Goal: Task Accomplishment & Management: Use online tool/utility

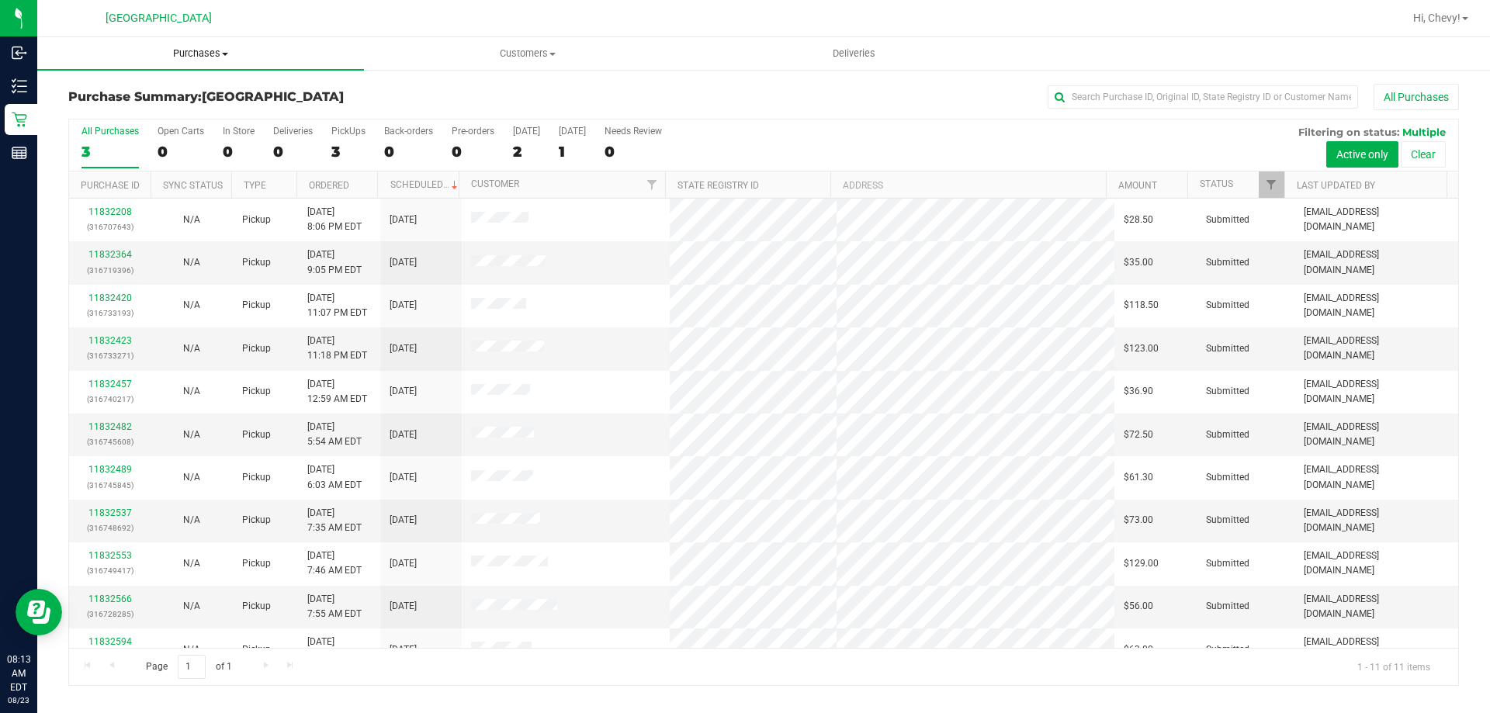
click at [187, 46] on uib-tab-heading "Purchases Summary of purchases Fulfillment All purchases" at bounding box center [200, 53] width 327 height 33
click at [178, 112] on li "Fulfillment" at bounding box center [200, 112] width 327 height 19
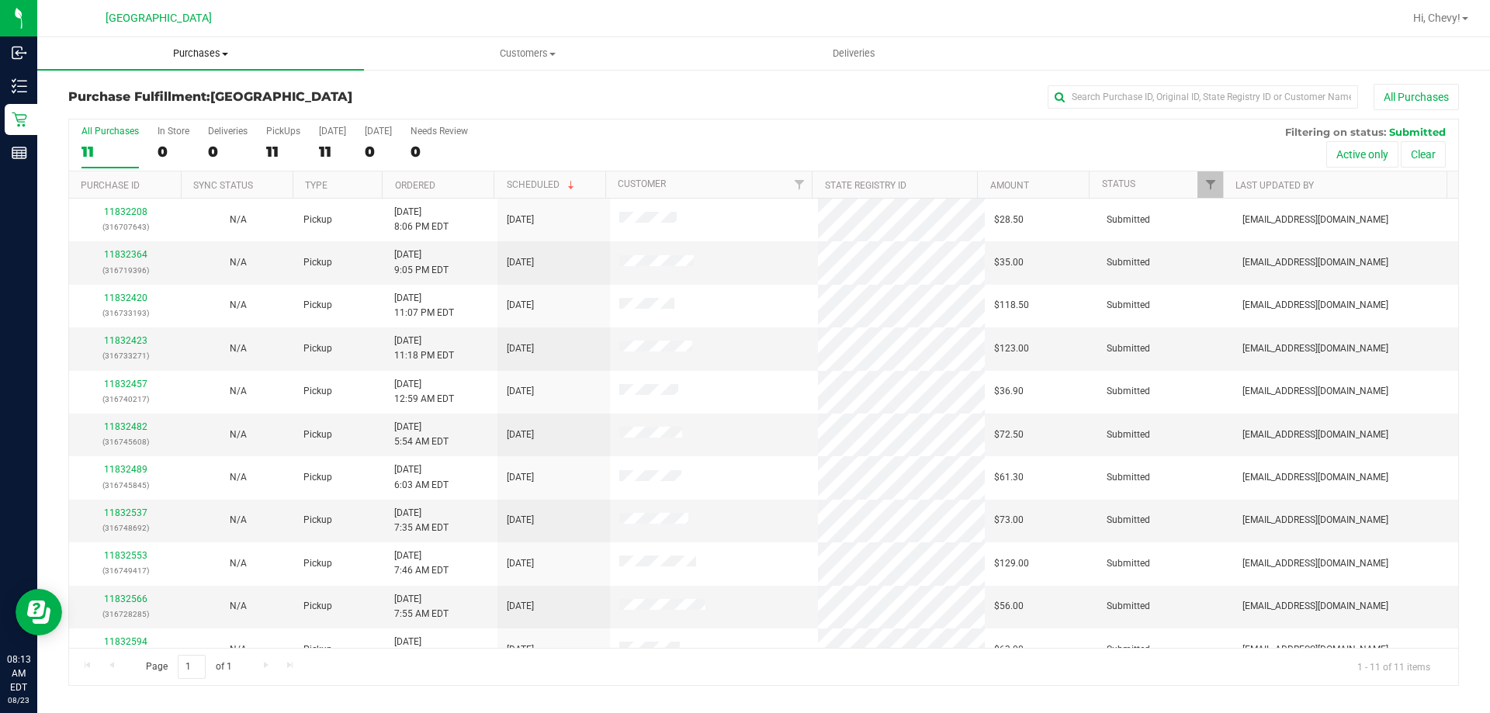
click at [214, 51] on span "Purchases" at bounding box center [200, 54] width 327 height 14
click at [208, 114] on li "Fulfillment" at bounding box center [200, 112] width 327 height 19
click at [134, 252] on link "11832364" at bounding box center [125, 254] width 43 height 11
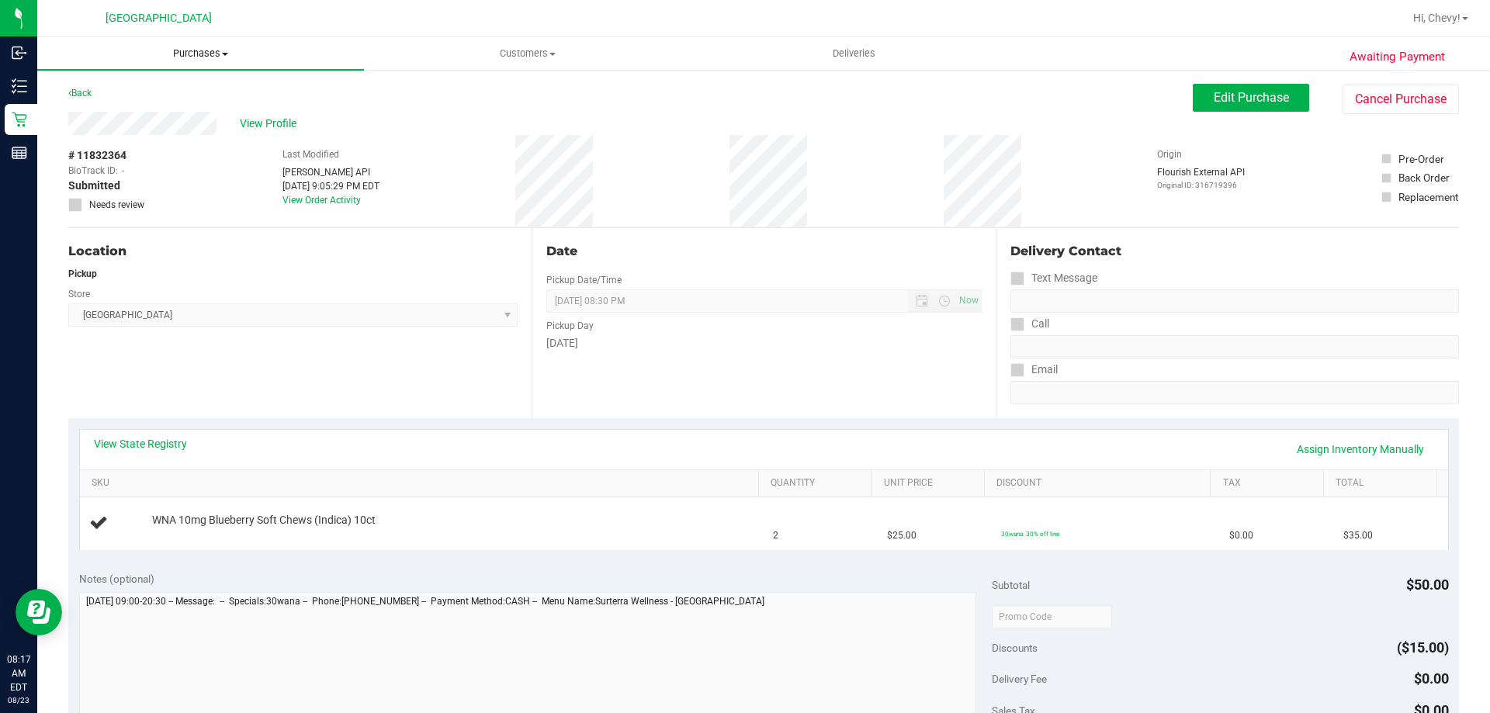
click at [197, 49] on span "Purchases" at bounding box center [200, 54] width 327 height 14
click at [174, 111] on li "Fulfillment" at bounding box center [200, 112] width 327 height 19
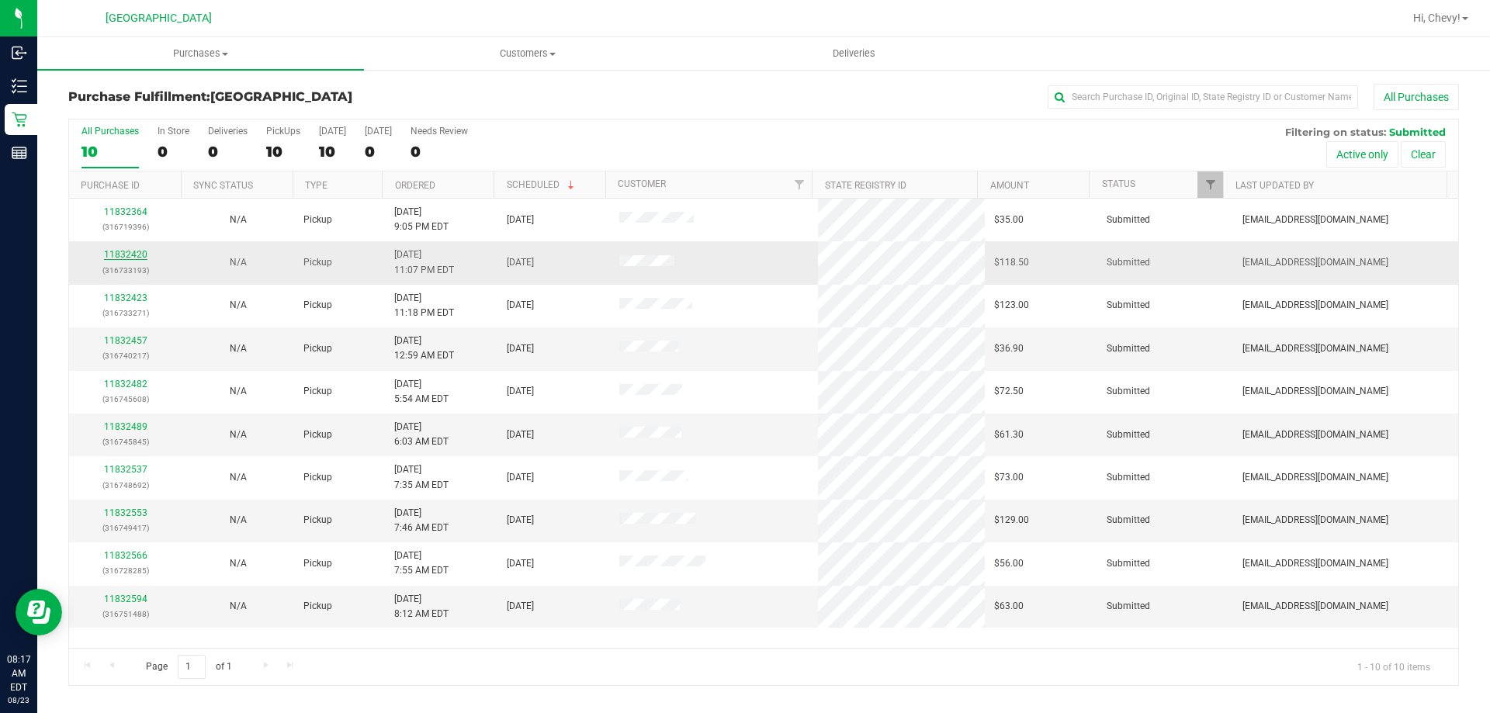
click at [118, 253] on link "11832420" at bounding box center [125, 254] width 43 height 11
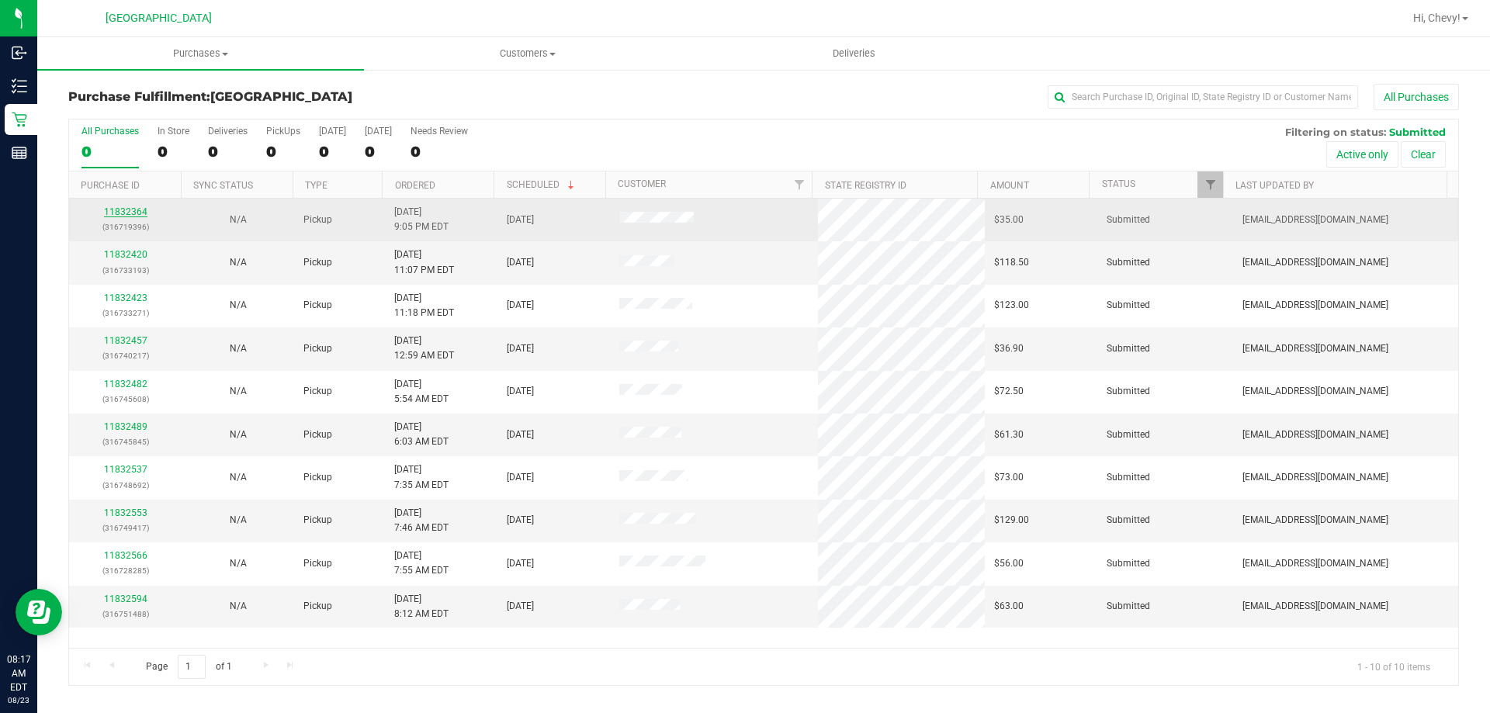
click at [114, 207] on link "11832364" at bounding box center [125, 211] width 43 height 11
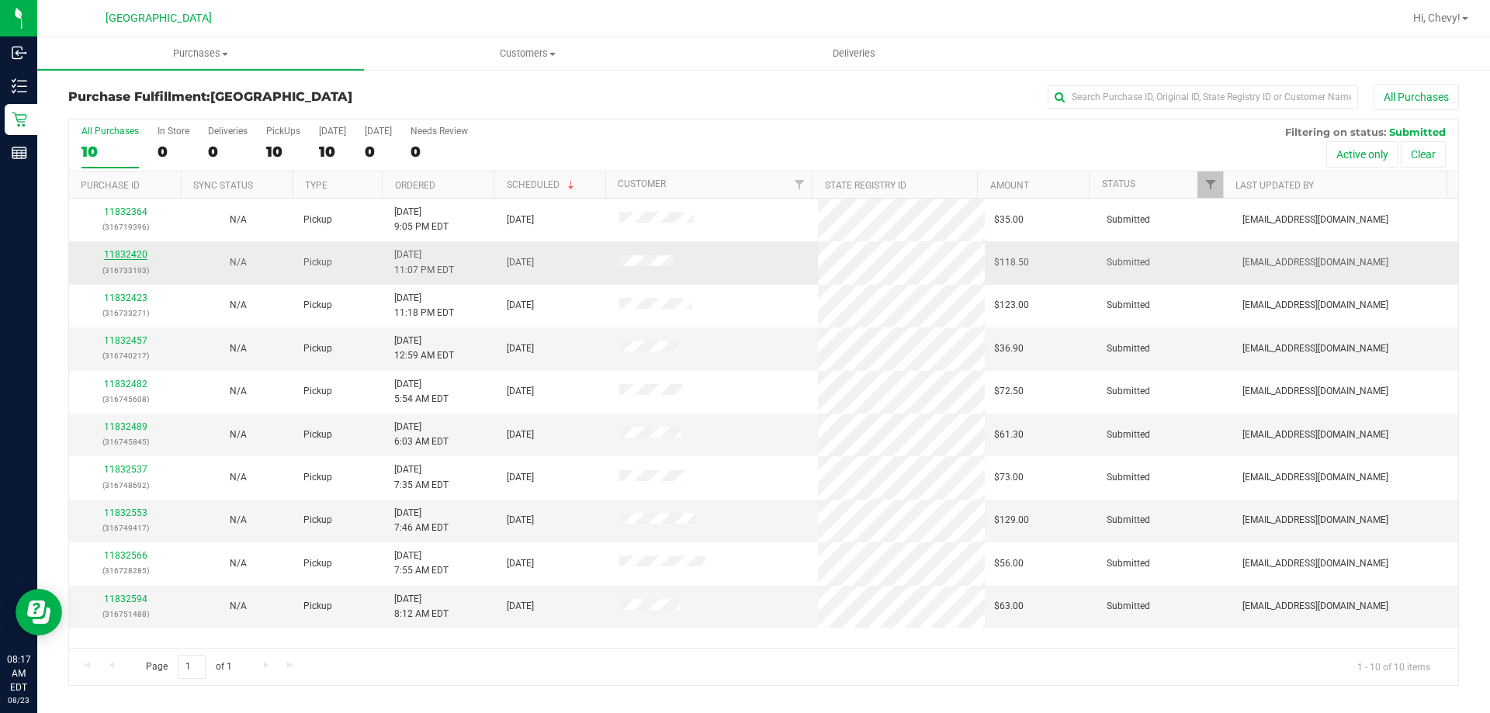
click at [139, 254] on link "11832420" at bounding box center [125, 254] width 43 height 11
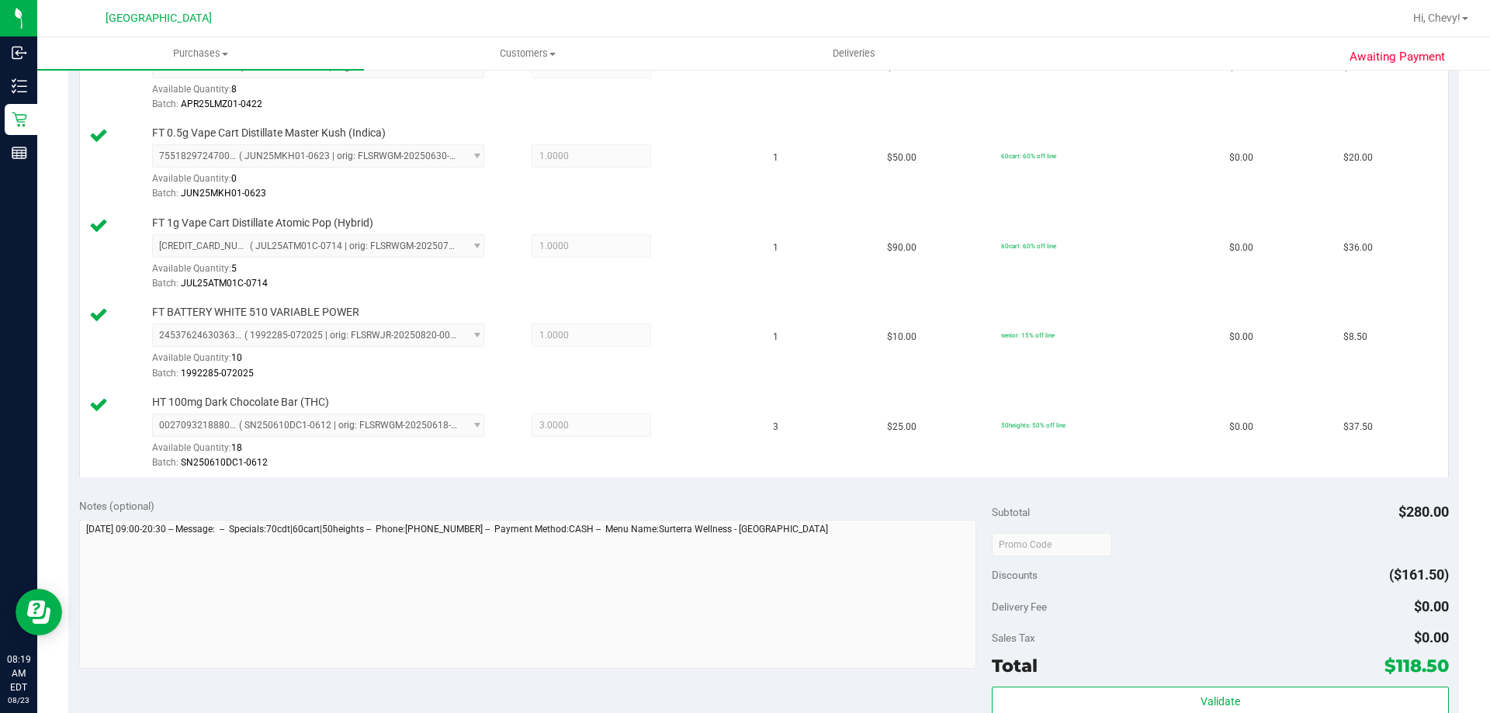
scroll to position [518, 0]
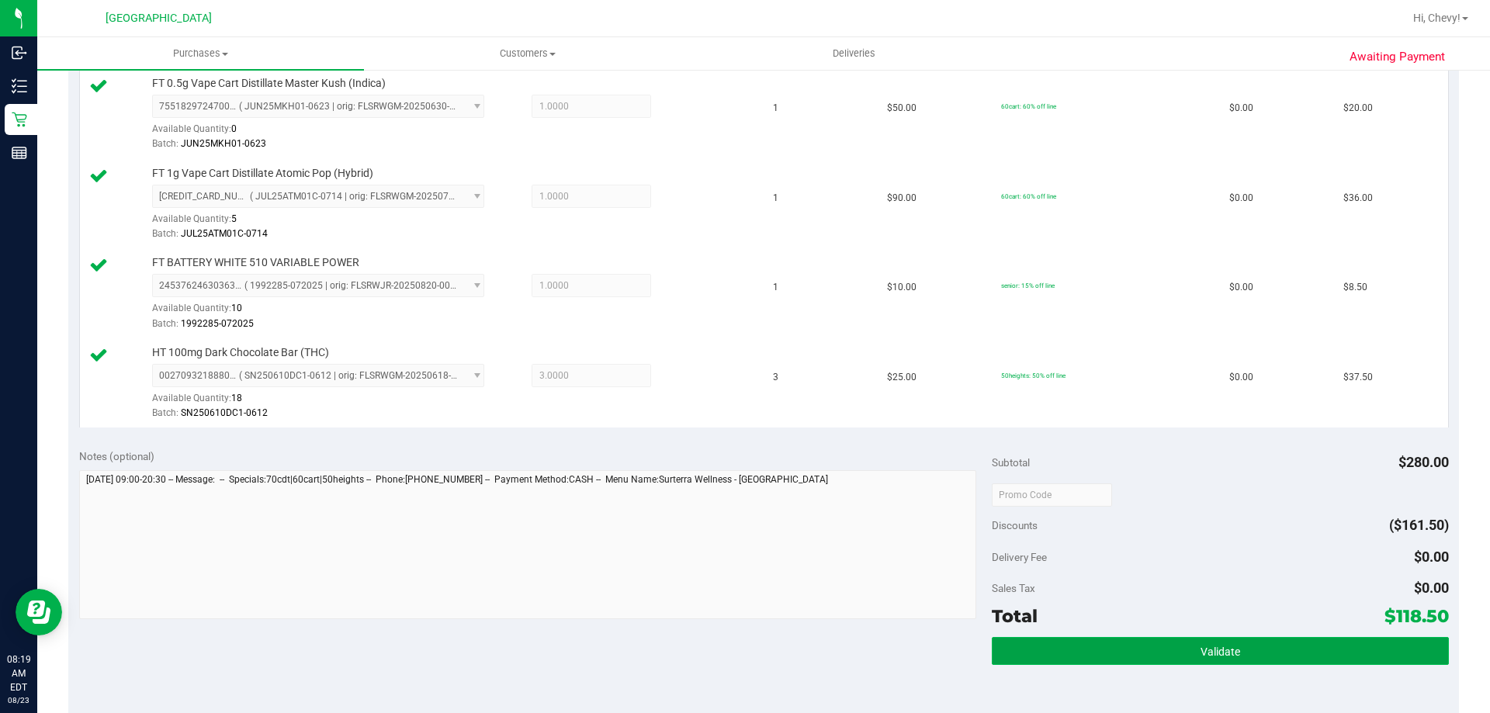
click at [1339, 641] on button "Validate" at bounding box center [1220, 651] width 456 height 28
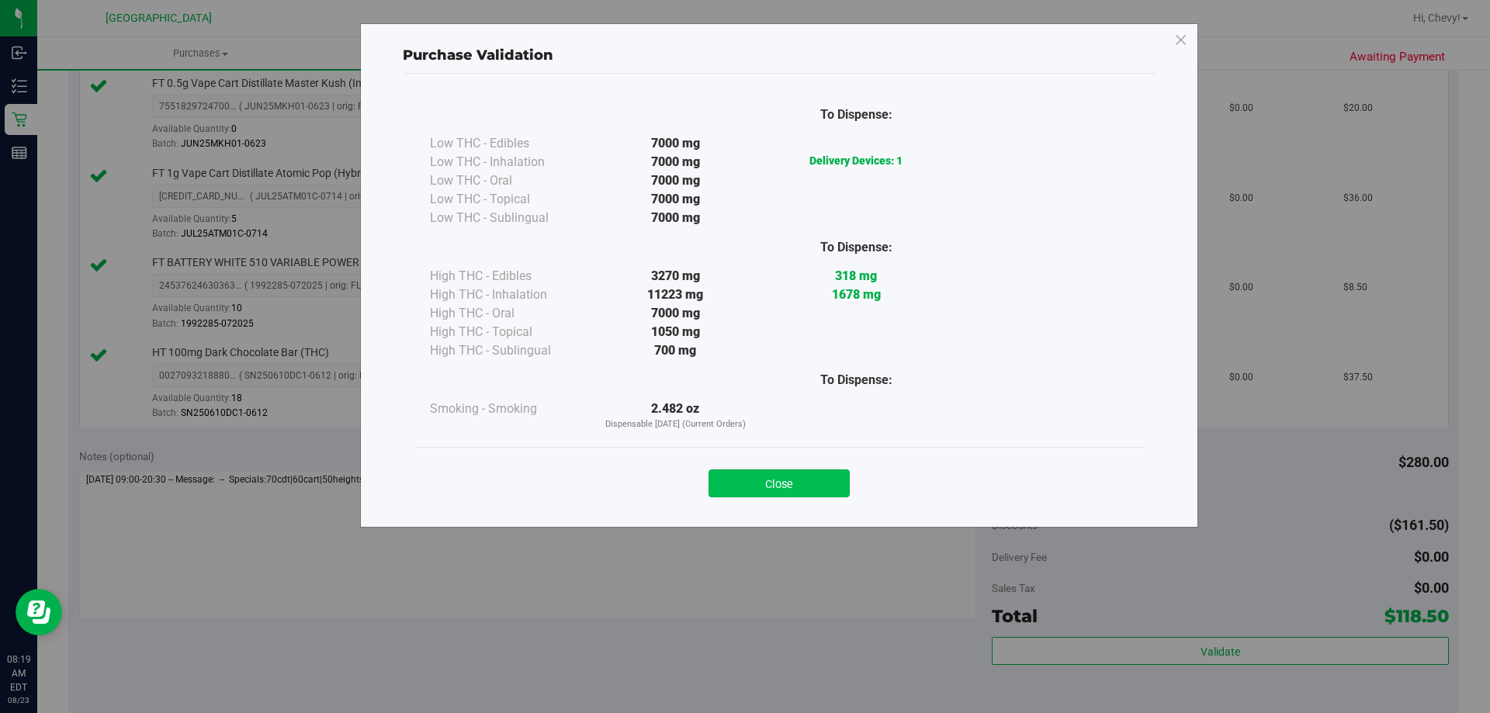
click at [793, 485] on button "Close" at bounding box center [778, 483] width 141 height 28
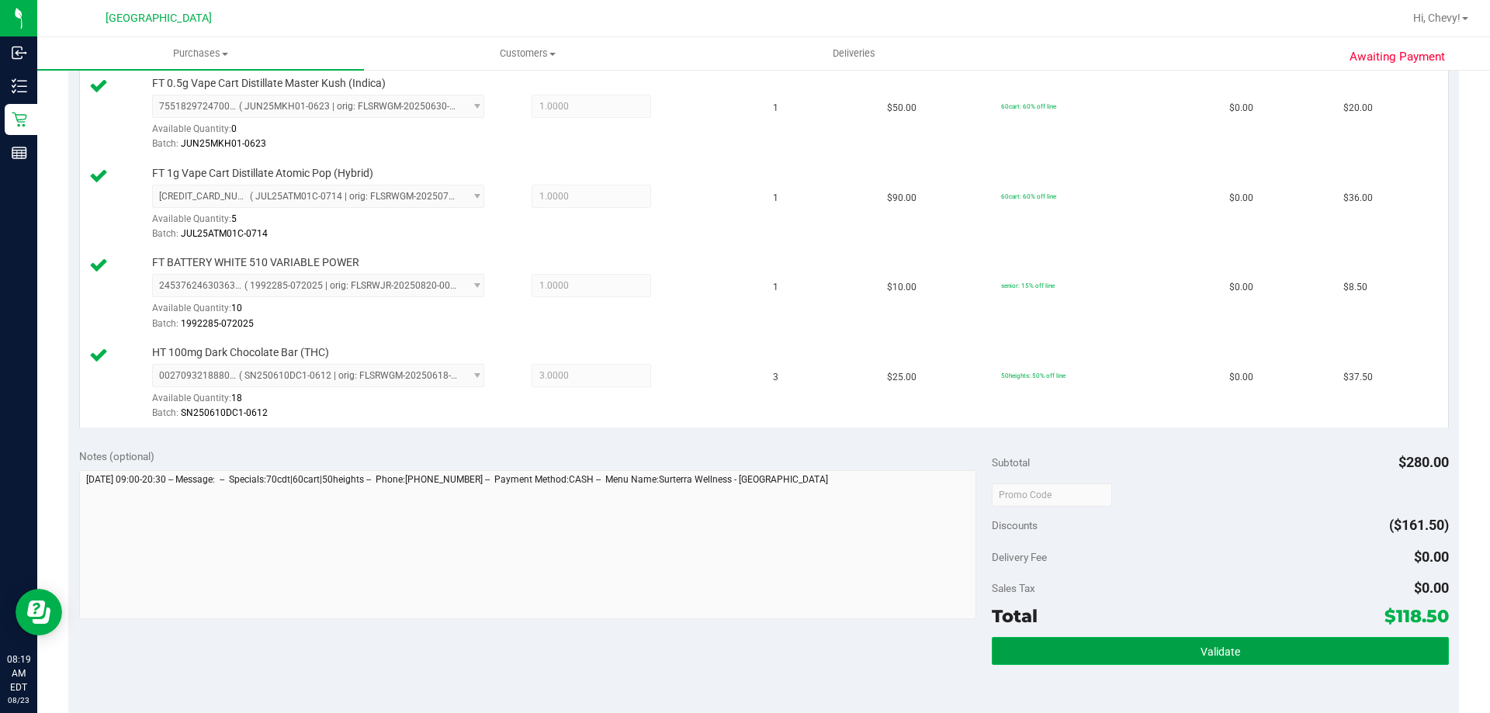
click at [1179, 649] on button "Validate" at bounding box center [1220, 651] width 456 height 28
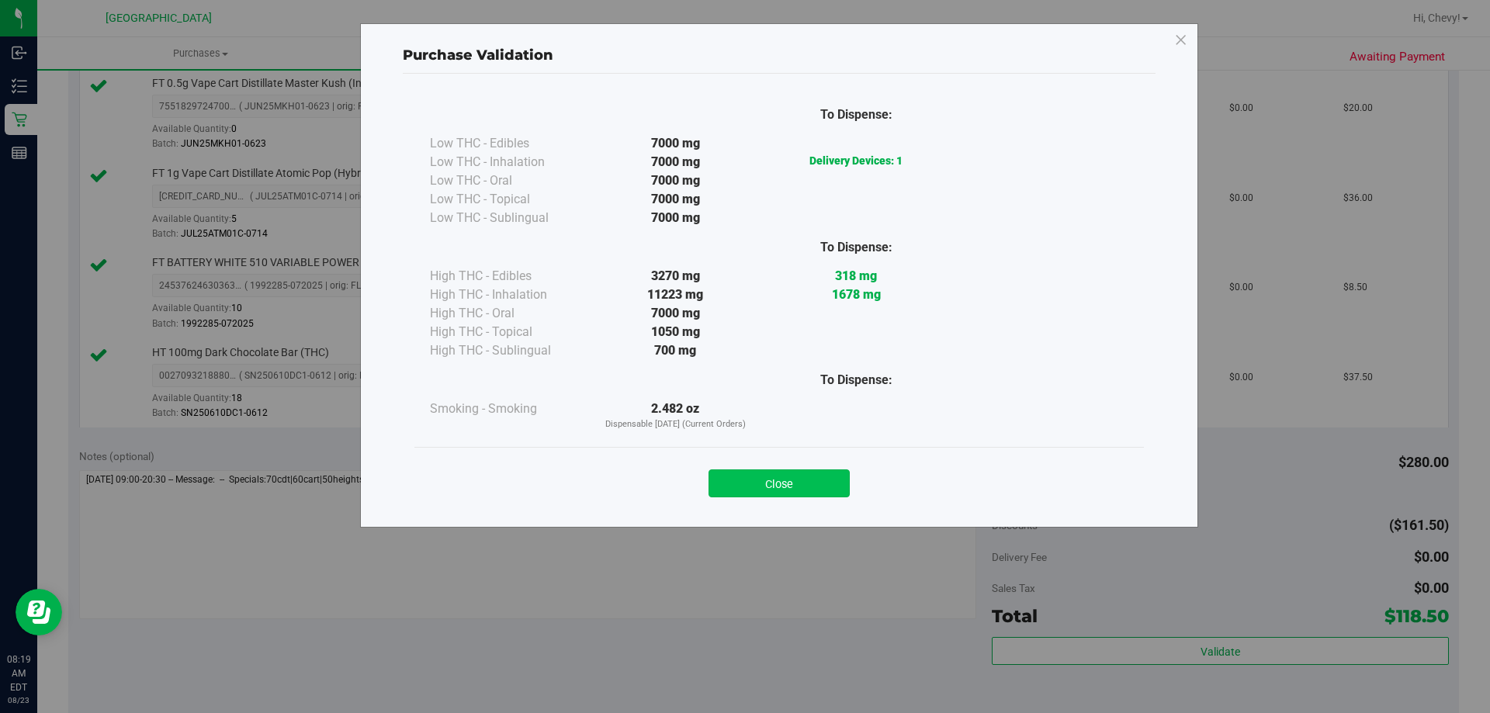
click at [795, 487] on button "Close" at bounding box center [778, 483] width 141 height 28
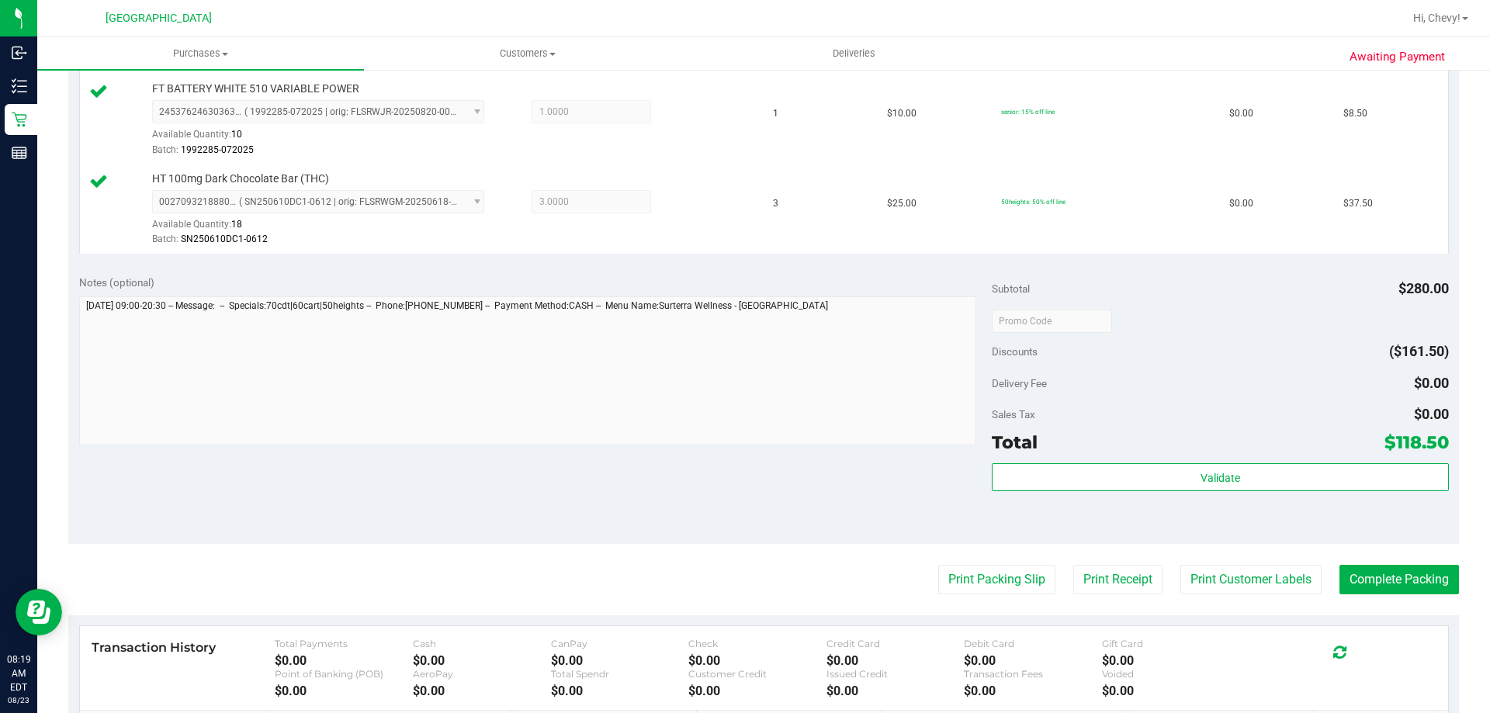
scroll to position [750, 0]
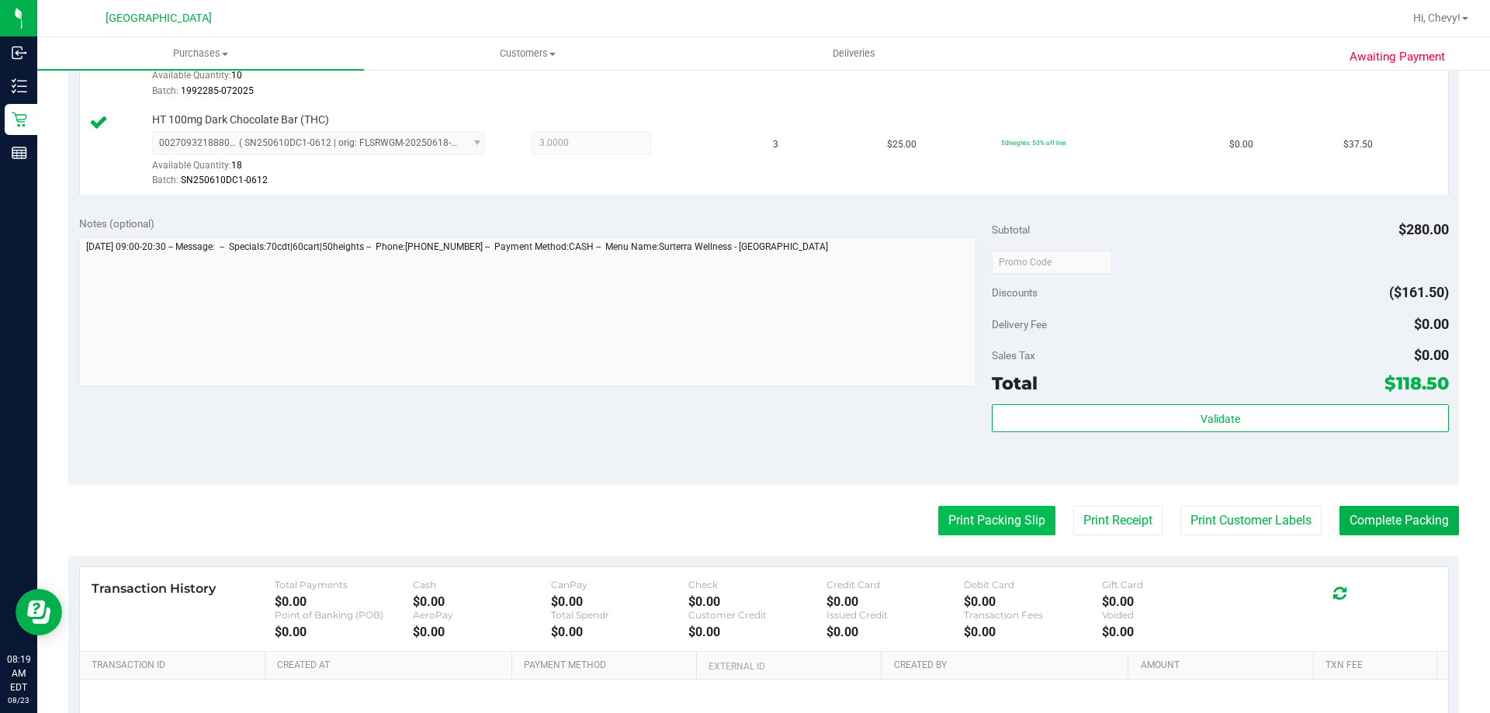
click at [948, 524] on button "Print Packing Slip" at bounding box center [996, 520] width 117 height 29
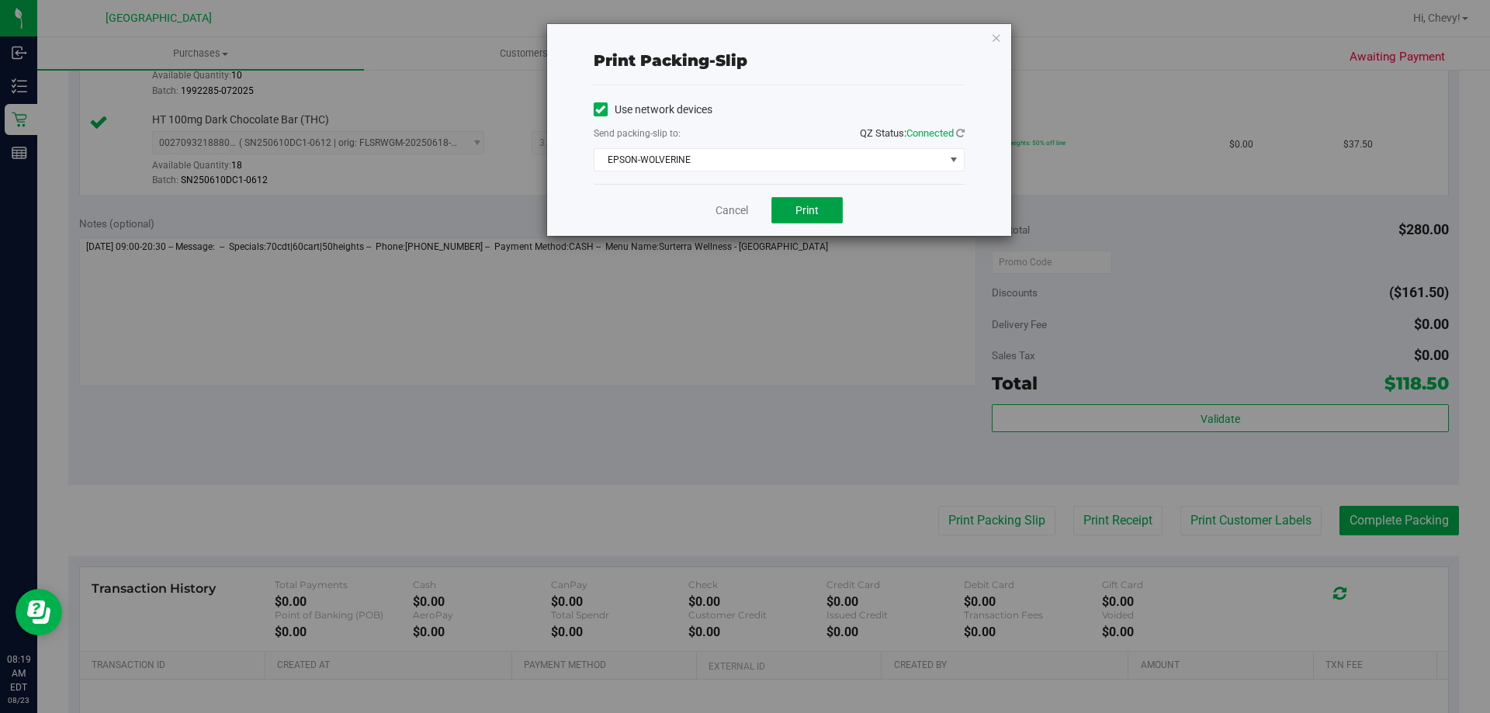
click at [809, 204] on span "Print" at bounding box center [806, 210] width 23 height 12
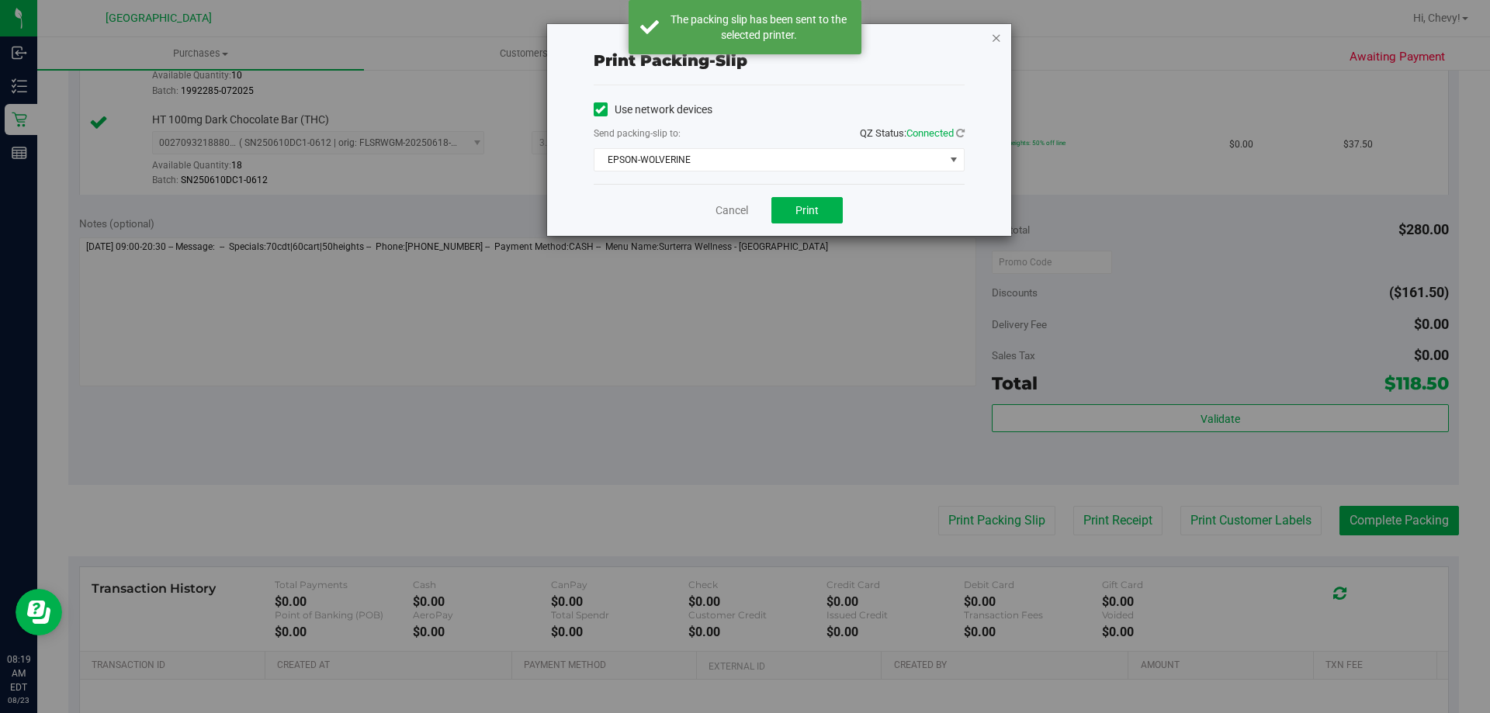
click at [999, 42] on icon "button" at bounding box center [996, 37] width 11 height 19
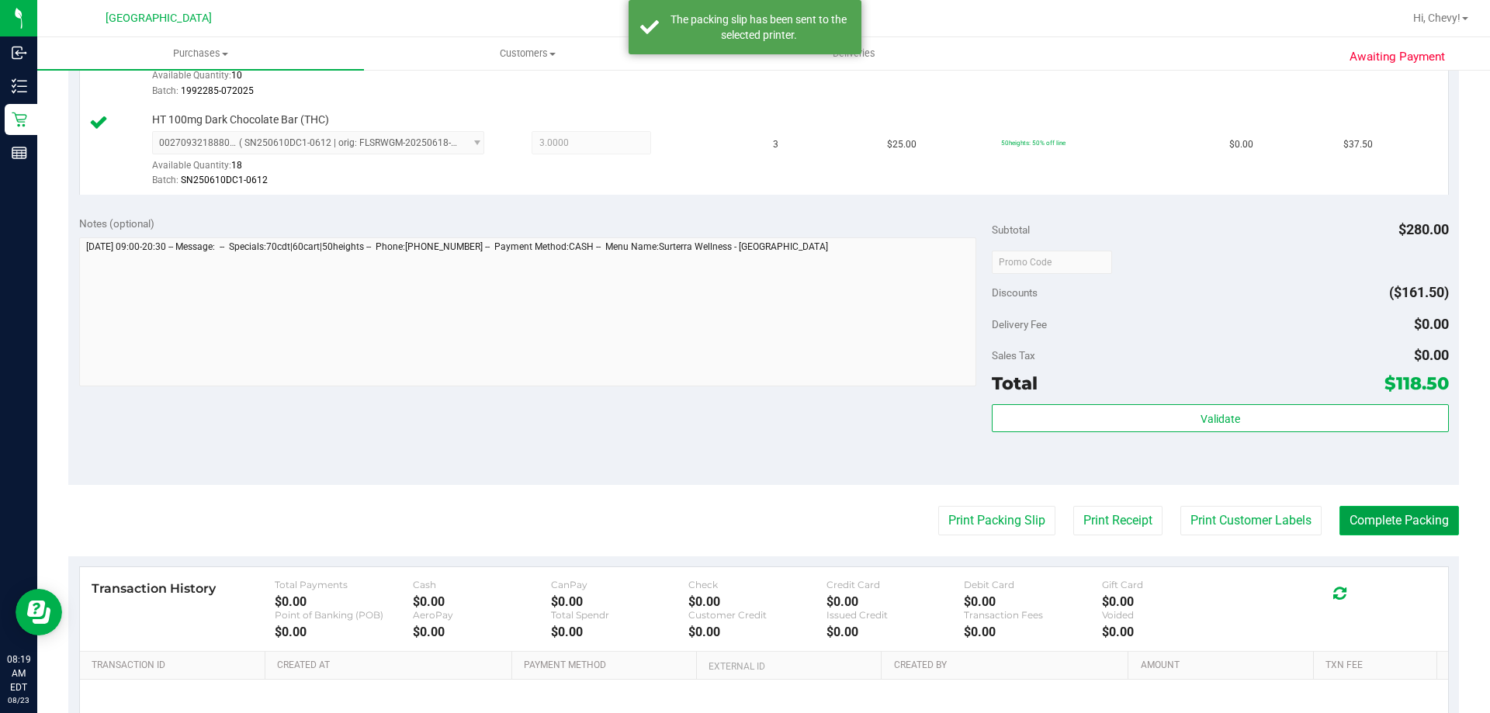
click at [1438, 519] on button "Complete Packing" at bounding box center [1398, 520] width 119 height 29
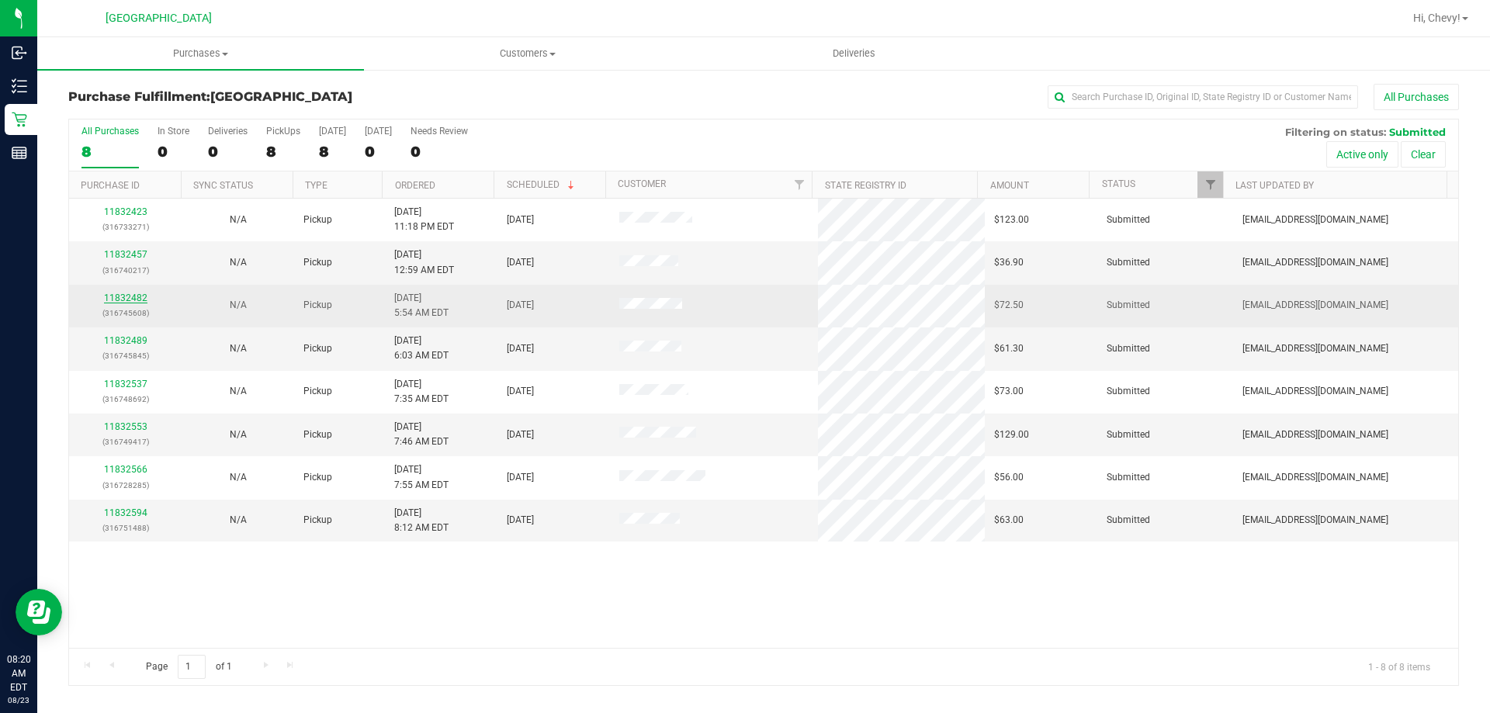
click at [127, 300] on link "11832482" at bounding box center [125, 298] width 43 height 11
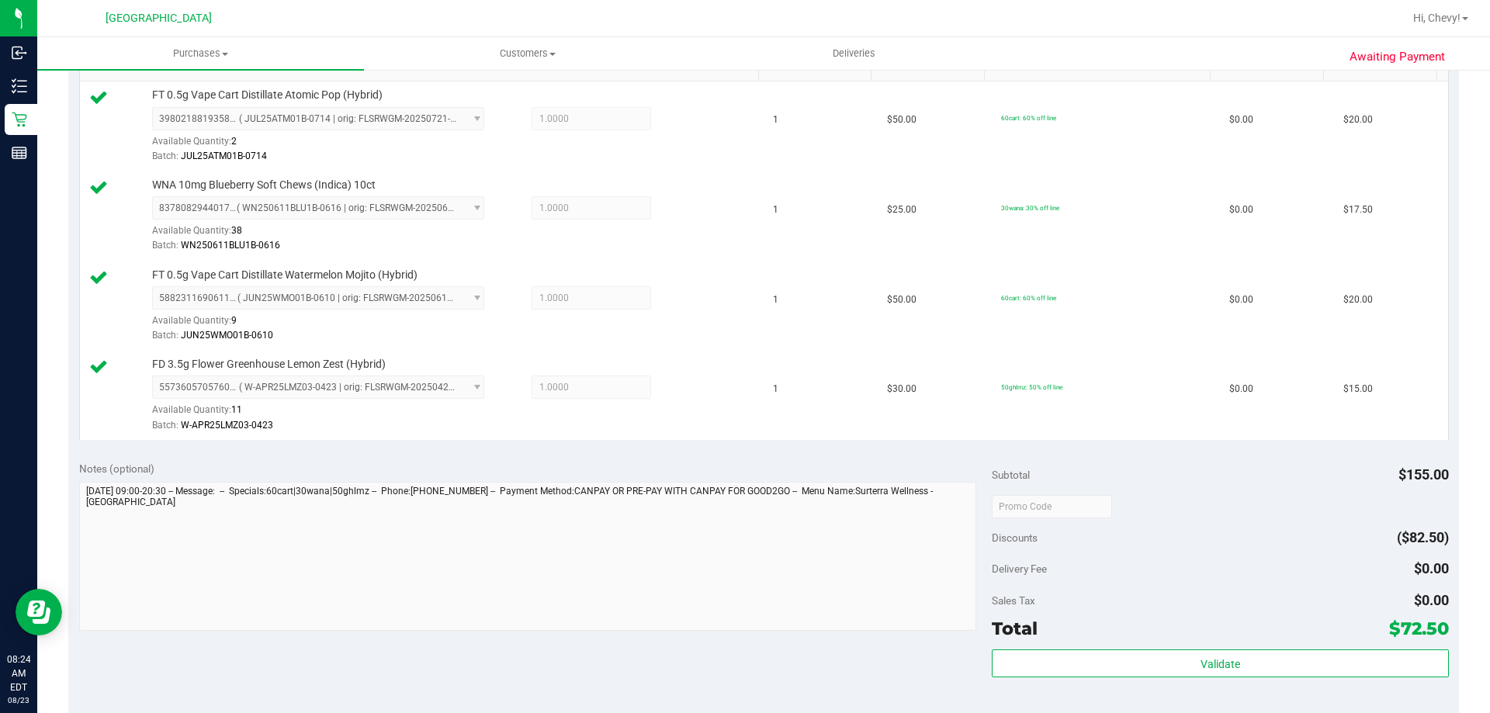
scroll to position [466, 0]
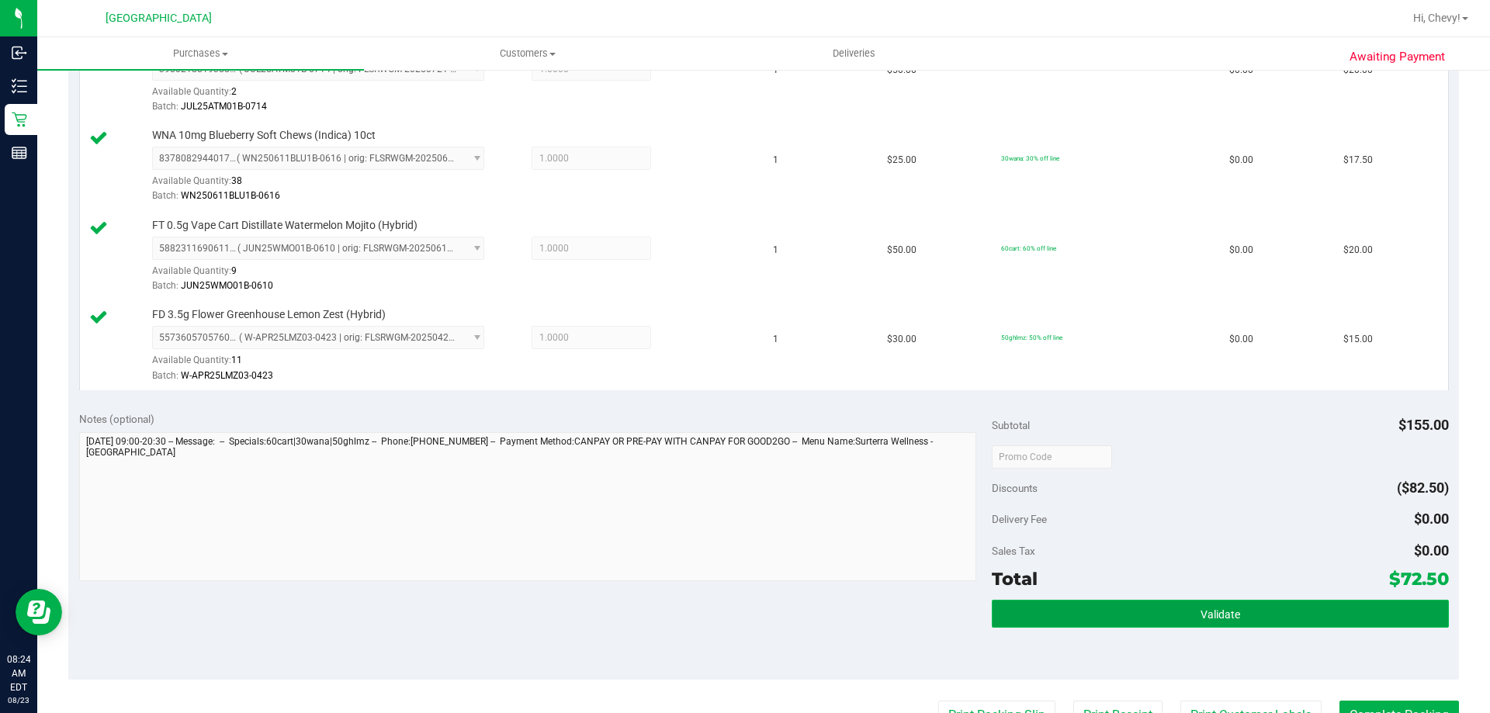
click at [1081, 614] on button "Validate" at bounding box center [1220, 614] width 456 height 28
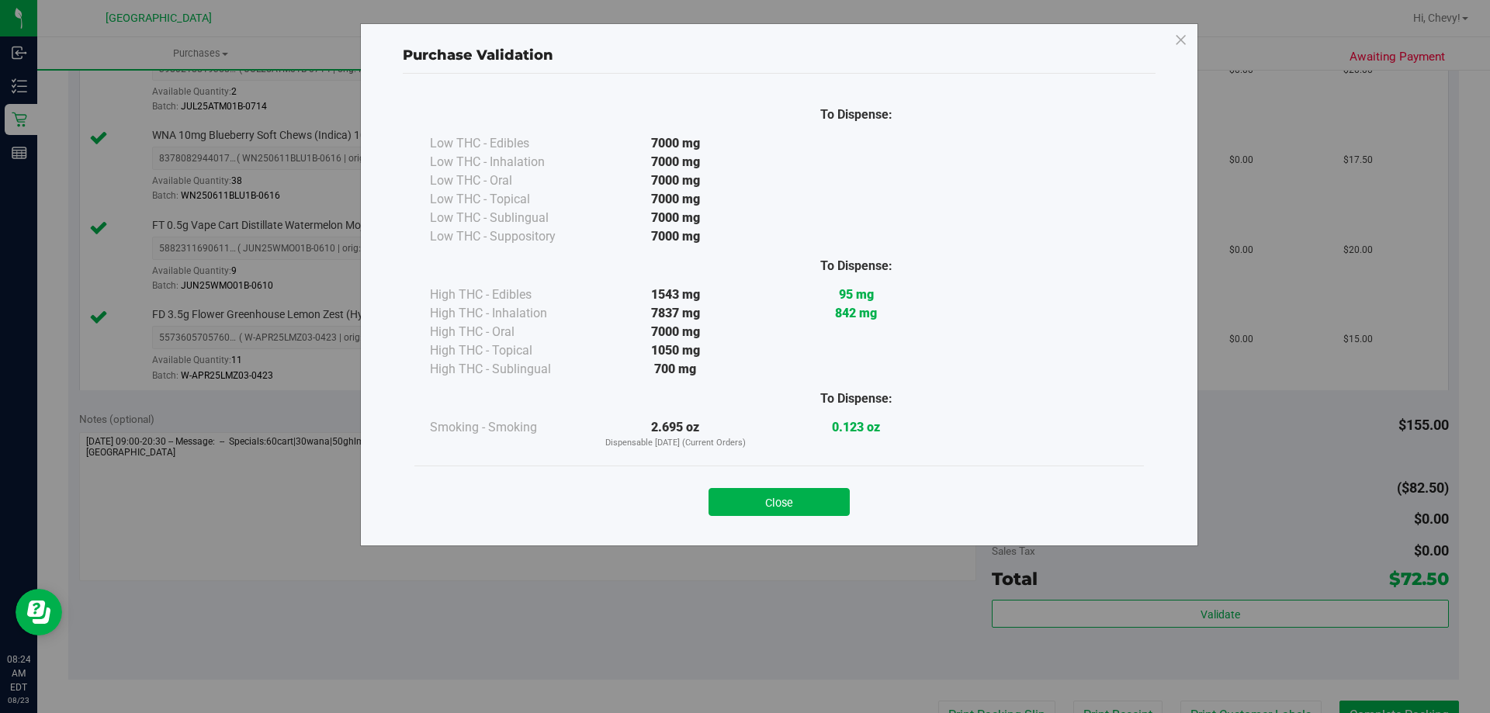
click at [778, 483] on div "Close" at bounding box center [779, 497] width 706 height 39
click at [779, 497] on button "Close" at bounding box center [778, 502] width 141 height 28
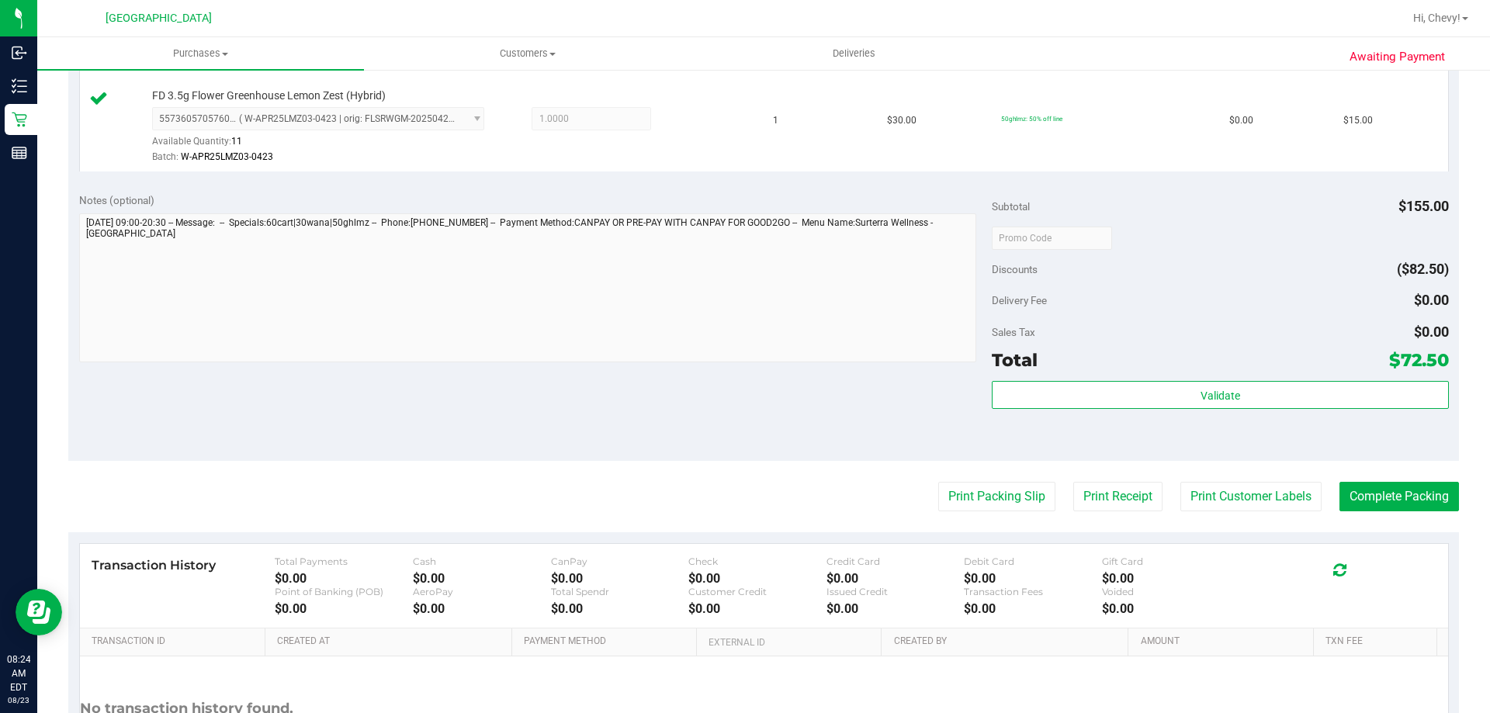
scroll to position [698, 0]
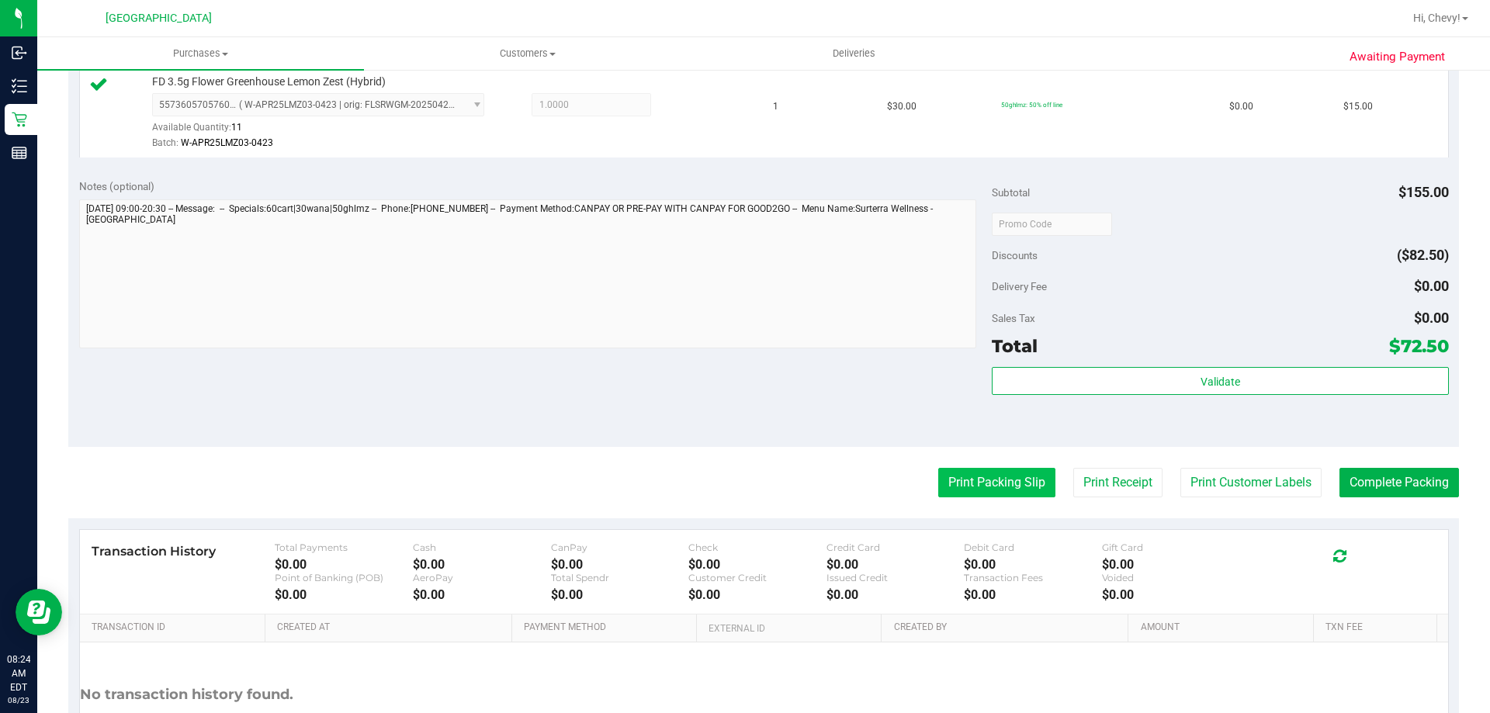
click at [954, 476] on button "Print Packing Slip" at bounding box center [996, 482] width 117 height 29
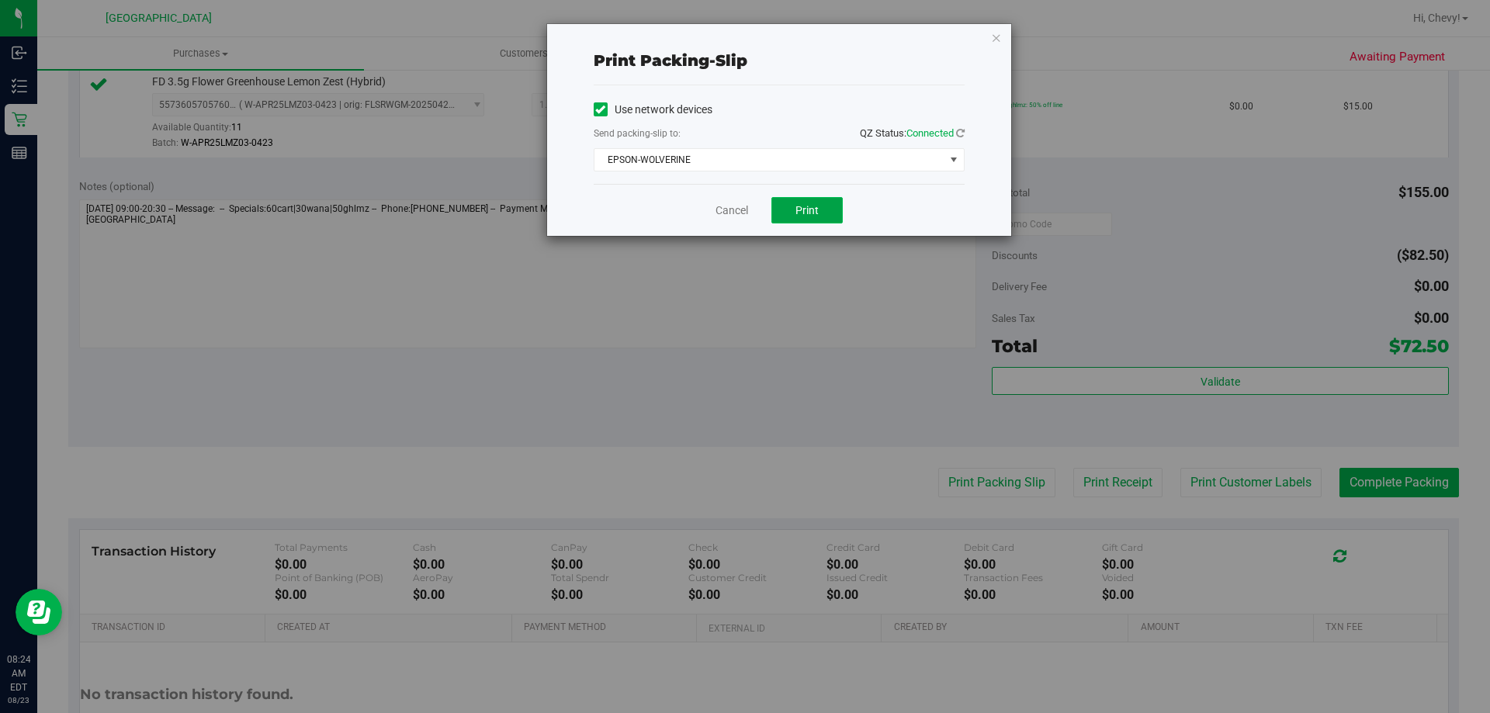
click at [804, 213] on span "Print" at bounding box center [806, 210] width 23 height 12
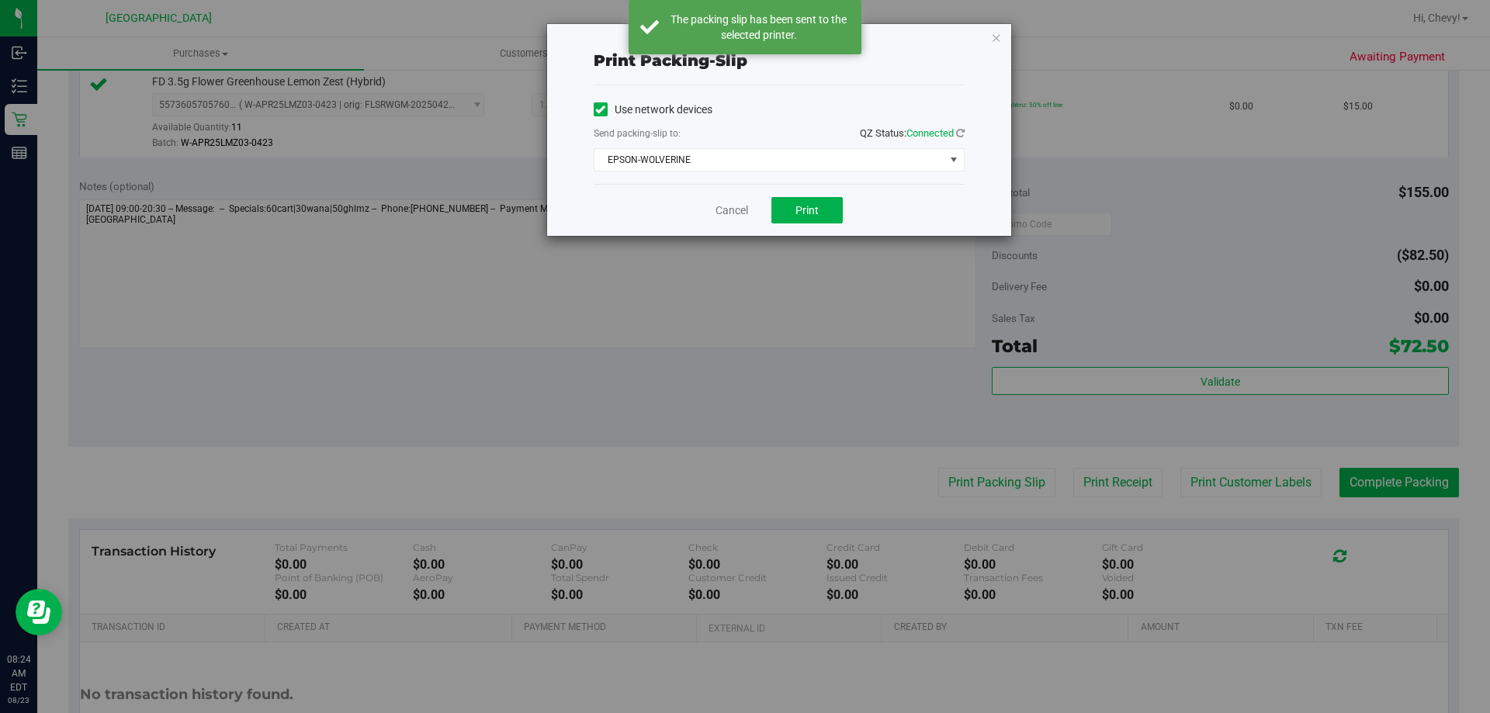
click at [1002, 36] on div "Print packing-slip Use network devices Send packing-slip to: QZ Status: Connect…" at bounding box center [779, 130] width 464 height 212
click at [994, 35] on icon "button" at bounding box center [996, 37] width 11 height 19
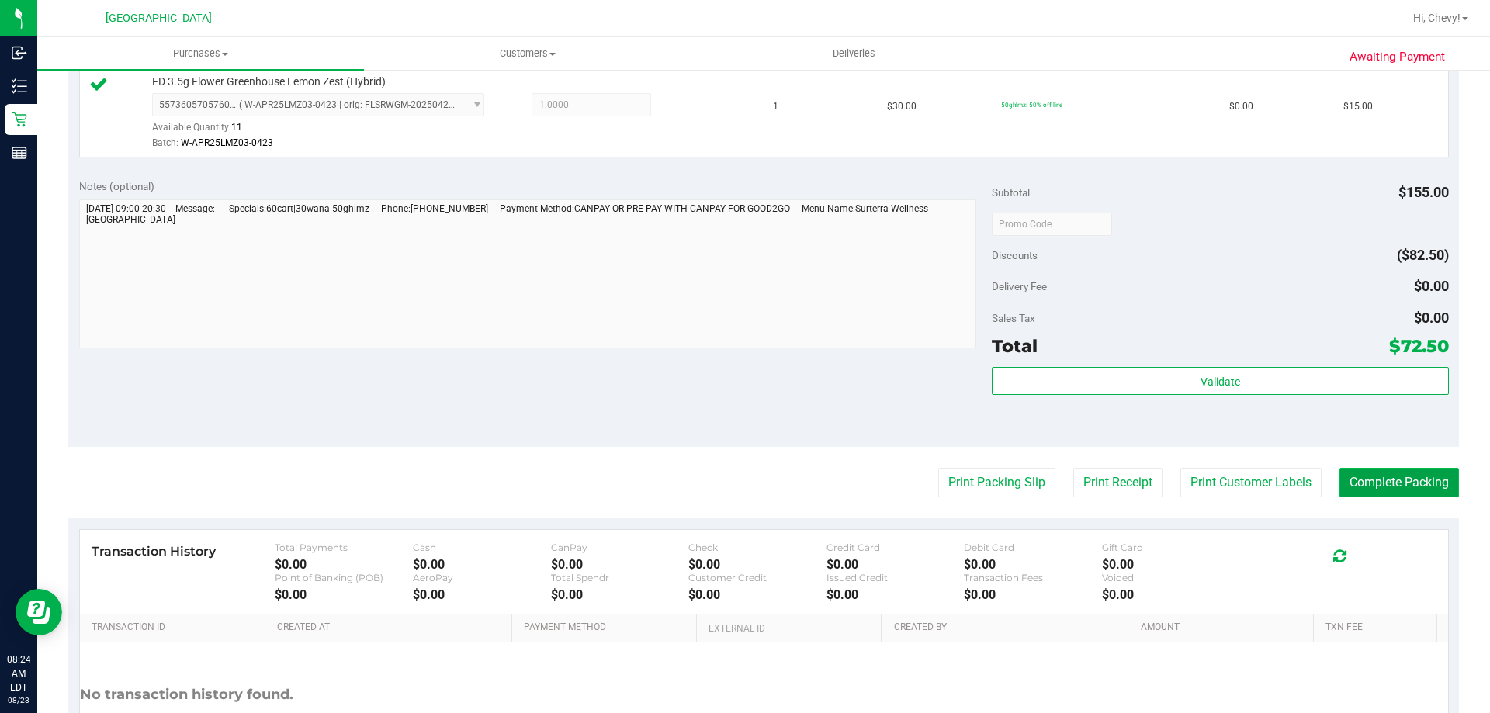
drag, startPoint x: 1390, startPoint y: 483, endPoint x: 1373, endPoint y: 477, distance: 17.9
click at [1385, 483] on button "Complete Packing" at bounding box center [1398, 482] width 119 height 29
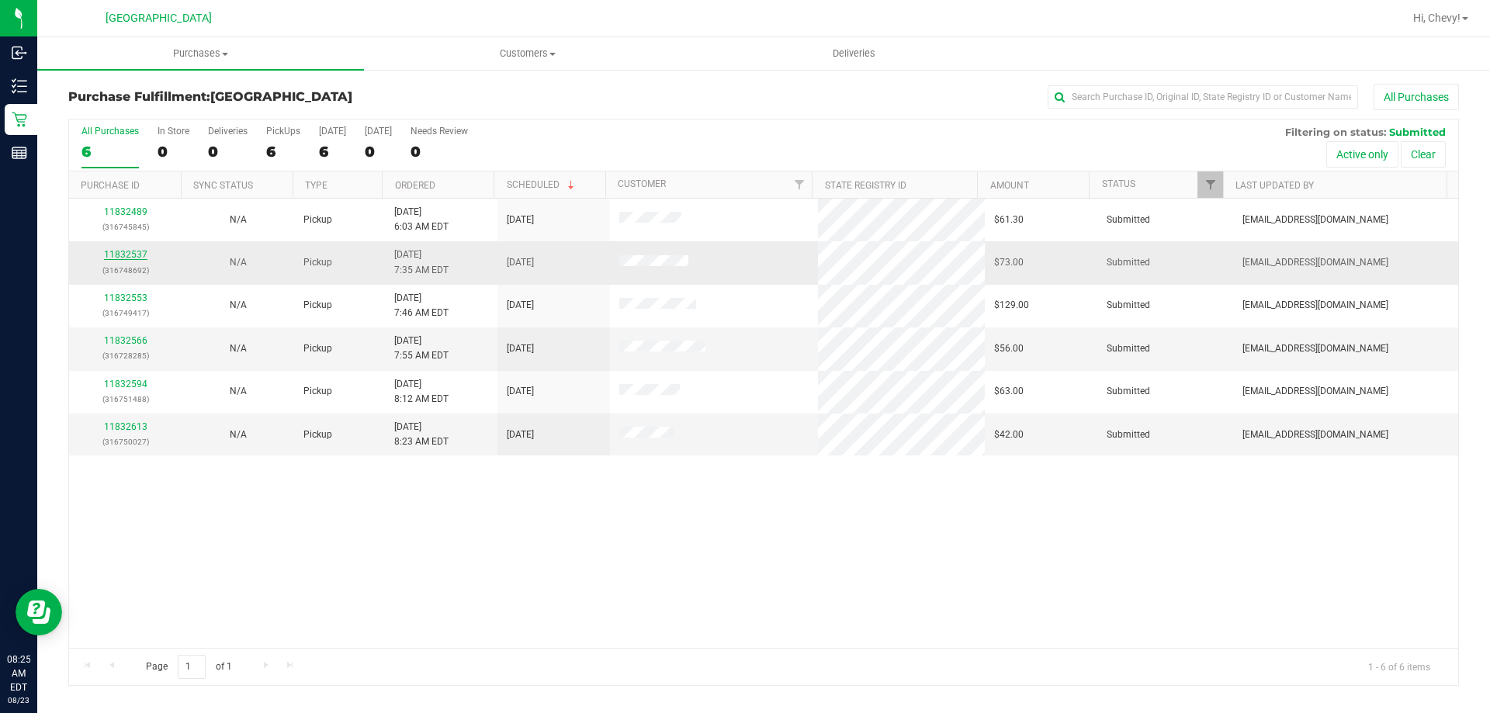
click at [144, 254] on link "11832537" at bounding box center [125, 254] width 43 height 11
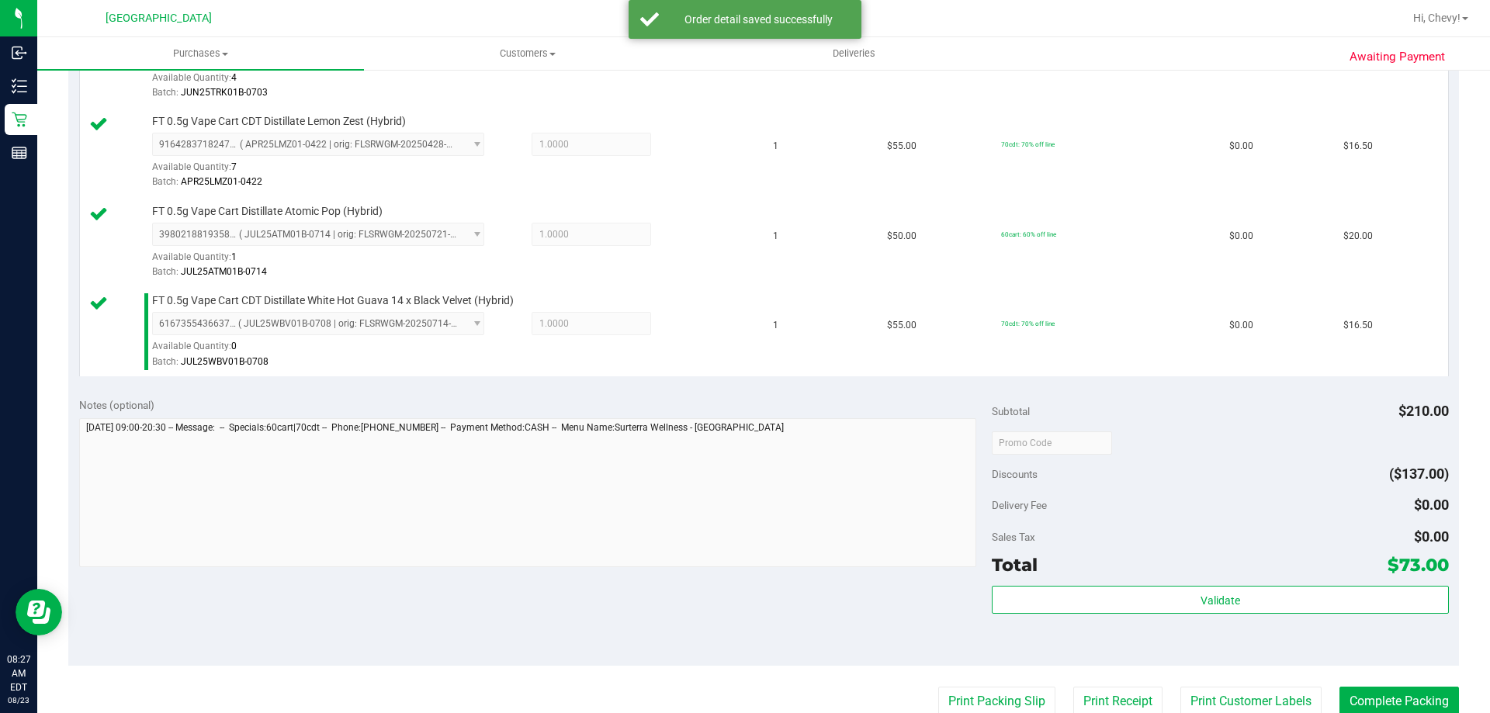
scroll to position [698, 0]
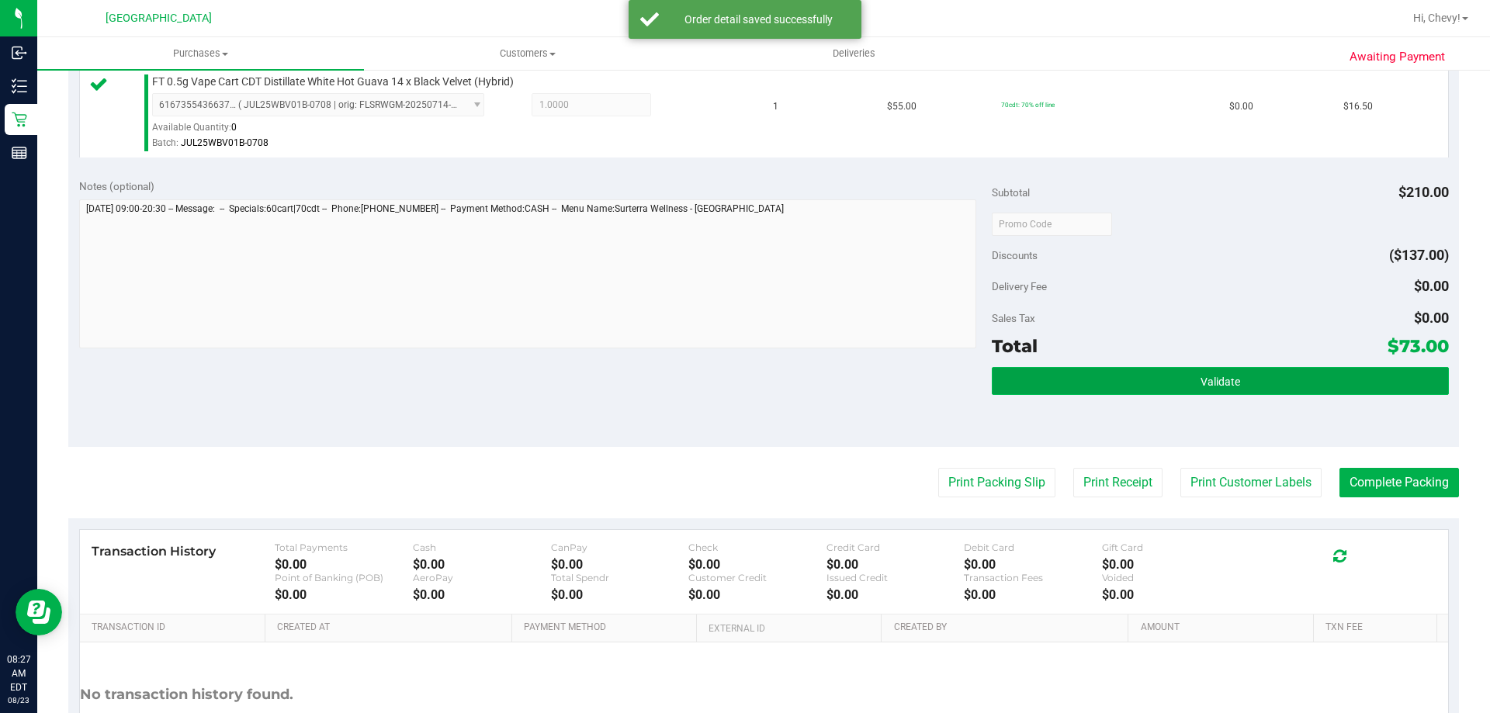
click at [1030, 379] on button "Validate" at bounding box center [1220, 381] width 456 height 28
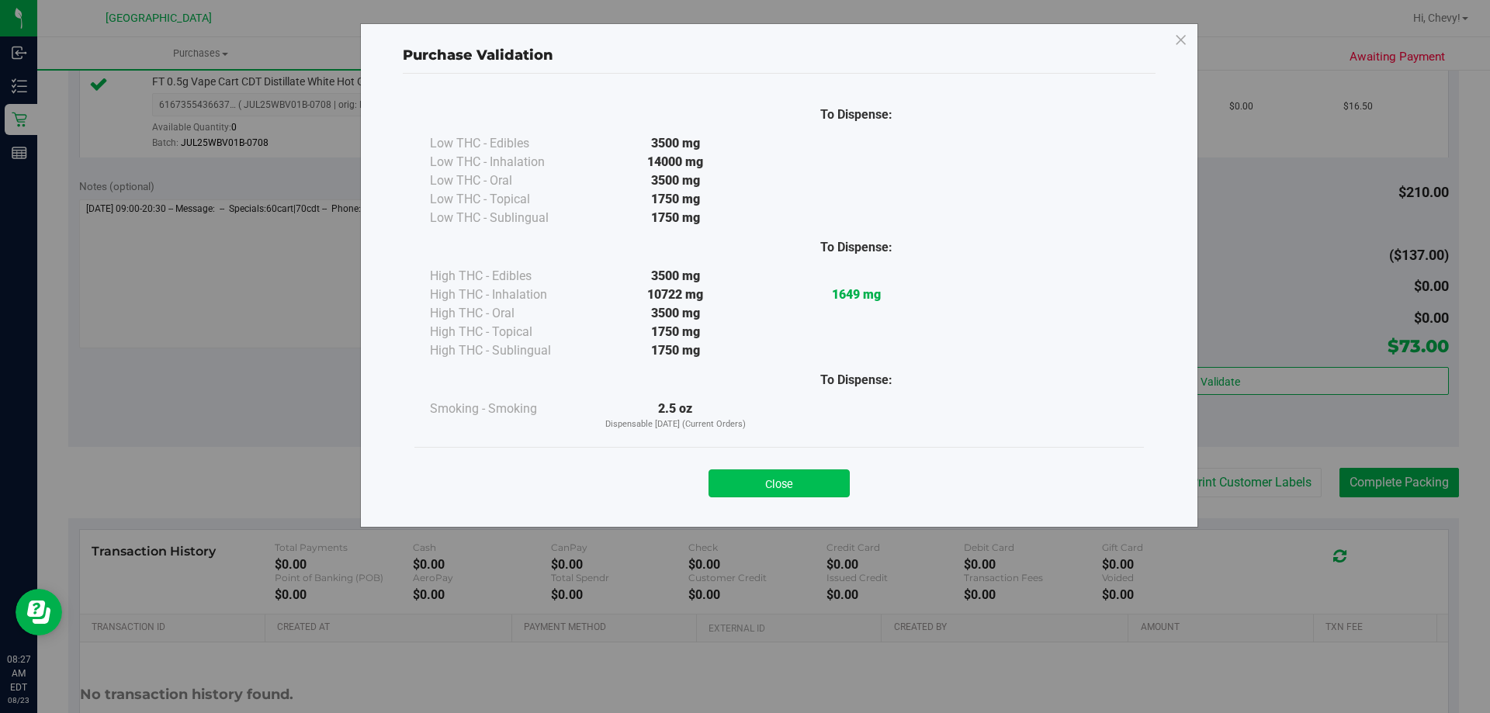
click at [787, 482] on button "Close" at bounding box center [778, 483] width 141 height 28
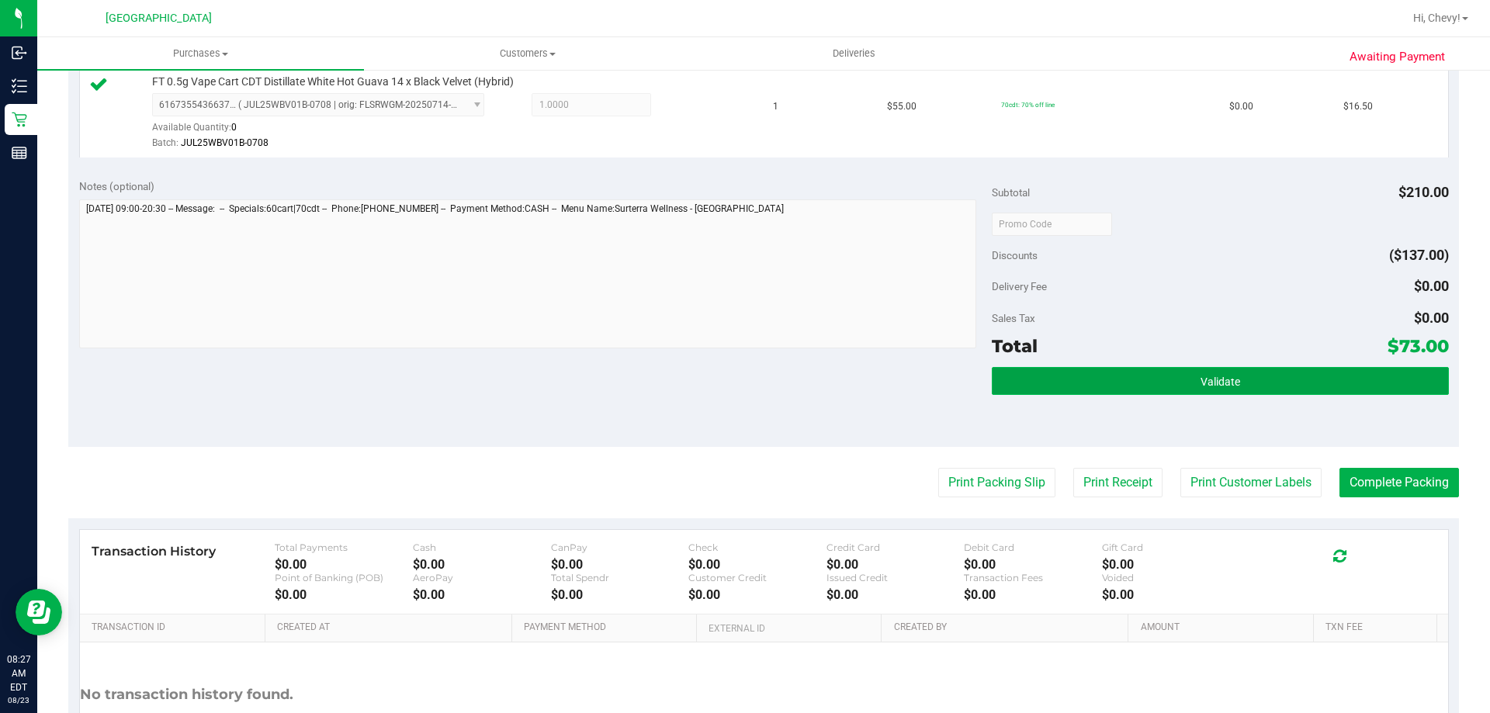
click at [1013, 383] on button "Validate" at bounding box center [1220, 381] width 456 height 28
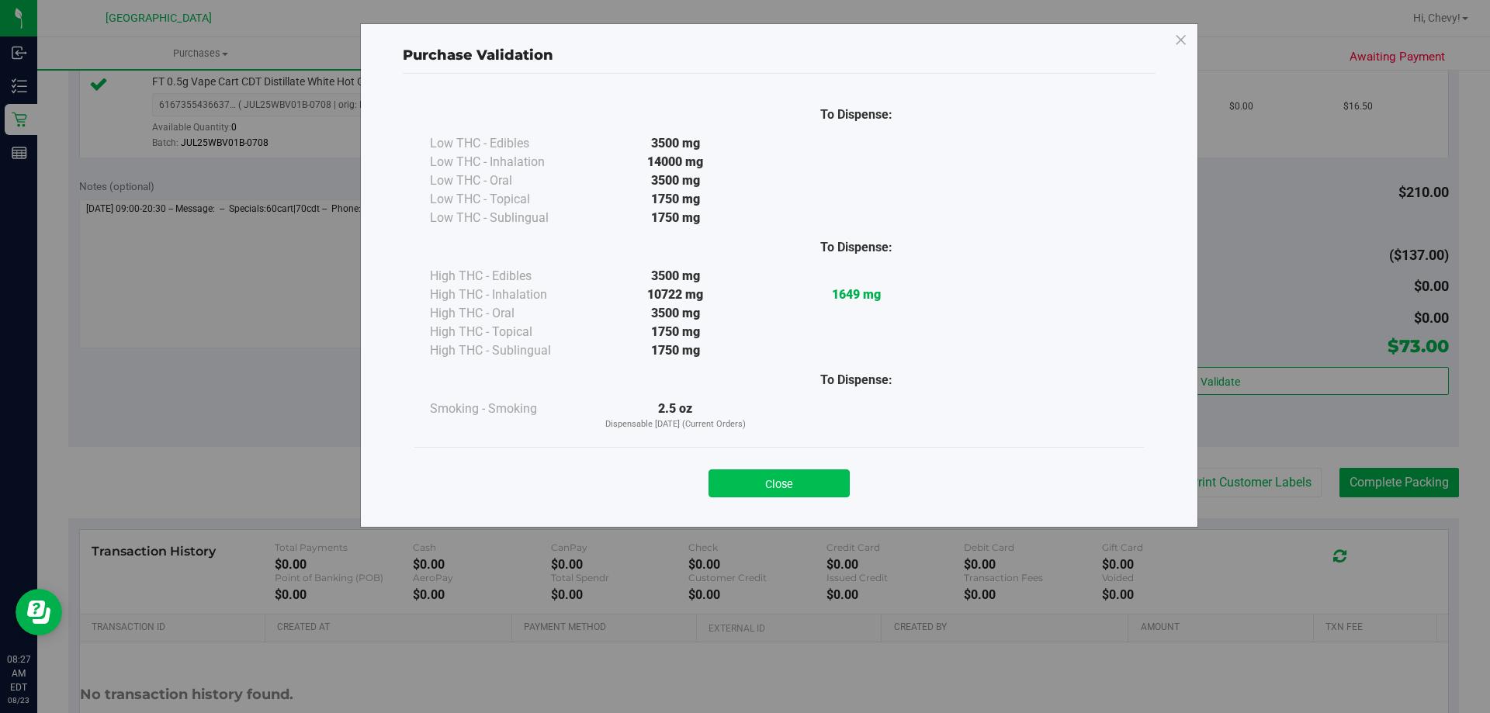
click at [805, 483] on button "Close" at bounding box center [778, 483] width 141 height 28
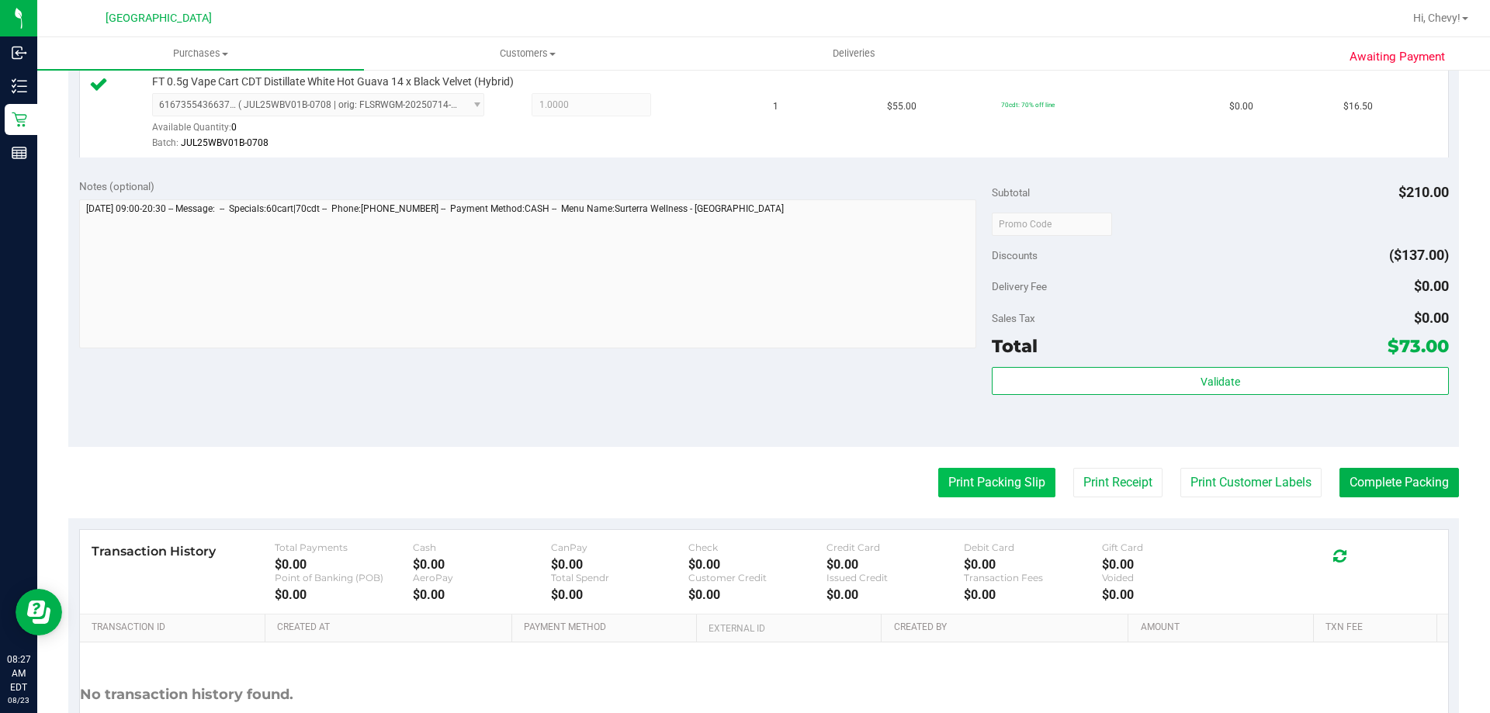
click at [964, 493] on button "Print Packing Slip" at bounding box center [996, 482] width 117 height 29
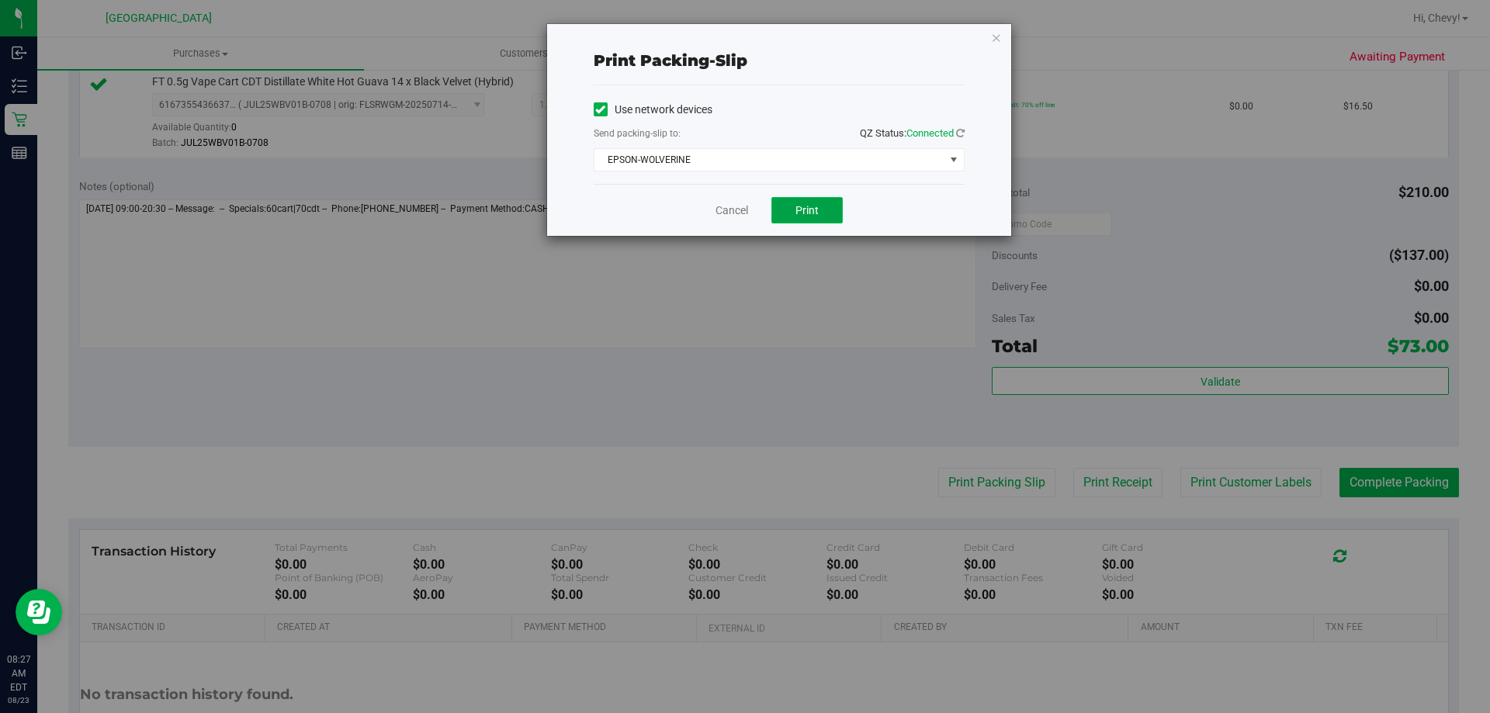
click at [795, 212] on span "Print" at bounding box center [806, 210] width 23 height 12
click at [995, 44] on icon "button" at bounding box center [996, 37] width 11 height 19
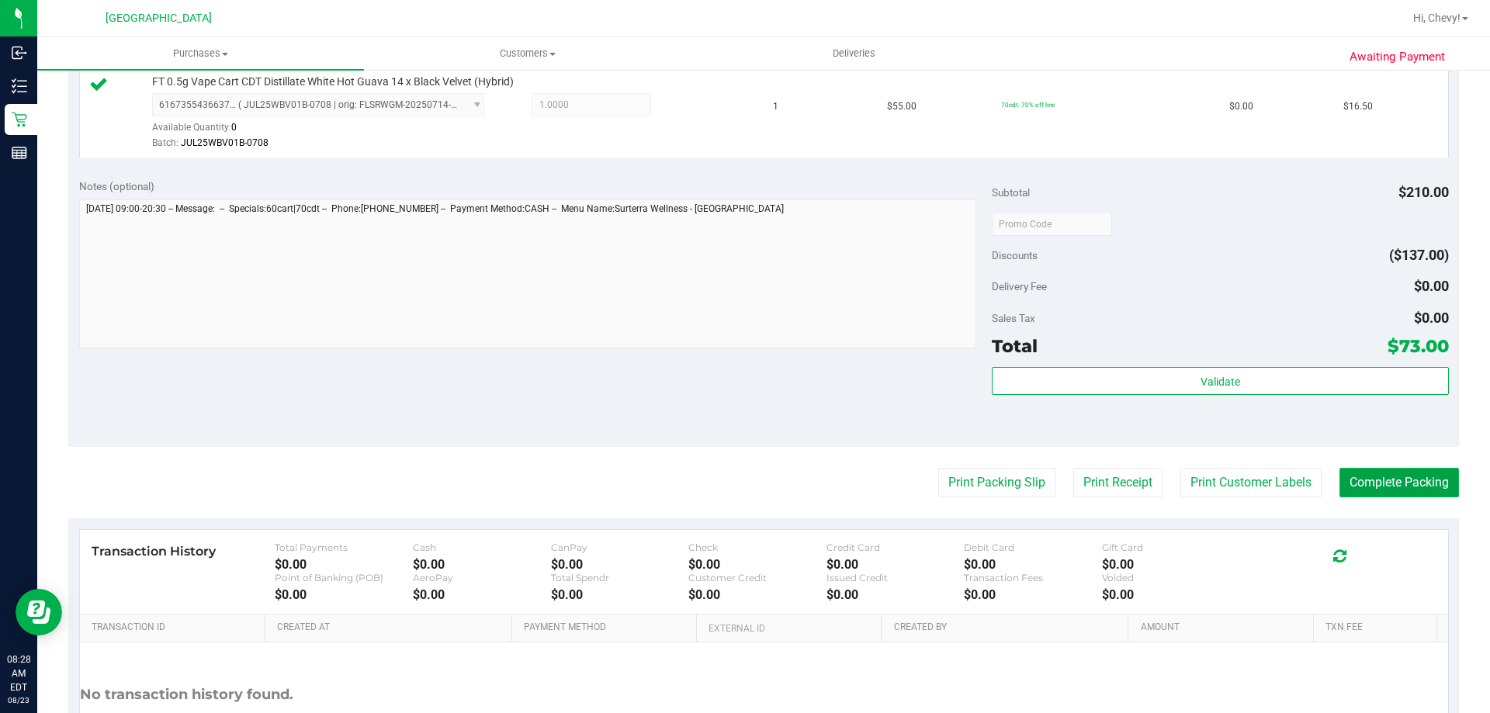
click at [1396, 481] on button "Complete Packing" at bounding box center [1398, 482] width 119 height 29
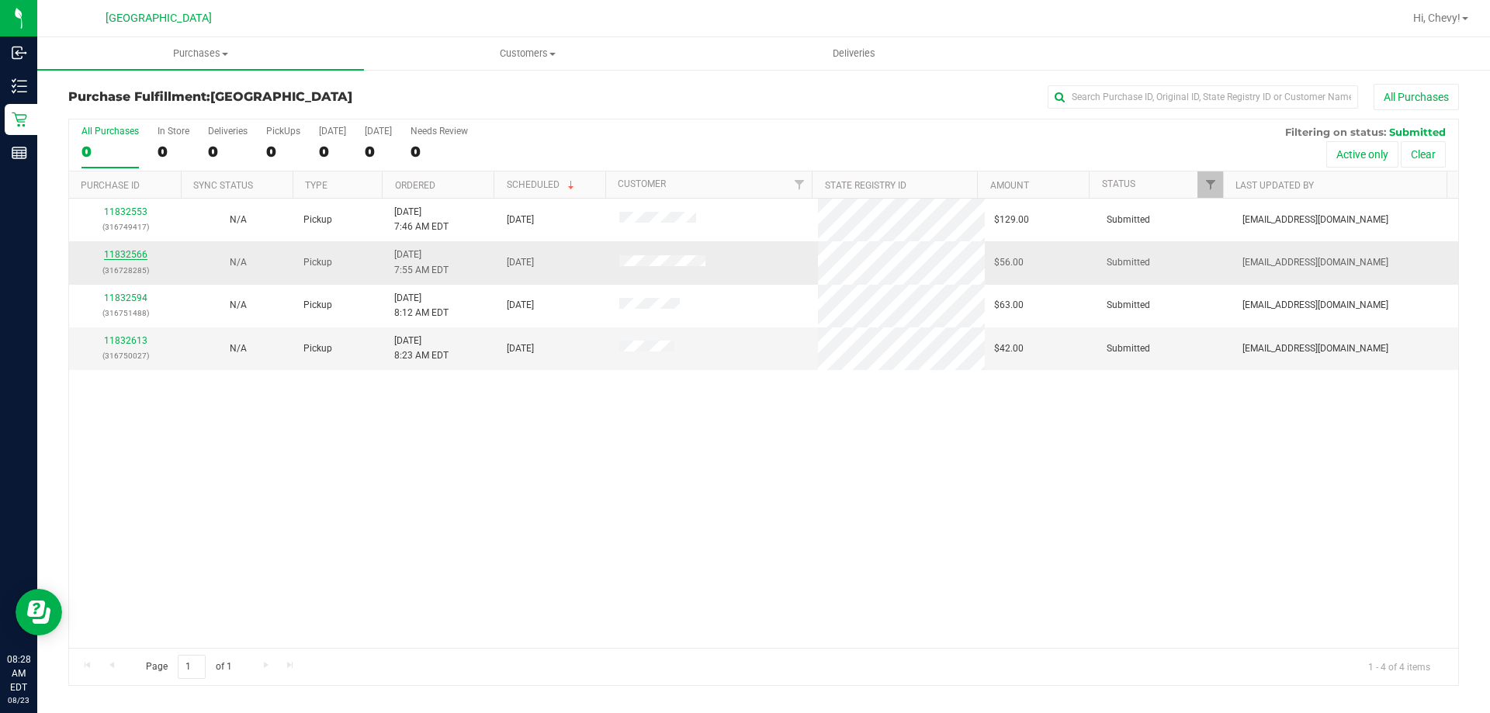
click at [136, 254] on link "11832566" at bounding box center [125, 254] width 43 height 11
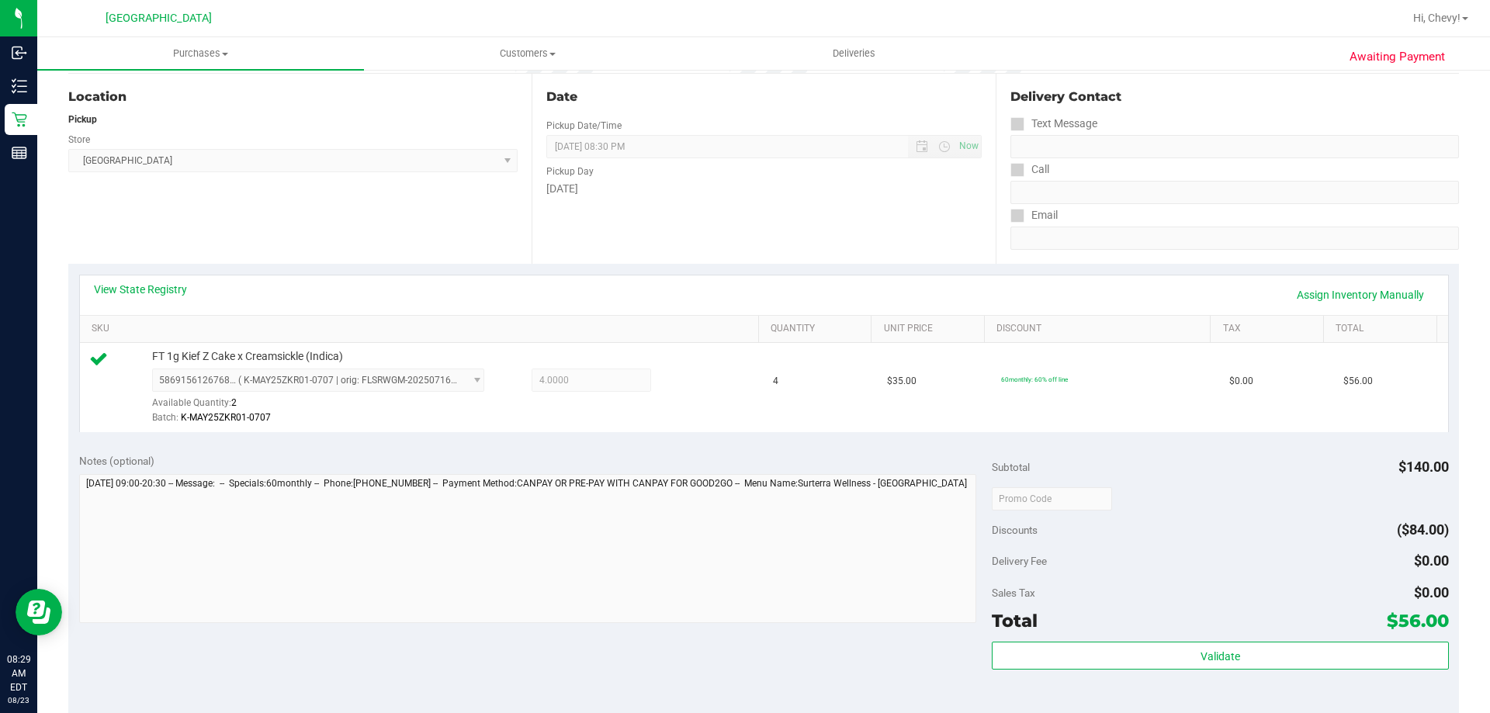
scroll to position [233, 0]
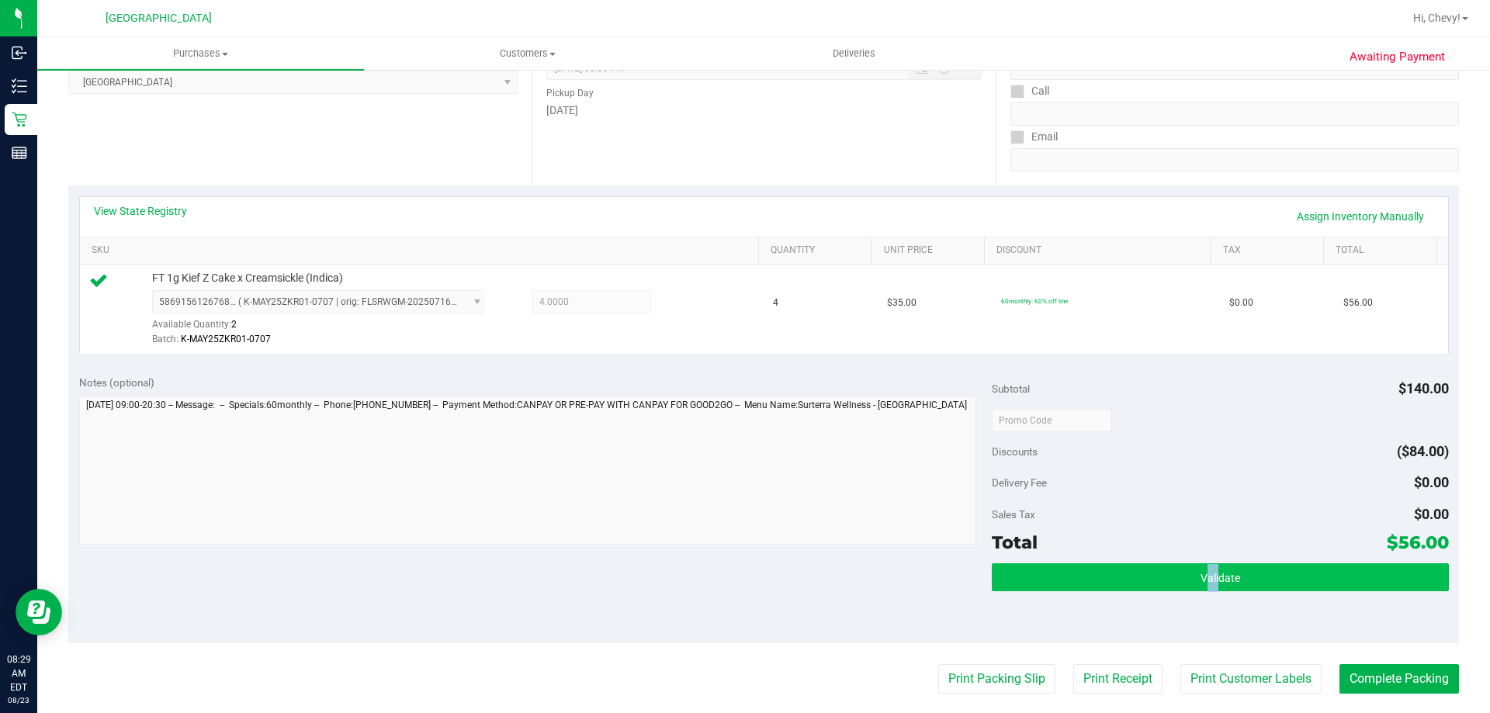
click at [1206, 563] on div "Subtotal $140.00 Discounts ($84.00) Delivery Fee $0.00 Sales Tax $0.00 Total $5…" at bounding box center [1220, 504] width 456 height 258
click at [1206, 566] on button "Validate" at bounding box center [1220, 577] width 456 height 28
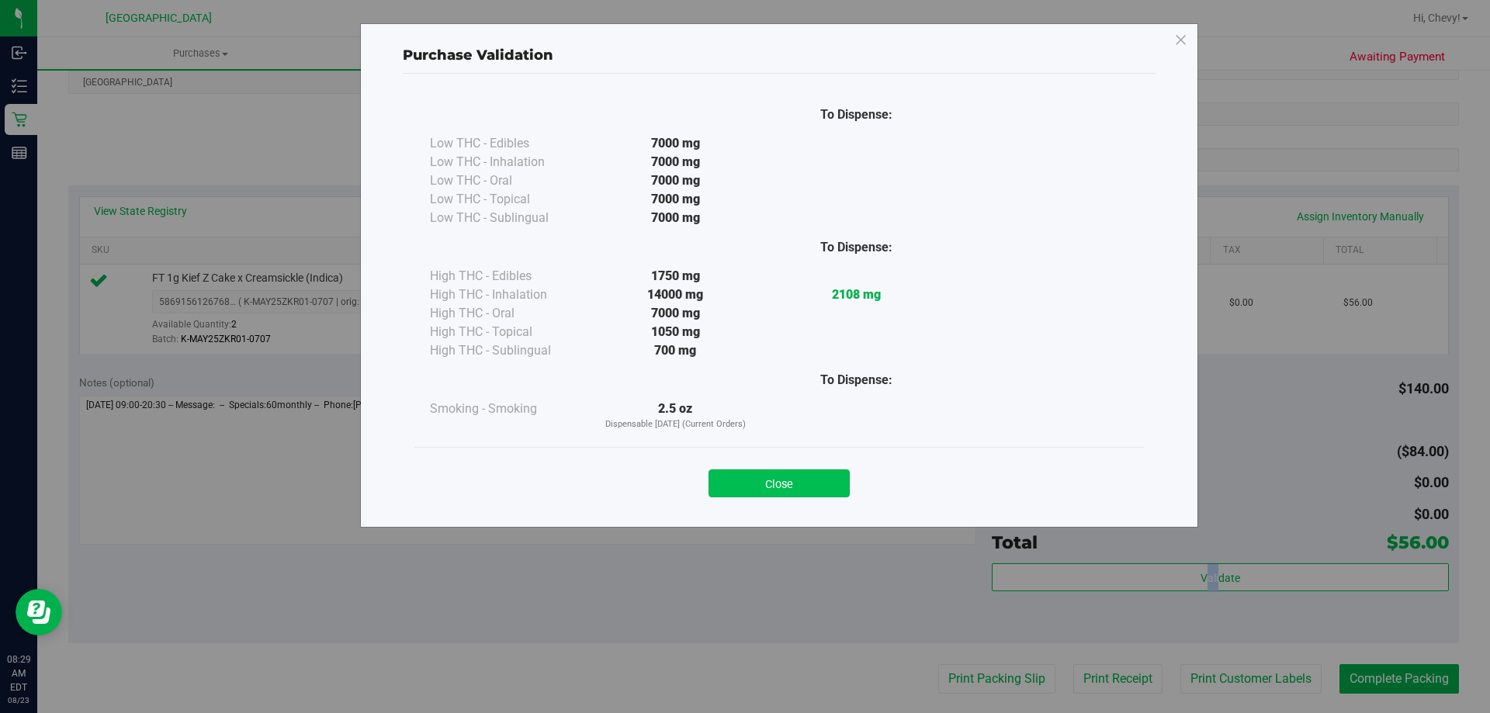
click at [802, 472] on button "Close" at bounding box center [778, 483] width 141 height 28
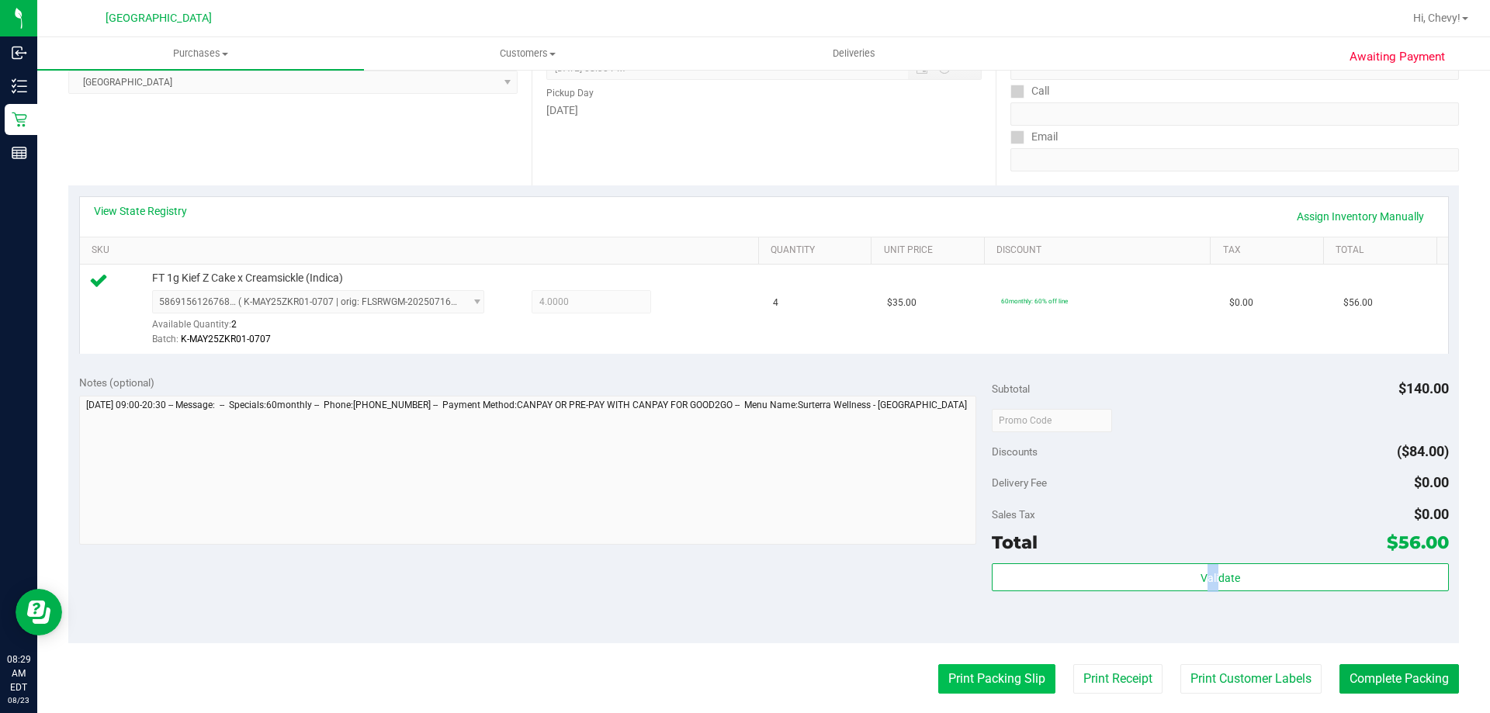
click at [961, 681] on button "Print Packing Slip" at bounding box center [996, 678] width 117 height 29
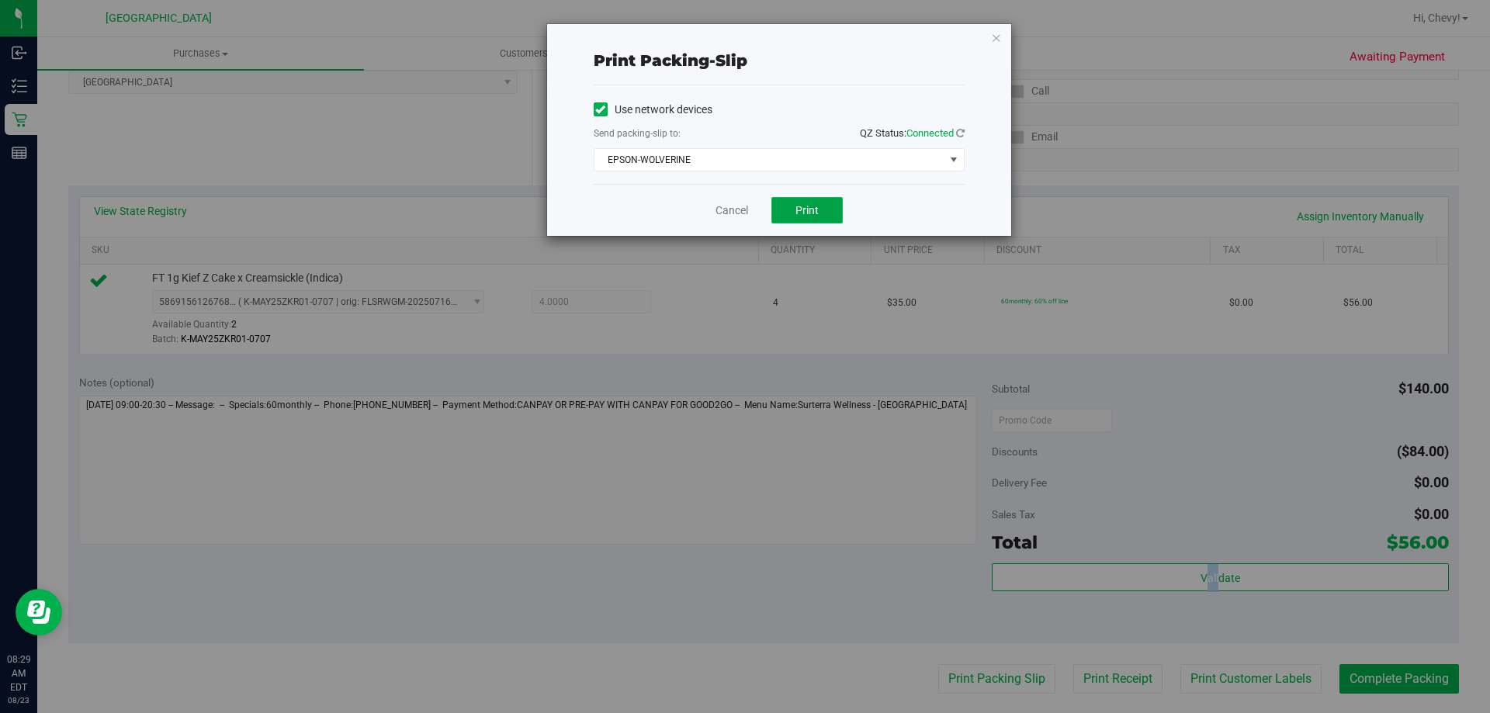
click at [797, 211] on span "Print" at bounding box center [806, 210] width 23 height 12
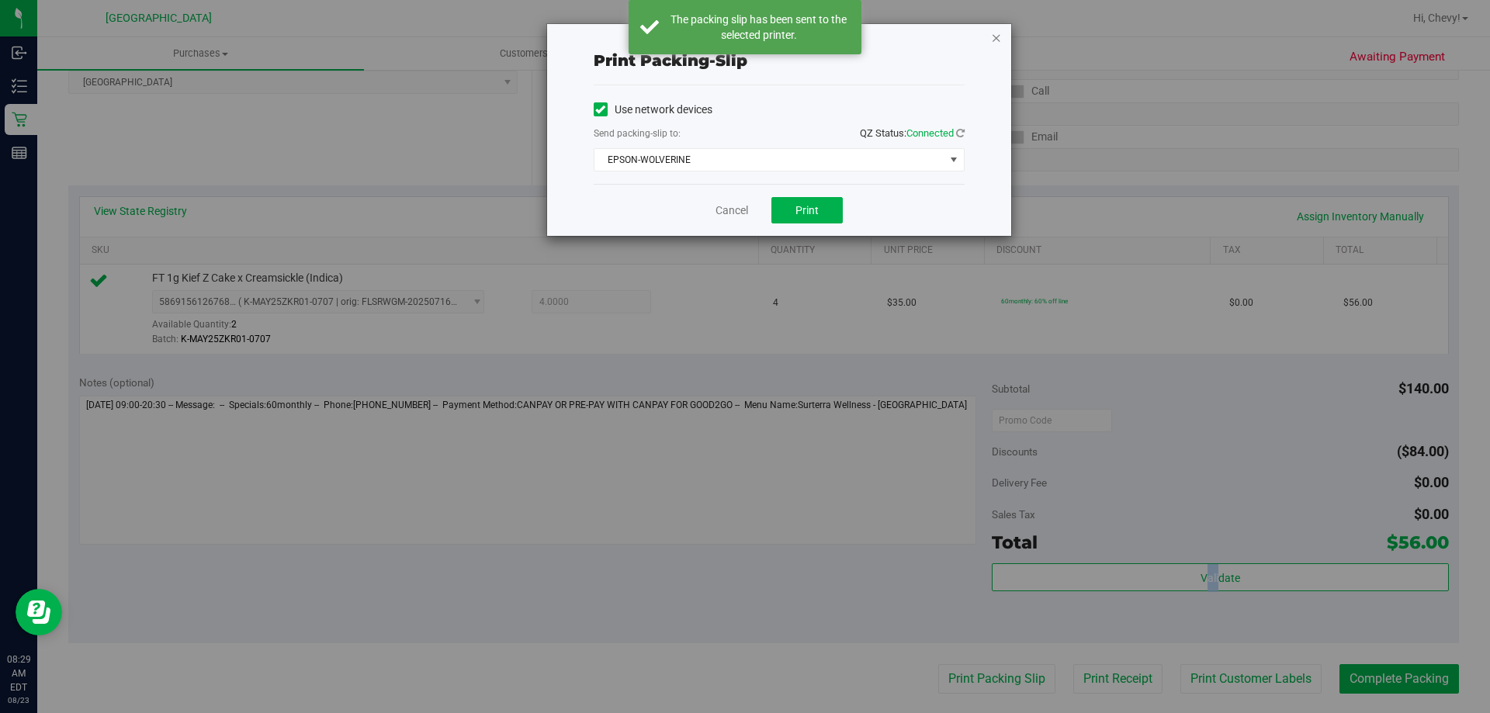
click at [997, 40] on icon "button" at bounding box center [996, 37] width 11 height 19
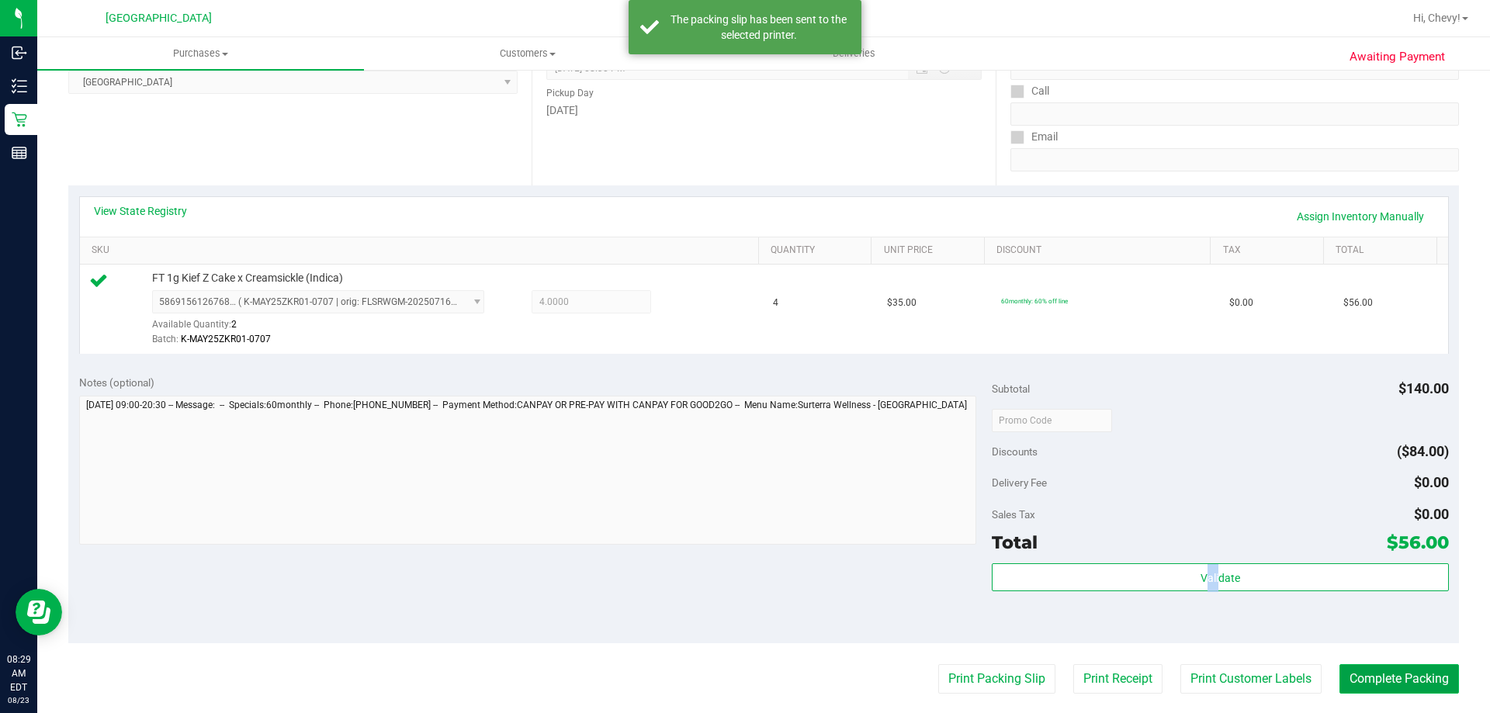
click at [1386, 673] on button "Complete Packing" at bounding box center [1398, 678] width 119 height 29
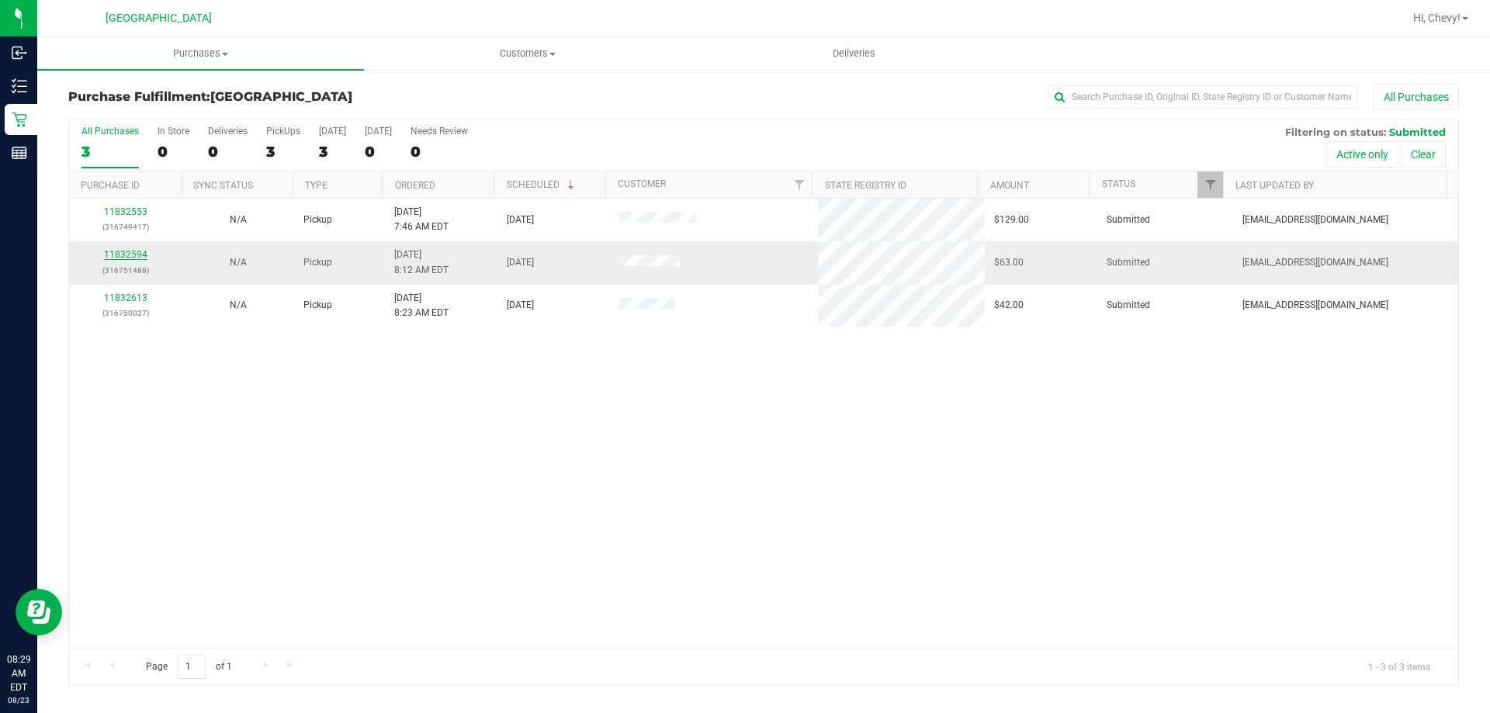
click at [138, 254] on link "11832594" at bounding box center [125, 254] width 43 height 11
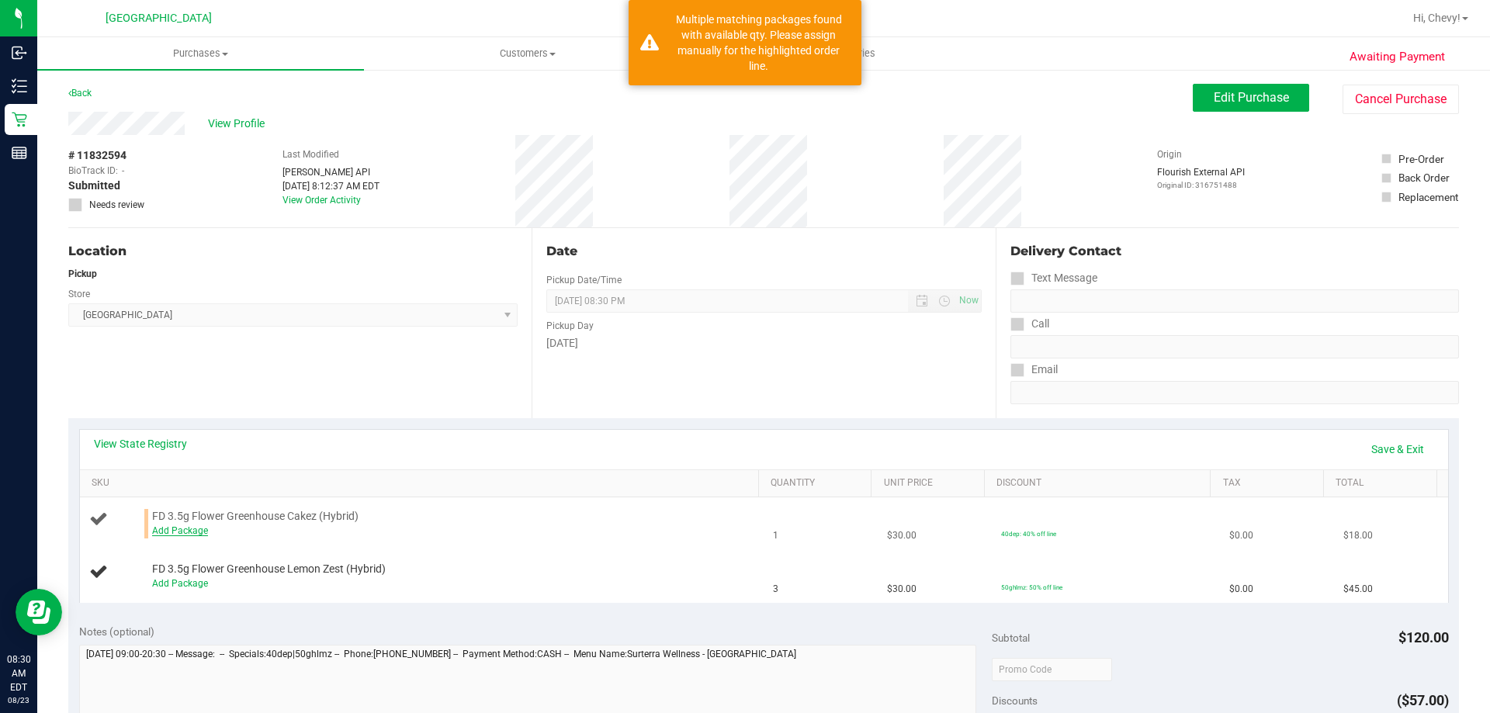
click at [168, 530] on link "Add Package" at bounding box center [180, 530] width 56 height 11
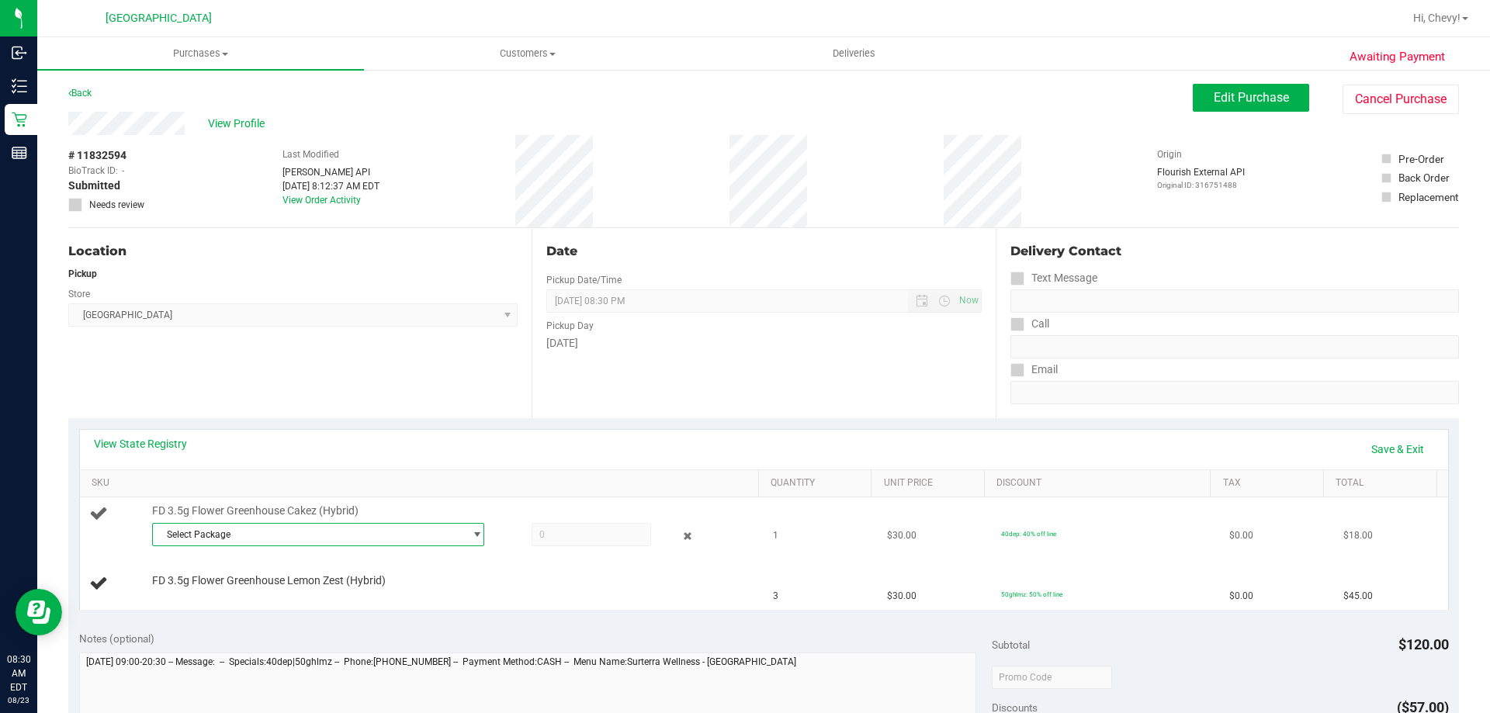
click at [191, 542] on span "Select Package" at bounding box center [308, 535] width 311 height 22
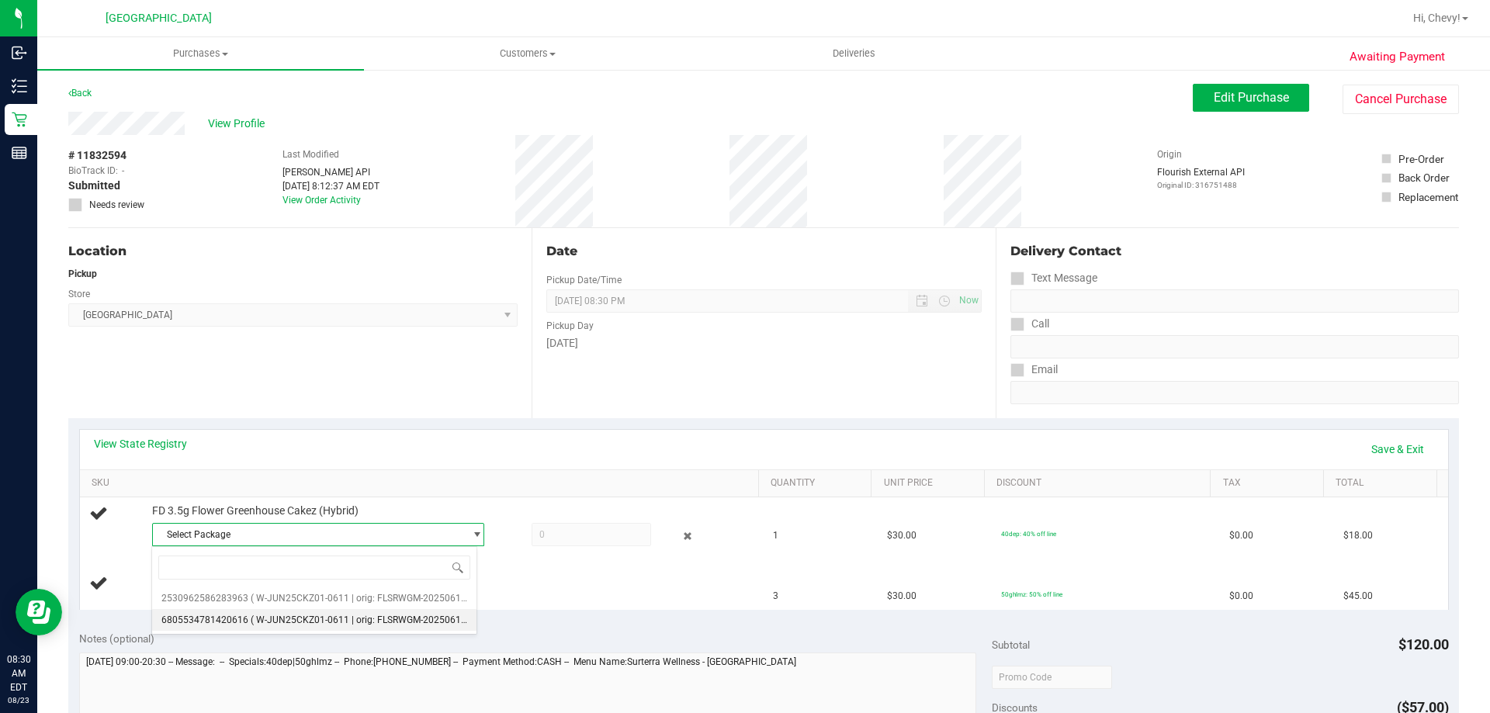
click at [186, 617] on span "6805534781420616" at bounding box center [204, 619] width 87 height 11
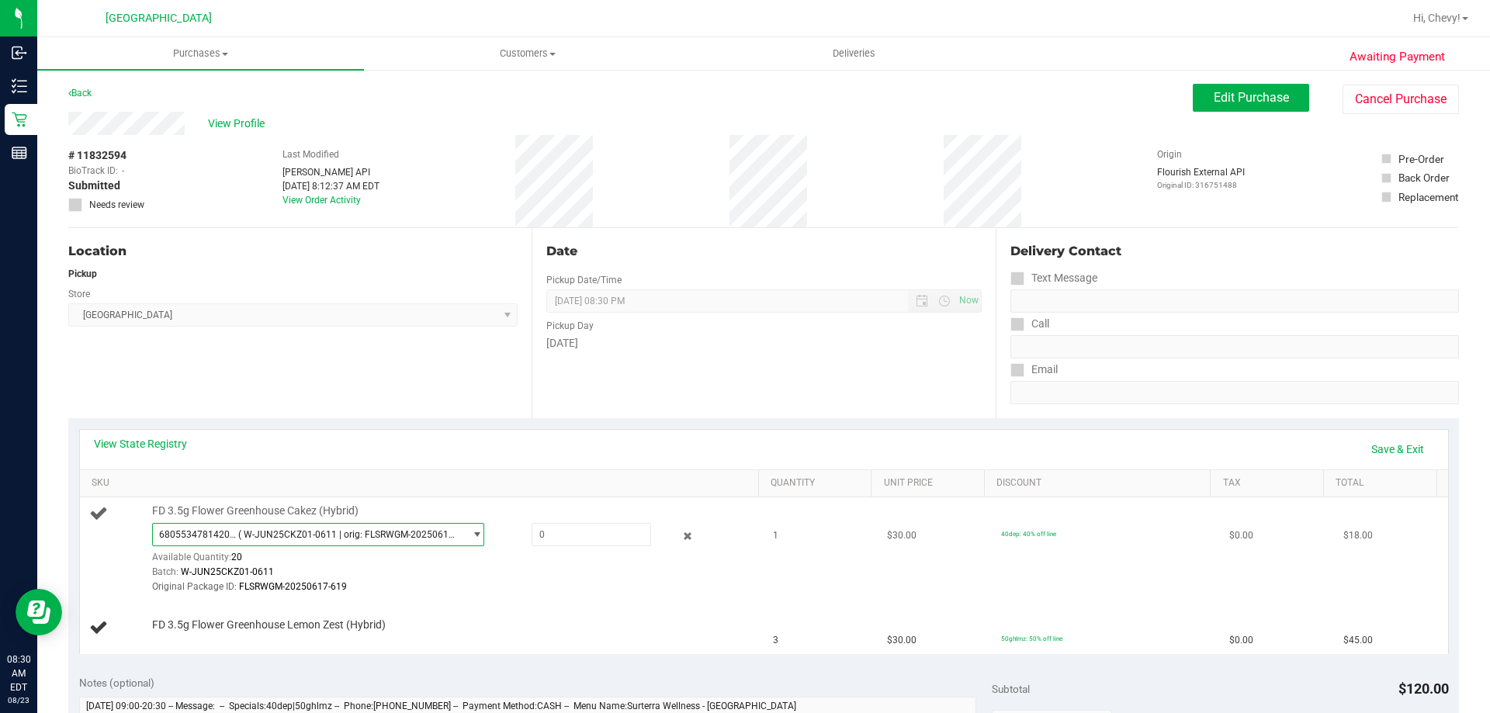
click at [276, 541] on span "6805534781420616 ( W-JUN25CKZ01-0611 | orig: FLSRWGM-20250617-619 )" at bounding box center [308, 535] width 311 height 22
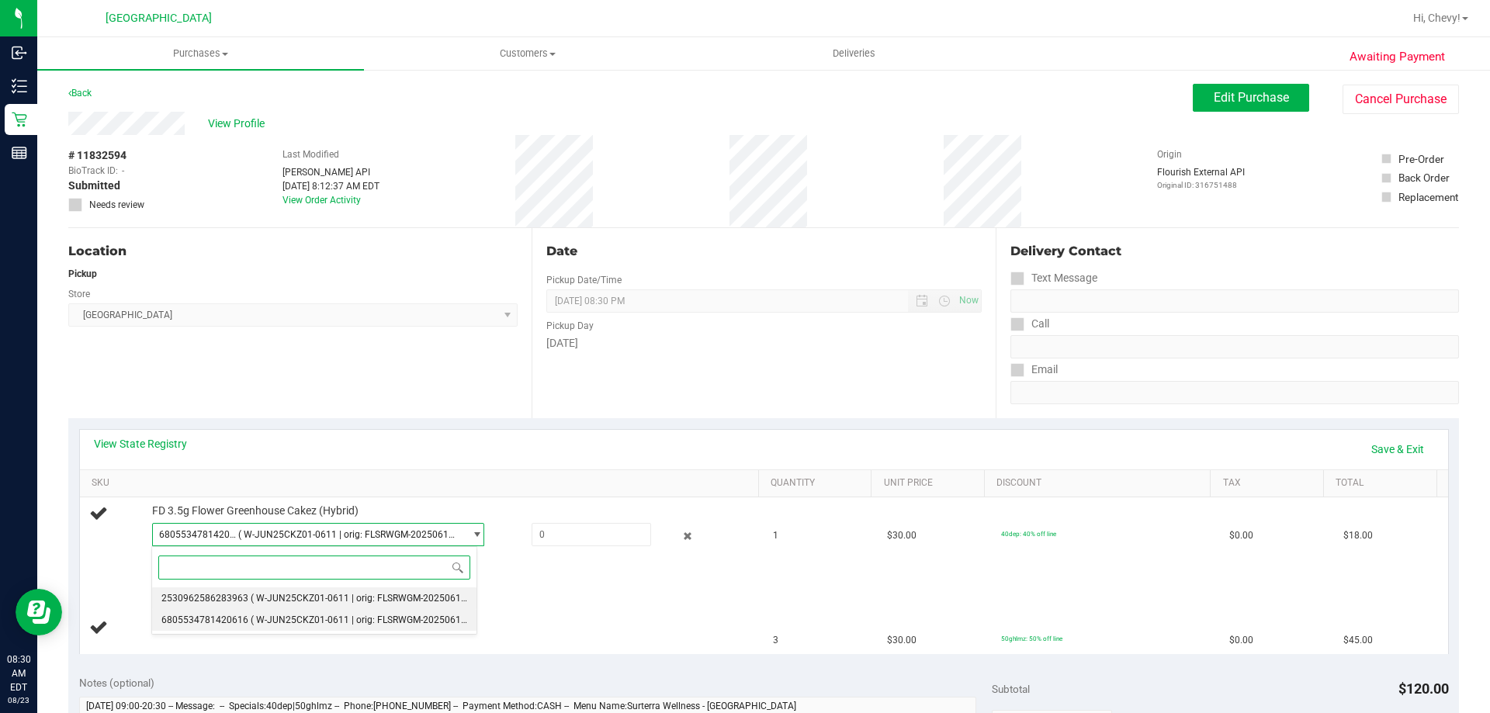
click at [244, 592] on li "2530962586283963 ( W-JUN25CKZ01-0611 | orig: FLSRWGM-20250617-708 )" at bounding box center [314, 598] width 324 height 22
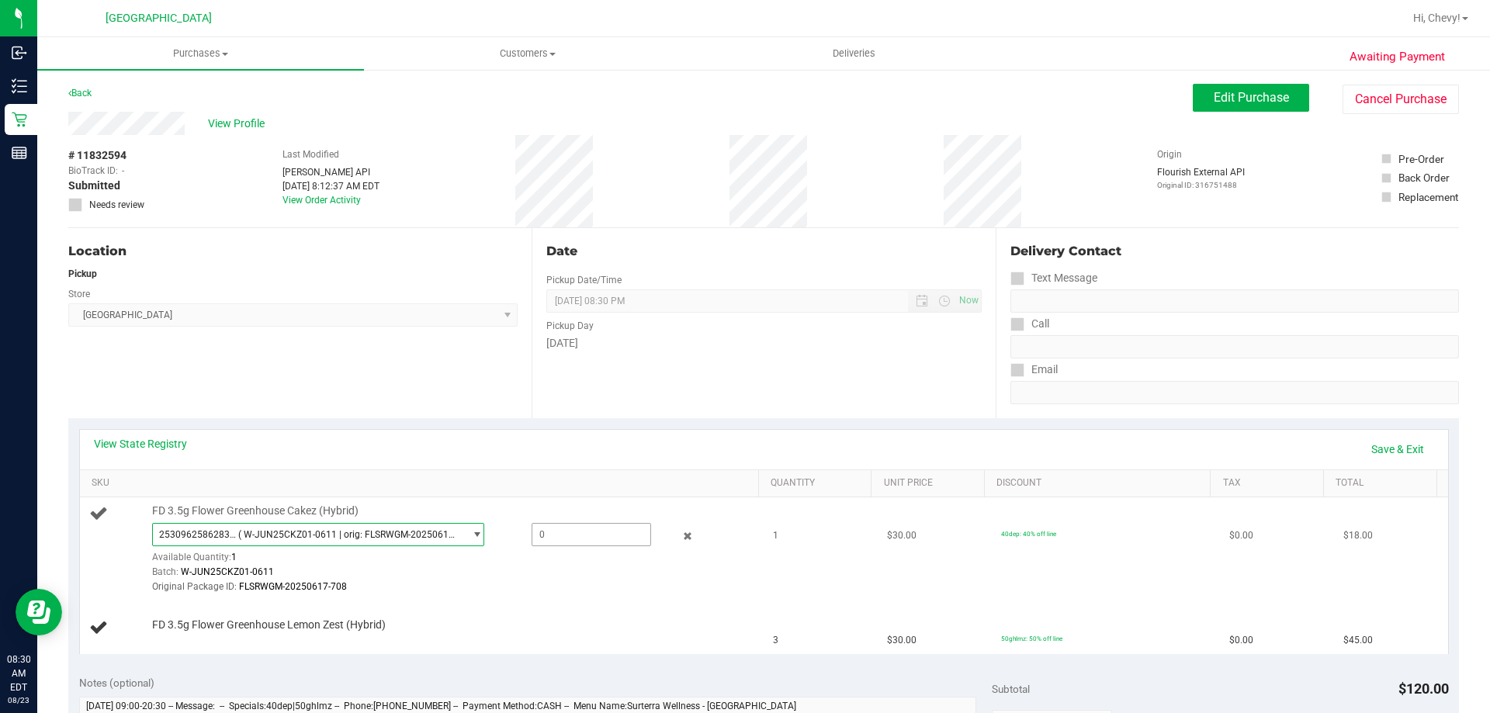
click at [566, 537] on span at bounding box center [590, 534] width 119 height 23
type input "1"
type input "1.0000"
click at [591, 562] on div "2530962586283963 ( W-JUN25CKZ01-0611 | orig: FLSRWGM-20250617-708 ) 25309625862…" at bounding box center [451, 559] width 599 height 72
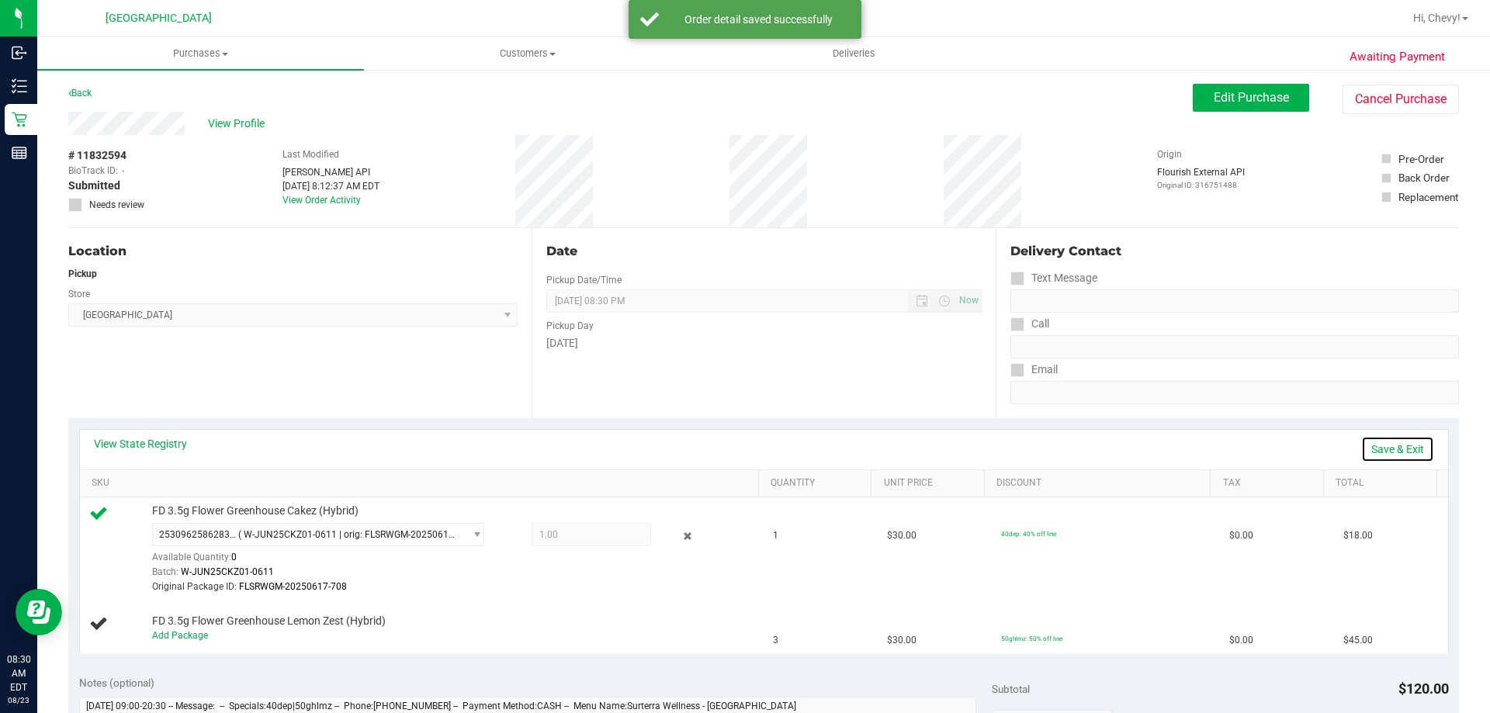
click at [1375, 448] on link "Save & Exit" at bounding box center [1397, 449] width 73 height 26
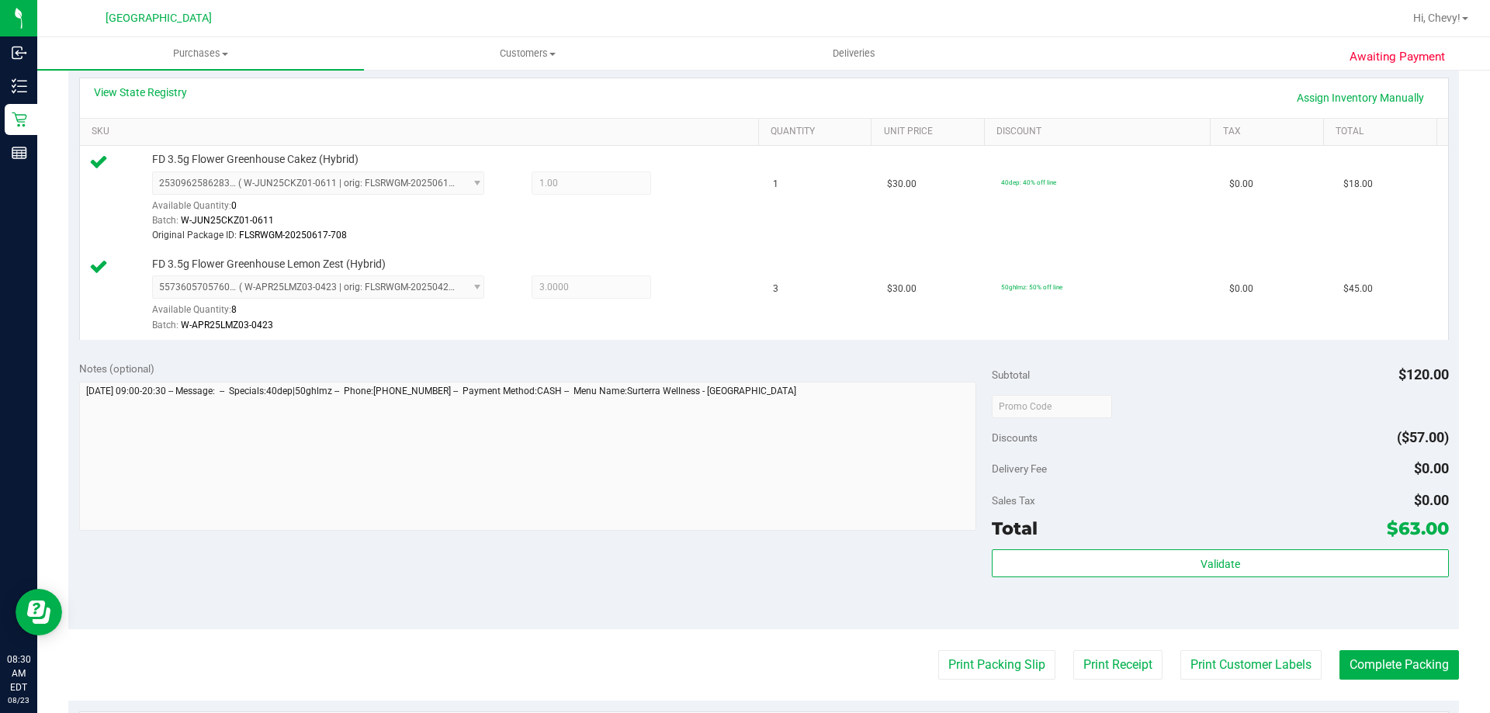
scroll to position [355, 0]
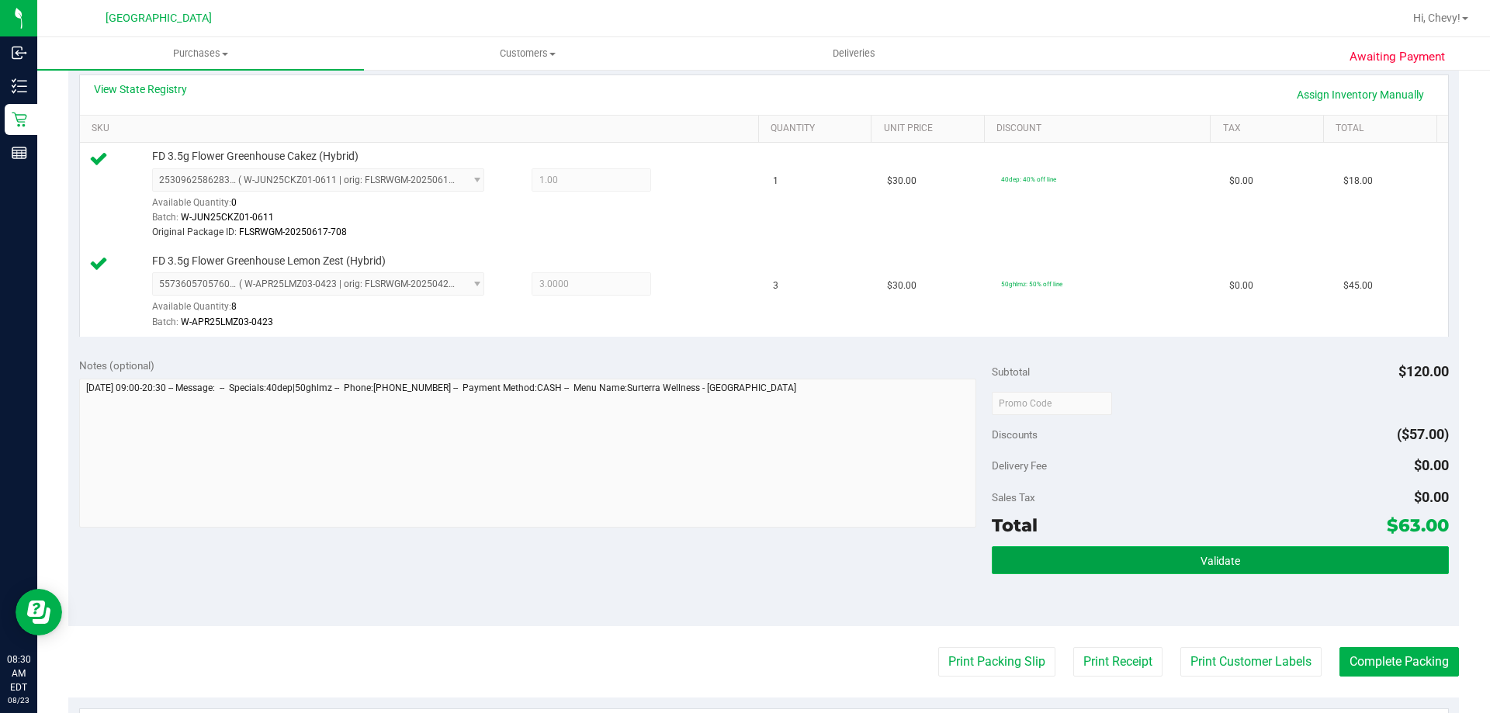
click at [1210, 555] on span "Validate" at bounding box center [1220, 561] width 40 height 12
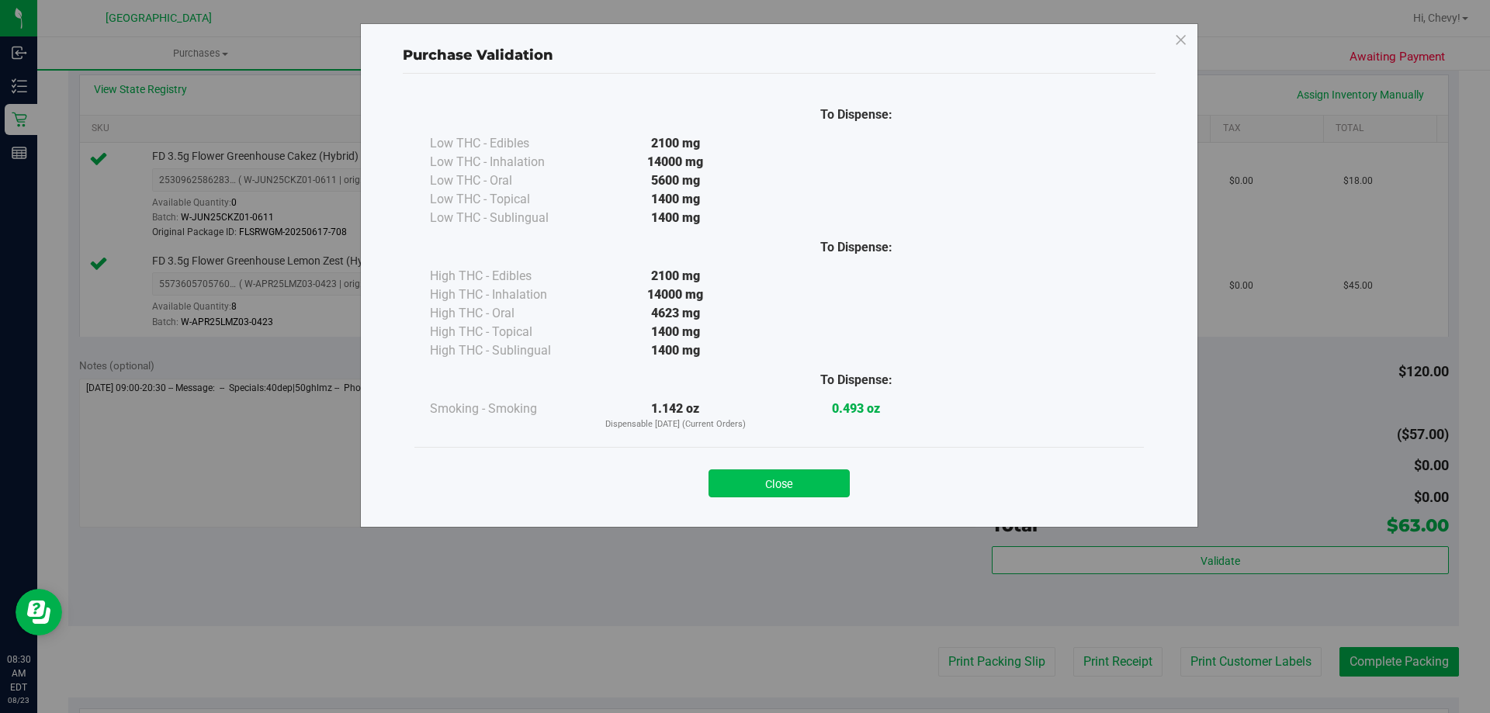
click at [835, 492] on button "Close" at bounding box center [778, 483] width 141 height 28
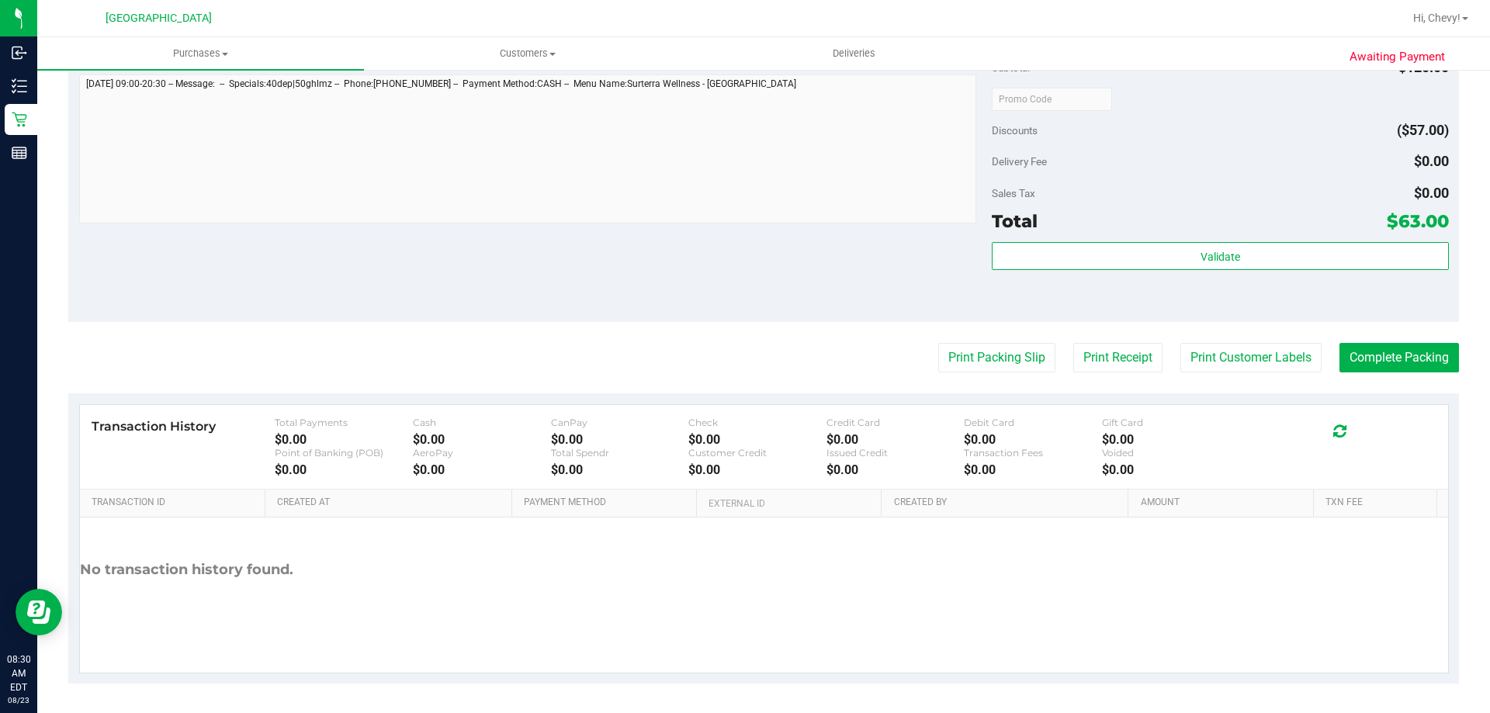
scroll to position [660, 0]
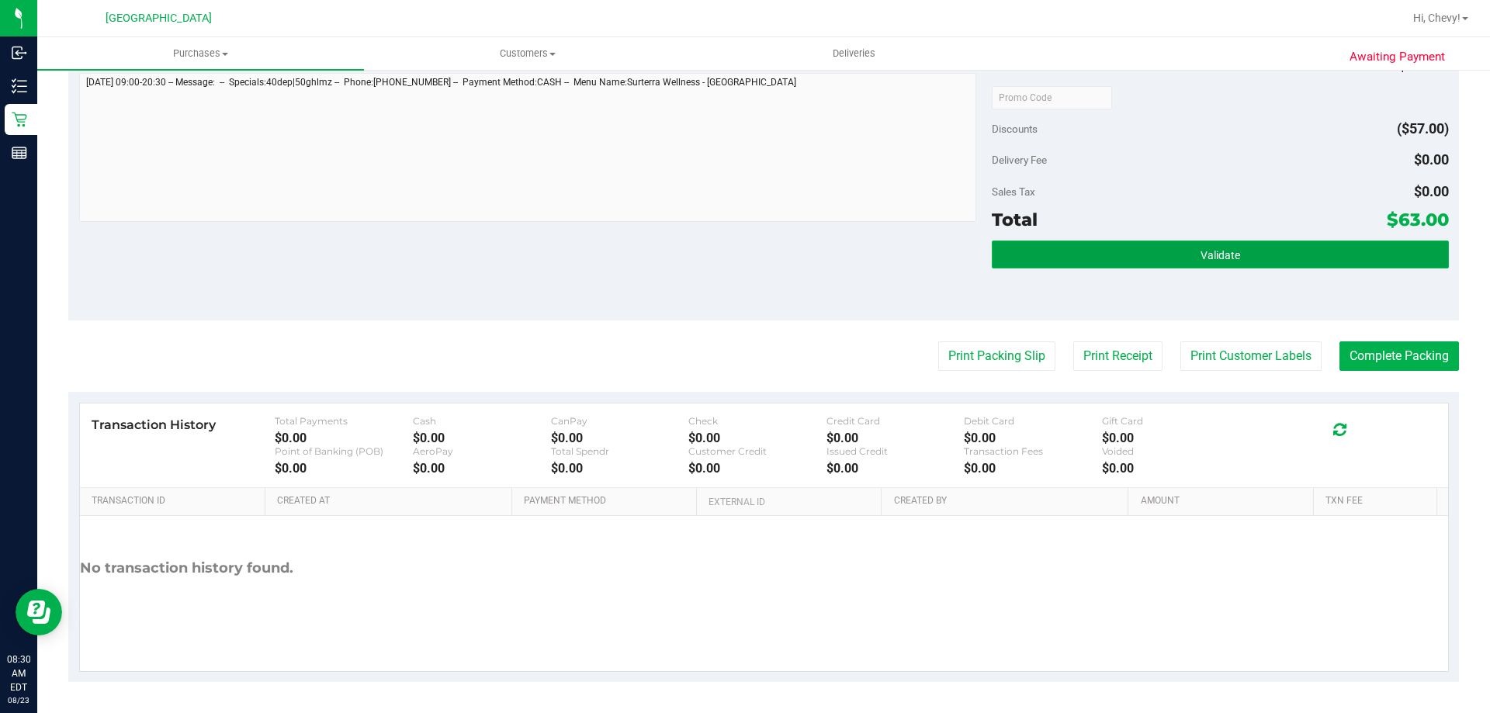
click at [1085, 246] on button "Validate" at bounding box center [1220, 255] width 456 height 28
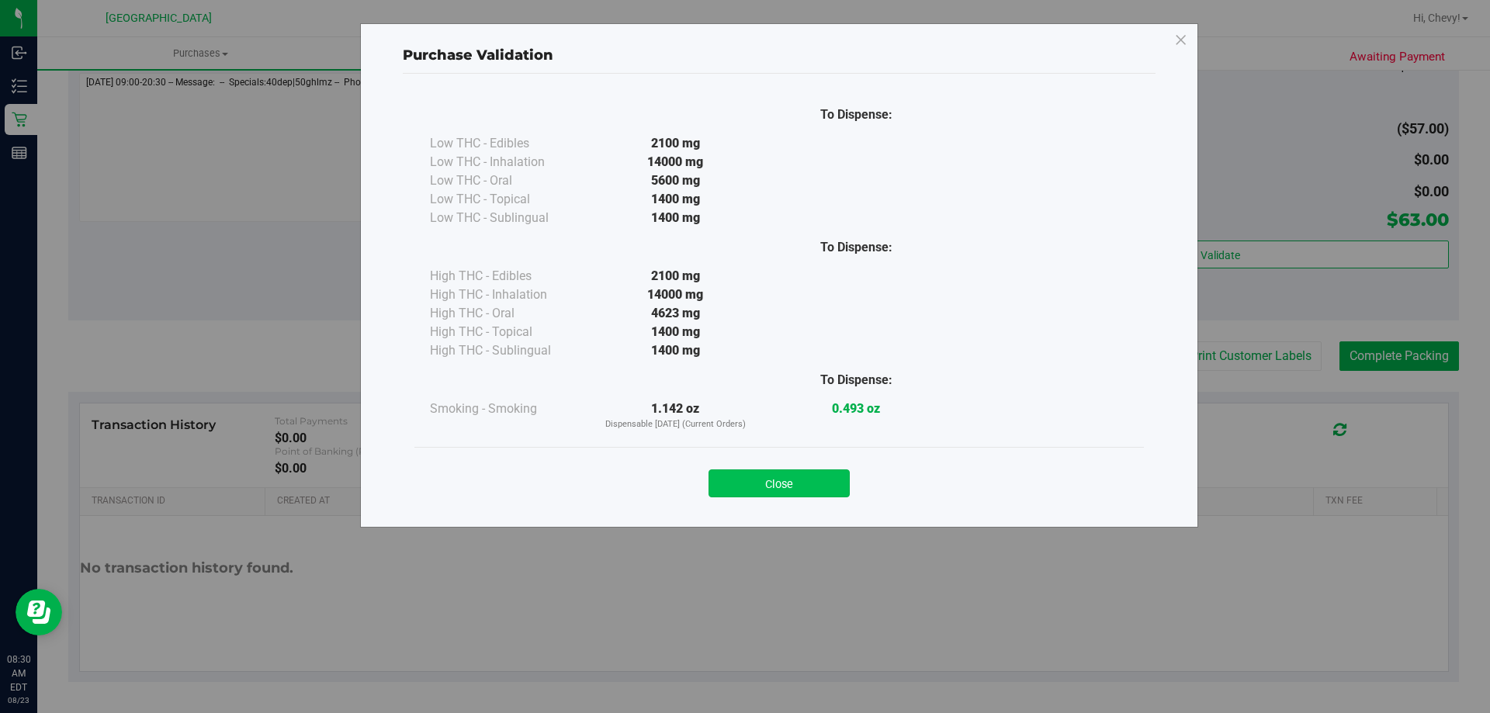
click at [833, 476] on button "Close" at bounding box center [778, 483] width 141 height 28
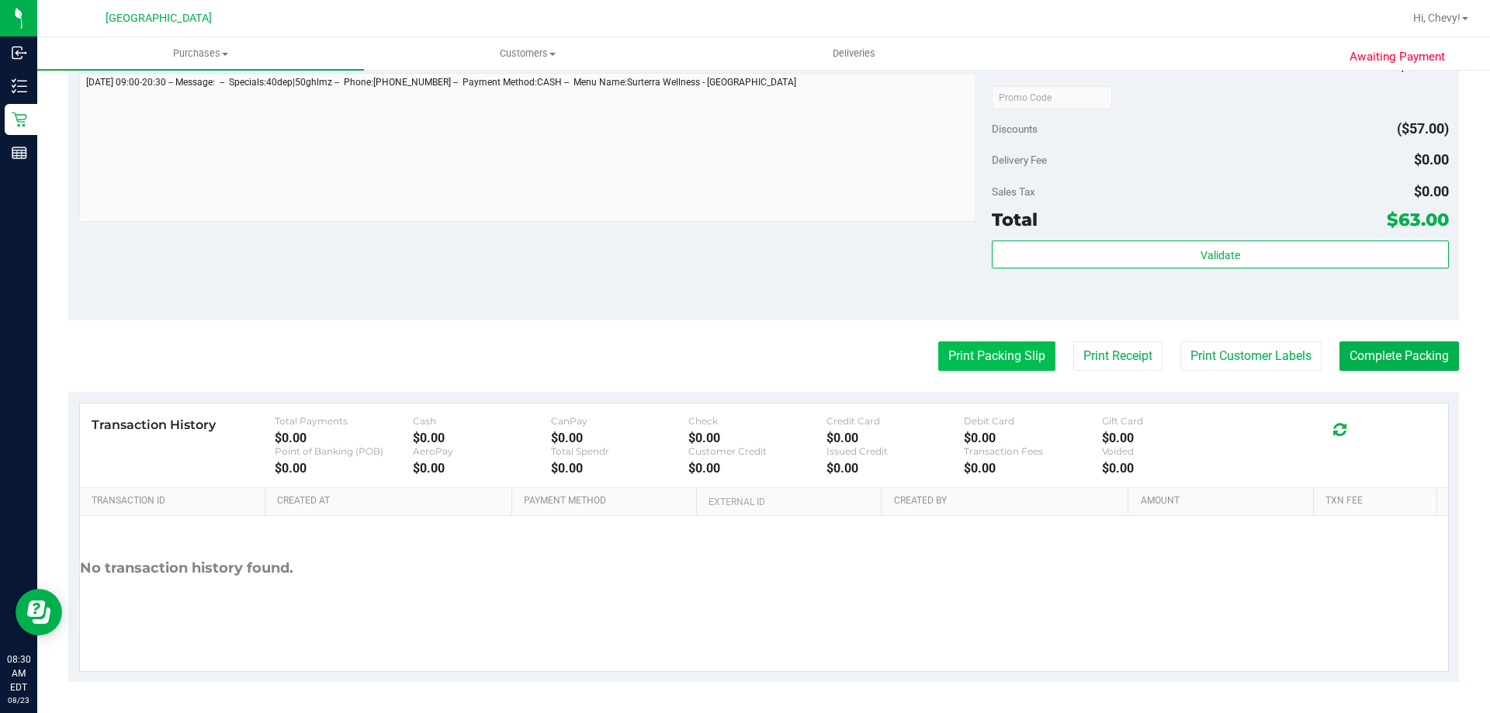
click at [969, 341] on button "Print Packing Slip" at bounding box center [996, 355] width 117 height 29
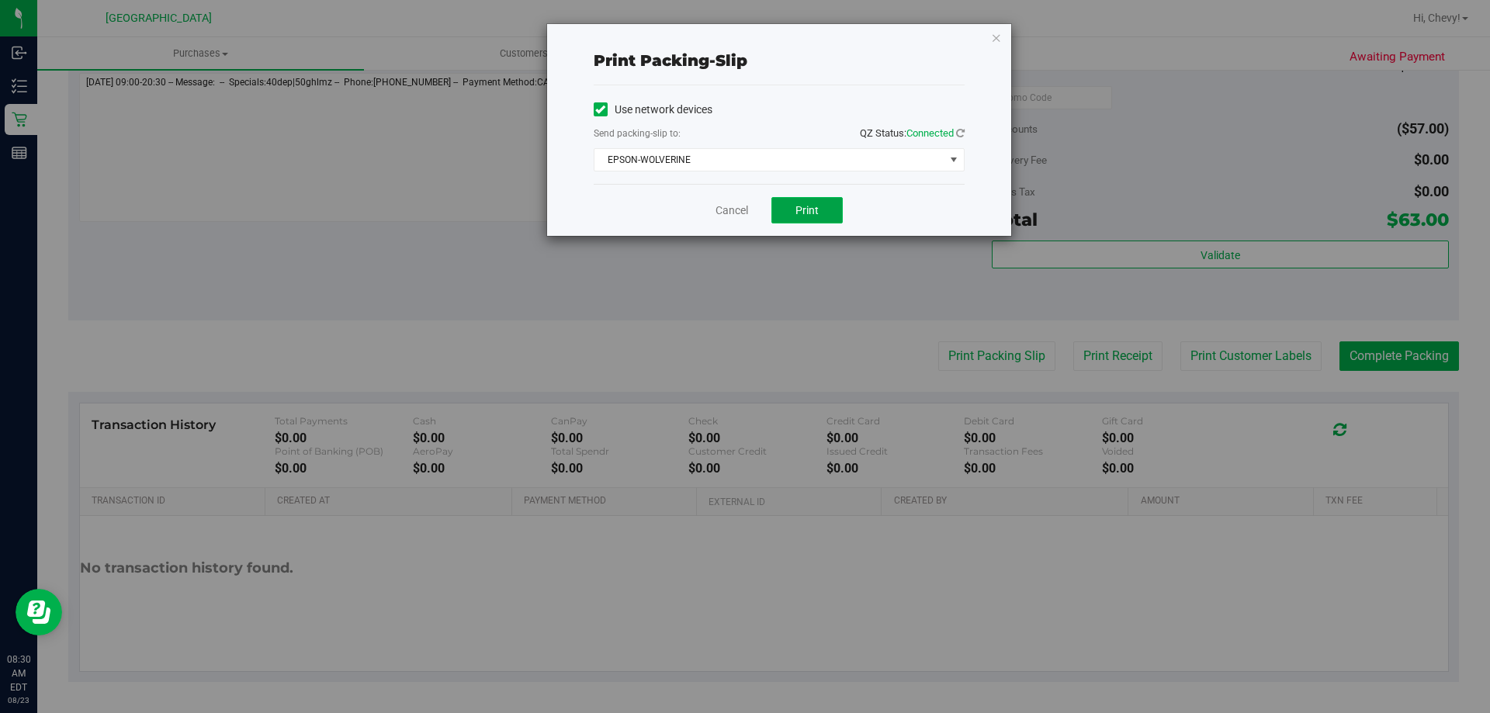
click at [812, 212] on span "Print" at bounding box center [806, 210] width 23 height 12
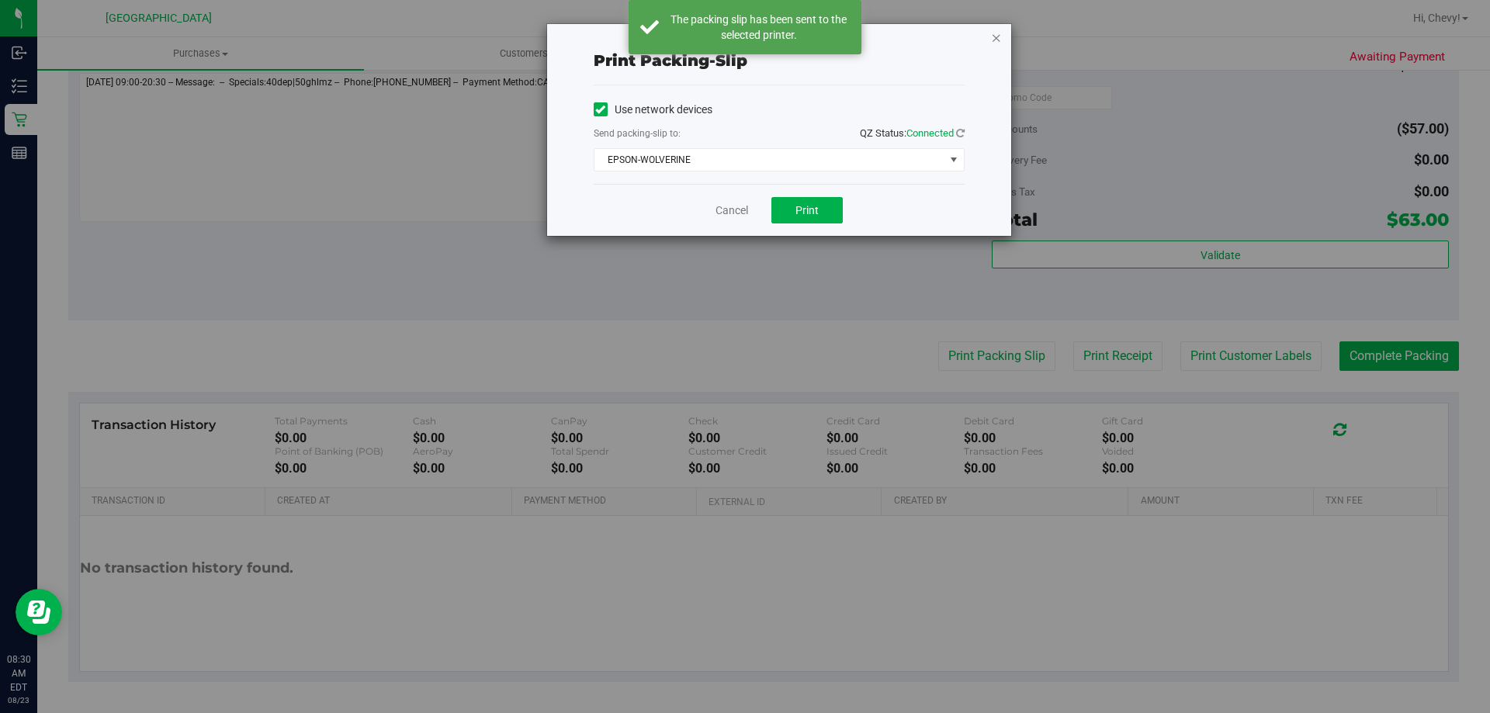
click at [992, 40] on icon "button" at bounding box center [996, 37] width 11 height 19
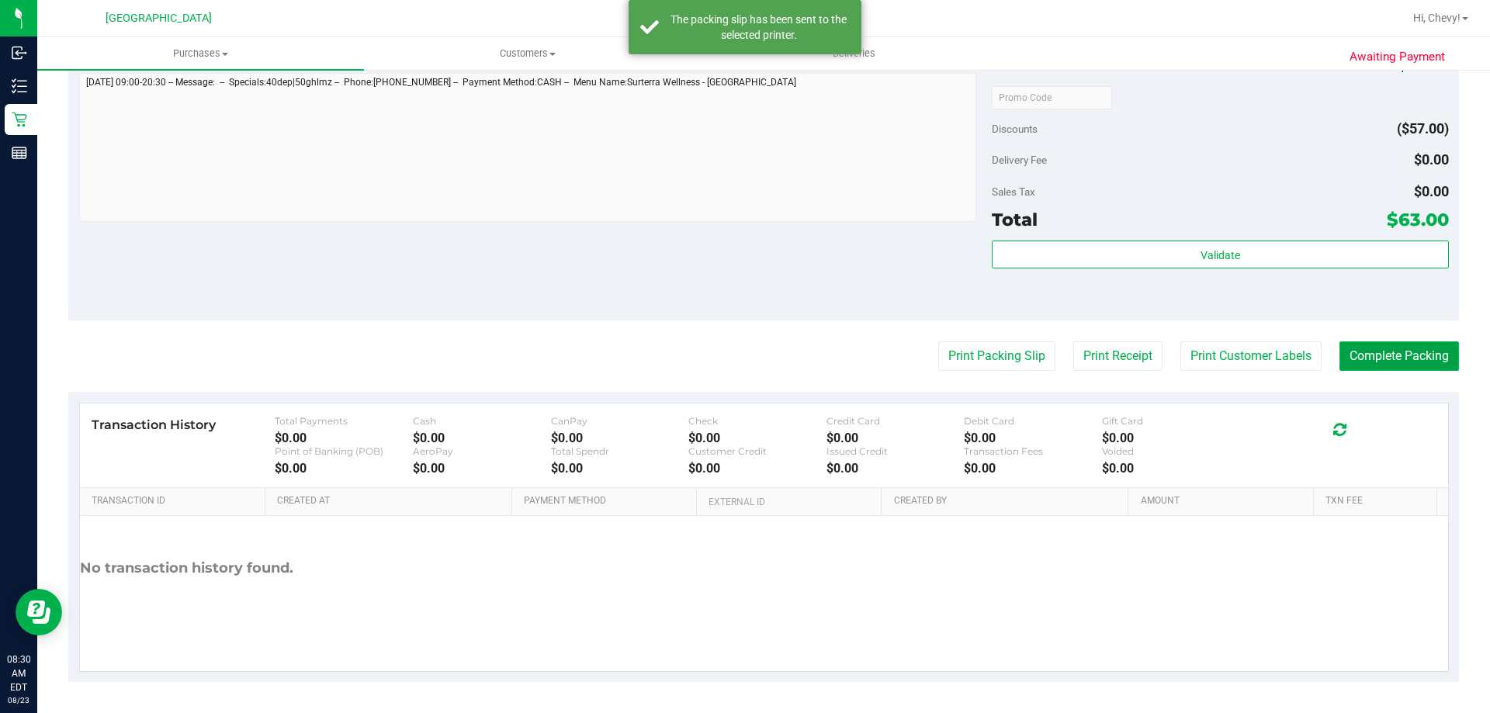
click at [1350, 355] on button "Complete Packing" at bounding box center [1398, 355] width 119 height 29
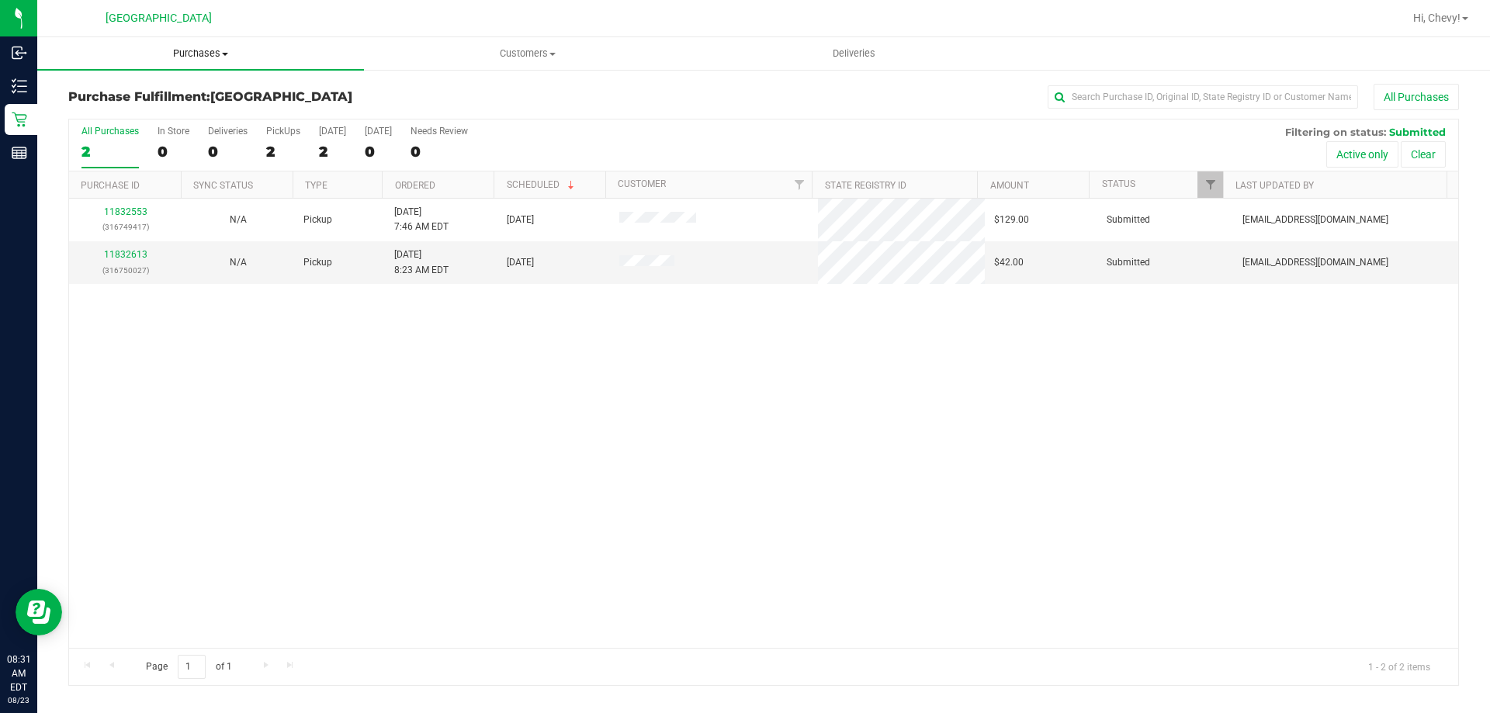
click at [189, 54] on span "Purchases" at bounding box center [200, 54] width 327 height 14
click at [158, 111] on li "Fulfillment" at bounding box center [200, 112] width 327 height 19
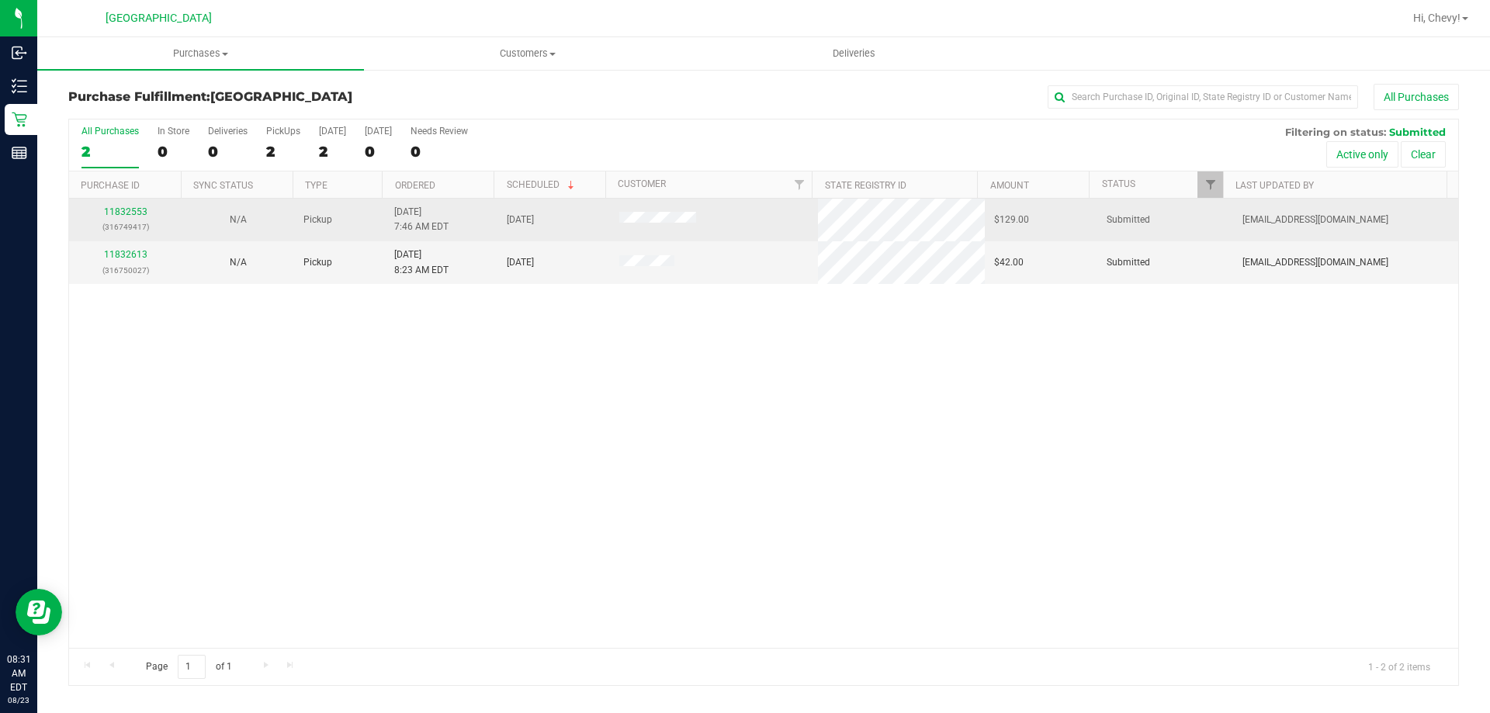
click at [134, 206] on div "11832553 (316749417)" at bounding box center [125, 219] width 94 height 29
click at [133, 215] on link "11832553" at bounding box center [125, 211] width 43 height 11
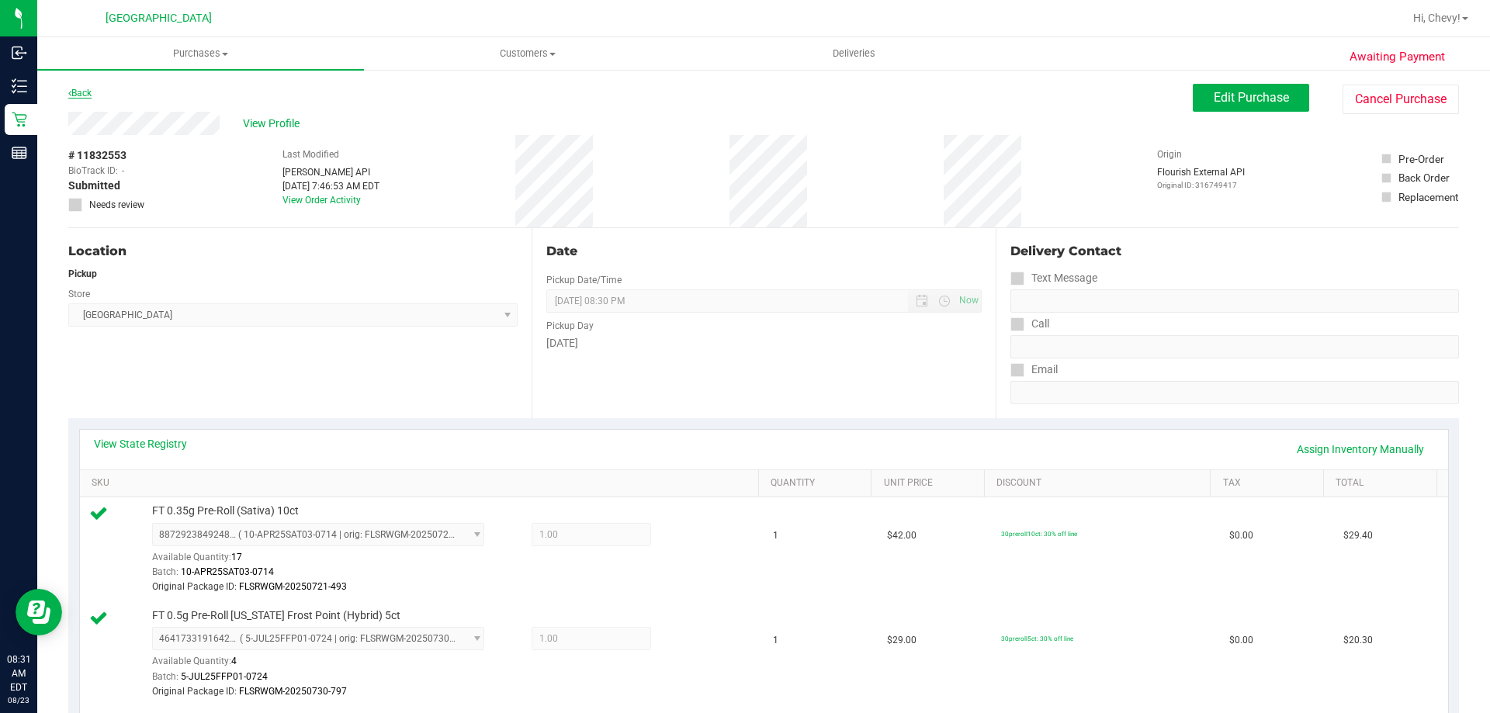
click at [78, 92] on link "Back" at bounding box center [79, 93] width 23 height 11
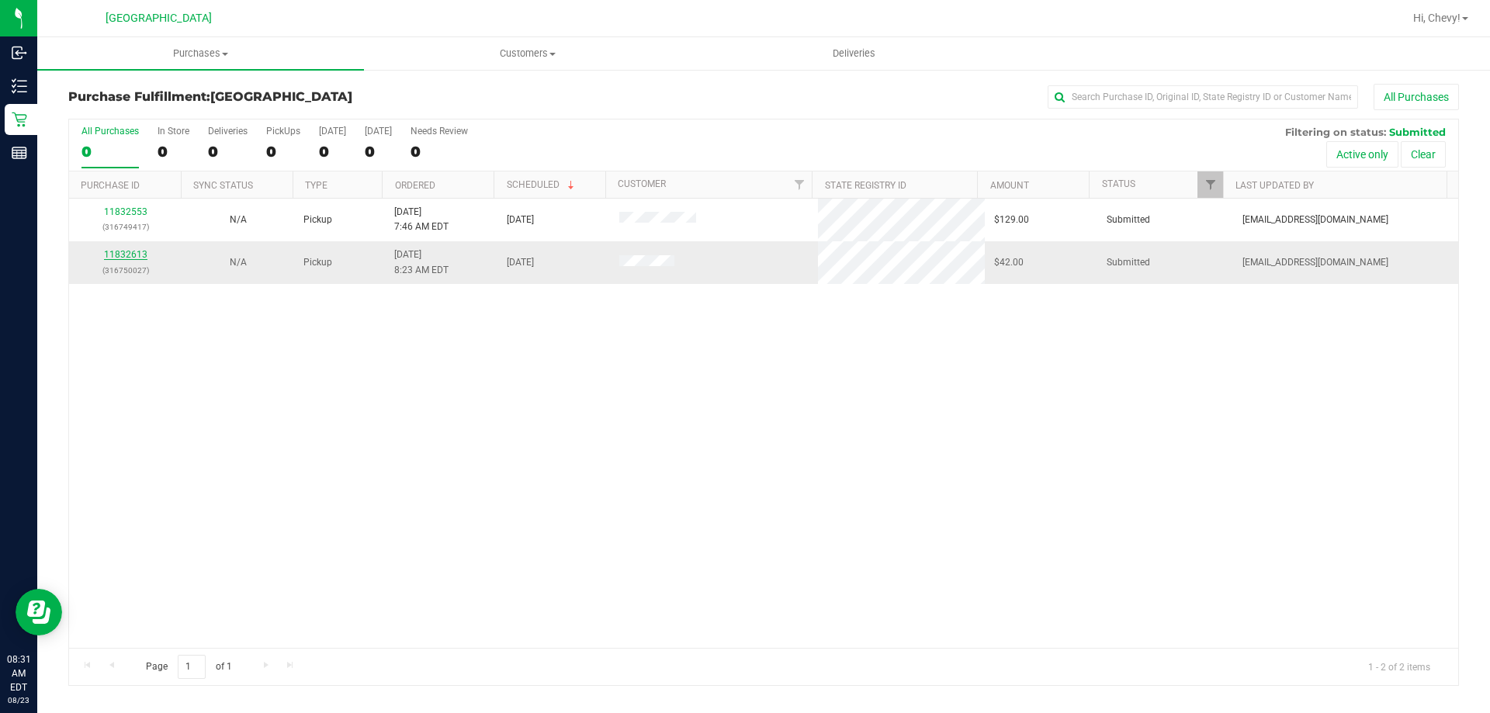
click at [140, 252] on link "11832613" at bounding box center [125, 254] width 43 height 11
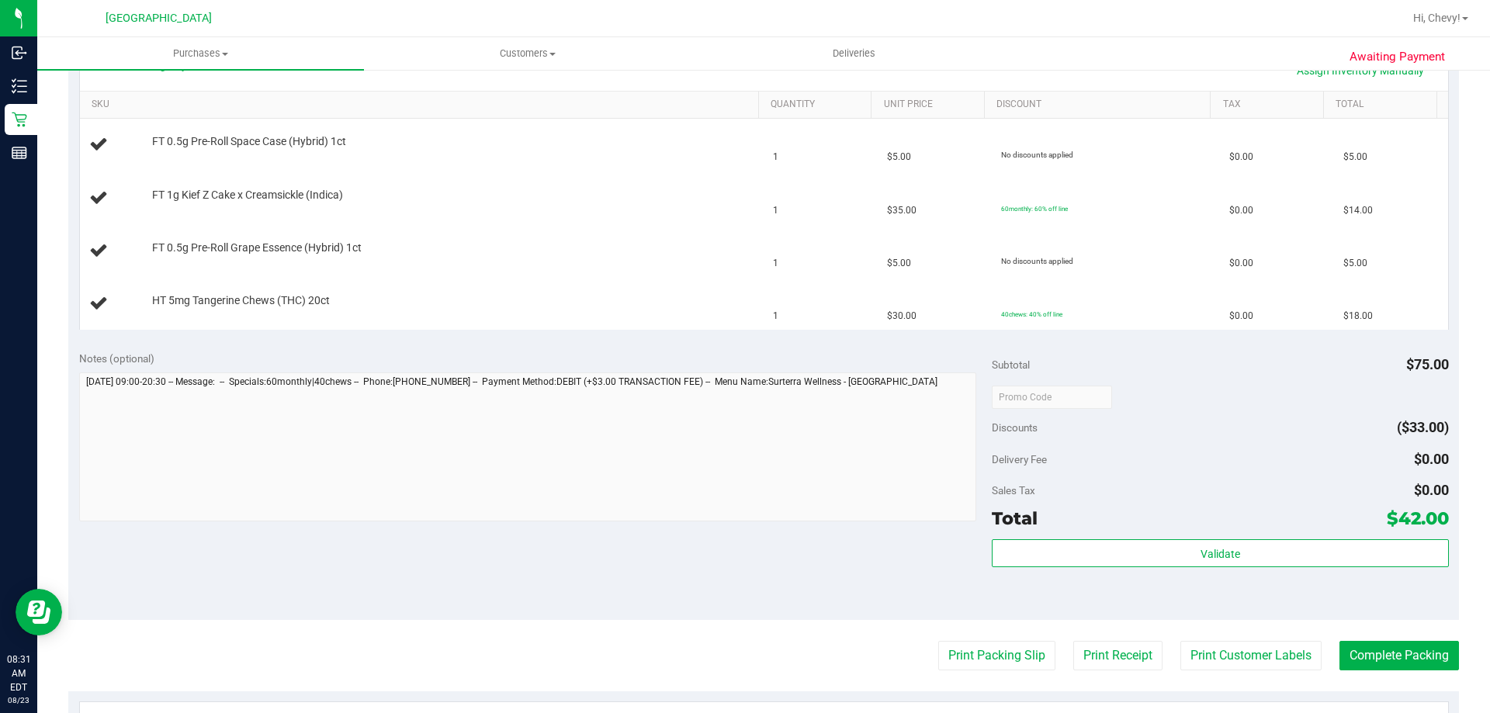
scroll to position [388, 0]
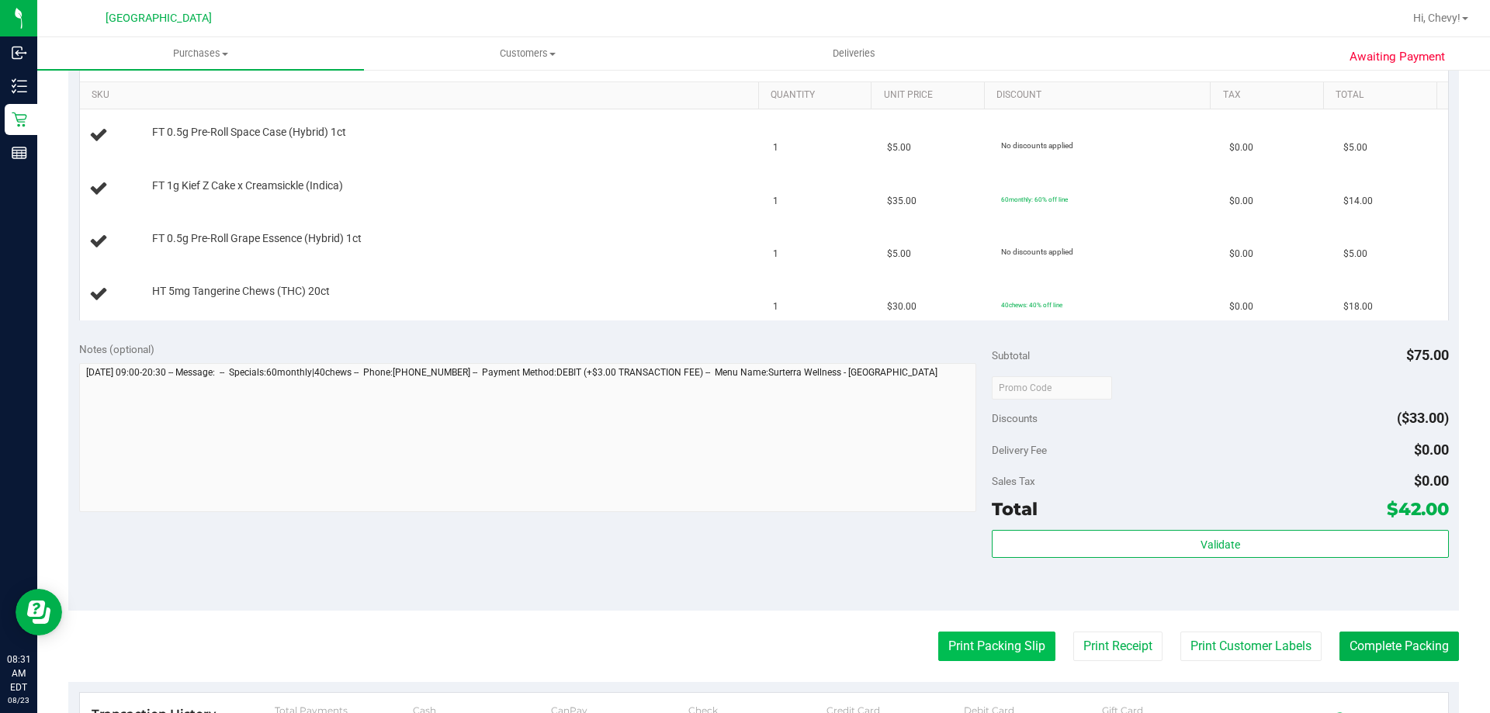
click at [1013, 660] on button "Print Packing Slip" at bounding box center [996, 646] width 117 height 29
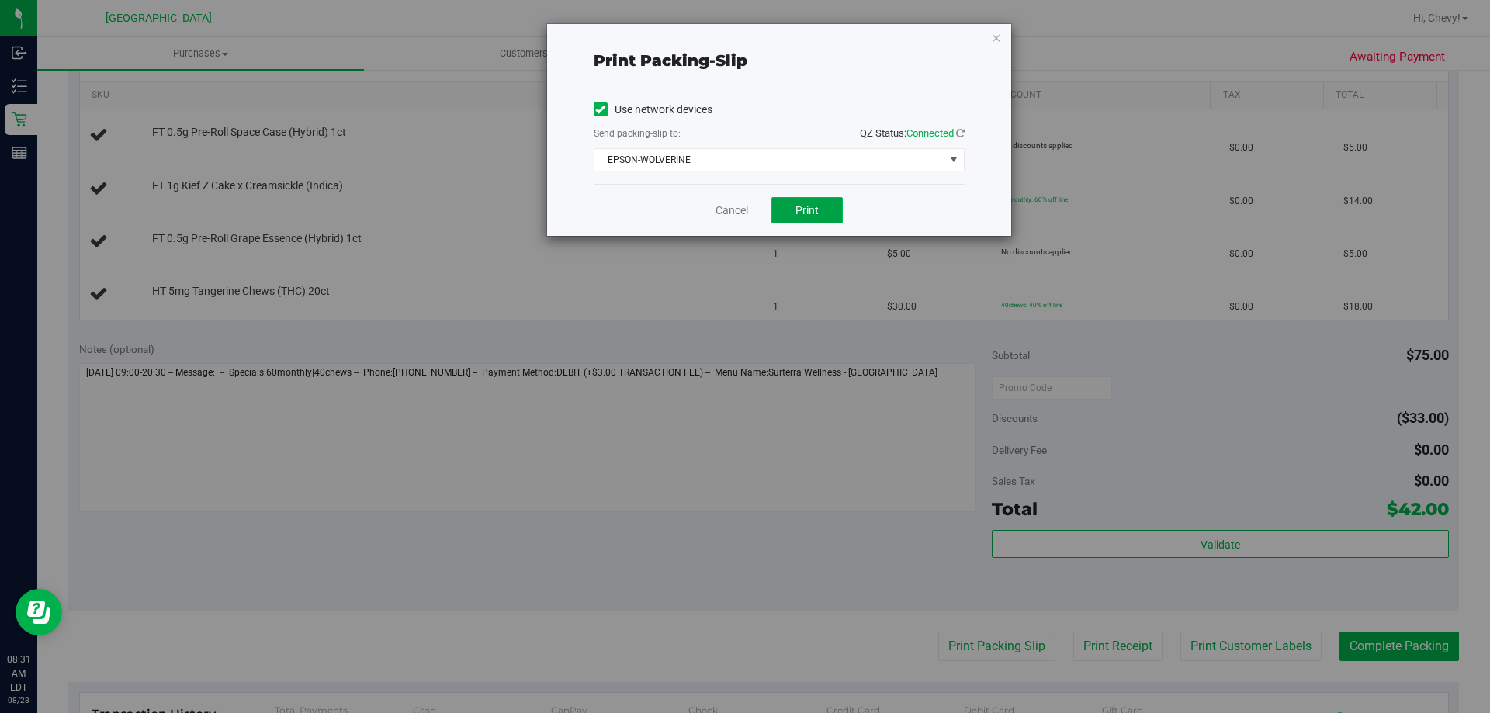
click at [783, 221] on button "Print" at bounding box center [806, 210] width 71 height 26
click at [996, 38] on icon "button" at bounding box center [996, 37] width 11 height 19
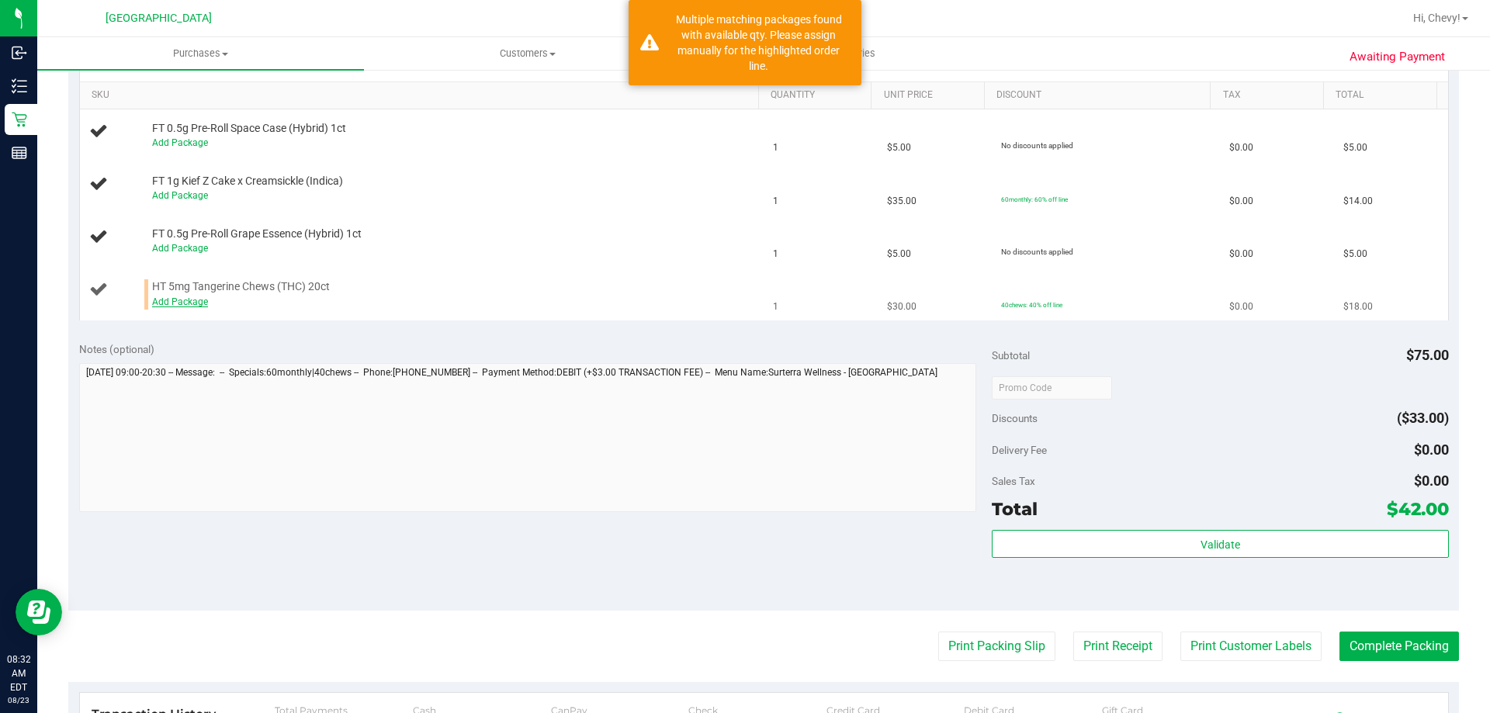
click at [190, 300] on link "Add Package" at bounding box center [180, 301] width 56 height 11
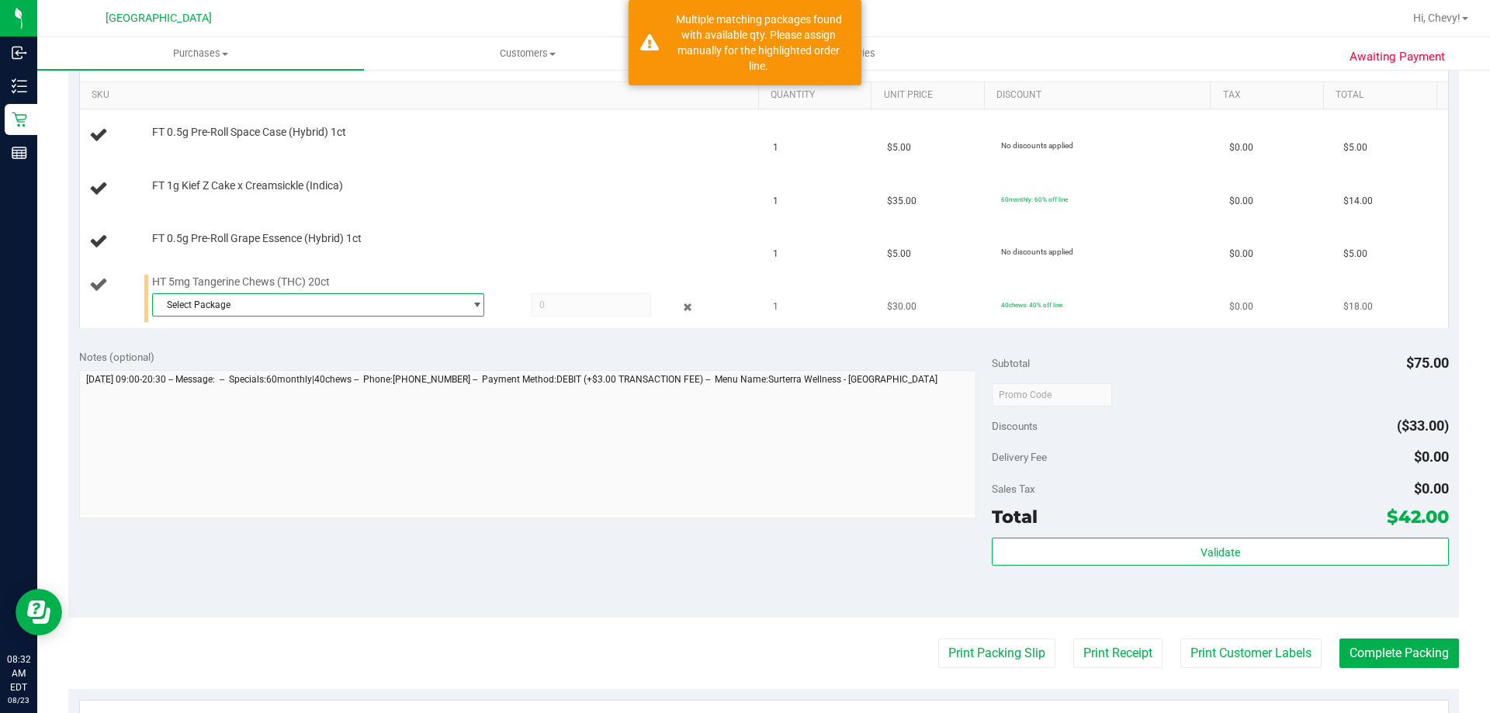
click at [212, 304] on span "Select Package" at bounding box center [308, 305] width 311 height 22
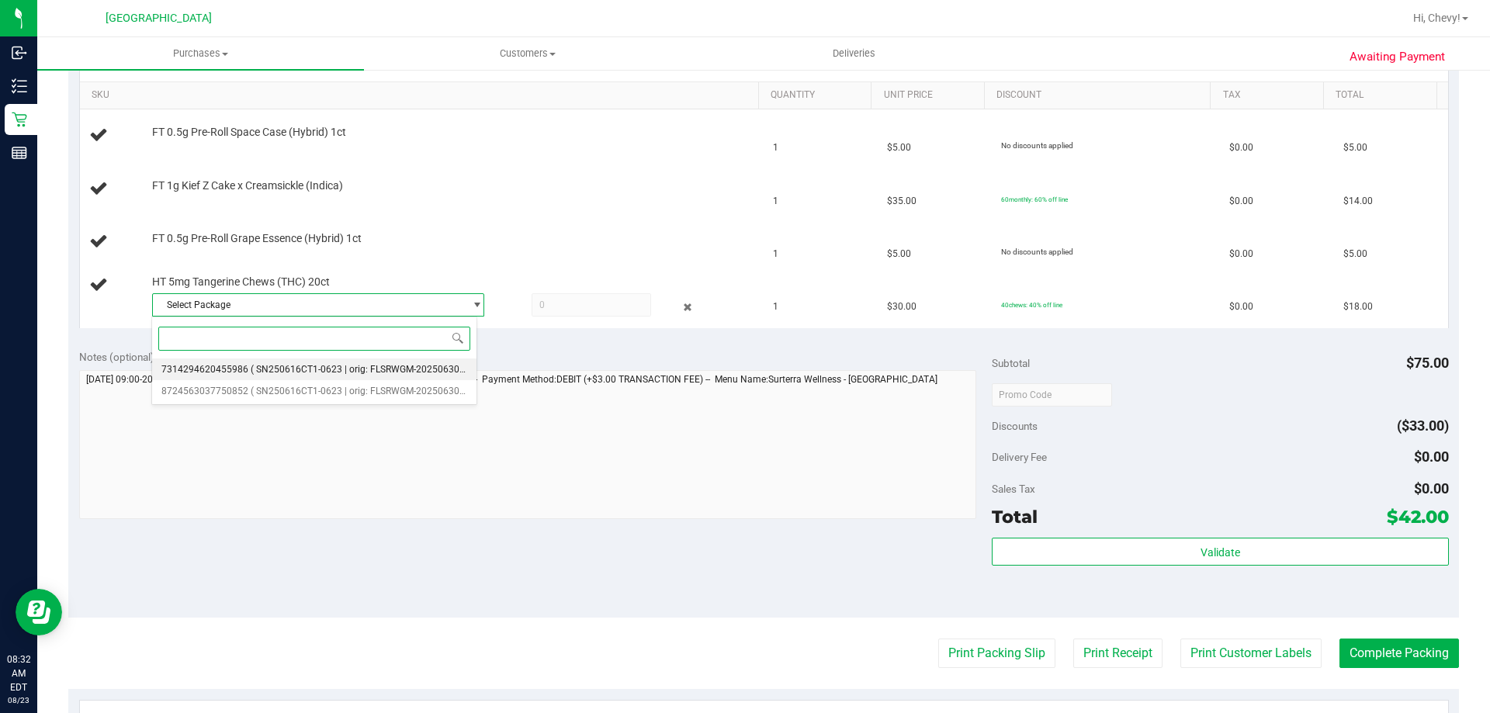
click at [231, 364] on span "7314294620455986" at bounding box center [204, 369] width 87 height 11
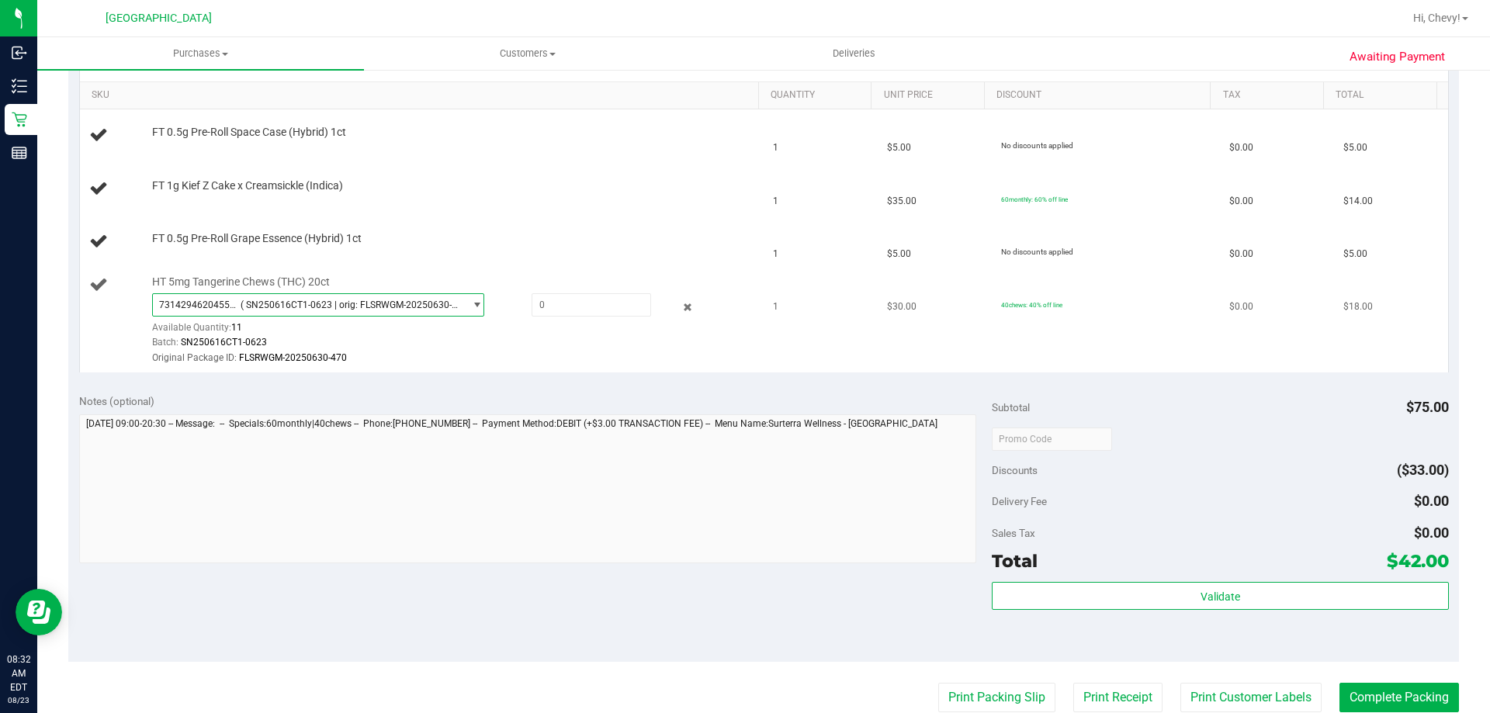
click at [261, 301] on span "( SN250616CT1-0623 | orig: FLSRWGM-20250630-470 )" at bounding box center [349, 304] width 217 height 11
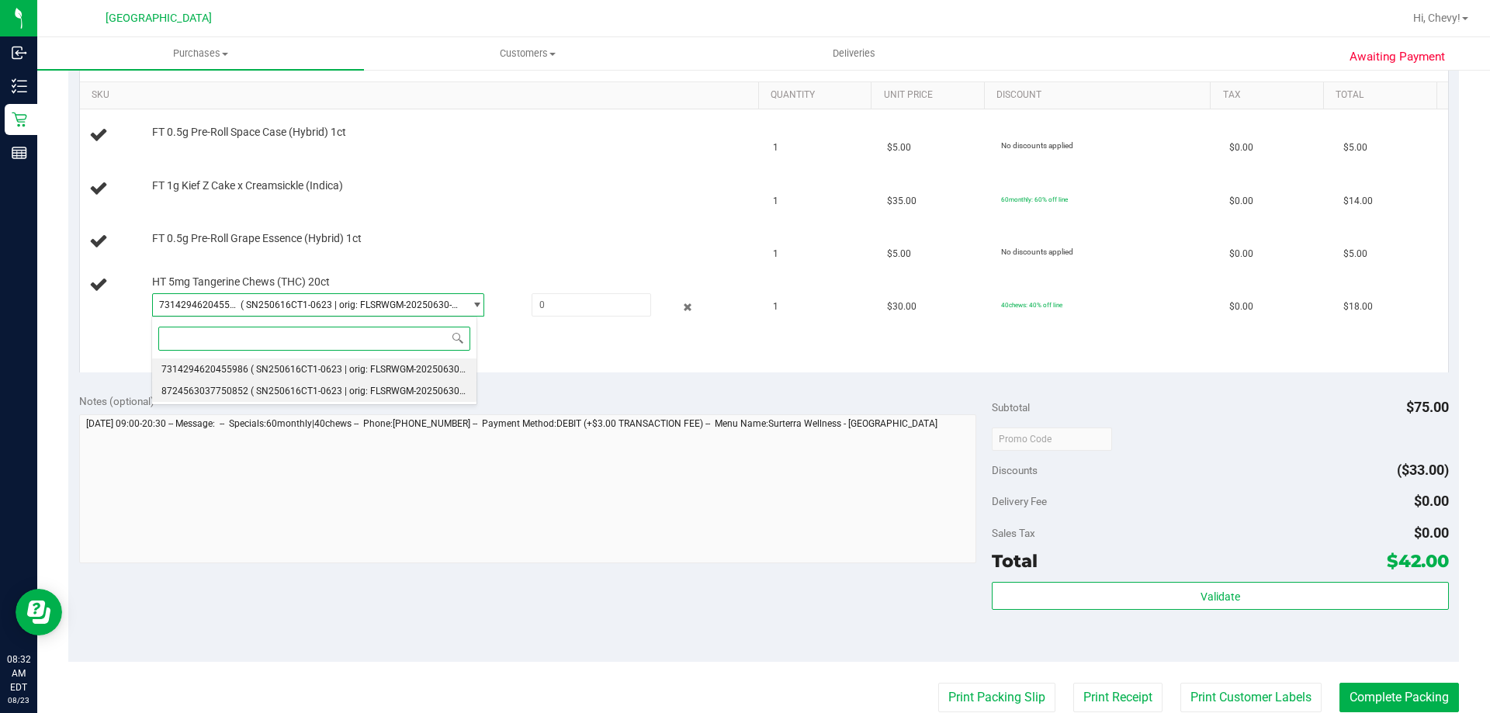
click at [230, 398] on li "8724563037750852 ( SN250616CT1-0623 | orig: FLSRWGM-20250630-510 )" at bounding box center [314, 391] width 324 height 22
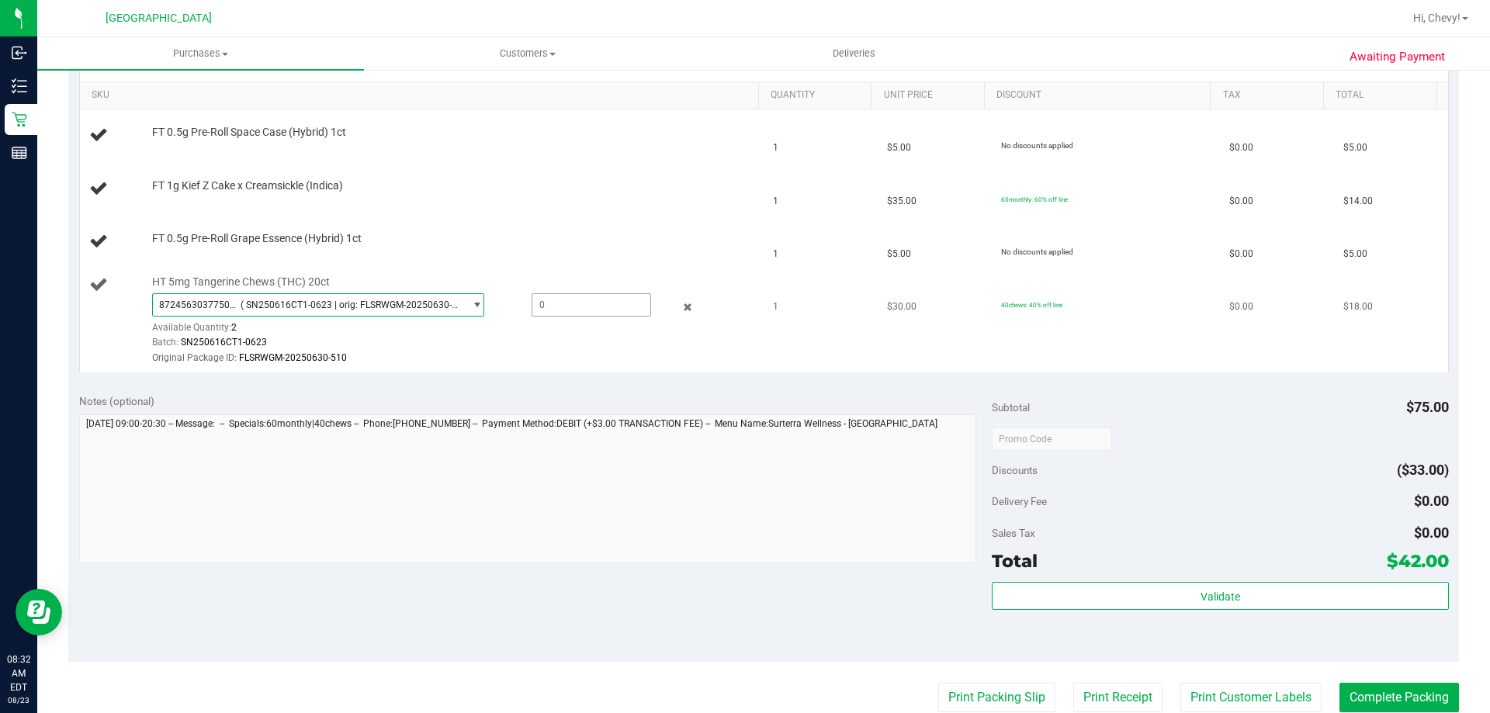
click at [554, 303] on span at bounding box center [590, 304] width 119 height 23
type input "2"
type input "1.0000"
click at [556, 357] on div "Original Package ID: FLSRWGM-20250630-510" at bounding box center [451, 358] width 599 height 15
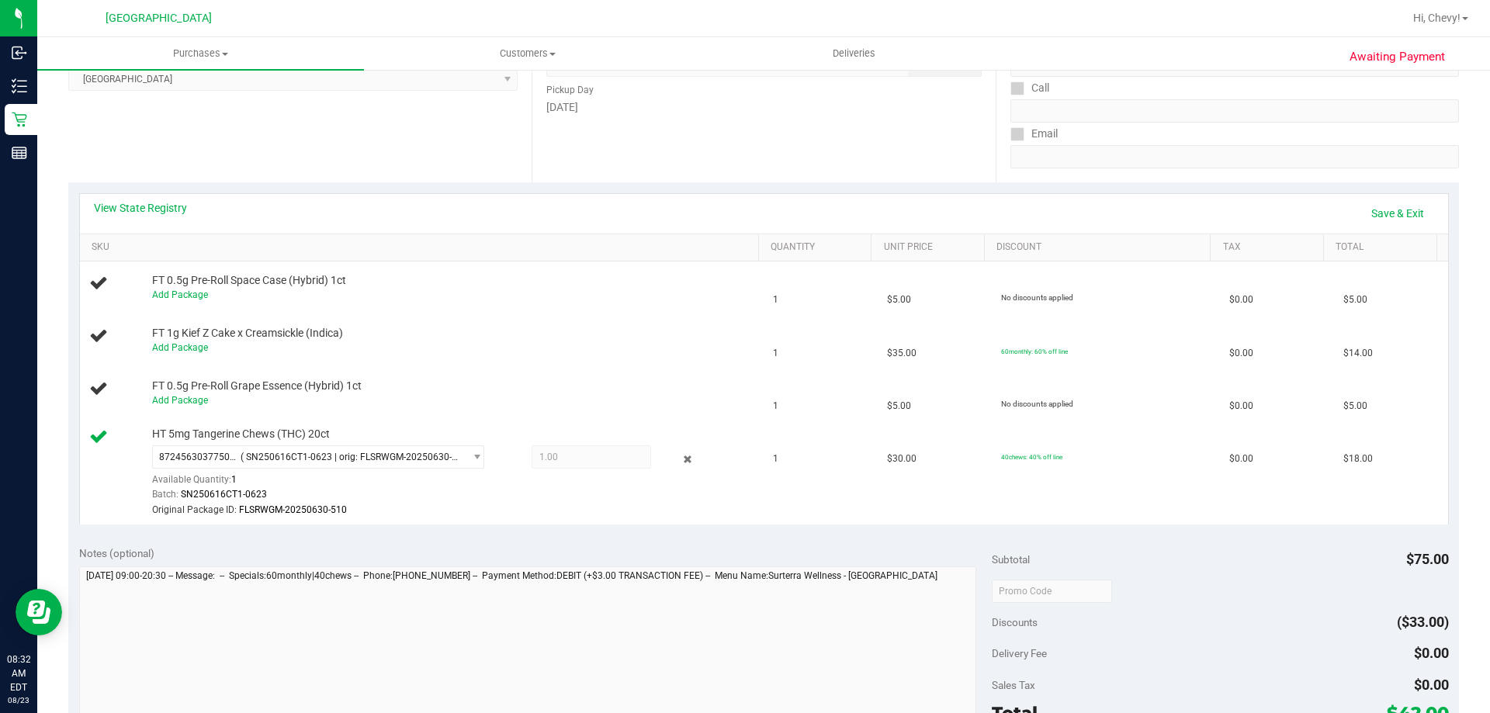
scroll to position [233, 0]
click at [1367, 214] on link "Save & Exit" at bounding box center [1397, 216] width 73 height 26
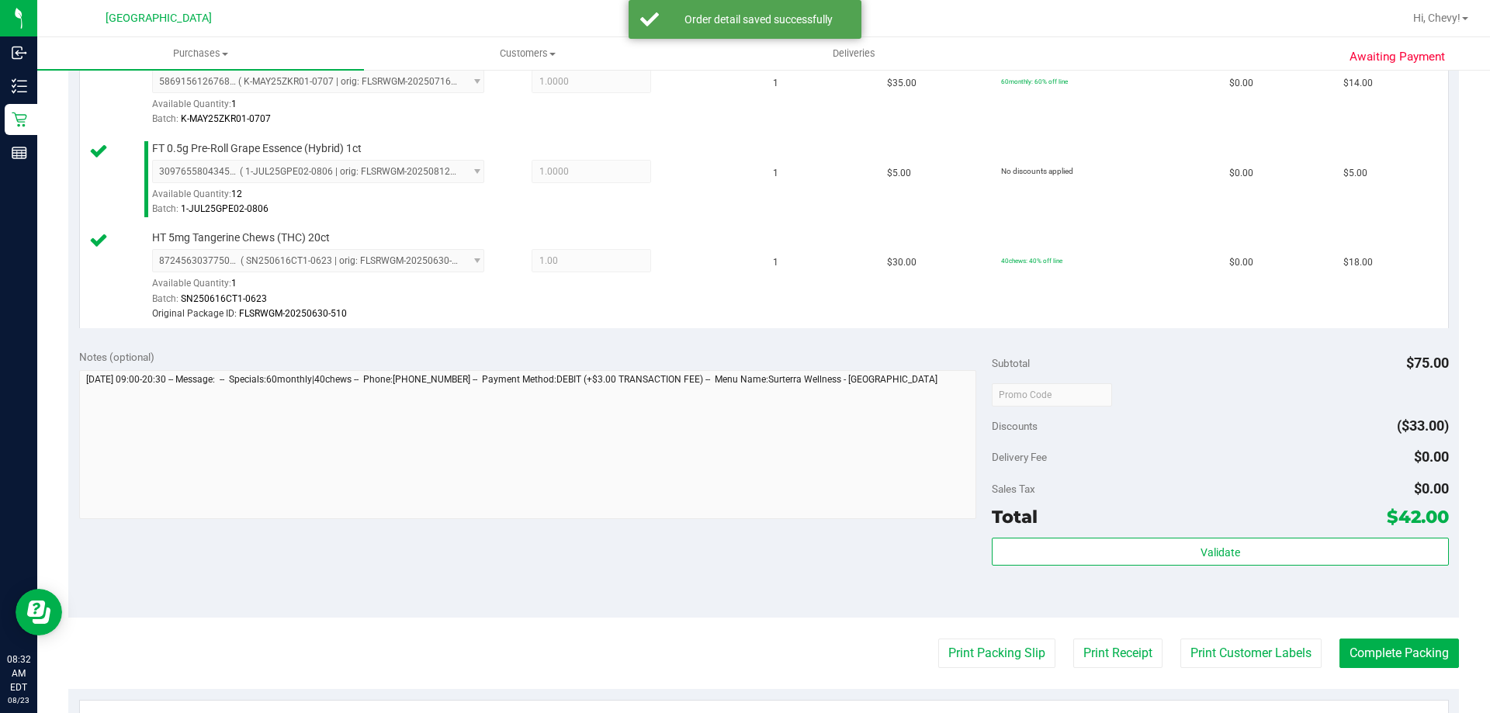
scroll to position [543, 0]
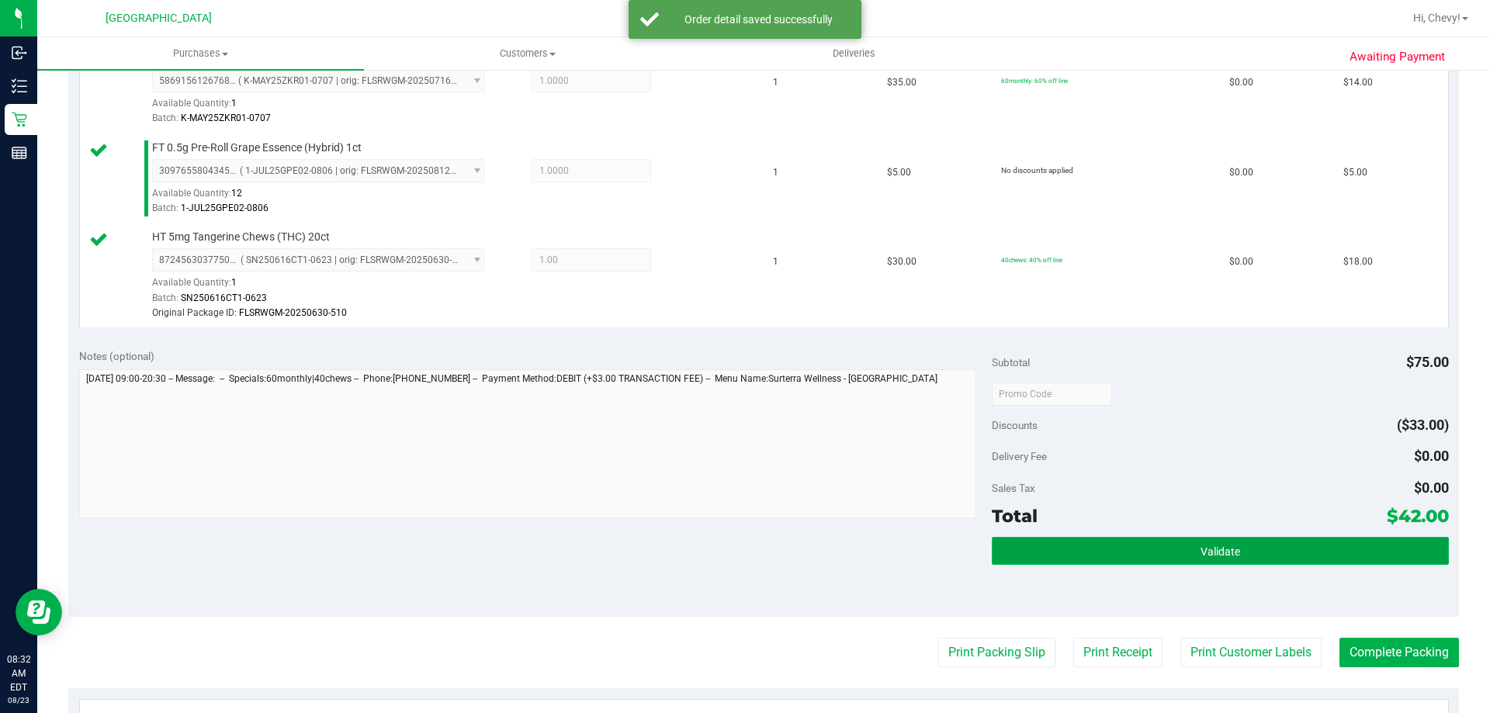
click at [1179, 550] on button "Validate" at bounding box center [1220, 551] width 456 height 28
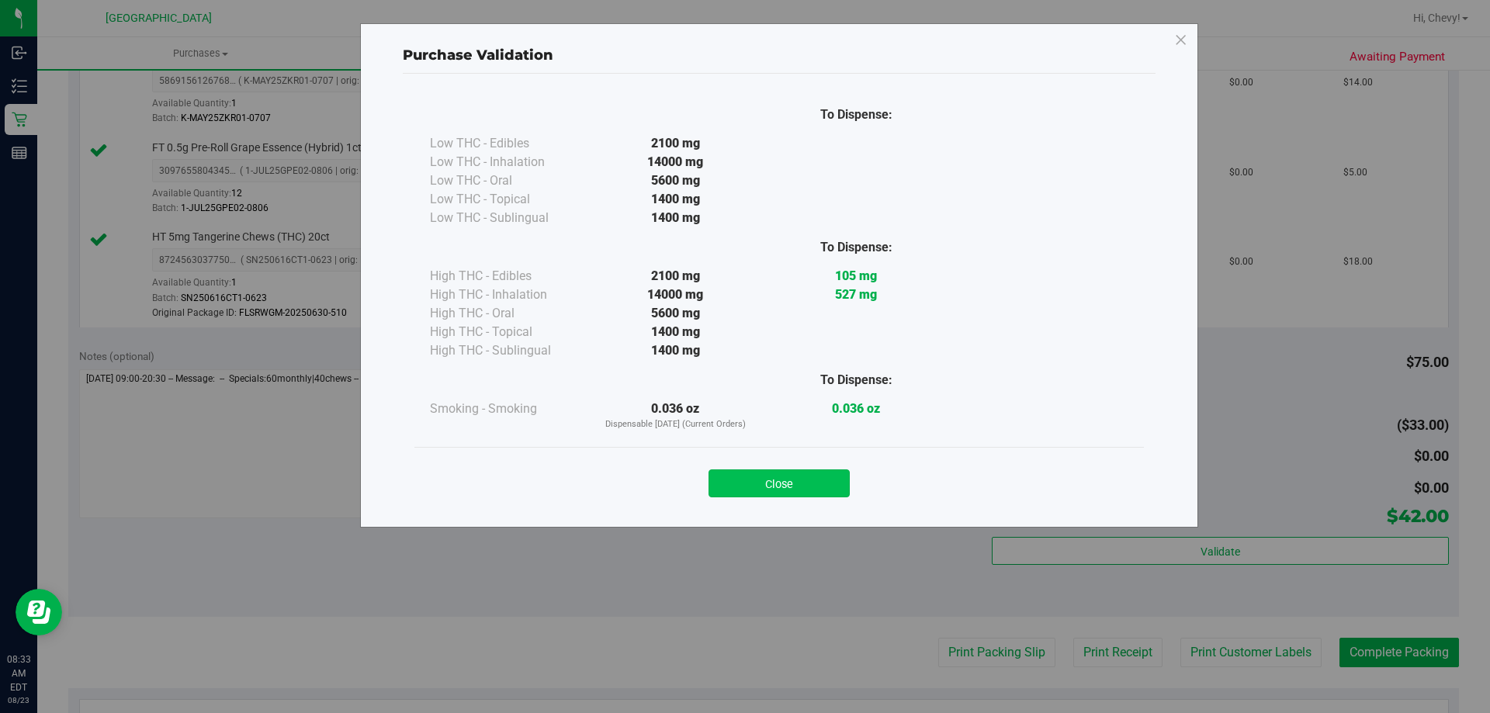
click at [767, 483] on button "Close" at bounding box center [778, 483] width 141 height 28
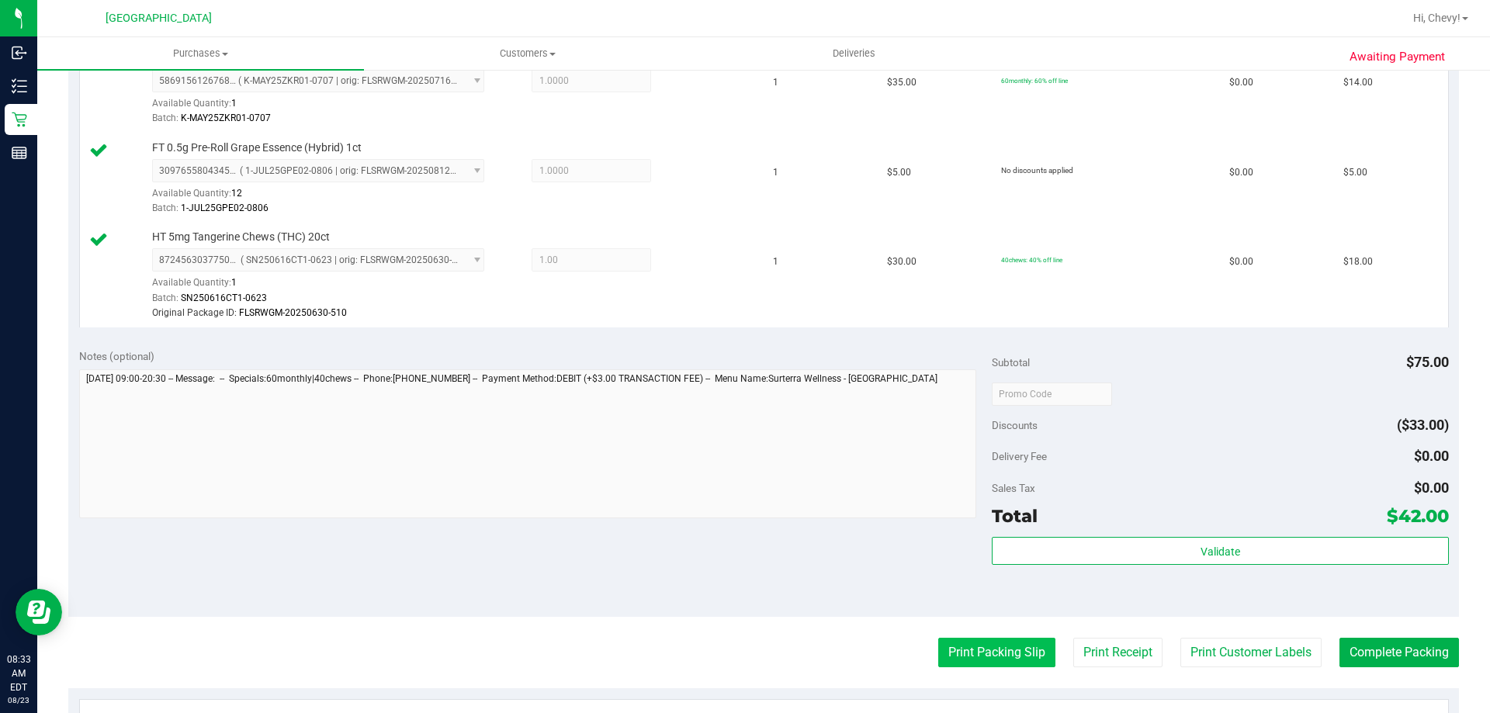
click at [952, 657] on button "Print Packing Slip" at bounding box center [996, 652] width 117 height 29
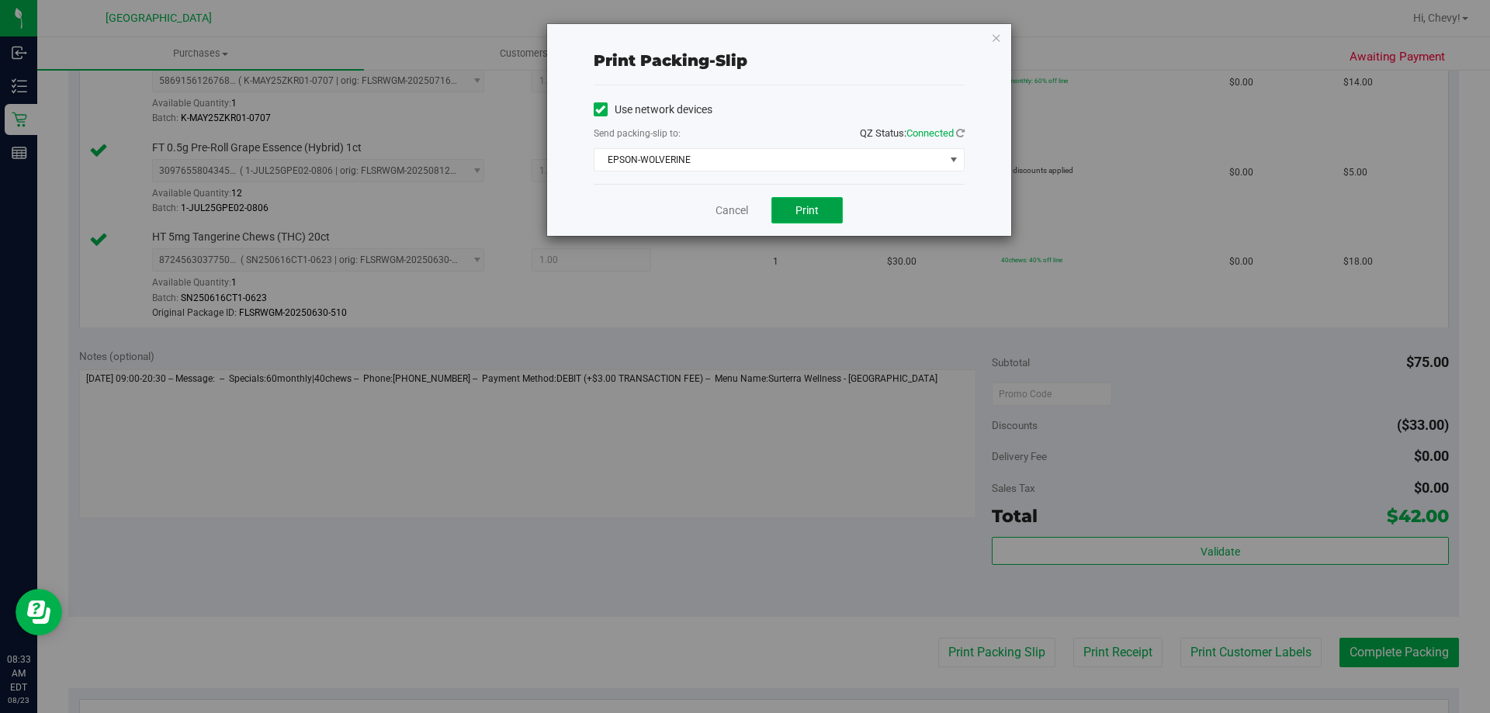
click at [801, 219] on button "Print" at bounding box center [806, 210] width 71 height 26
click at [998, 38] on icon "button" at bounding box center [996, 37] width 11 height 19
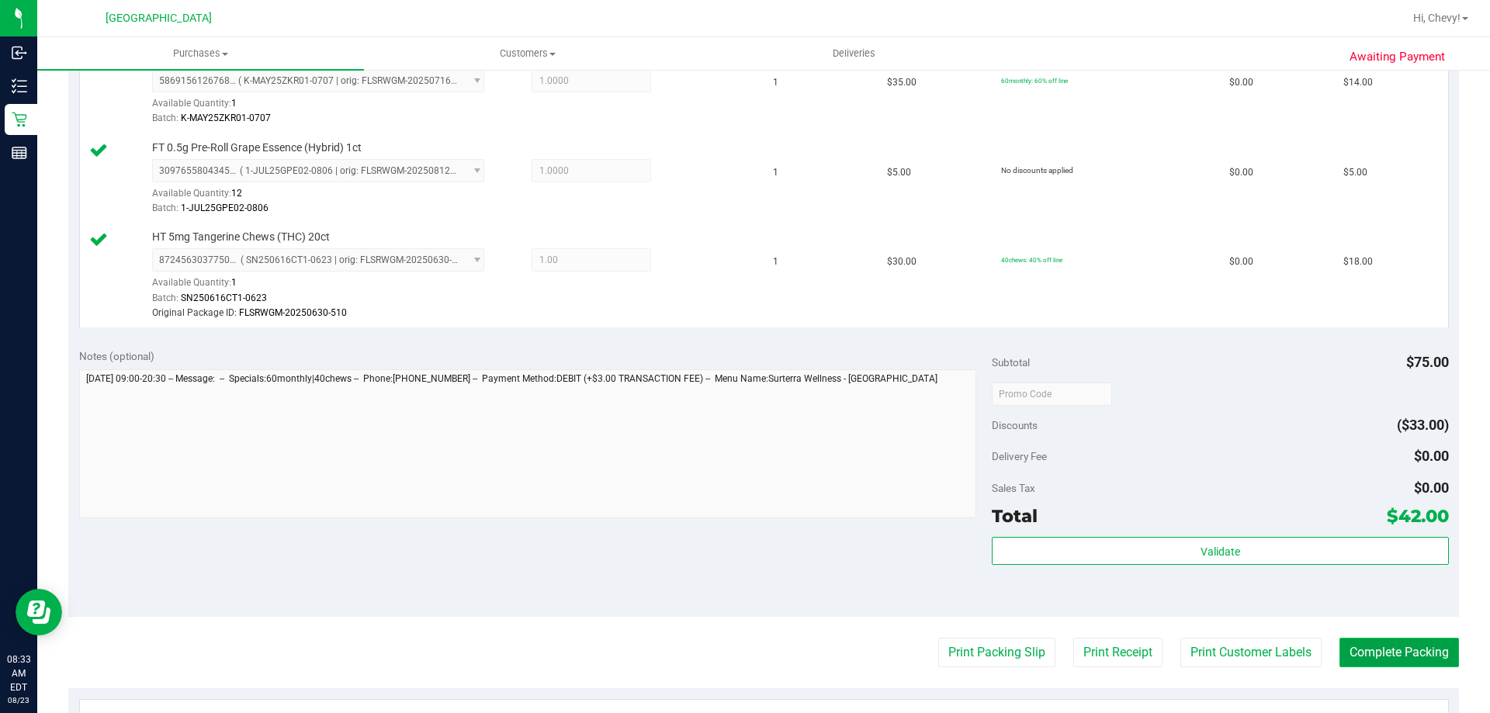
click at [1376, 649] on button "Complete Packing" at bounding box center [1398, 652] width 119 height 29
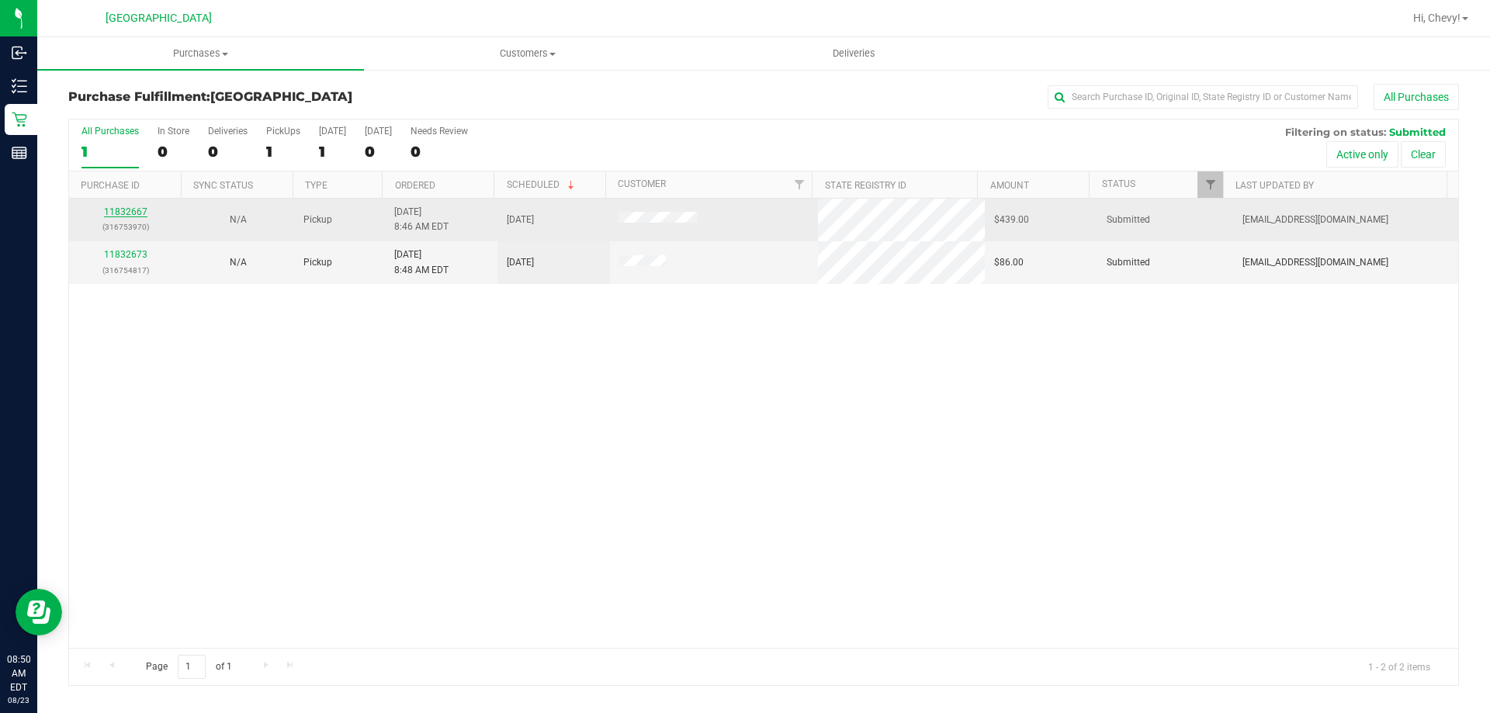
click at [137, 213] on link "11832667" at bounding box center [125, 211] width 43 height 11
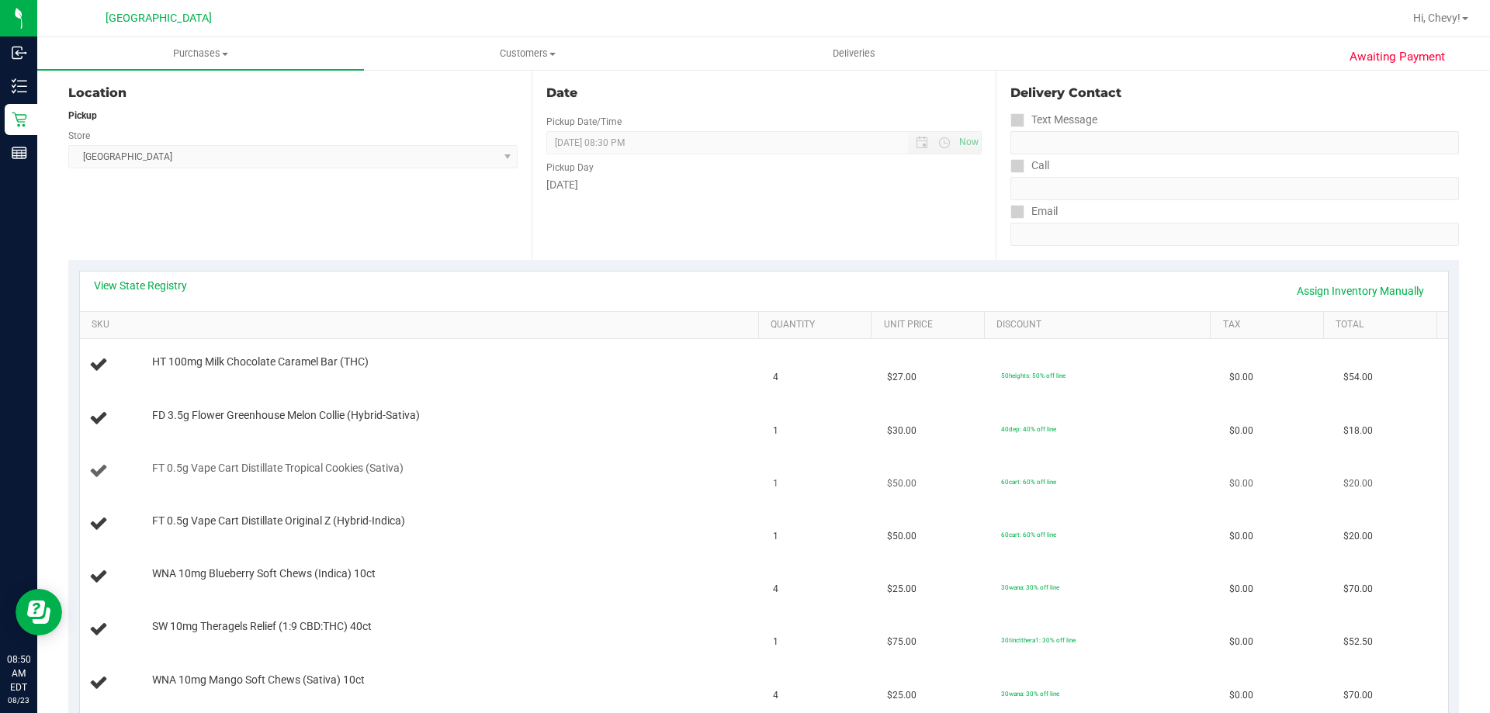
scroll to position [155, 0]
click at [137, 293] on link "View State Registry" at bounding box center [140, 289] width 93 height 16
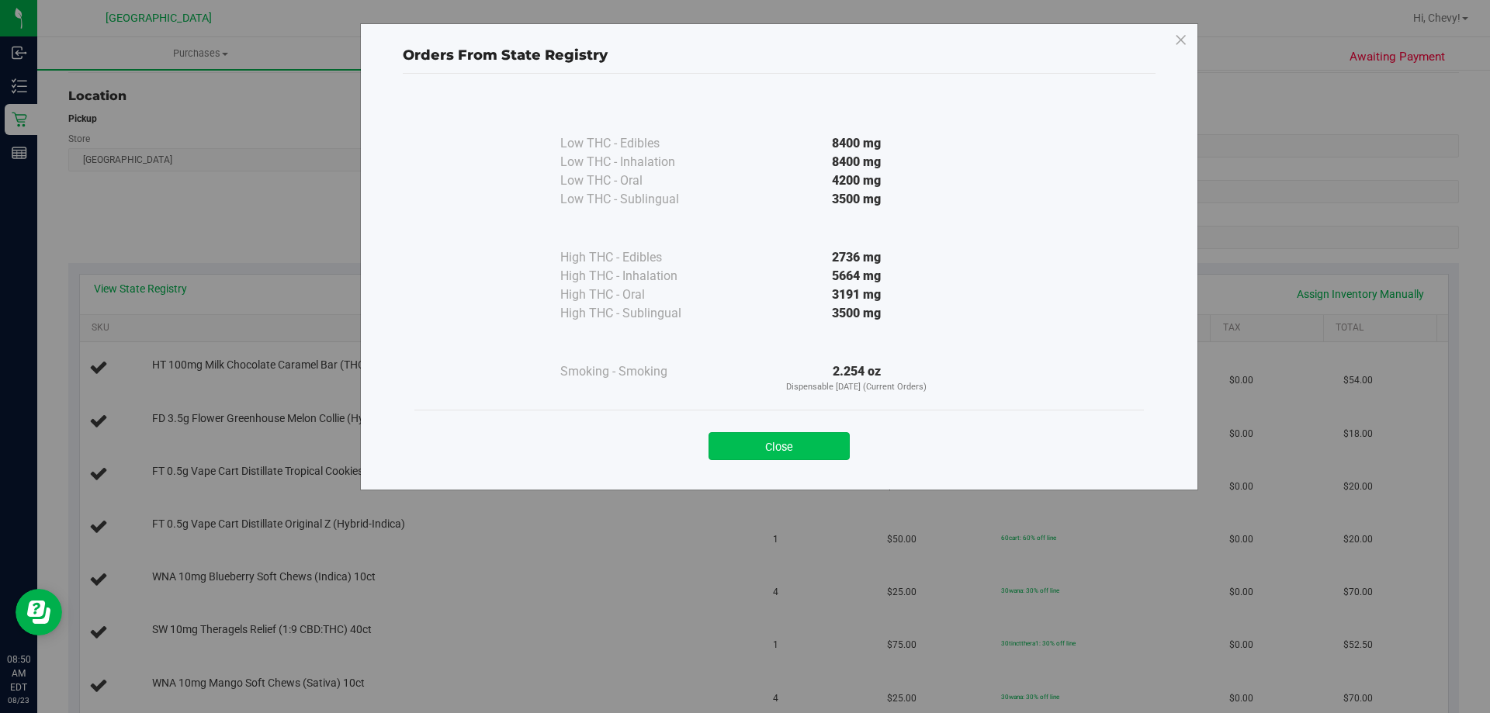
click at [834, 451] on button "Close" at bounding box center [778, 446] width 141 height 28
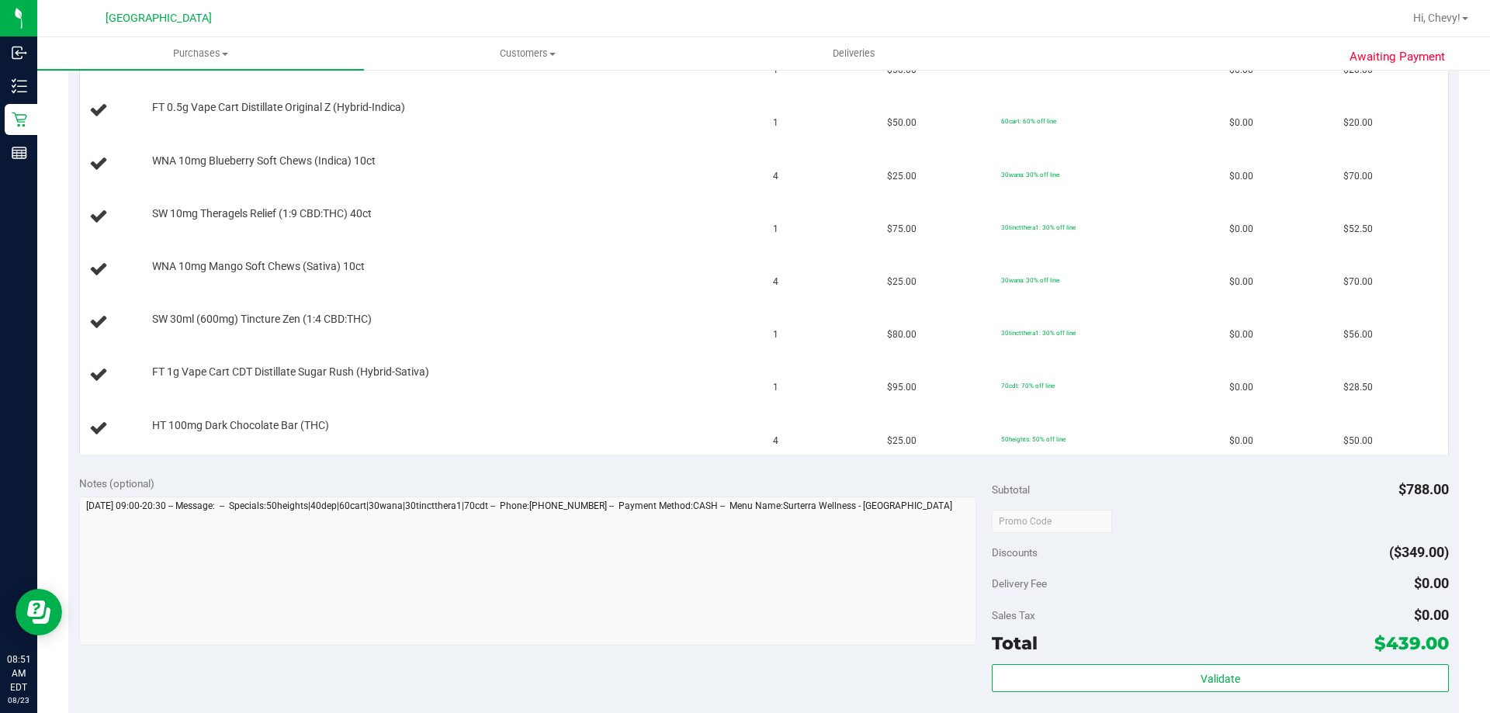
scroll to position [698, 0]
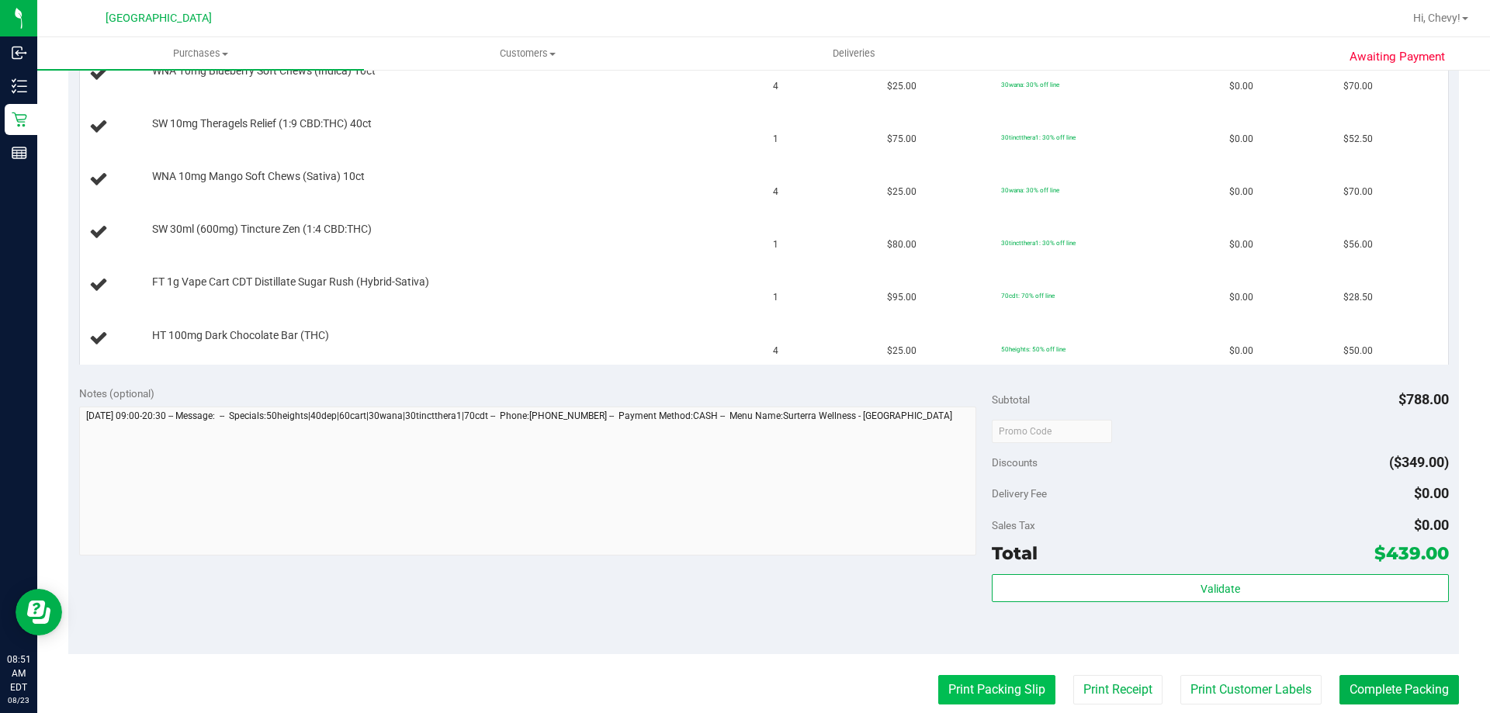
click at [977, 695] on button "Print Packing Slip" at bounding box center [996, 689] width 117 height 29
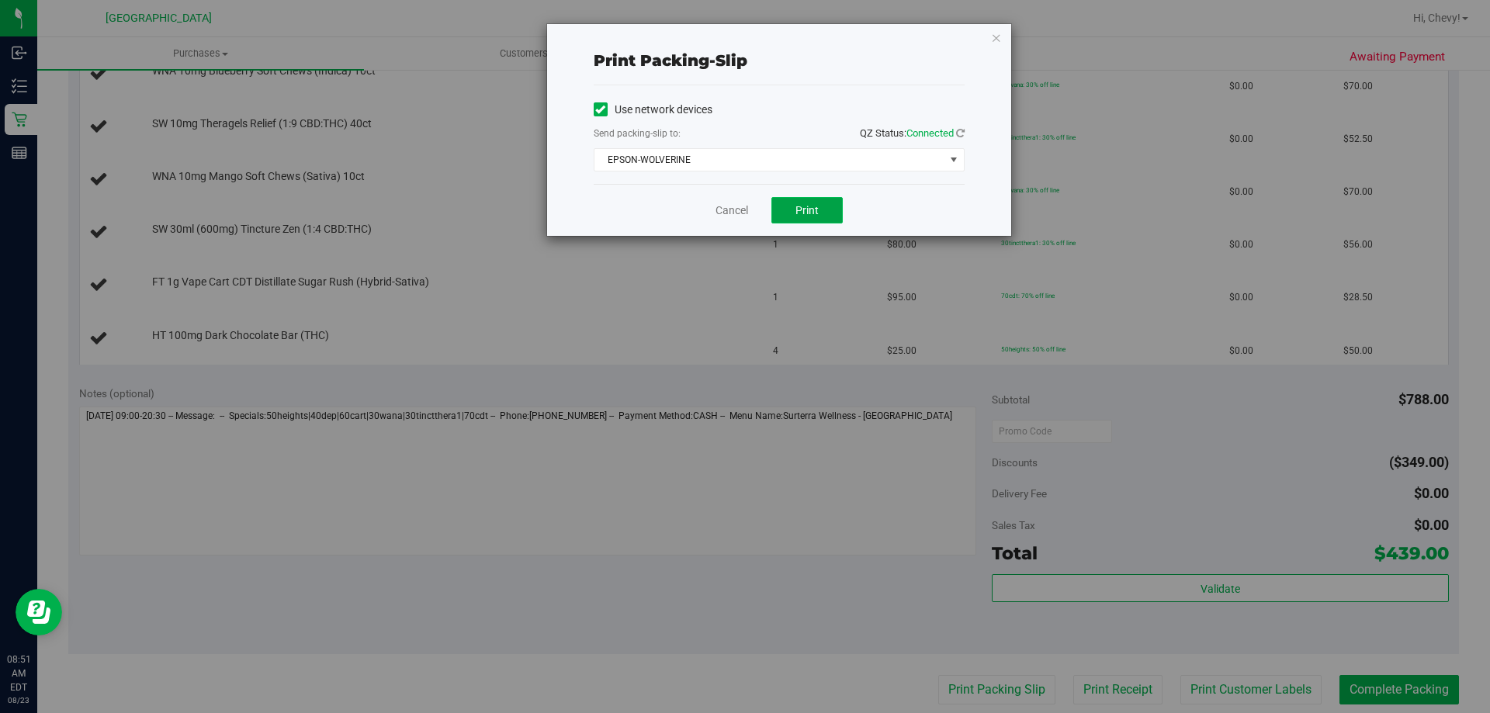
click at [808, 199] on button "Print" at bounding box center [806, 210] width 71 height 26
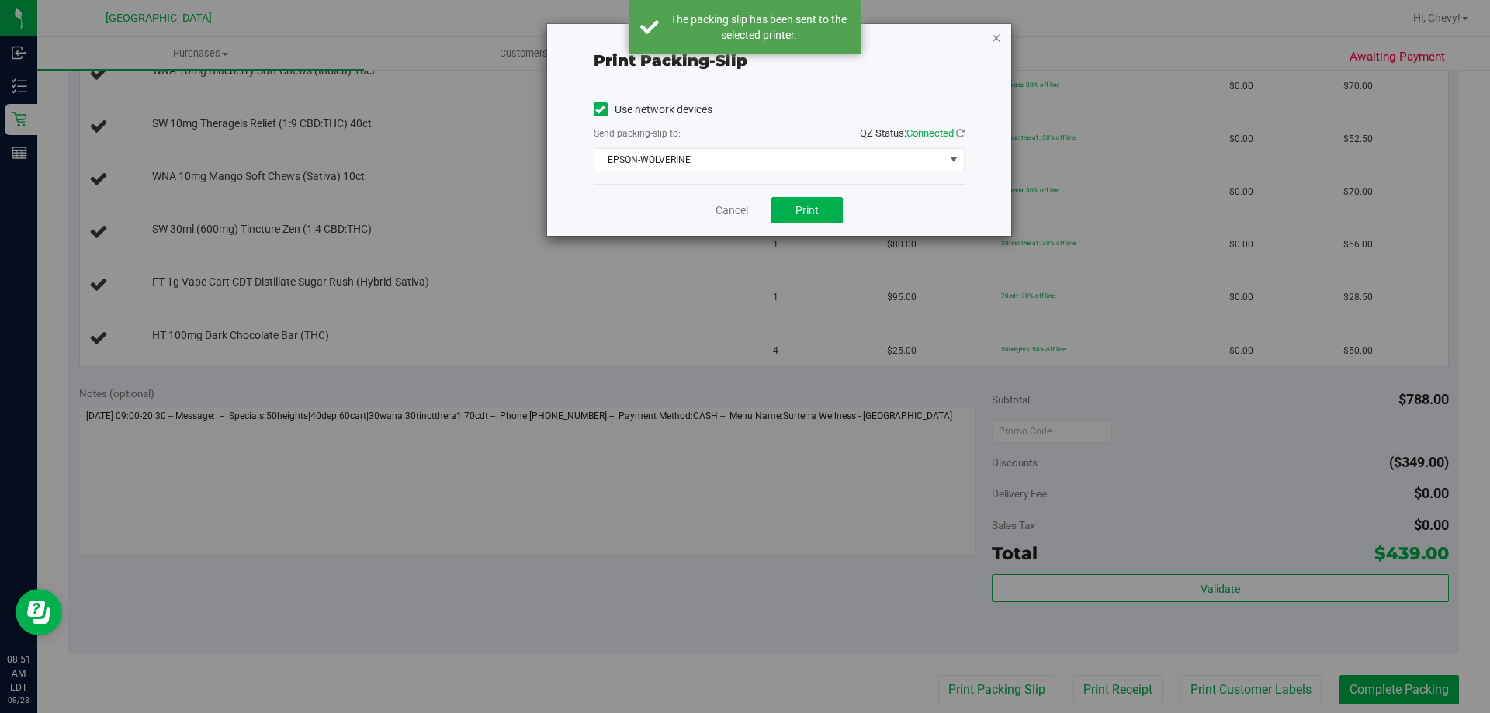
click at [991, 34] on icon "button" at bounding box center [996, 37] width 11 height 19
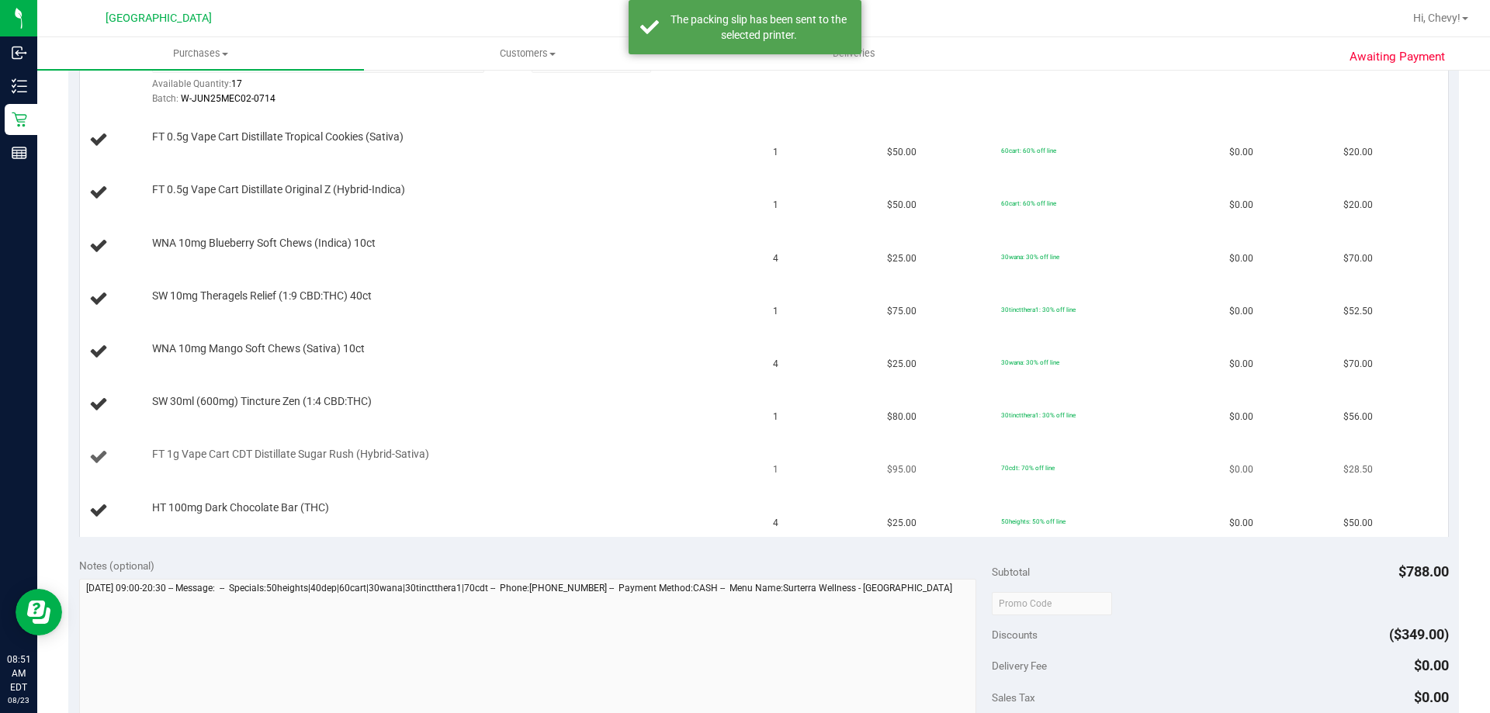
scroll to position [388, 0]
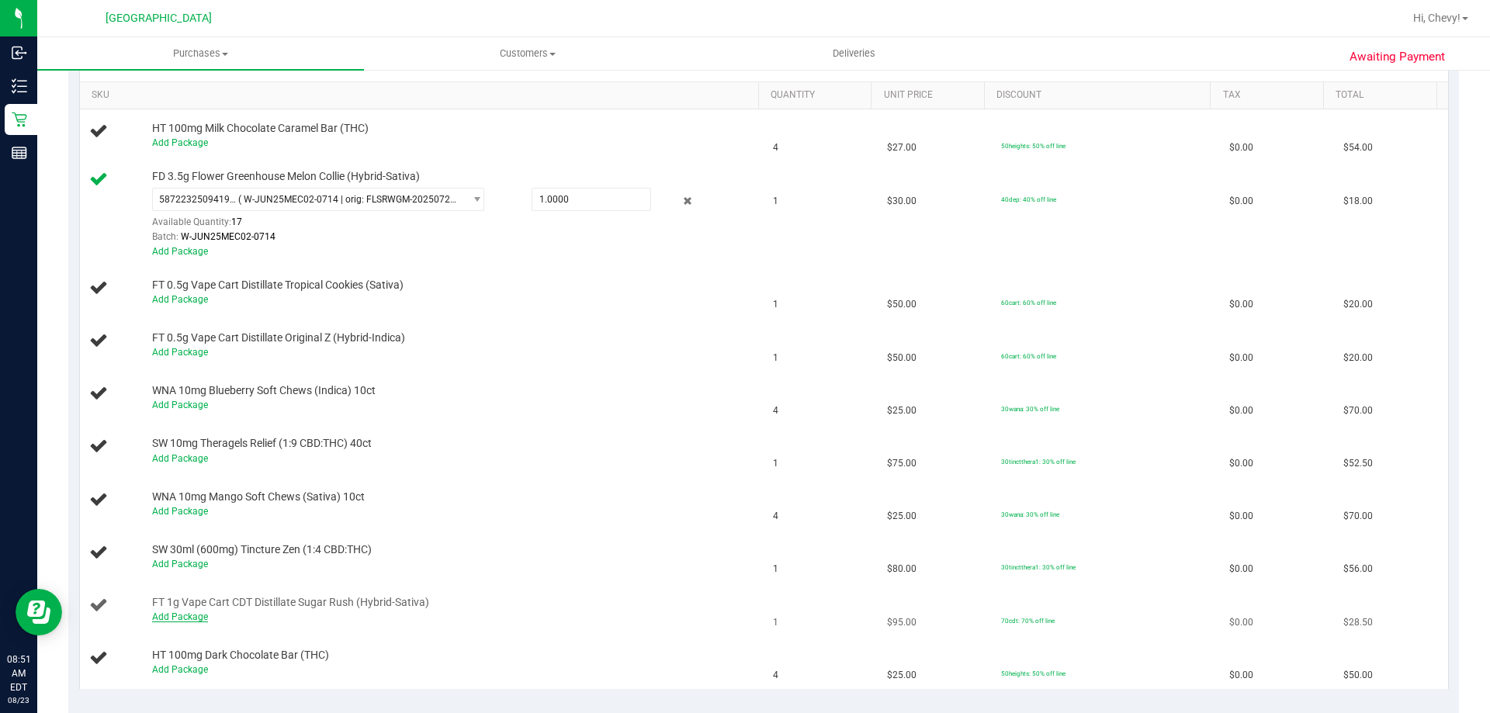
click at [180, 621] on link "Add Package" at bounding box center [180, 616] width 56 height 11
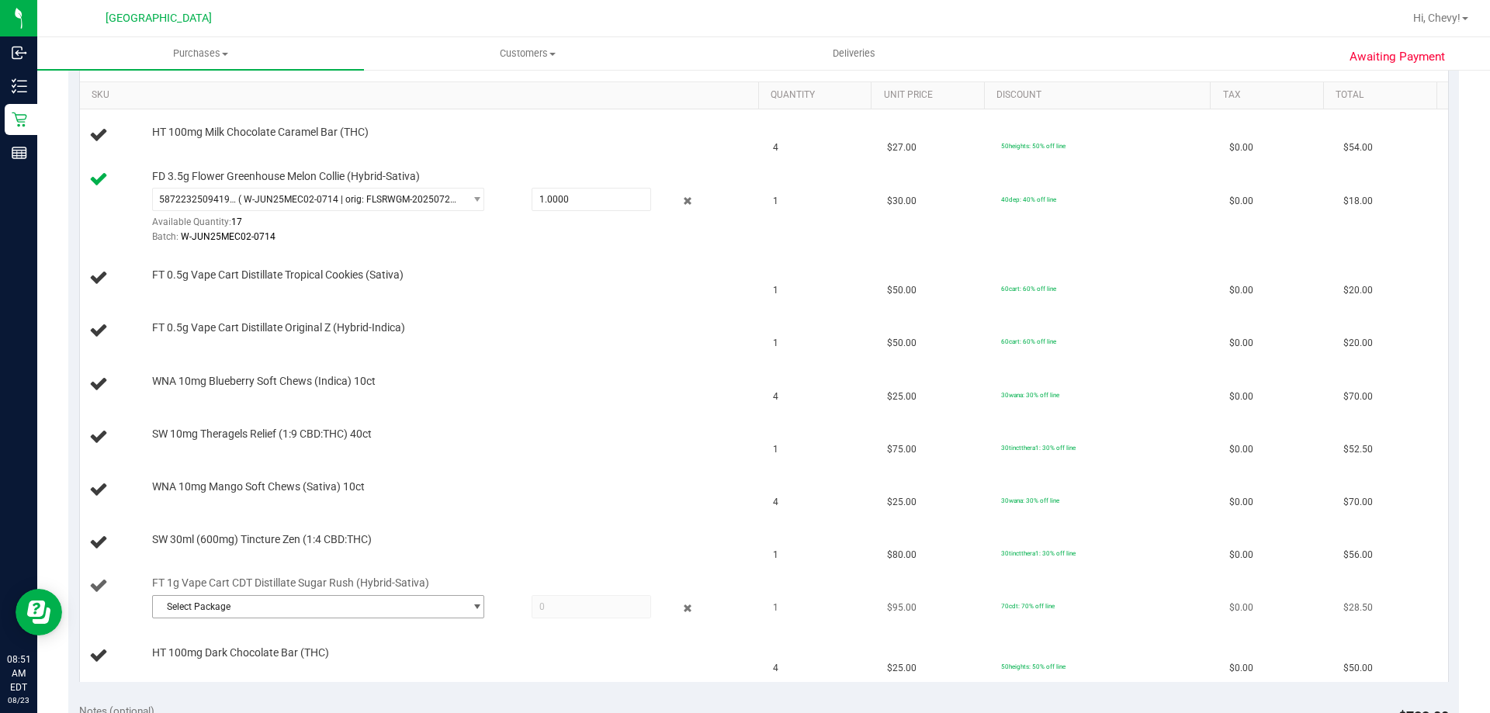
click at [217, 608] on span "Select Package" at bounding box center [308, 607] width 311 height 22
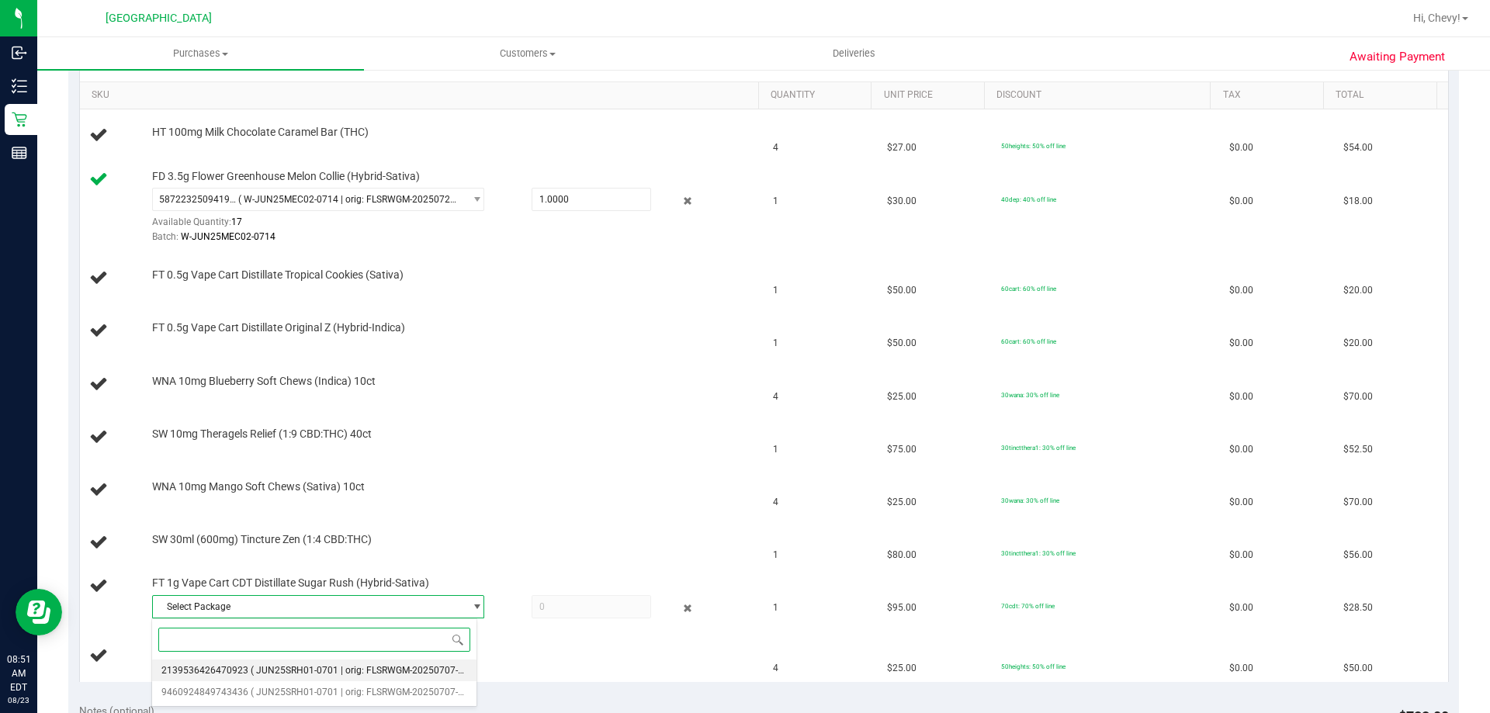
click at [265, 666] on span "( JUN25SRH01-0701 | orig: FLSRWGM-20250707-2426 )" at bounding box center [368, 670] width 234 height 11
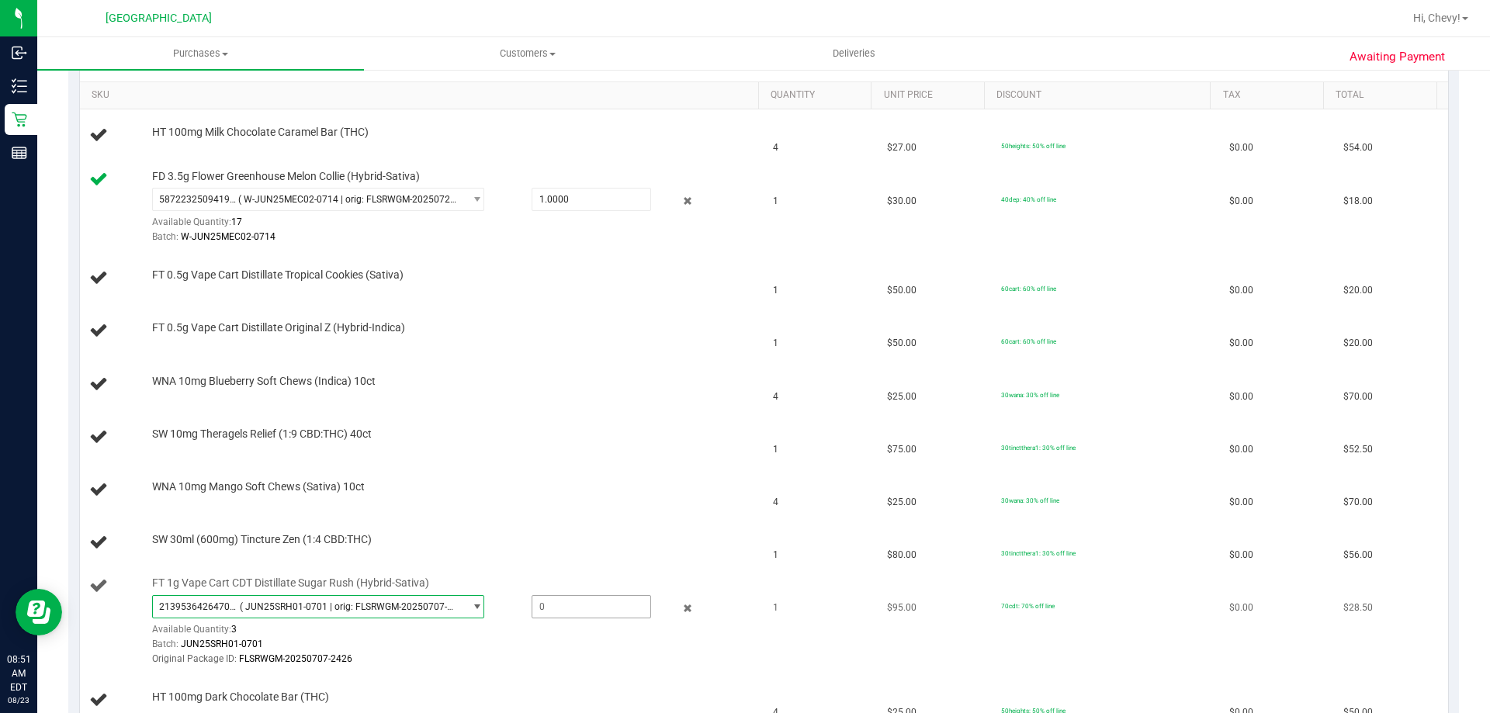
click at [564, 609] on span at bounding box center [590, 606] width 119 height 23
type input "1"
type input "1.0000"
click at [573, 656] on div "Original Package ID: FLSRWGM-20250707-2426" at bounding box center [451, 659] width 599 height 15
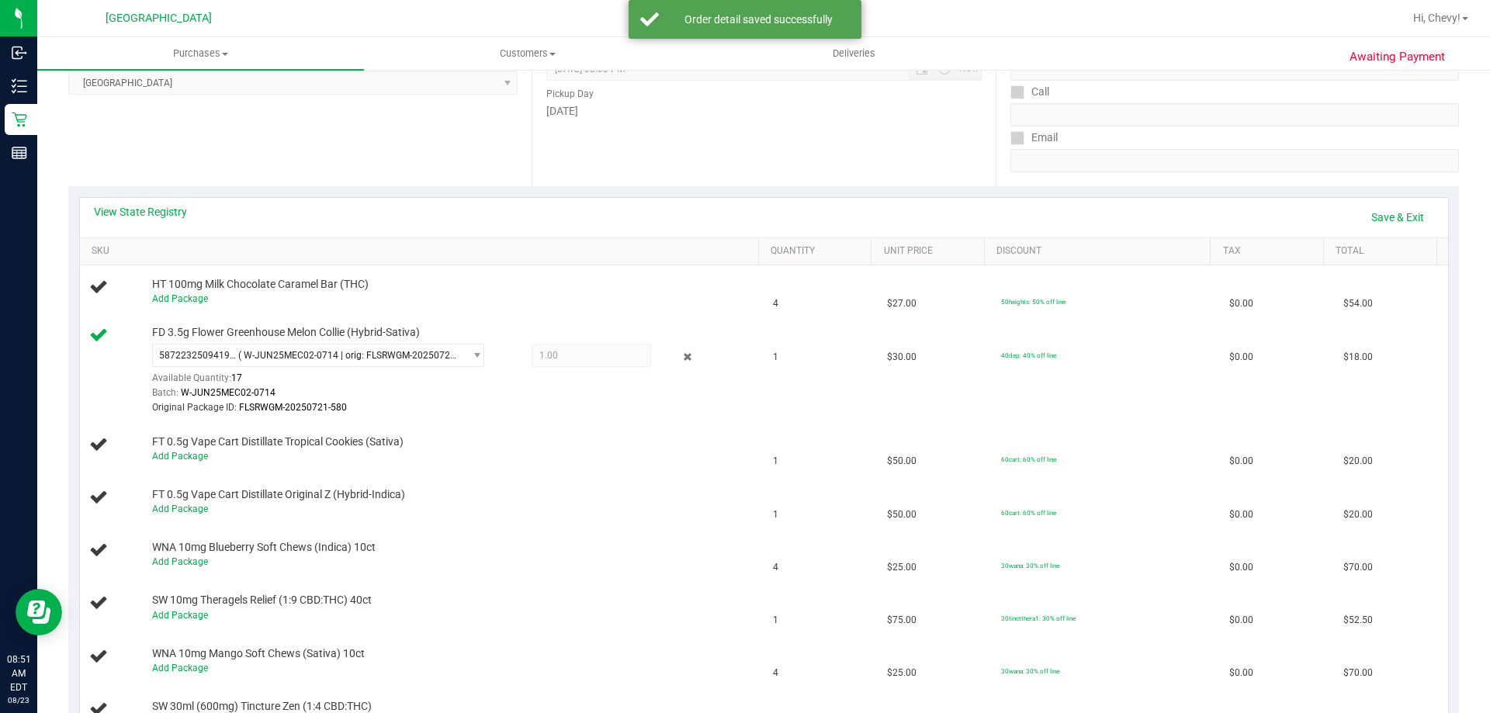
scroll to position [78, 0]
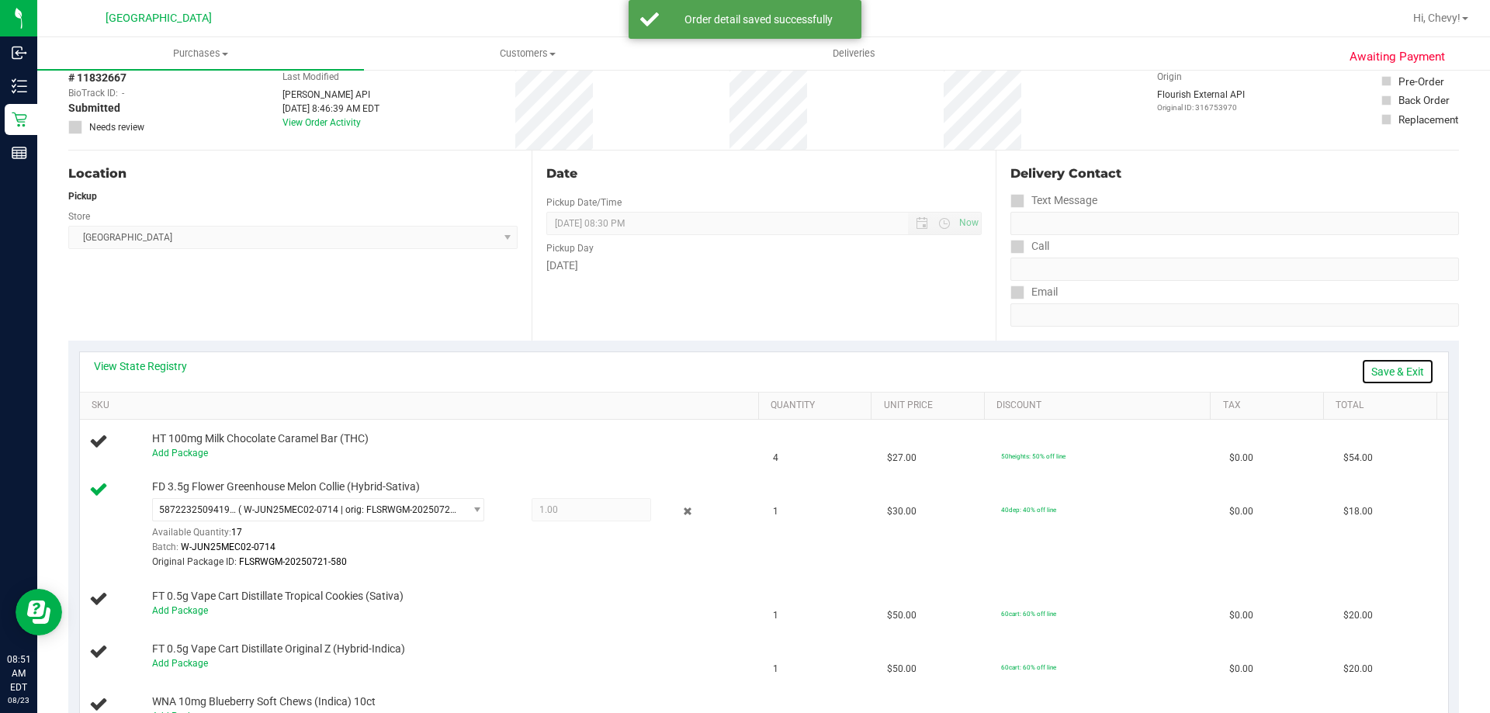
click at [1374, 369] on link "Save & Exit" at bounding box center [1397, 371] width 73 height 26
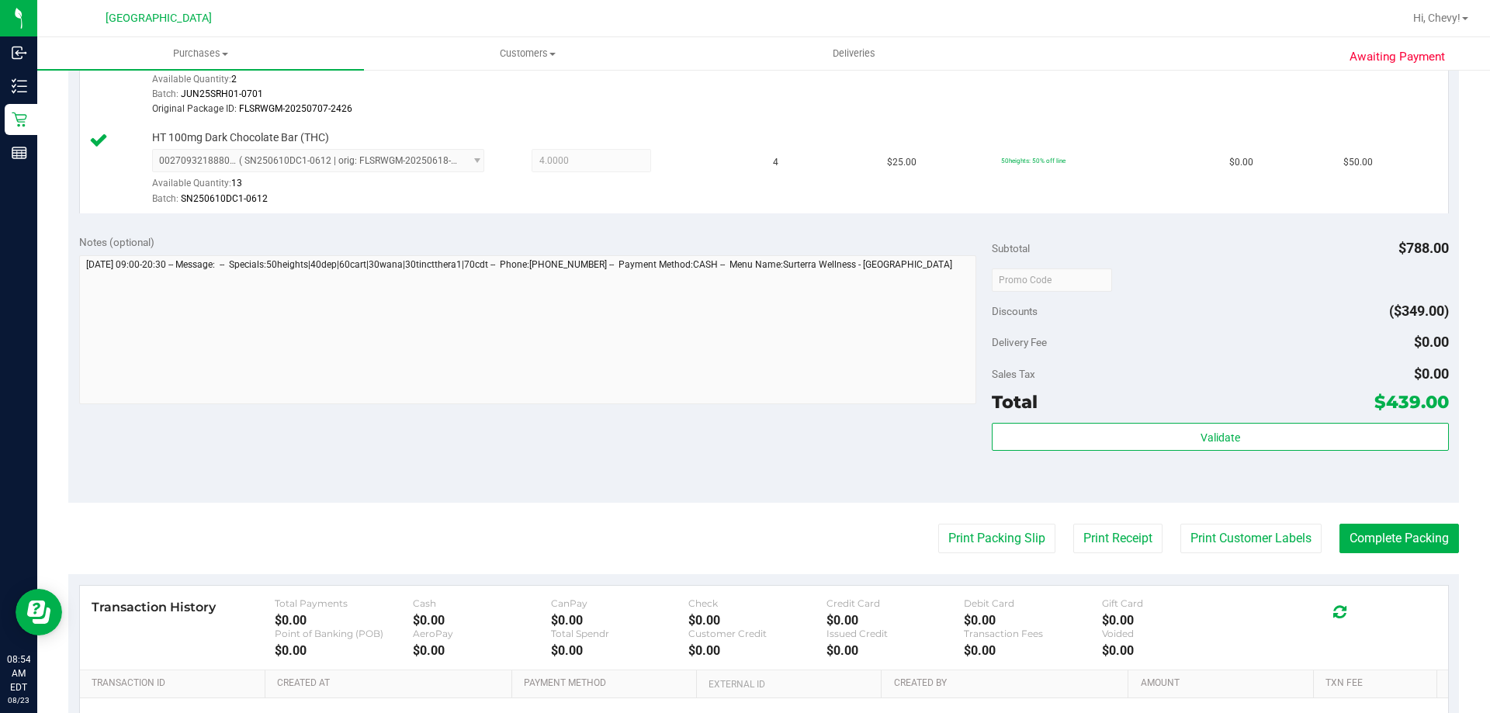
scroll to position [1238, 0]
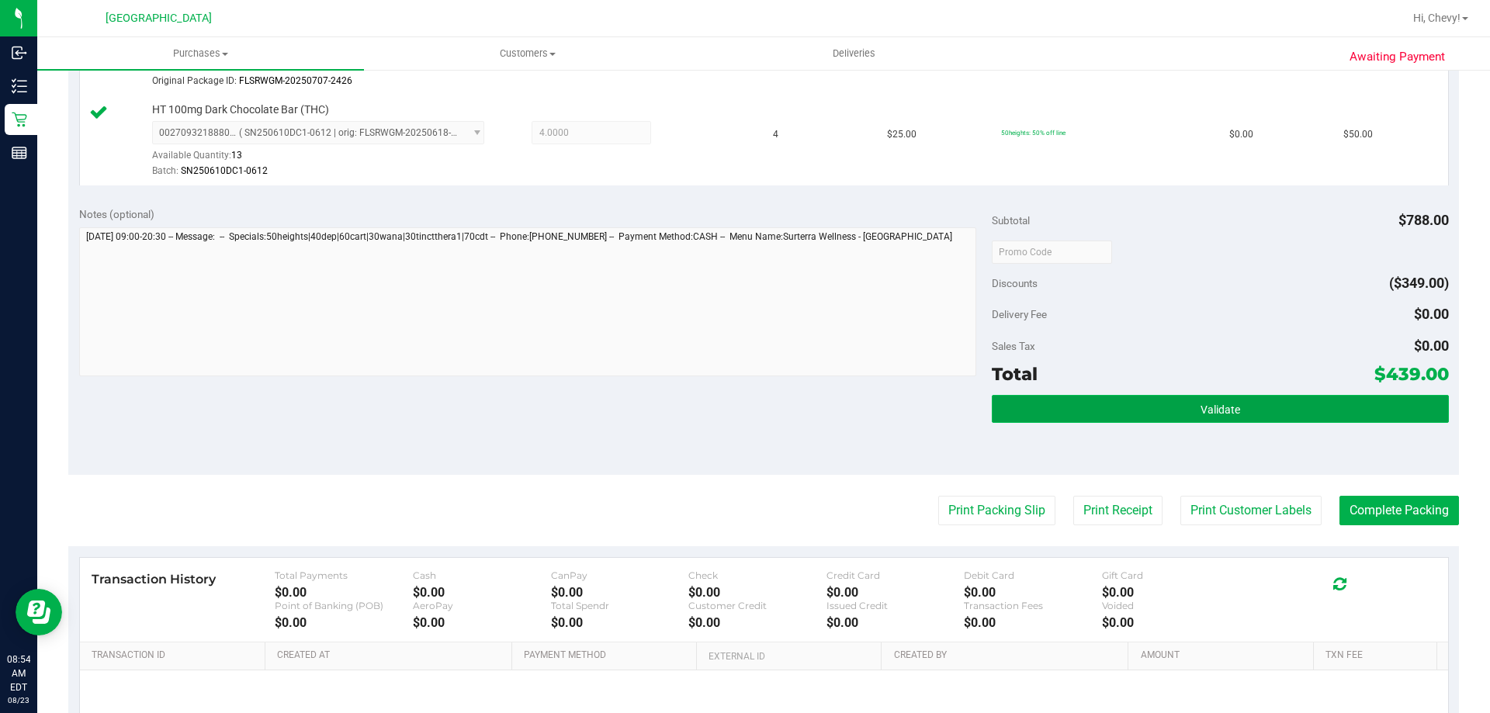
click at [1044, 403] on button "Validate" at bounding box center [1220, 409] width 456 height 28
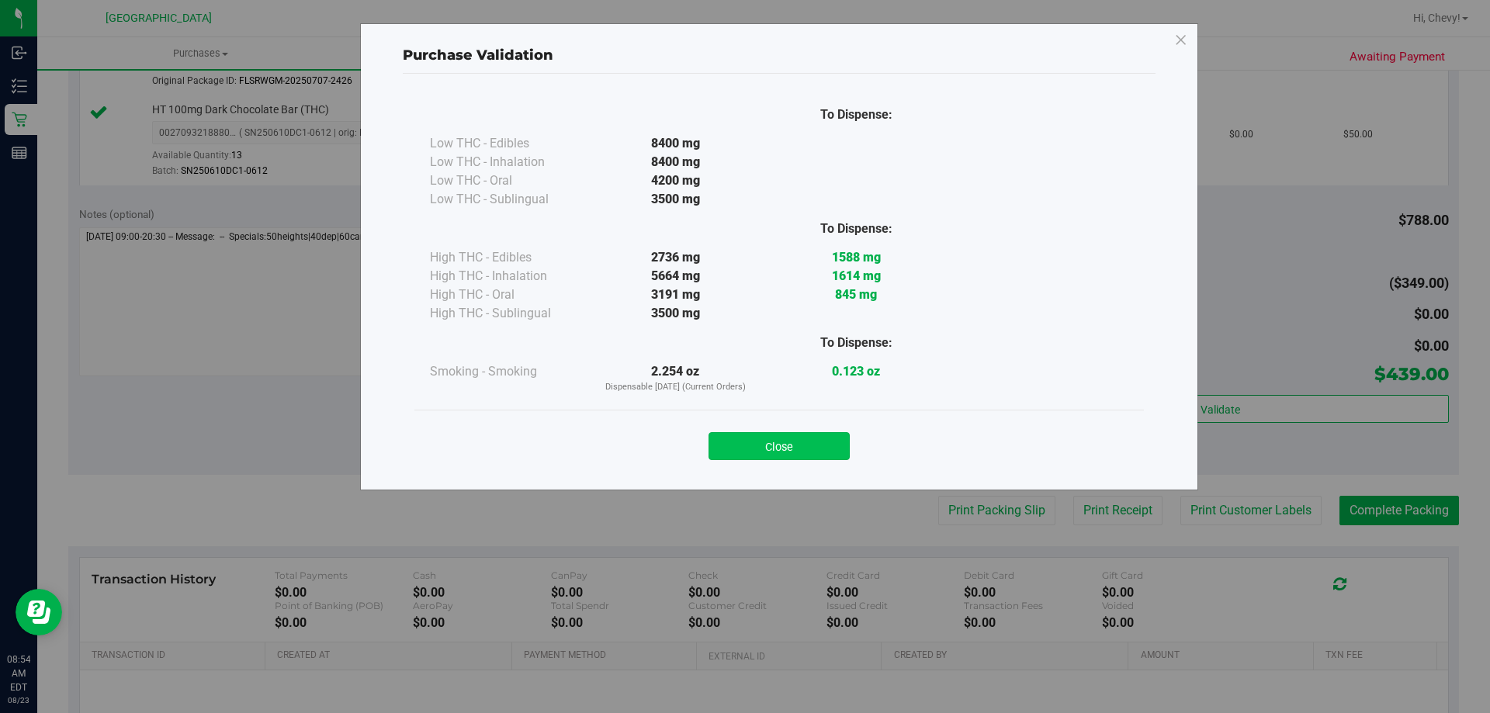
click at [759, 452] on button "Close" at bounding box center [778, 446] width 141 height 28
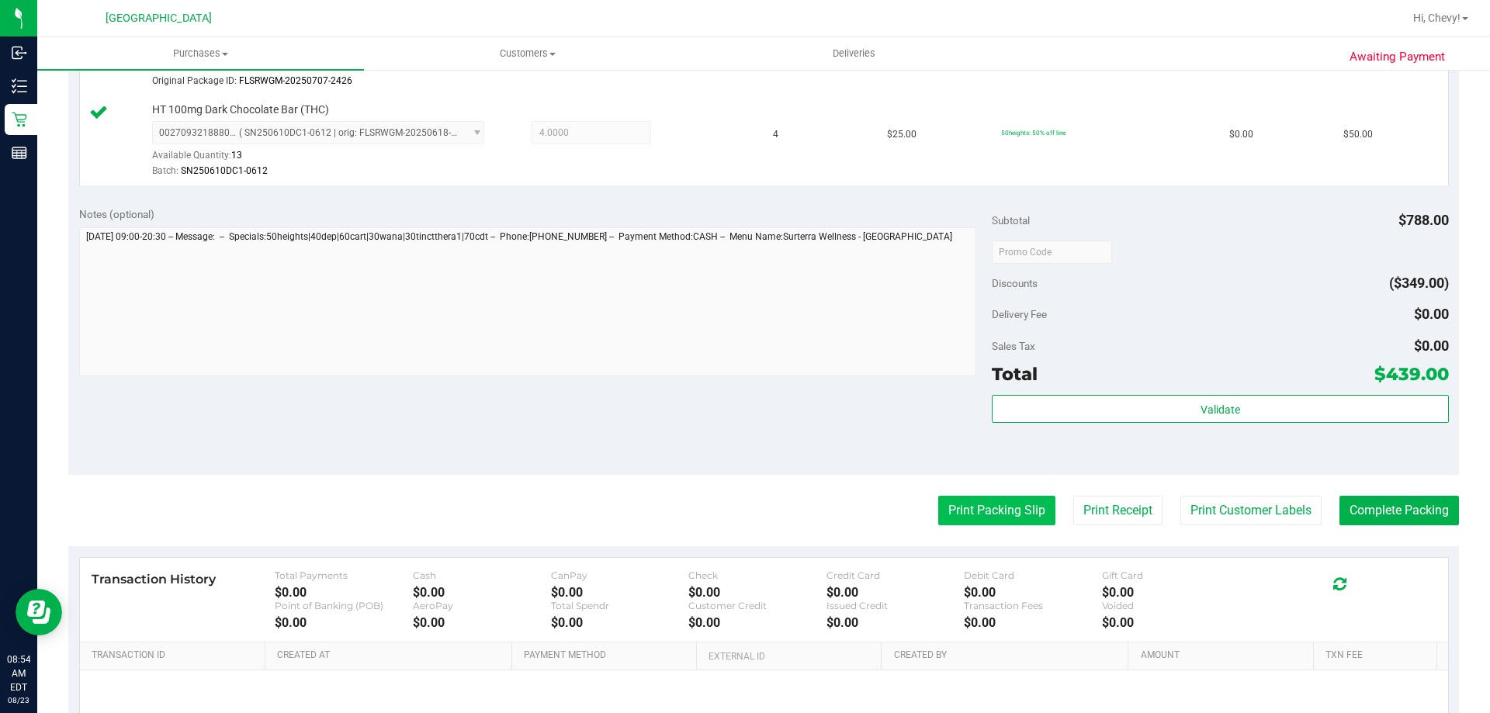
click at [1030, 509] on button "Print Packing Slip" at bounding box center [996, 510] width 117 height 29
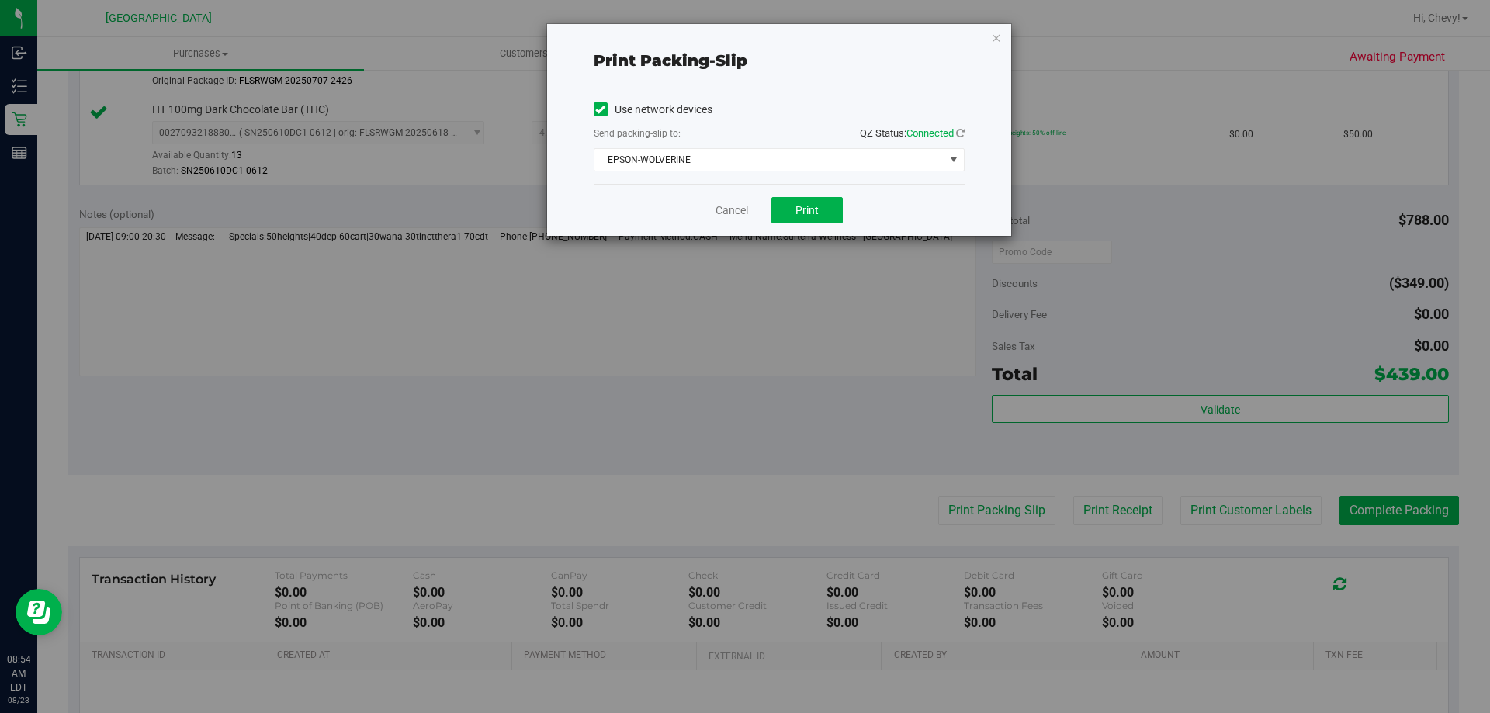
click at [825, 224] on div "Cancel Print" at bounding box center [779, 210] width 371 height 52
click at [822, 213] on button "Print" at bounding box center [806, 210] width 71 height 26
click at [992, 46] on icon "button" at bounding box center [996, 37] width 11 height 19
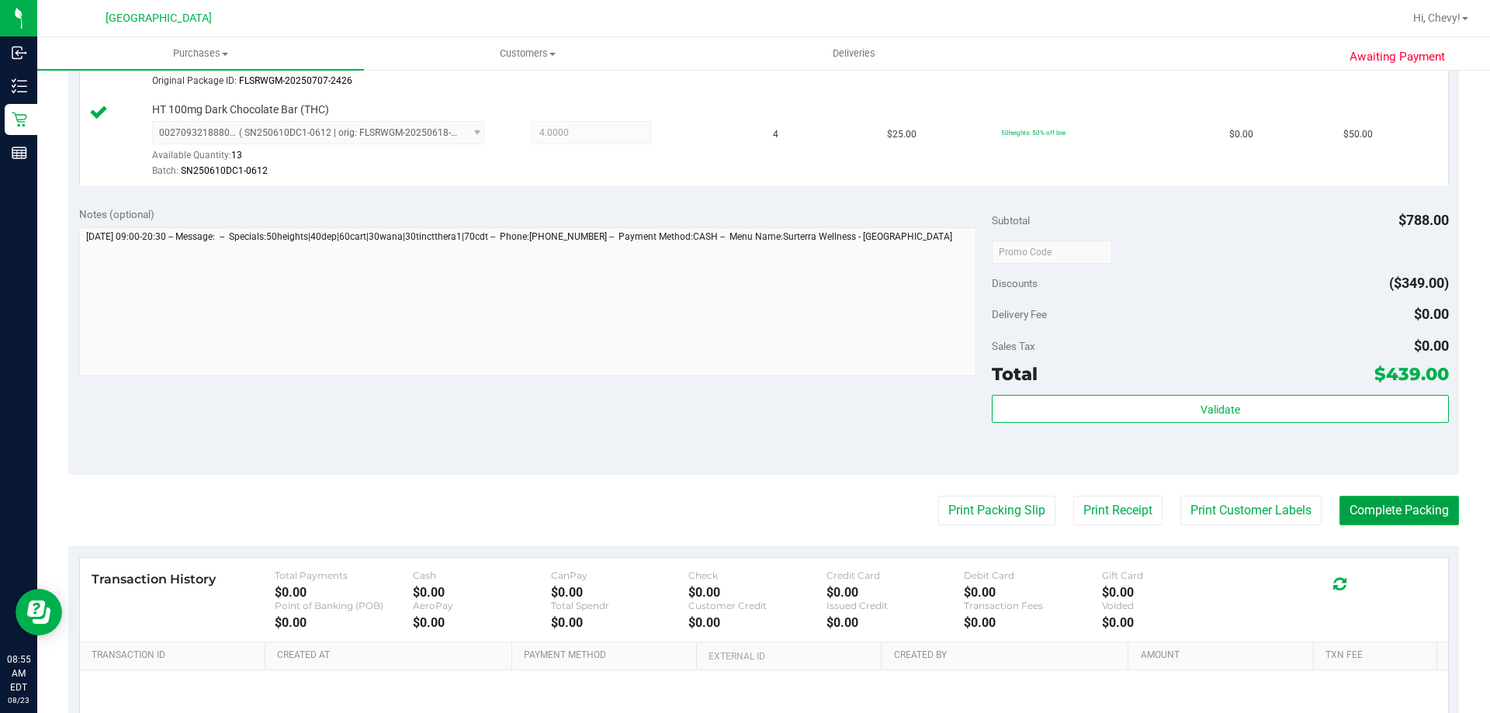
click at [1411, 511] on button "Complete Packing" at bounding box center [1398, 510] width 119 height 29
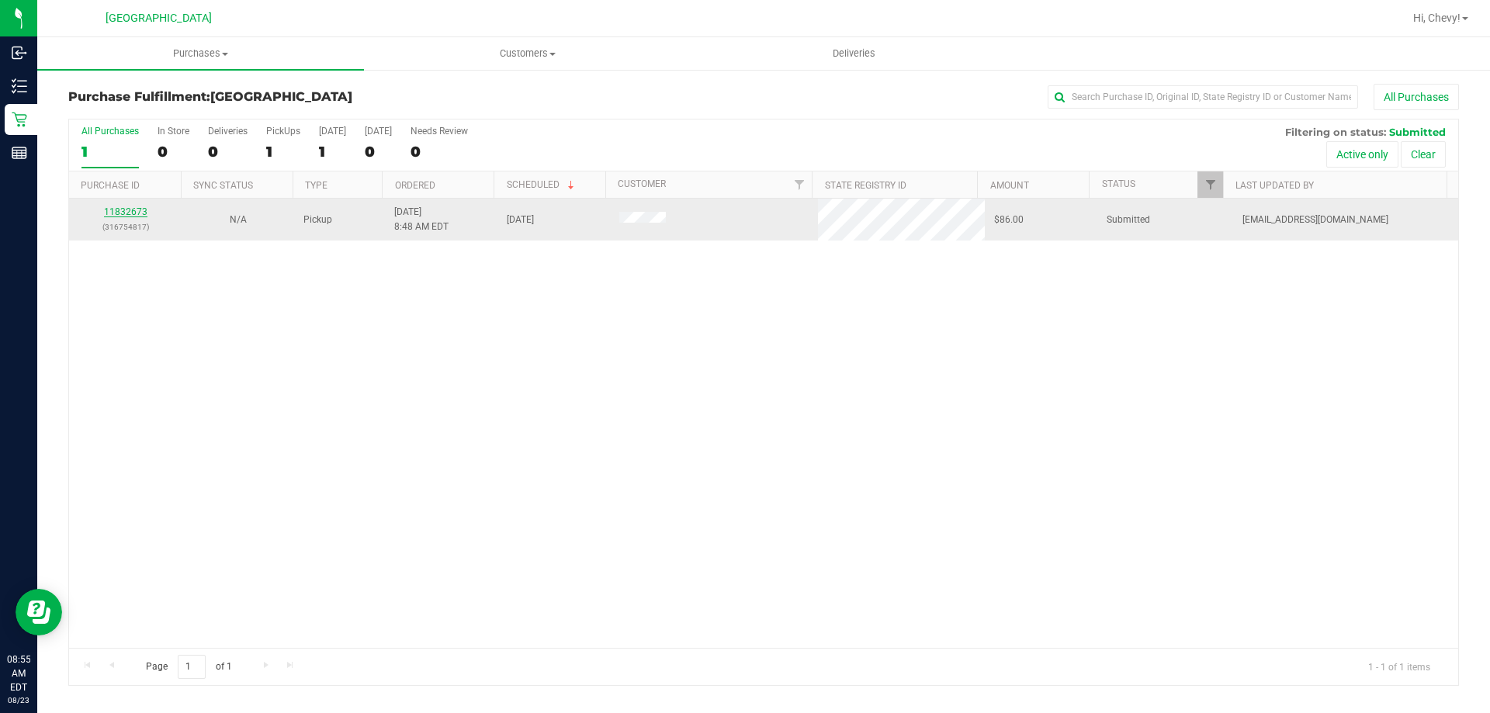
click at [120, 212] on link "11832673" at bounding box center [125, 211] width 43 height 11
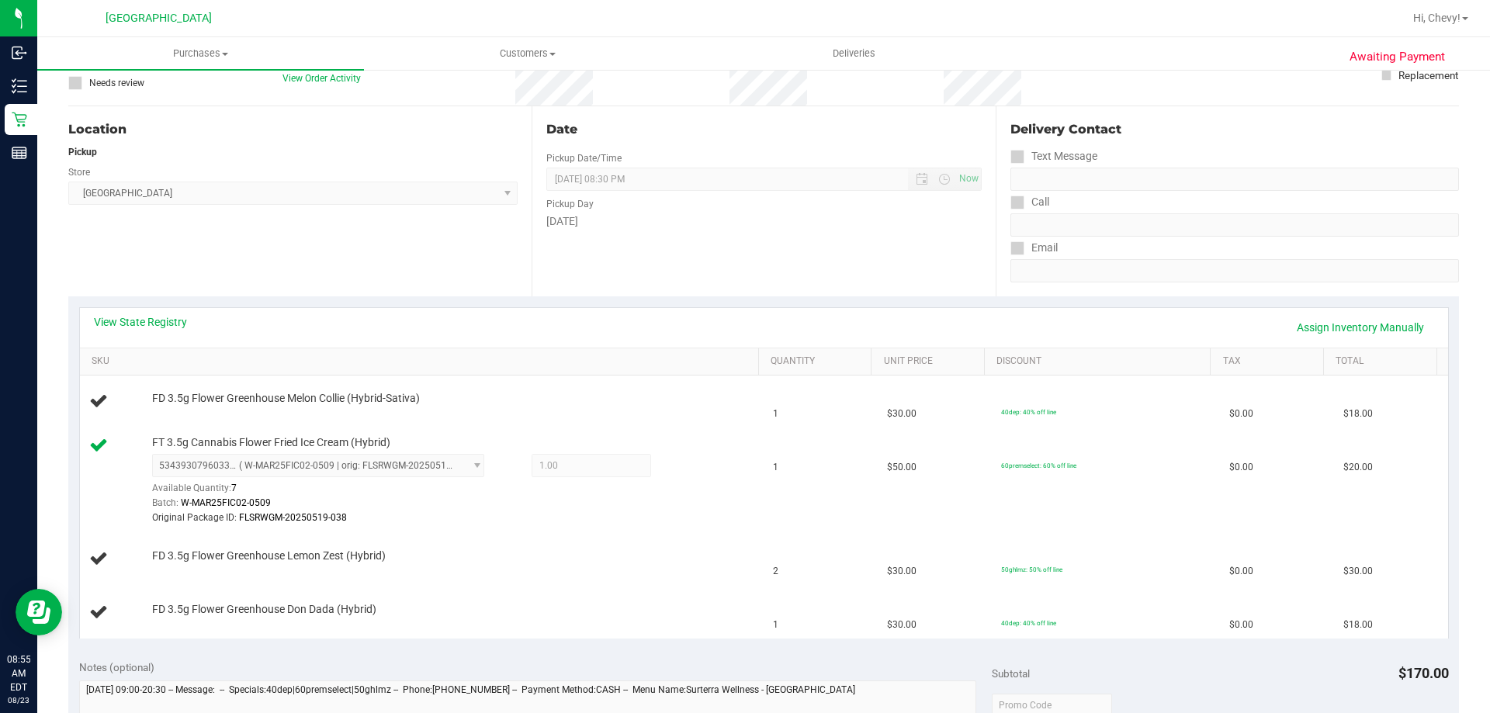
scroll to position [155, 0]
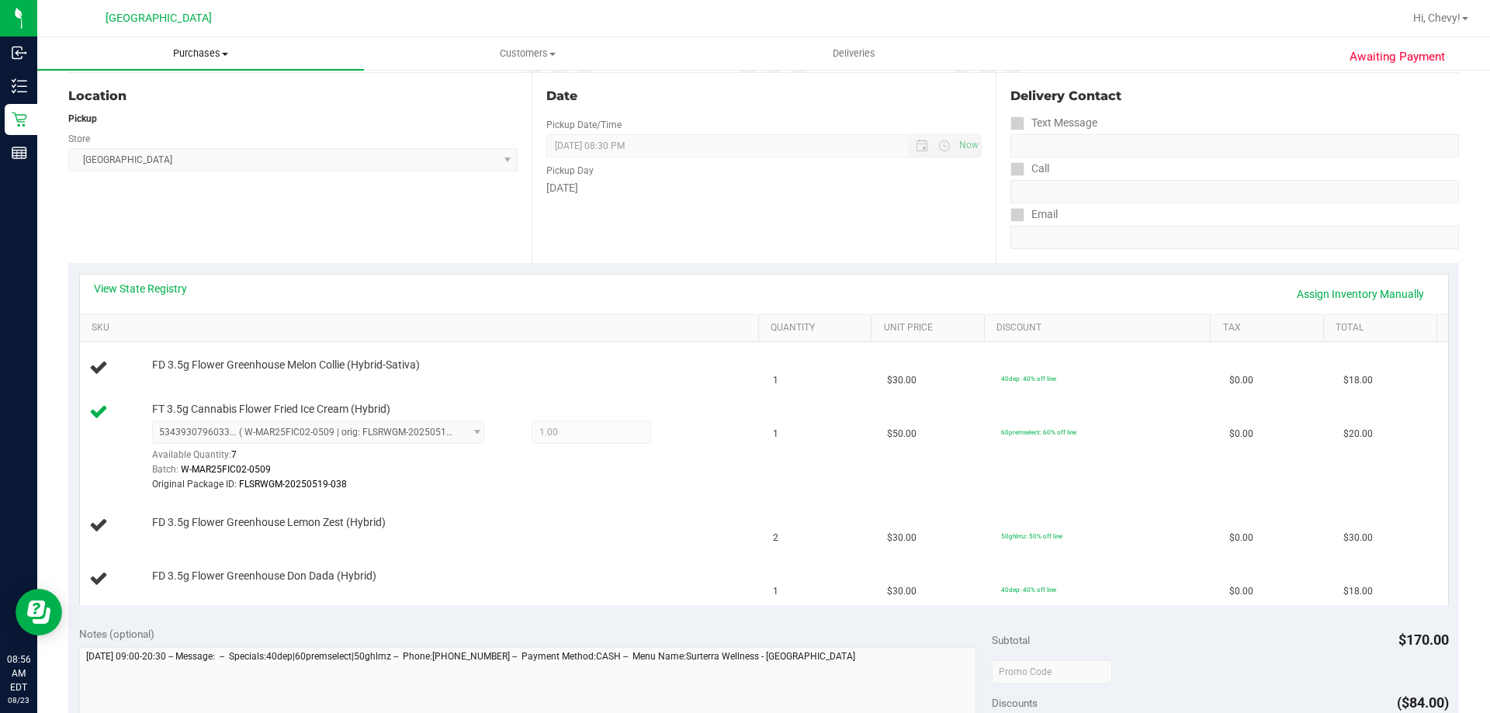
click at [185, 54] on span "Purchases" at bounding box center [200, 54] width 327 height 14
click at [201, 112] on li "Fulfillment" at bounding box center [200, 112] width 327 height 19
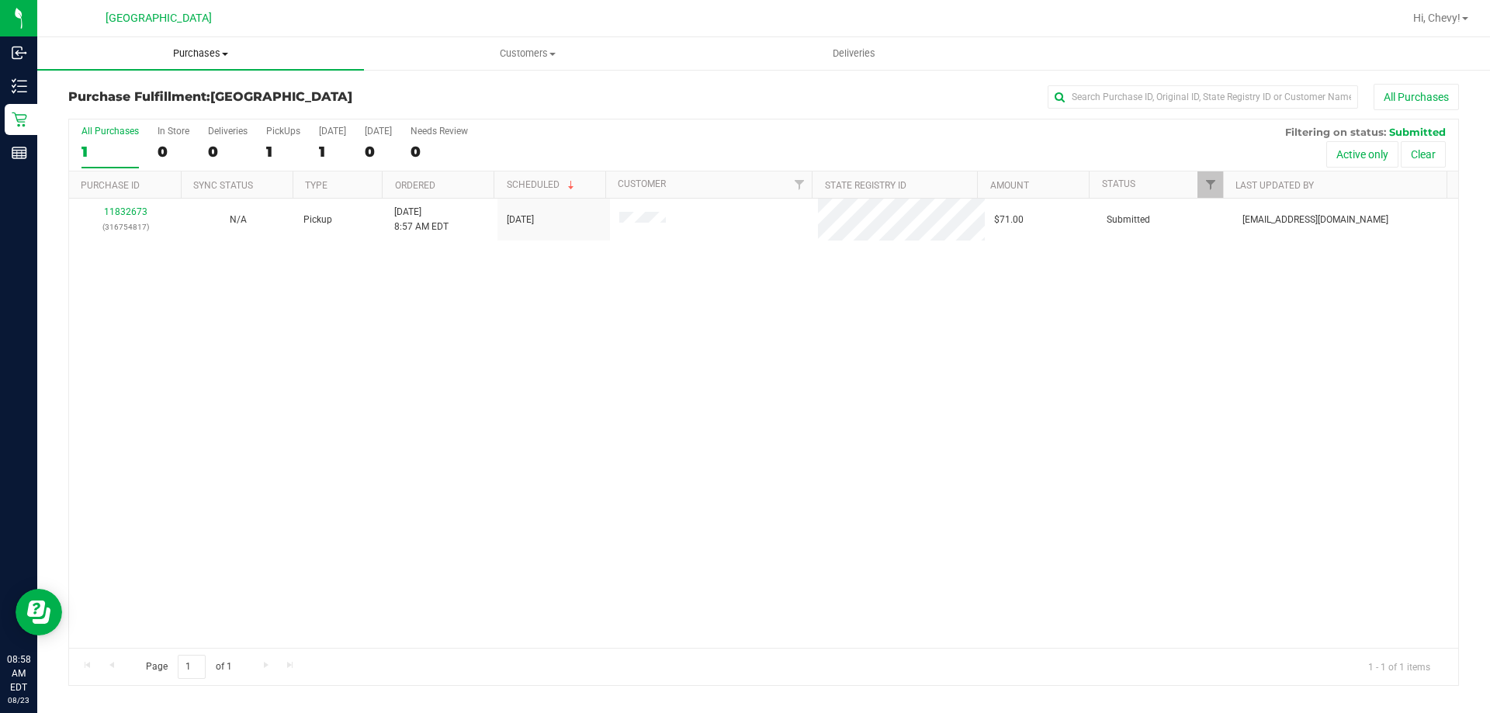
click at [187, 50] on span "Purchases" at bounding box center [200, 54] width 327 height 14
click at [203, 112] on li "Fulfillment" at bounding box center [200, 112] width 327 height 19
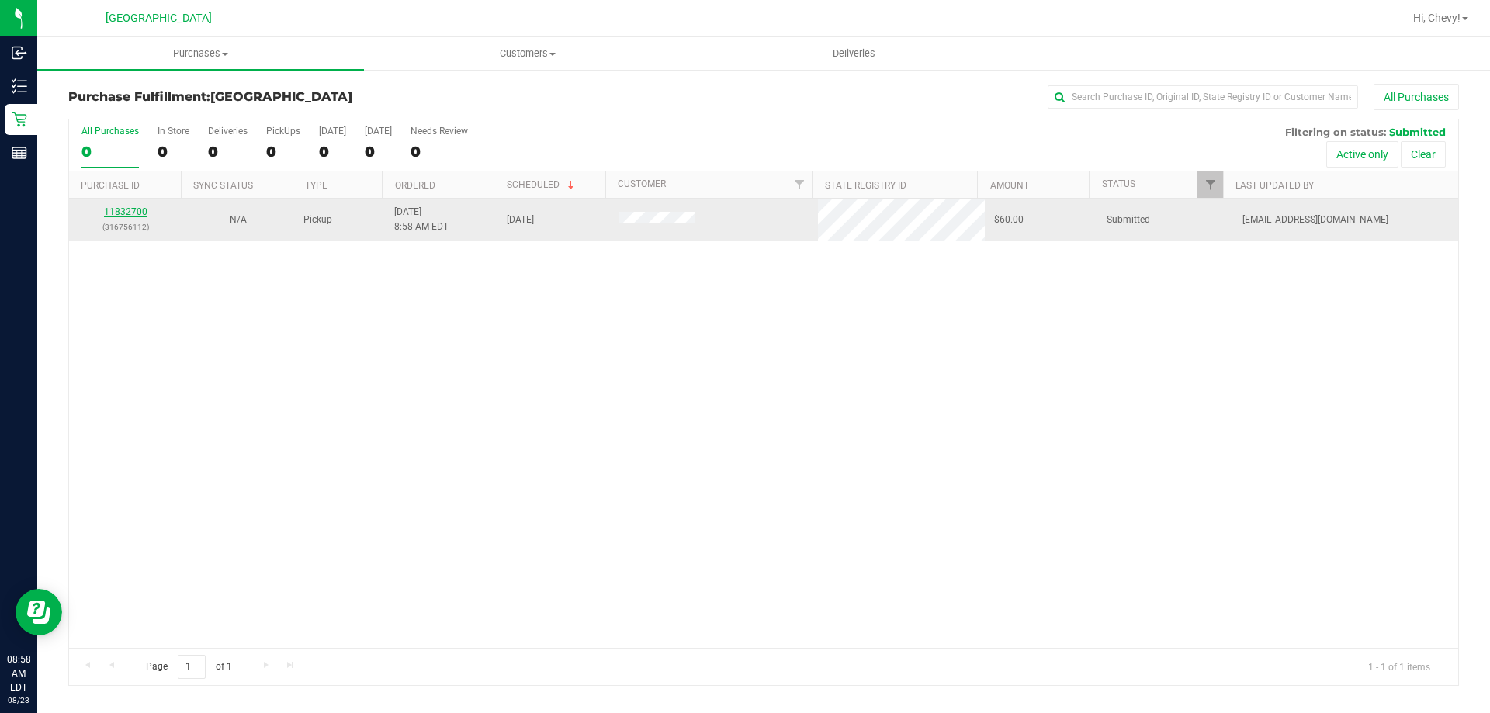
click at [130, 208] on link "11832700" at bounding box center [125, 211] width 43 height 11
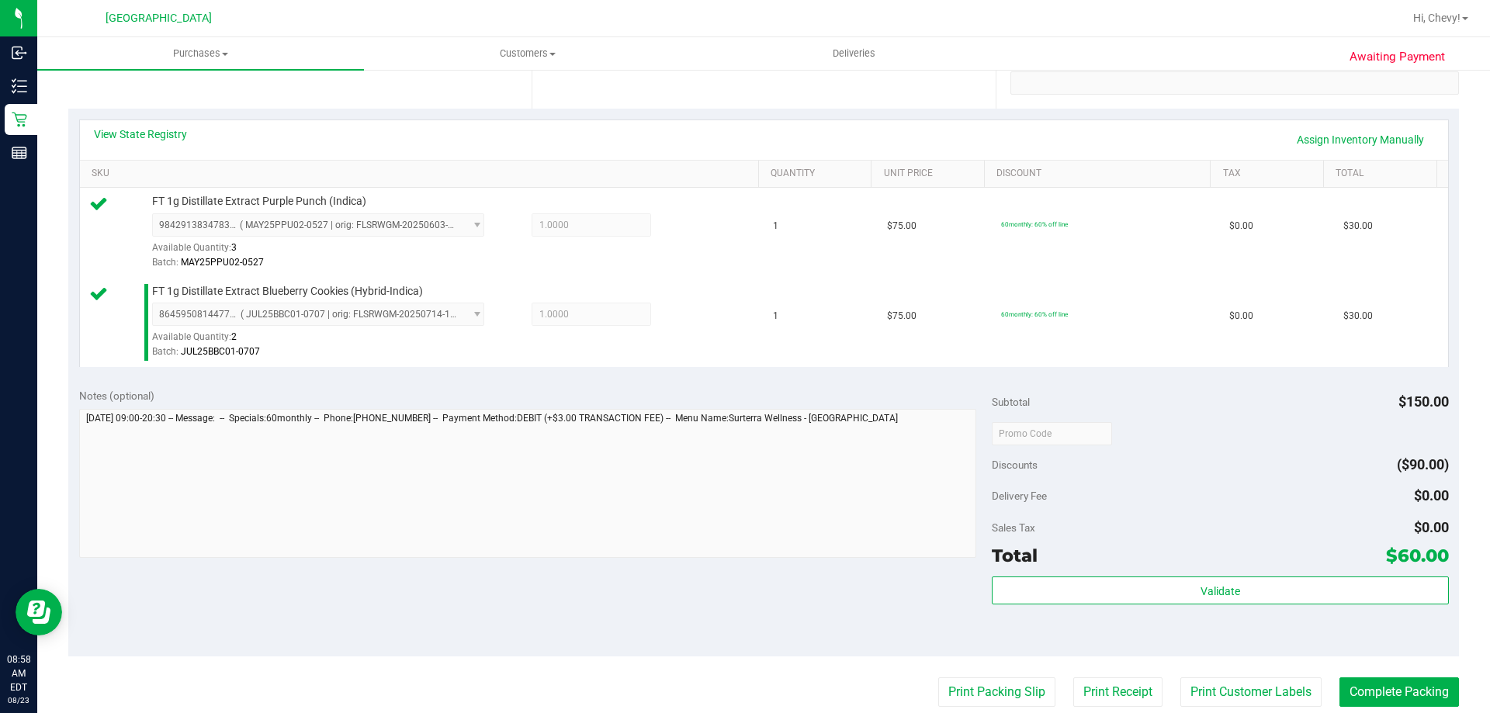
scroll to position [310, 0]
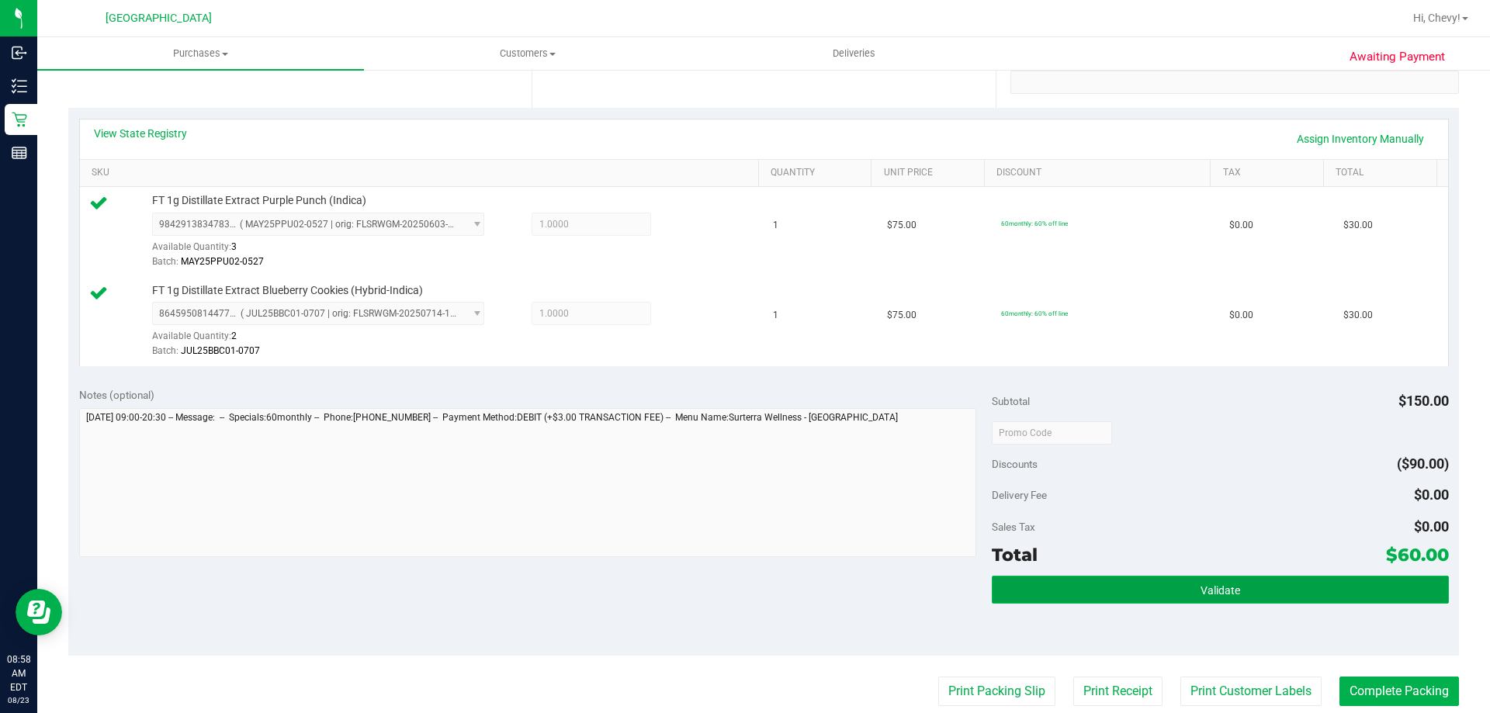
click at [1281, 587] on button "Validate" at bounding box center [1220, 590] width 456 height 28
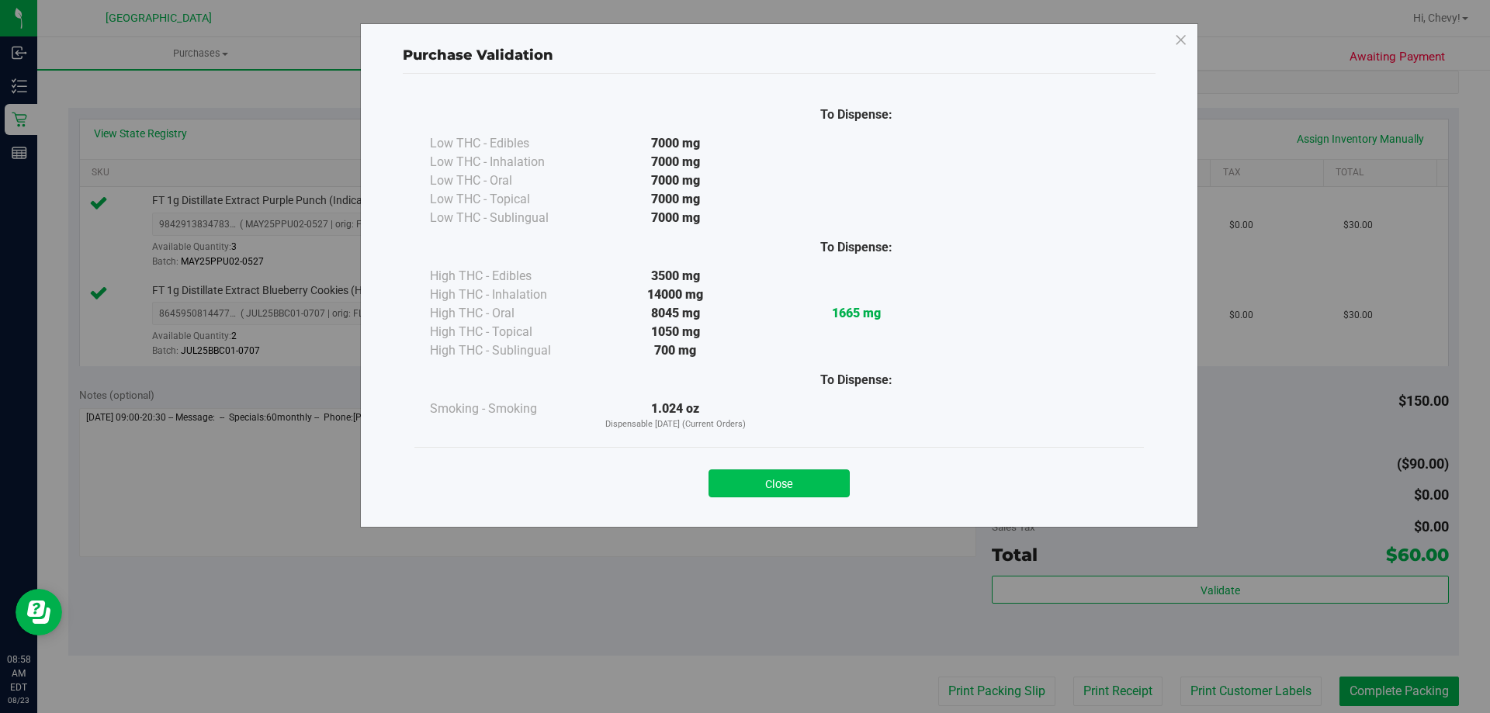
click at [753, 495] on button "Close" at bounding box center [778, 483] width 141 height 28
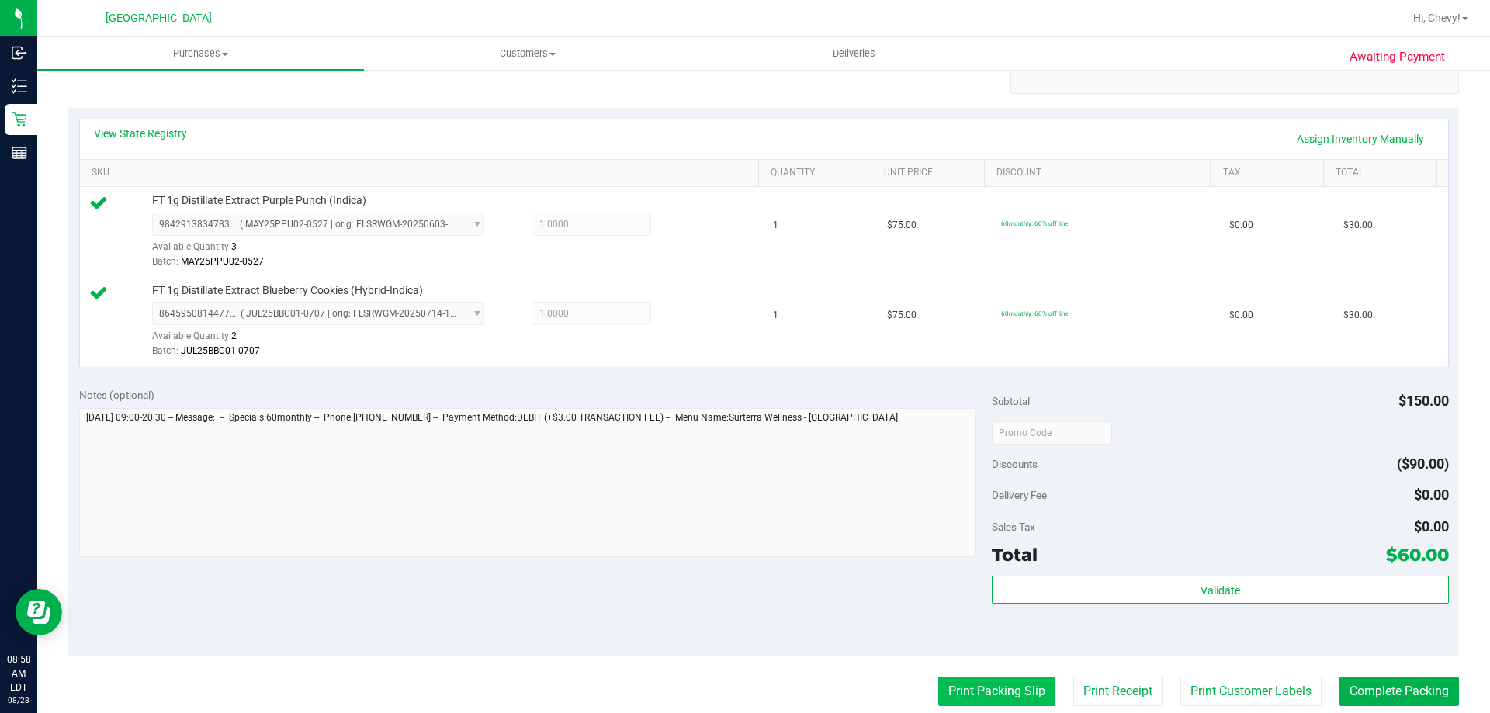
click at [991, 677] on button "Print Packing Slip" at bounding box center [996, 691] width 117 height 29
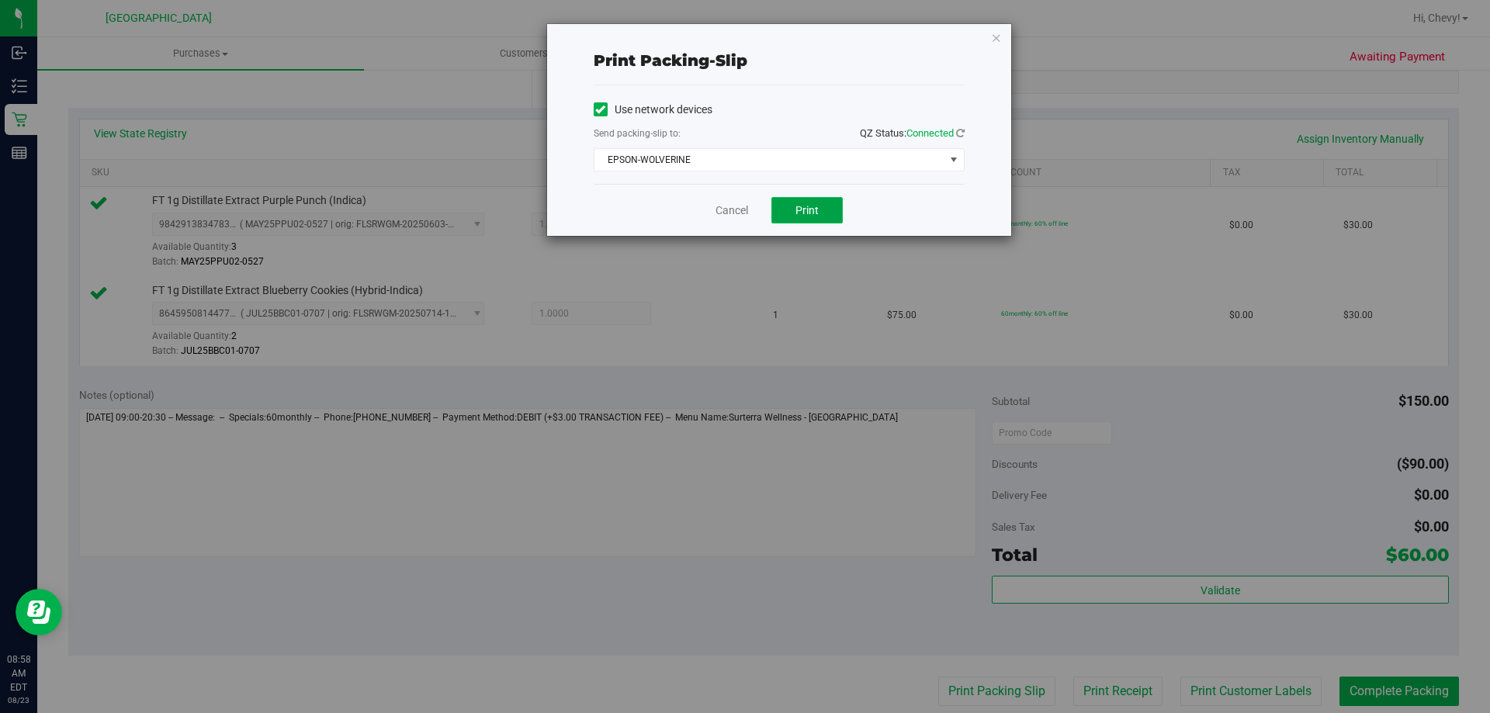
click at [784, 205] on button "Print" at bounding box center [806, 210] width 71 height 26
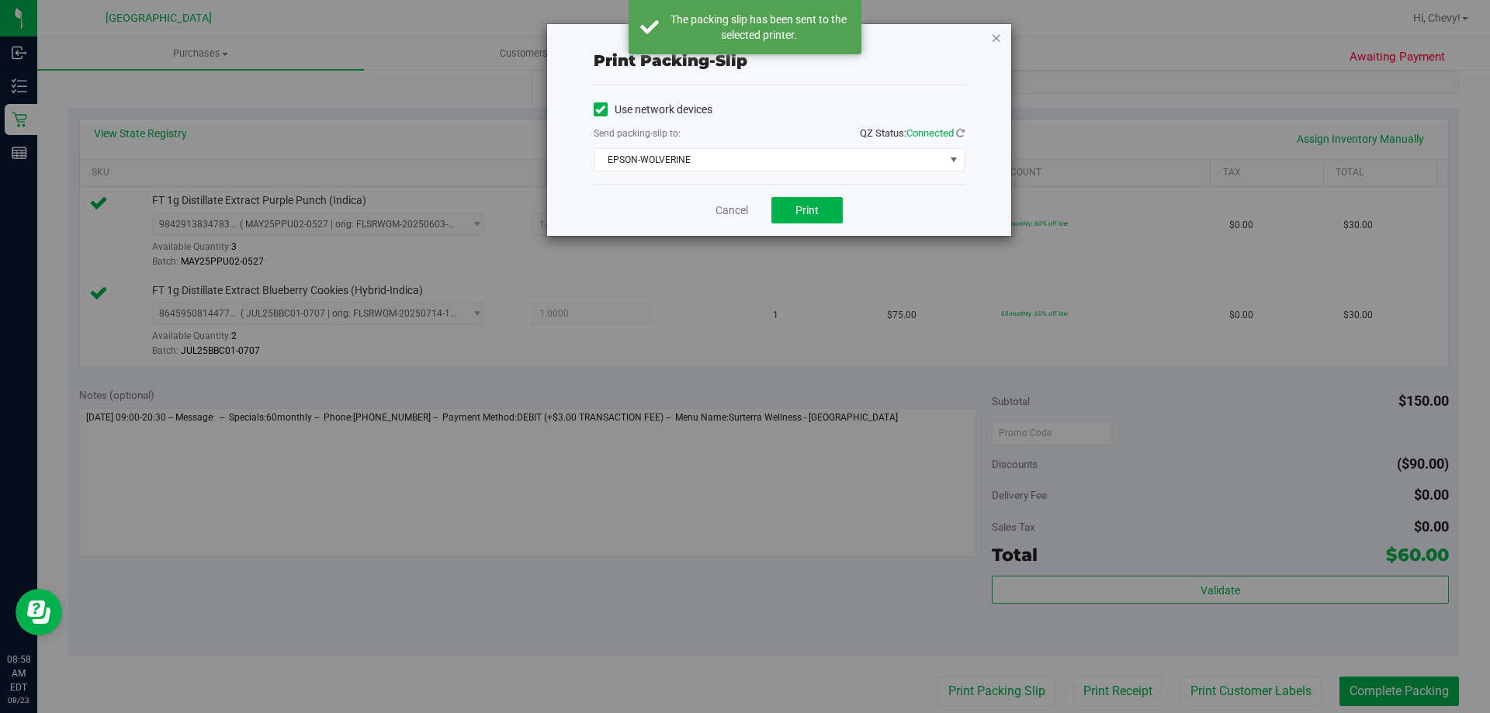
click at [996, 37] on icon "button" at bounding box center [996, 37] width 11 height 19
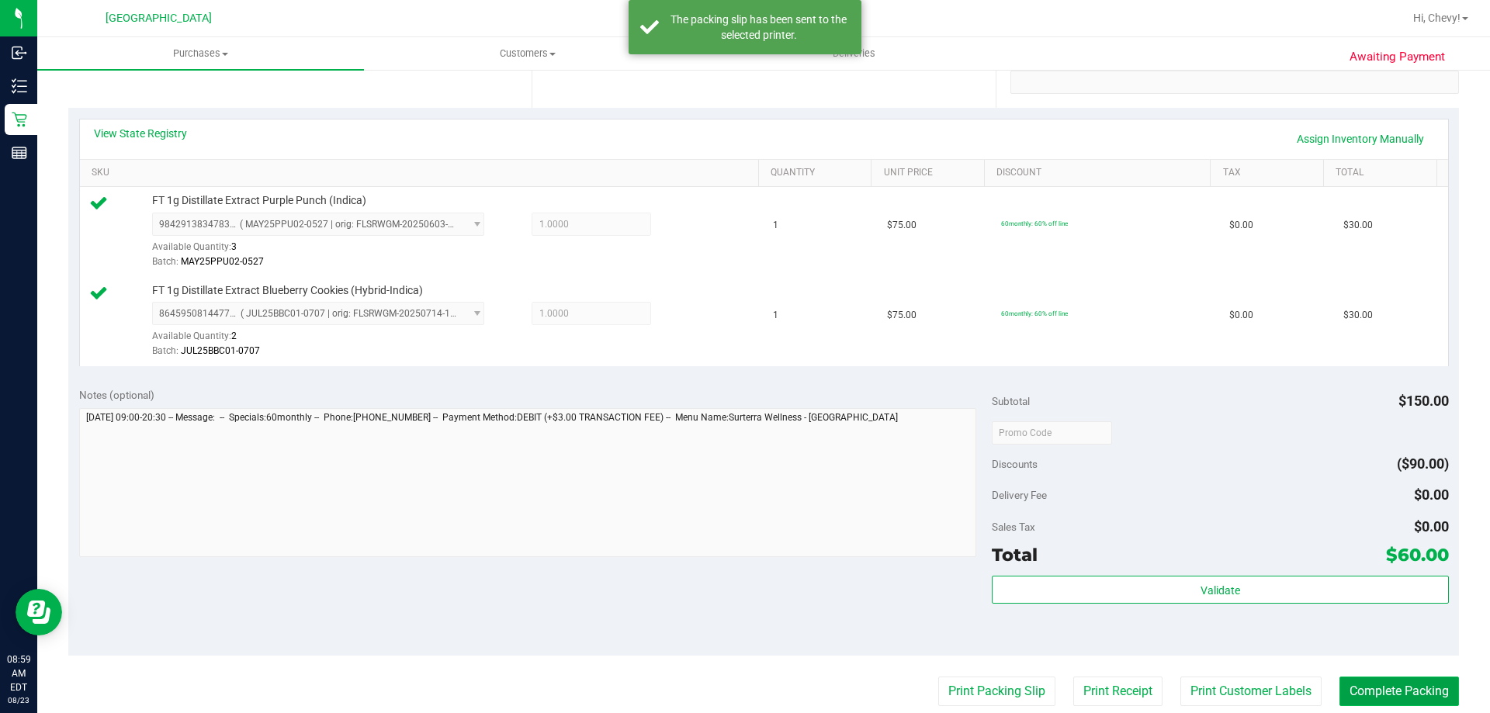
drag, startPoint x: 1352, startPoint y: 695, endPoint x: 1360, endPoint y: 681, distance: 16.4
click at [1352, 695] on button "Complete Packing" at bounding box center [1398, 691] width 119 height 29
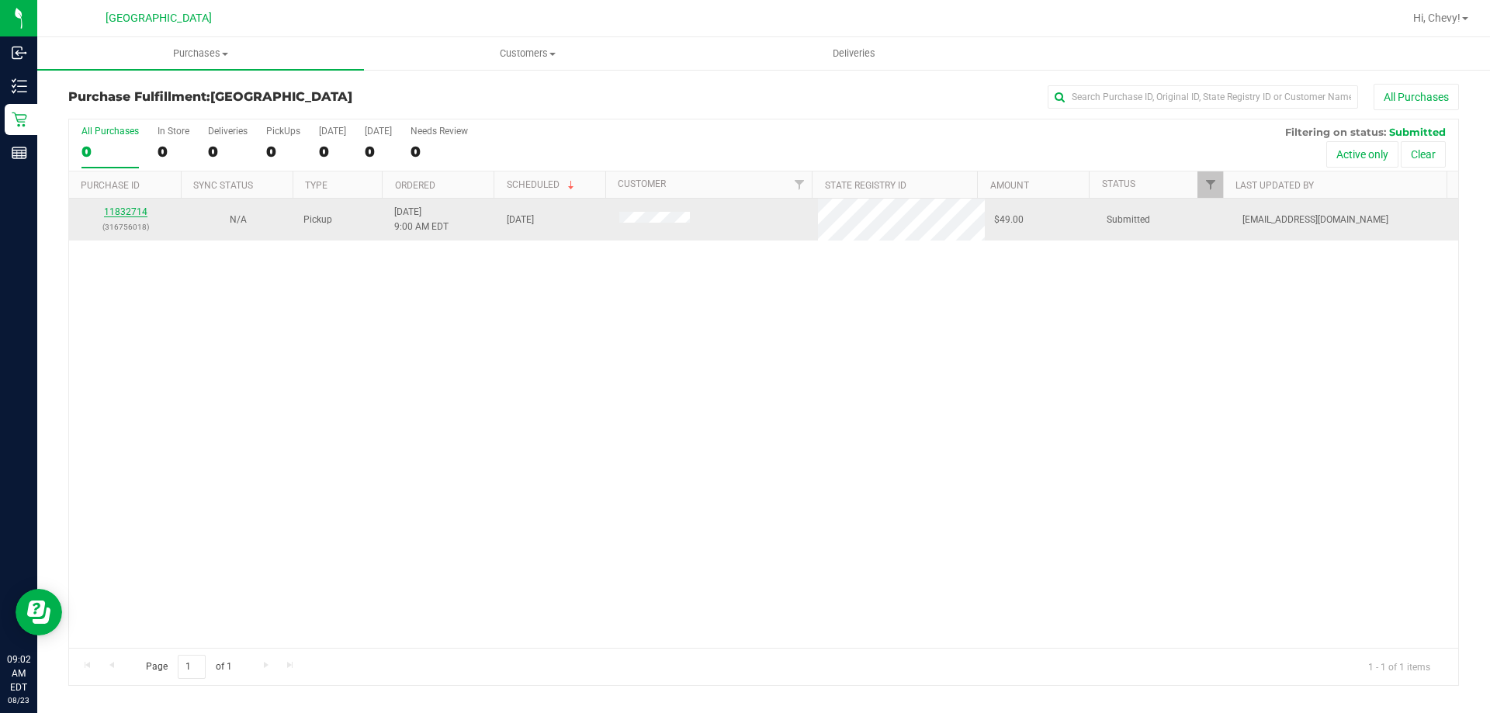
click at [129, 212] on link "11832714" at bounding box center [125, 211] width 43 height 11
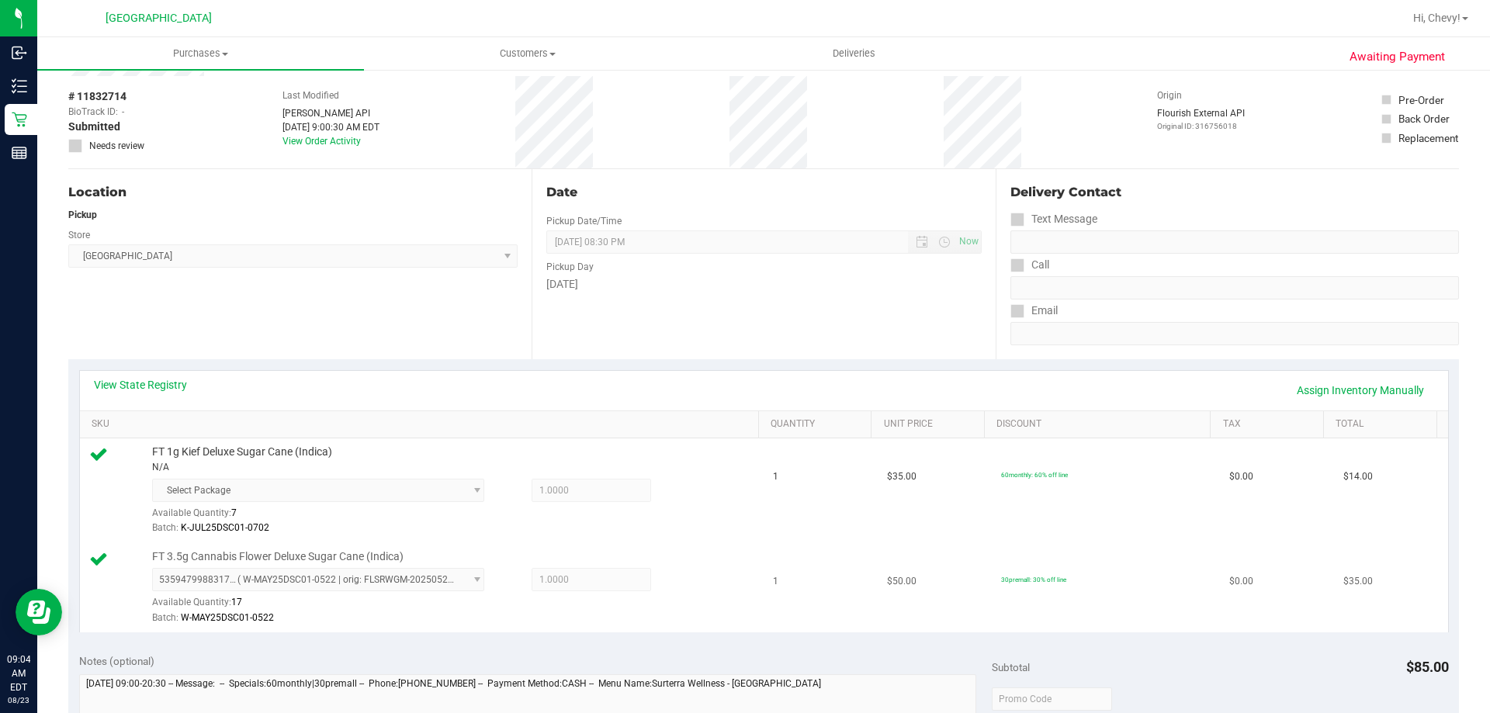
scroll to position [233, 0]
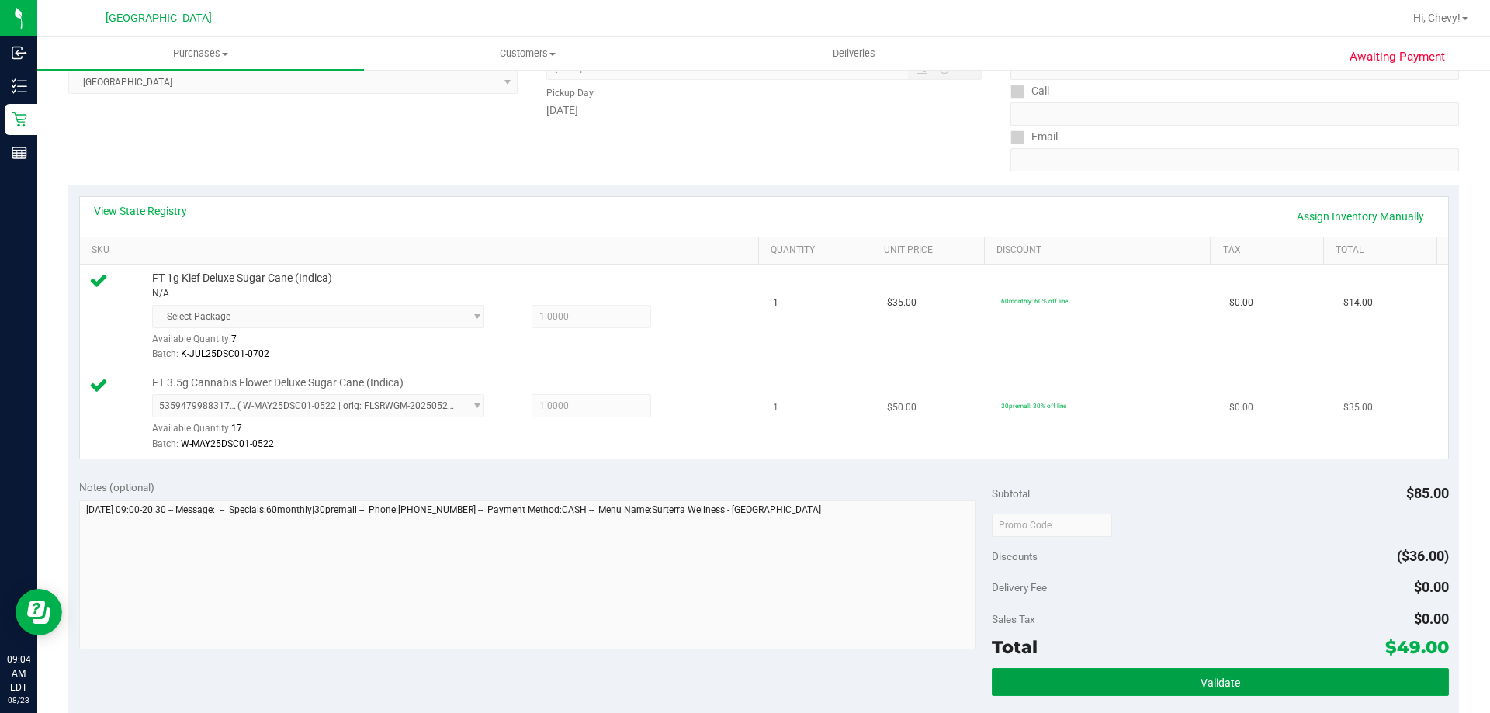
drag, startPoint x: 1180, startPoint y: 677, endPoint x: 885, endPoint y: 414, distance: 396.2
click at [1179, 676] on button "Validate" at bounding box center [1220, 682] width 456 height 28
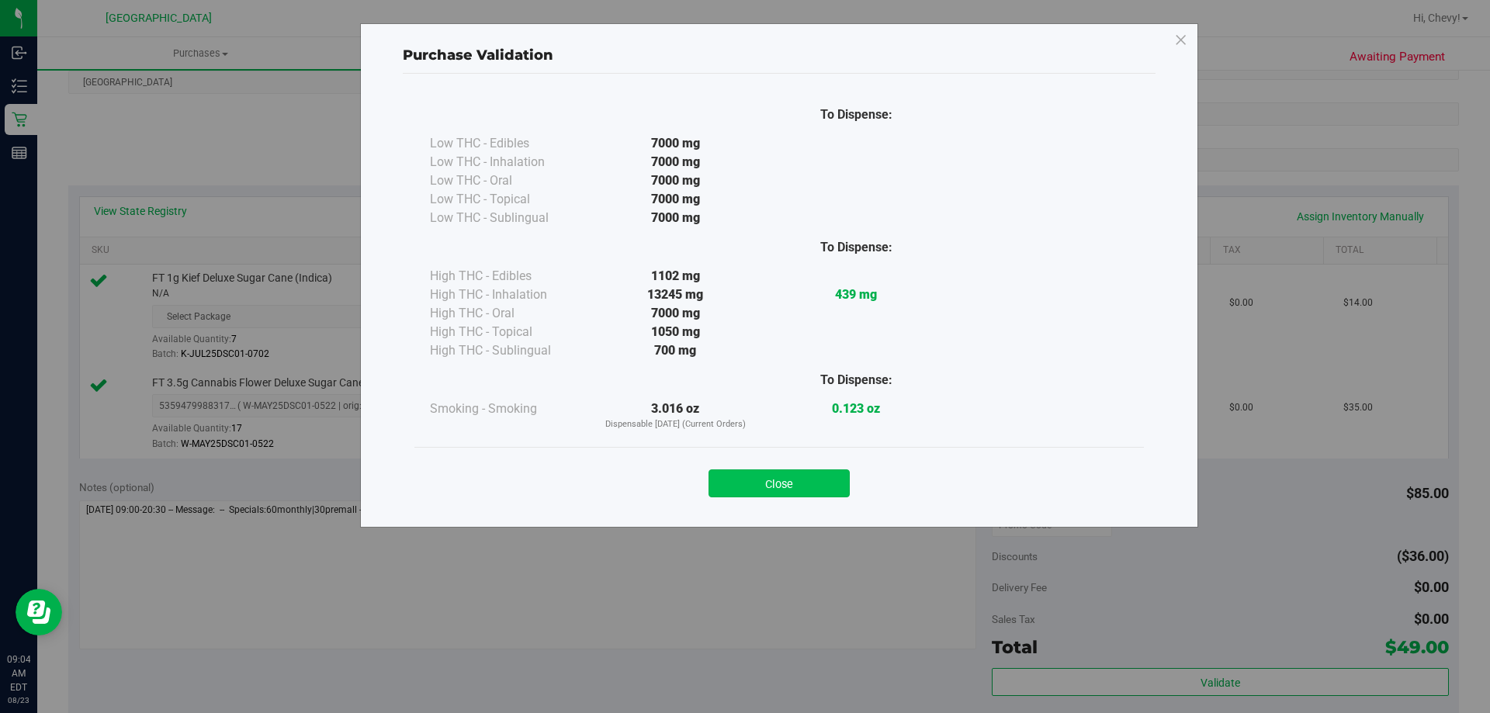
click at [818, 479] on button "Close" at bounding box center [778, 483] width 141 height 28
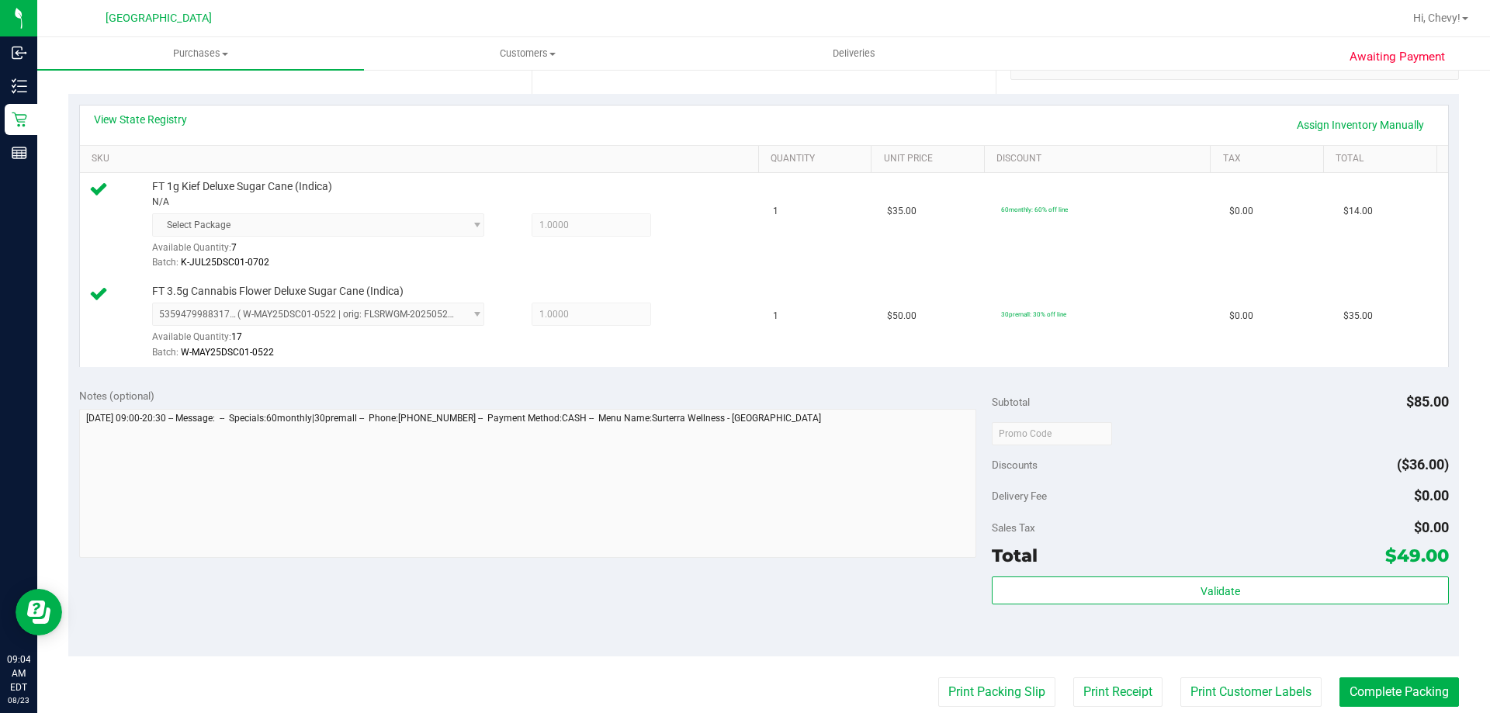
scroll to position [466, 0]
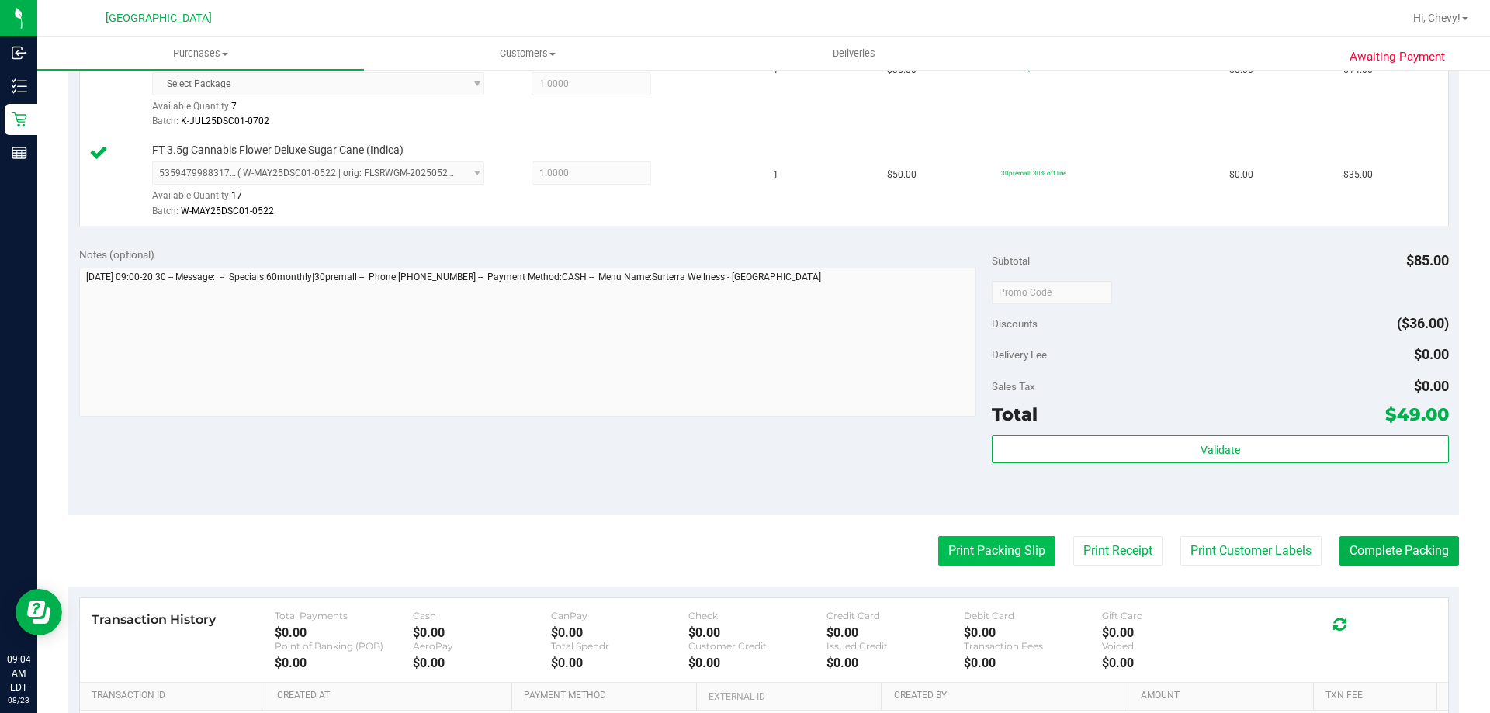
click at [993, 556] on button "Print Packing Slip" at bounding box center [996, 550] width 117 height 29
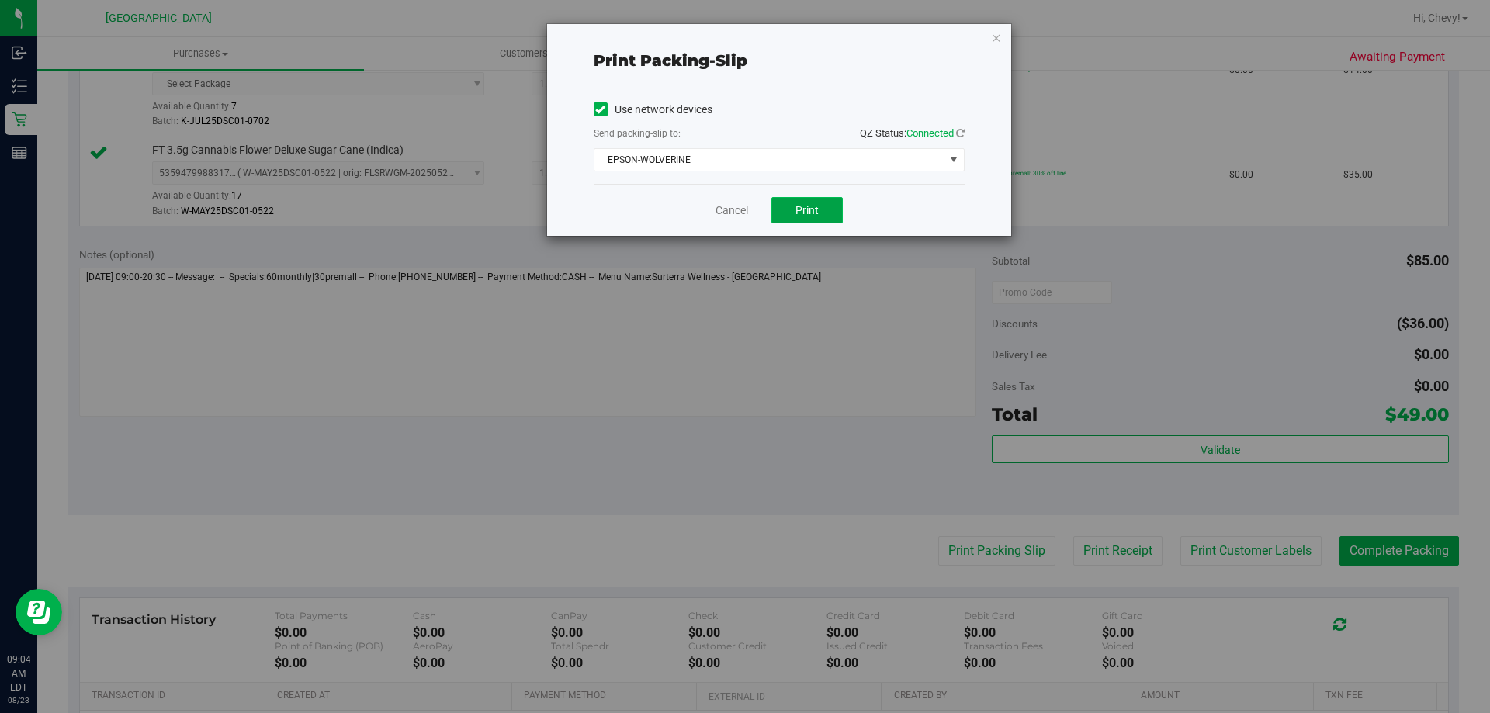
click at [795, 209] on span "Print" at bounding box center [806, 210] width 23 height 12
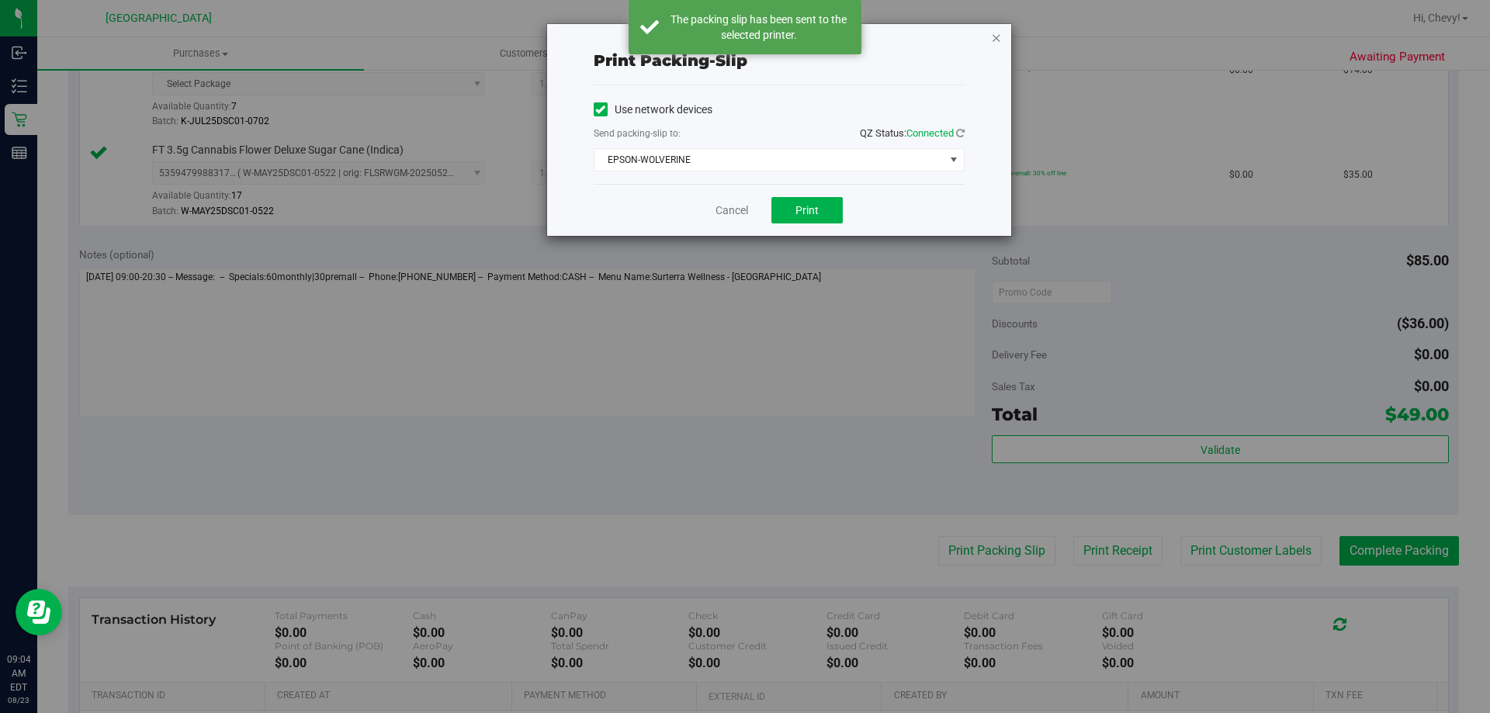
click at [999, 35] on icon "button" at bounding box center [996, 37] width 11 height 19
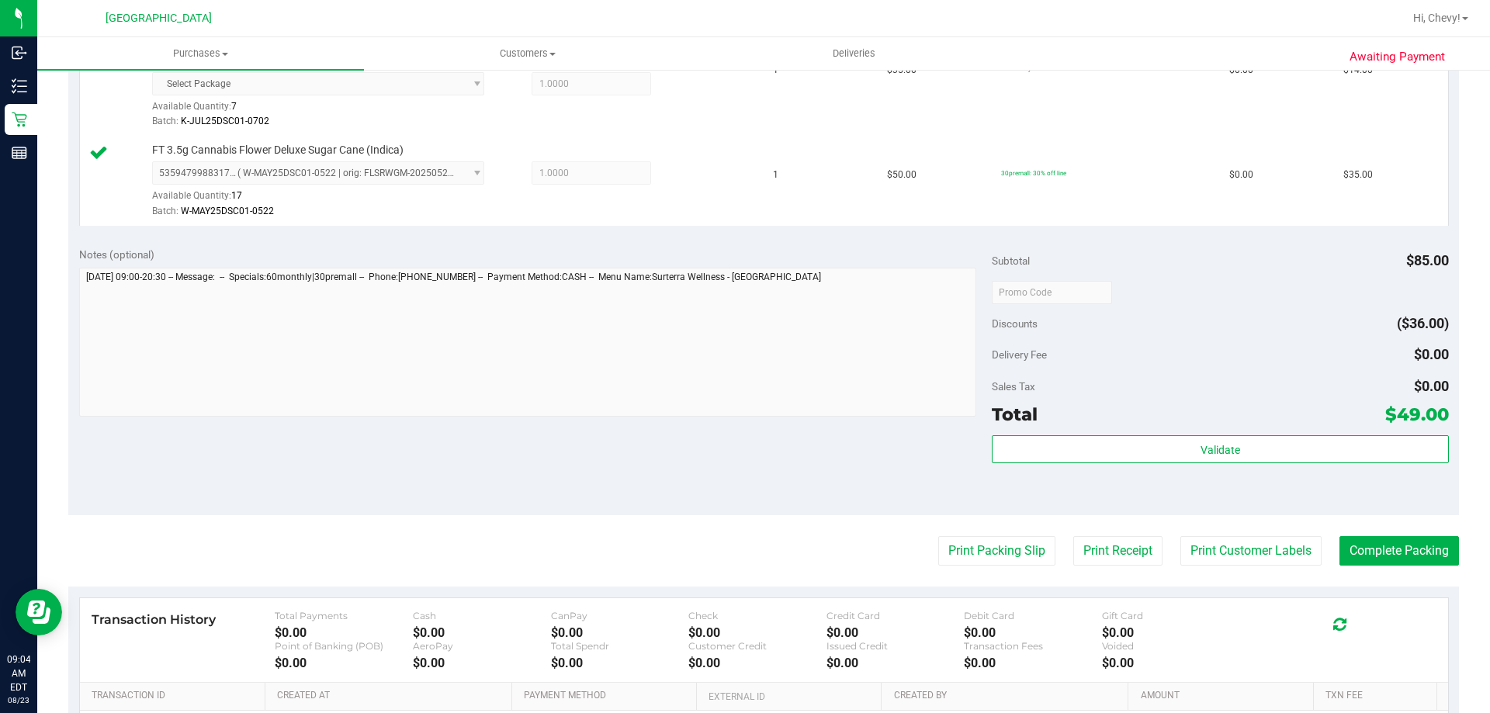
click at [1026, 498] on div "Validate" at bounding box center [1220, 470] width 456 height 70
click at [1402, 551] on button "Complete Packing" at bounding box center [1398, 550] width 119 height 29
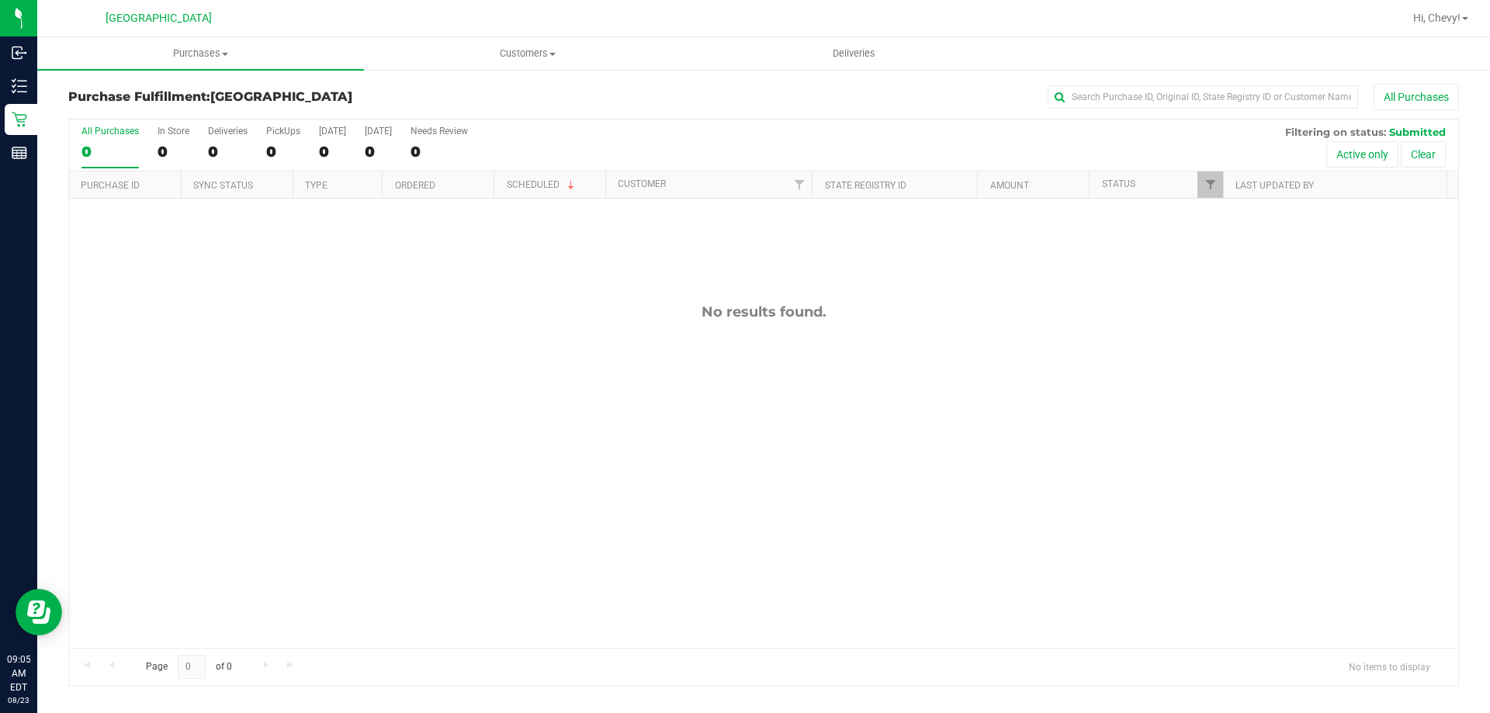
click at [318, 340] on div "No results found." at bounding box center [763, 476] width 1389 height 554
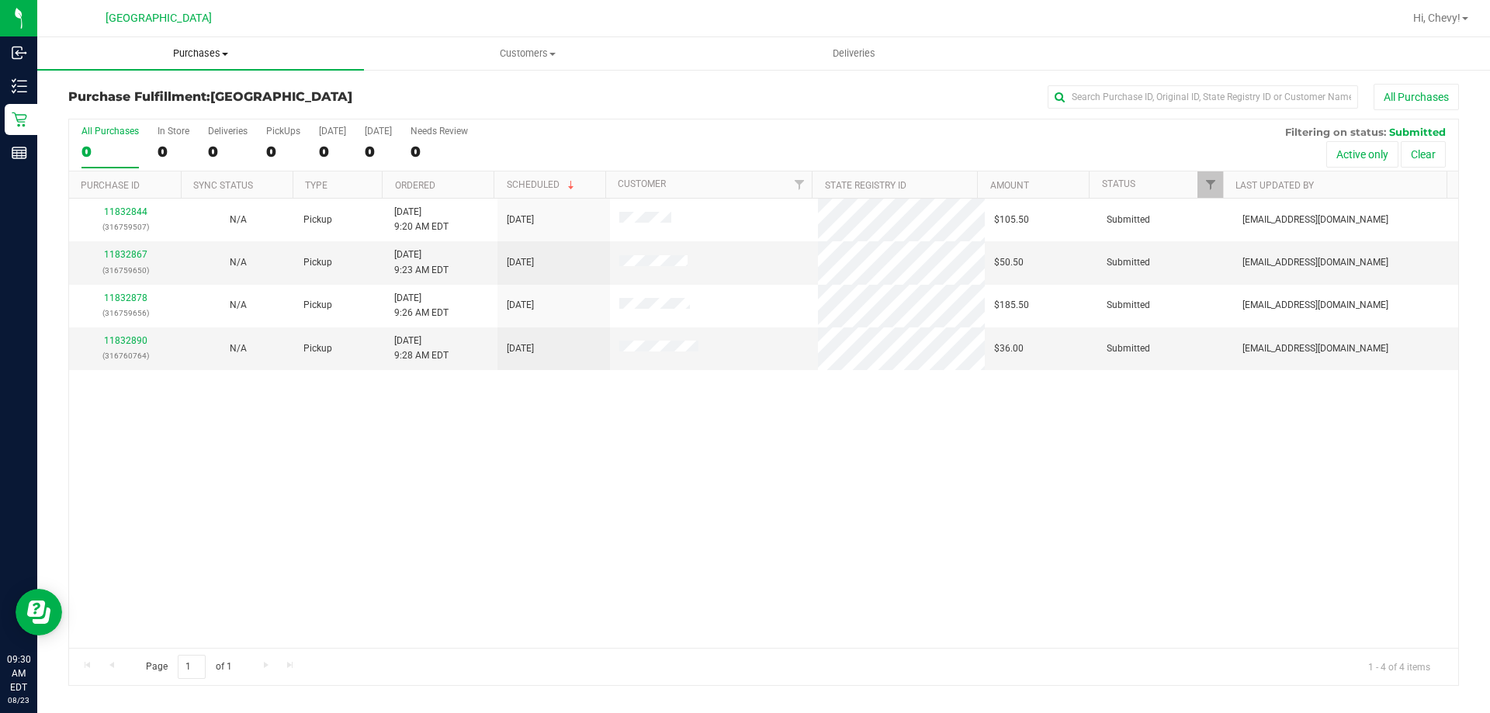
click at [185, 46] on uib-tab-heading "Purchases Summary of purchases Fulfillment All purchases" at bounding box center [200, 53] width 327 height 33
click at [122, 106] on span "Fulfillment" at bounding box center [85, 112] width 96 height 13
click at [122, 338] on link "11832890" at bounding box center [125, 340] width 43 height 11
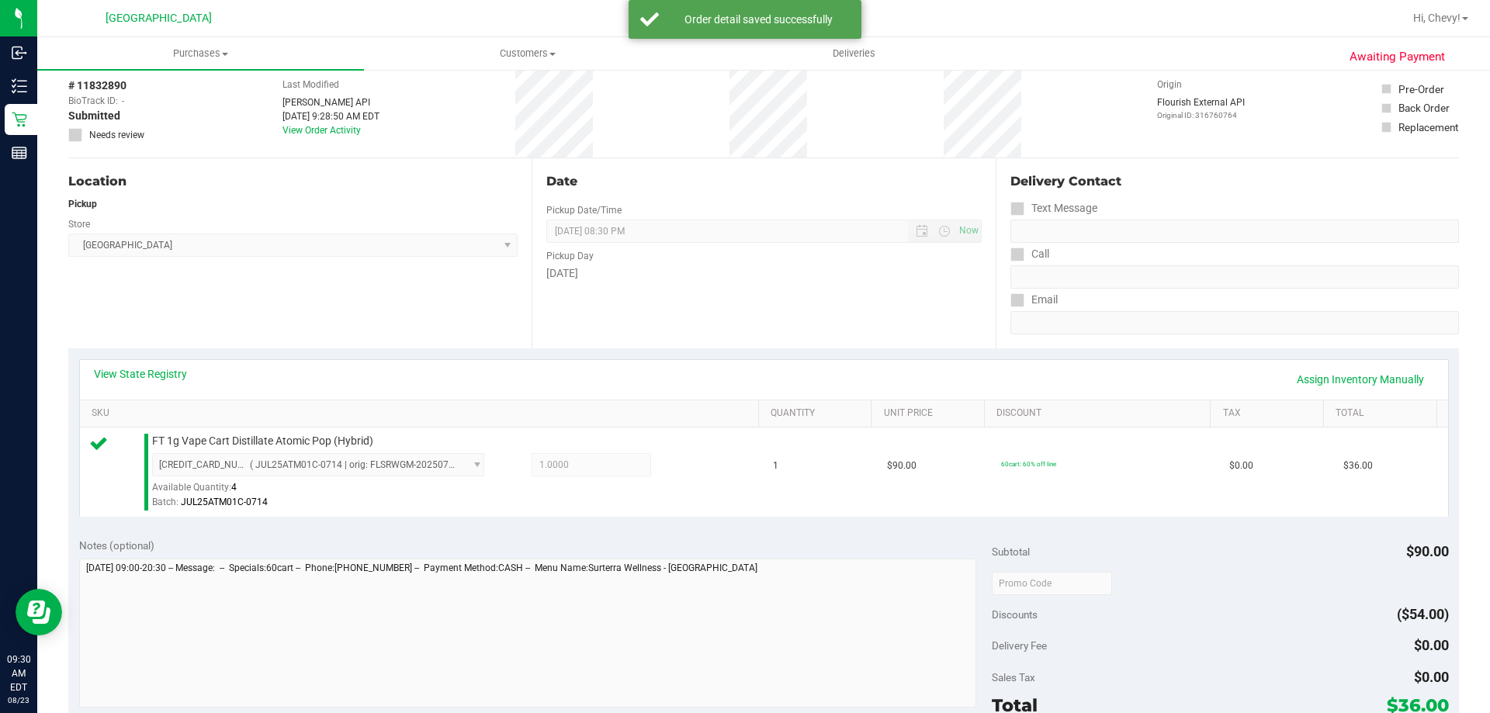
scroll to position [155, 0]
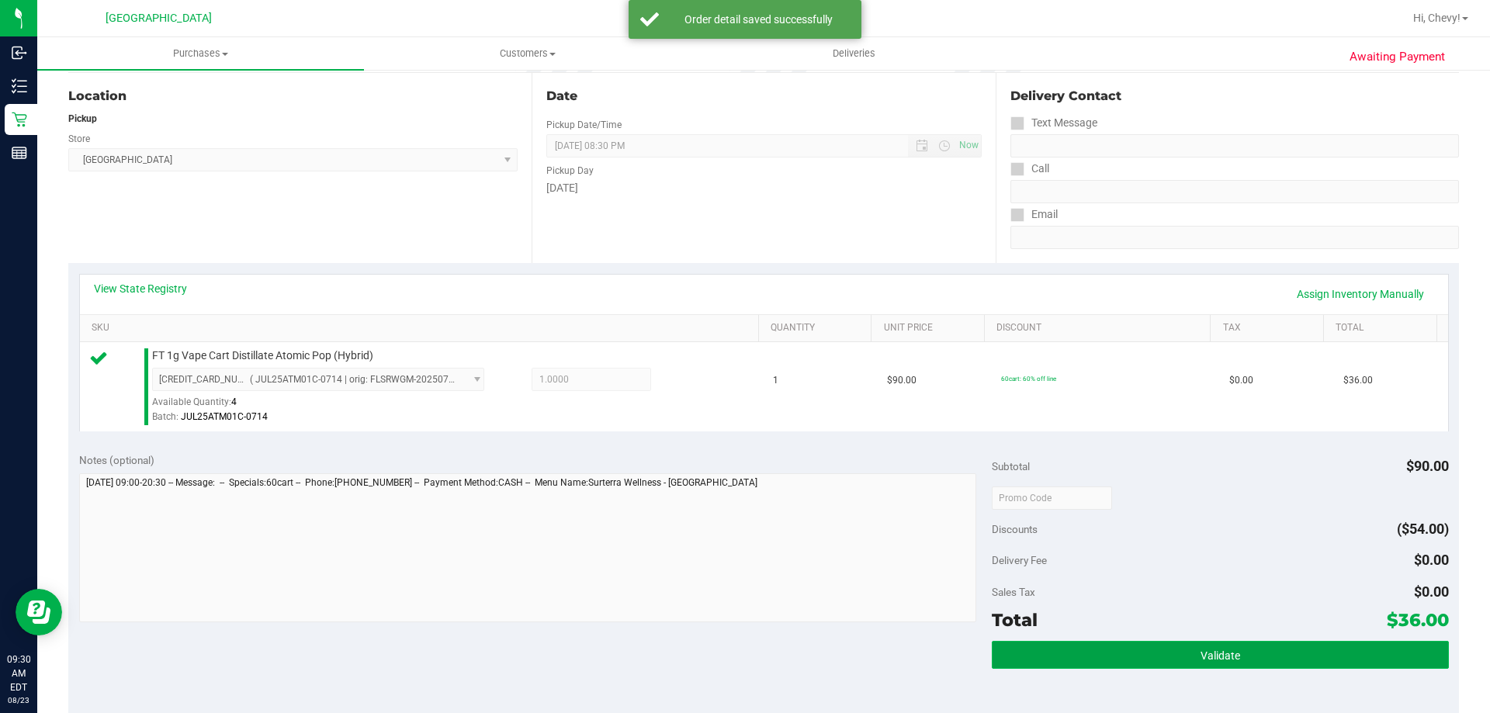
click at [1274, 651] on button "Validate" at bounding box center [1220, 655] width 456 height 28
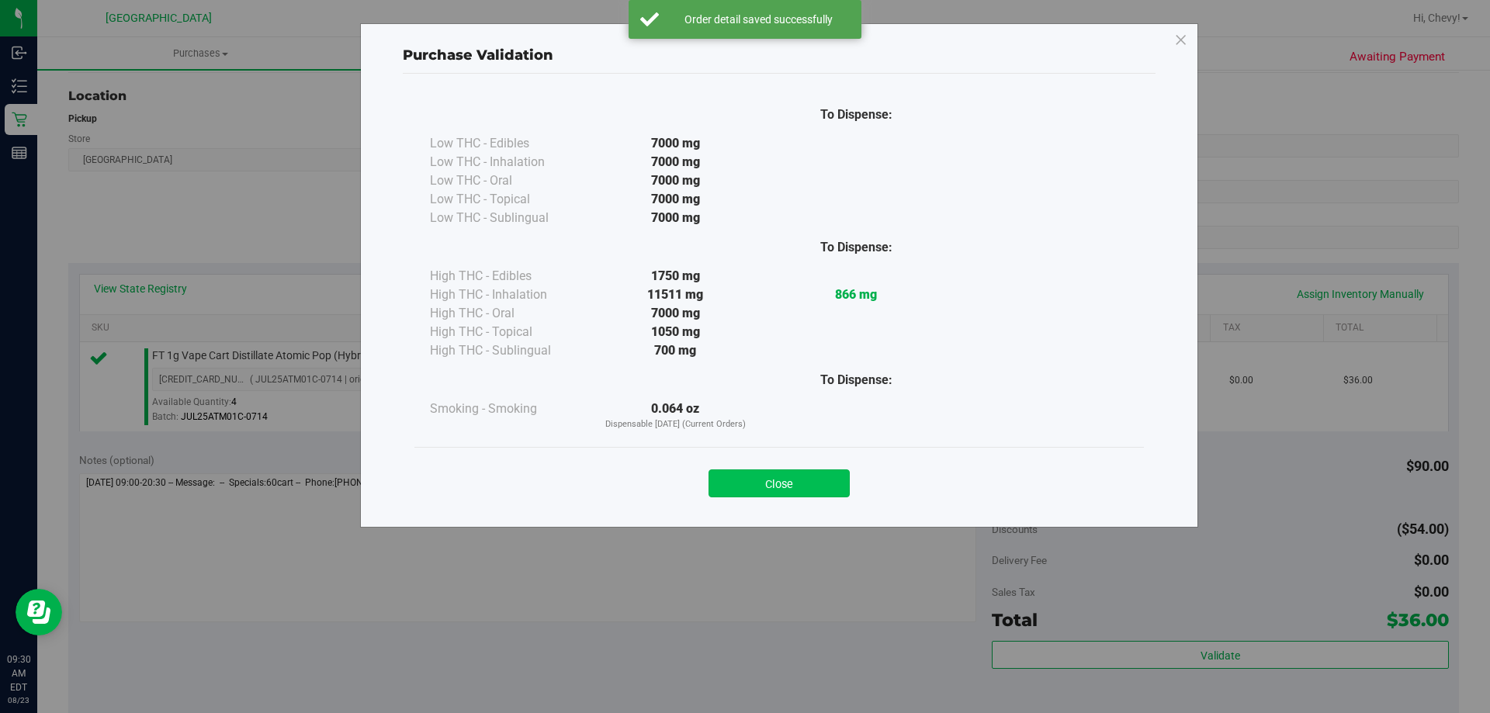
click at [812, 481] on button "Close" at bounding box center [778, 483] width 141 height 28
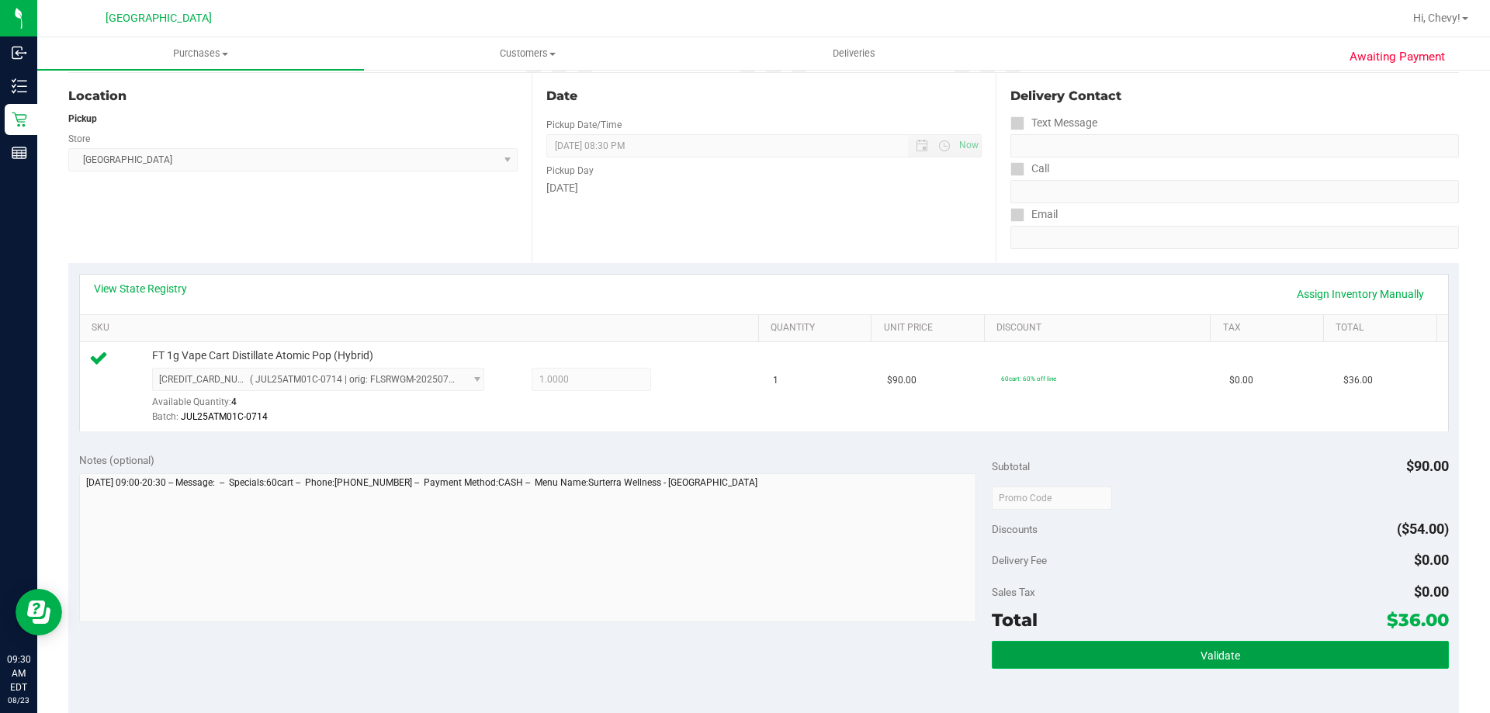
click at [1158, 660] on button "Validate" at bounding box center [1220, 655] width 456 height 28
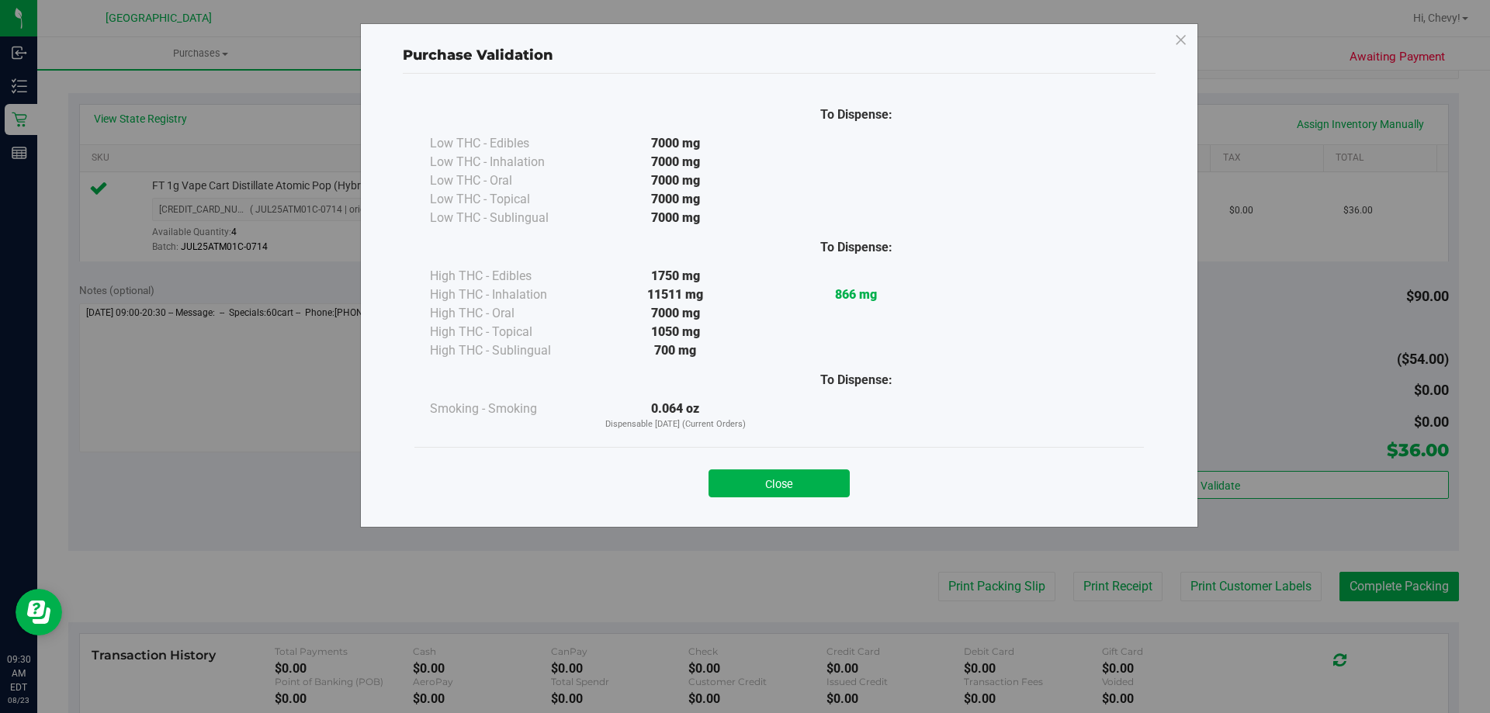
scroll to position [388, 0]
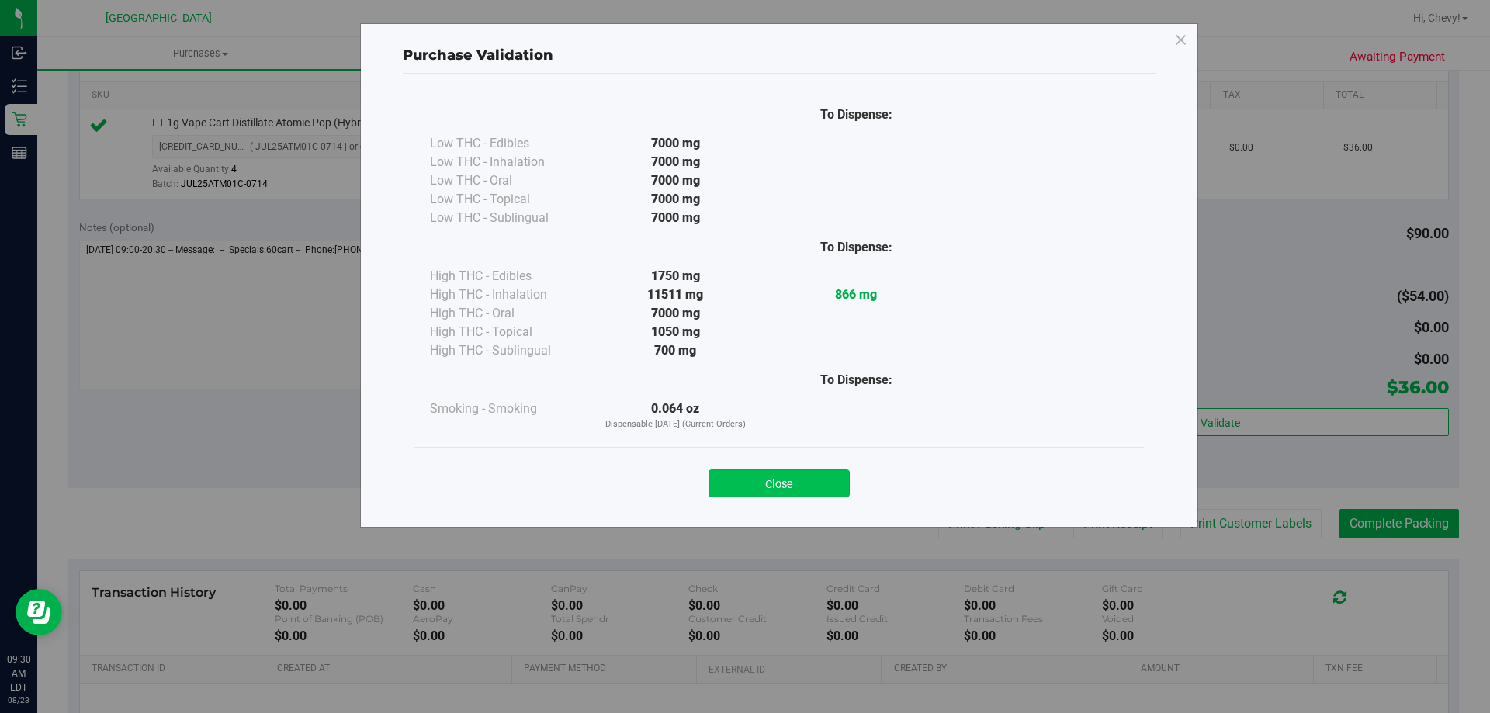
click at [816, 478] on button "Close" at bounding box center [778, 483] width 141 height 28
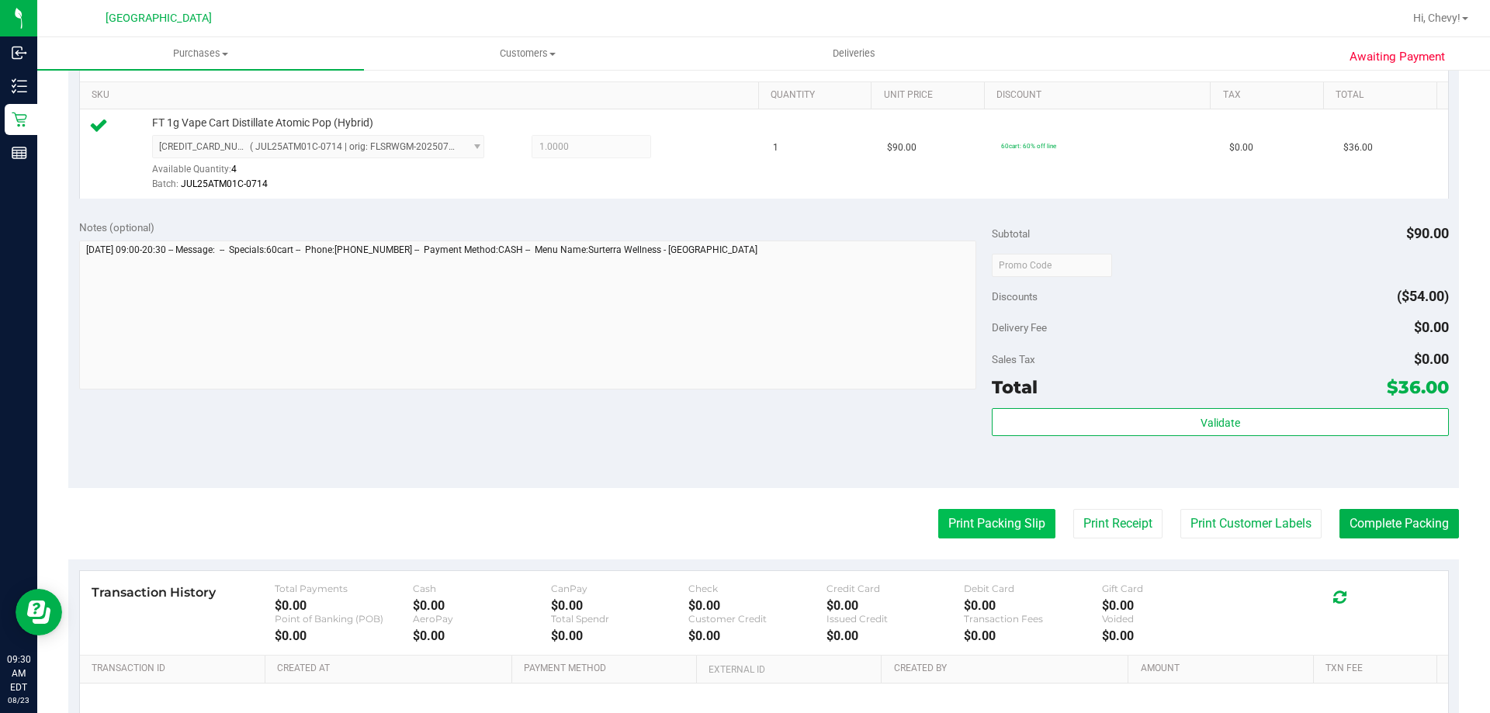
click at [949, 519] on button "Print Packing Slip" at bounding box center [996, 523] width 117 height 29
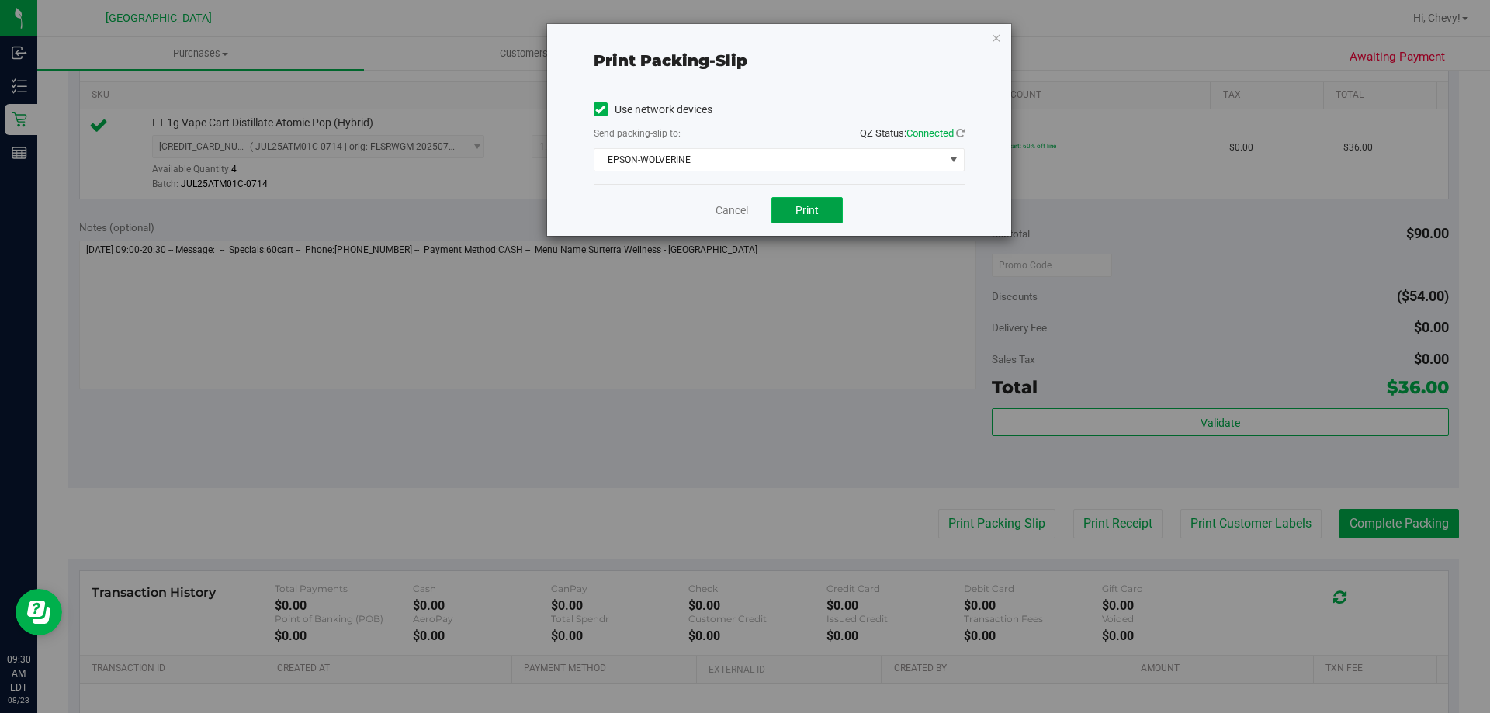
click at [804, 199] on button "Print" at bounding box center [806, 210] width 71 height 26
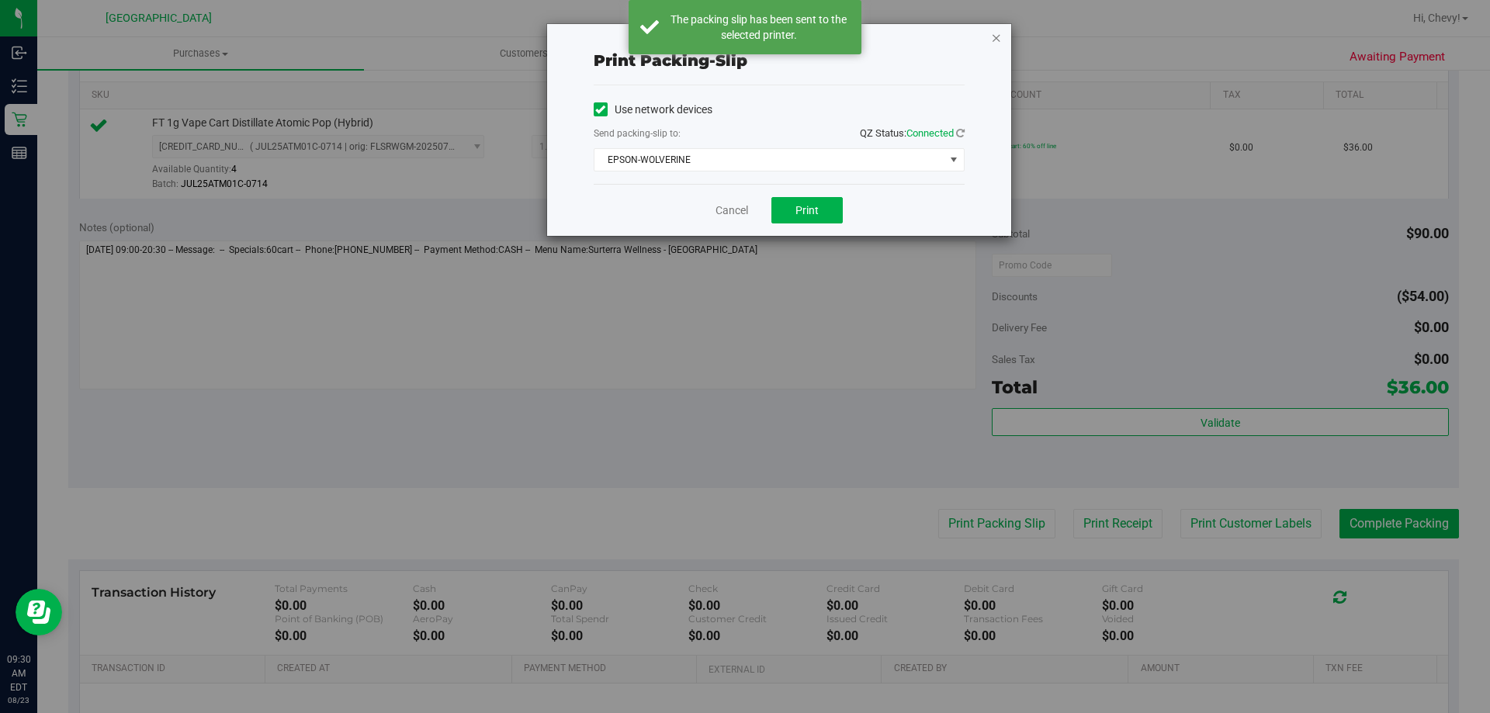
click at [999, 37] on icon "button" at bounding box center [996, 37] width 11 height 19
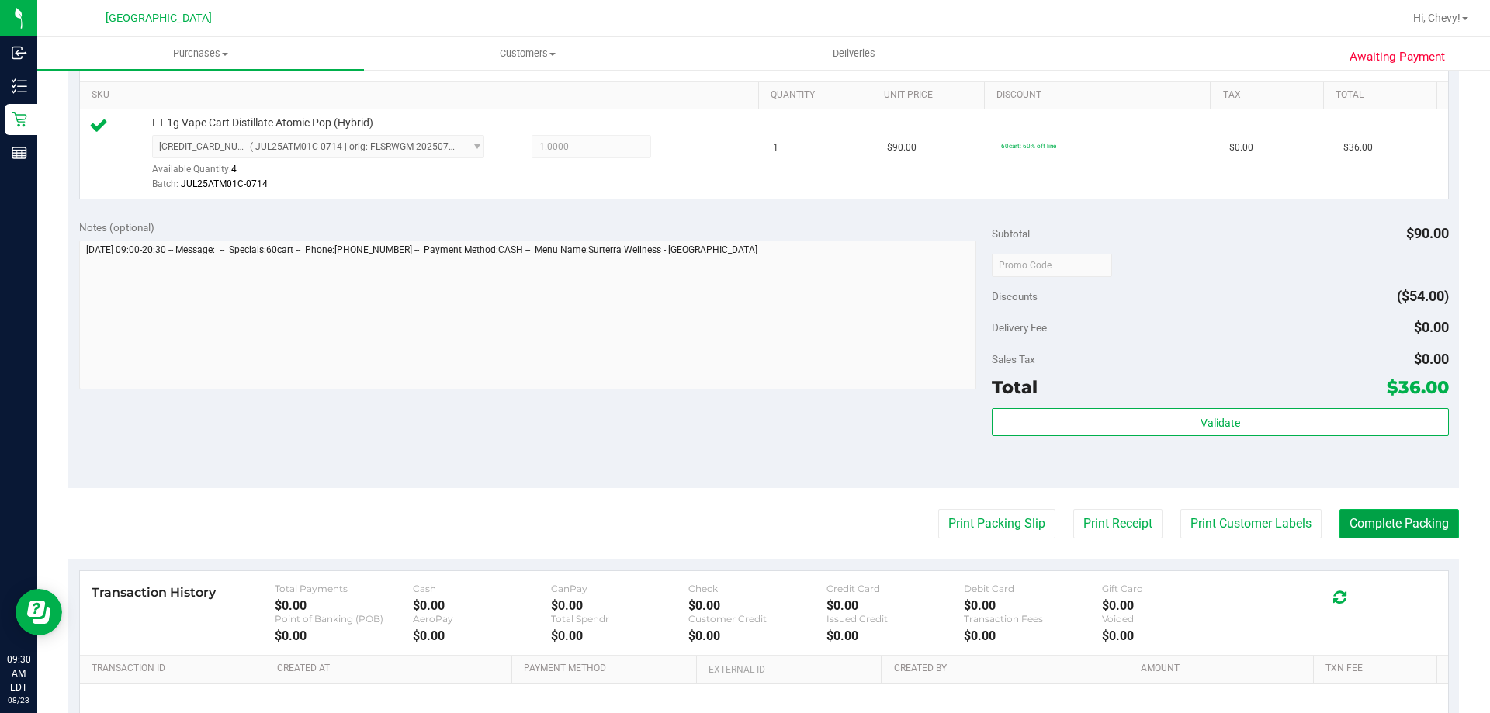
drag, startPoint x: 1386, startPoint y: 522, endPoint x: 1376, endPoint y: 518, distance: 10.8
click at [1386, 521] on button "Complete Packing" at bounding box center [1398, 523] width 119 height 29
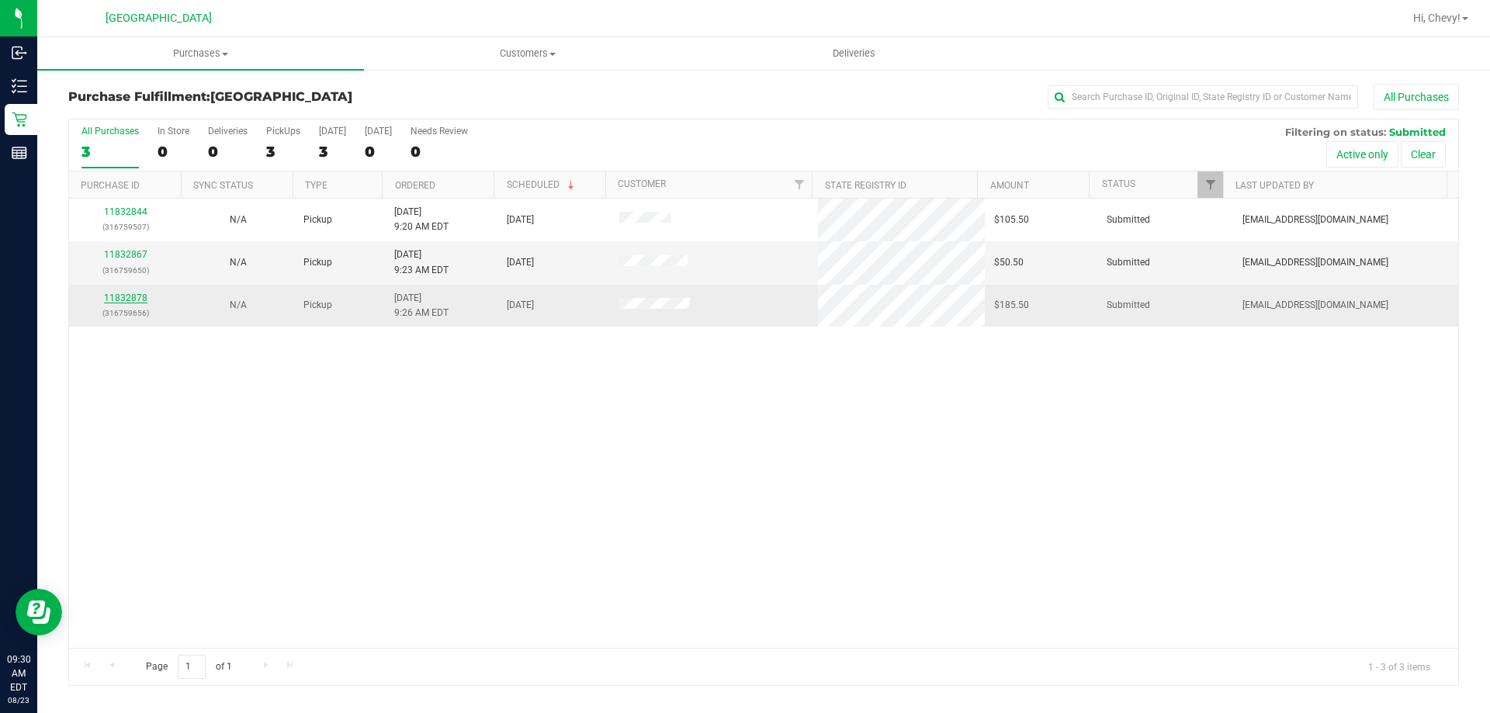
click at [120, 293] on link "11832878" at bounding box center [125, 298] width 43 height 11
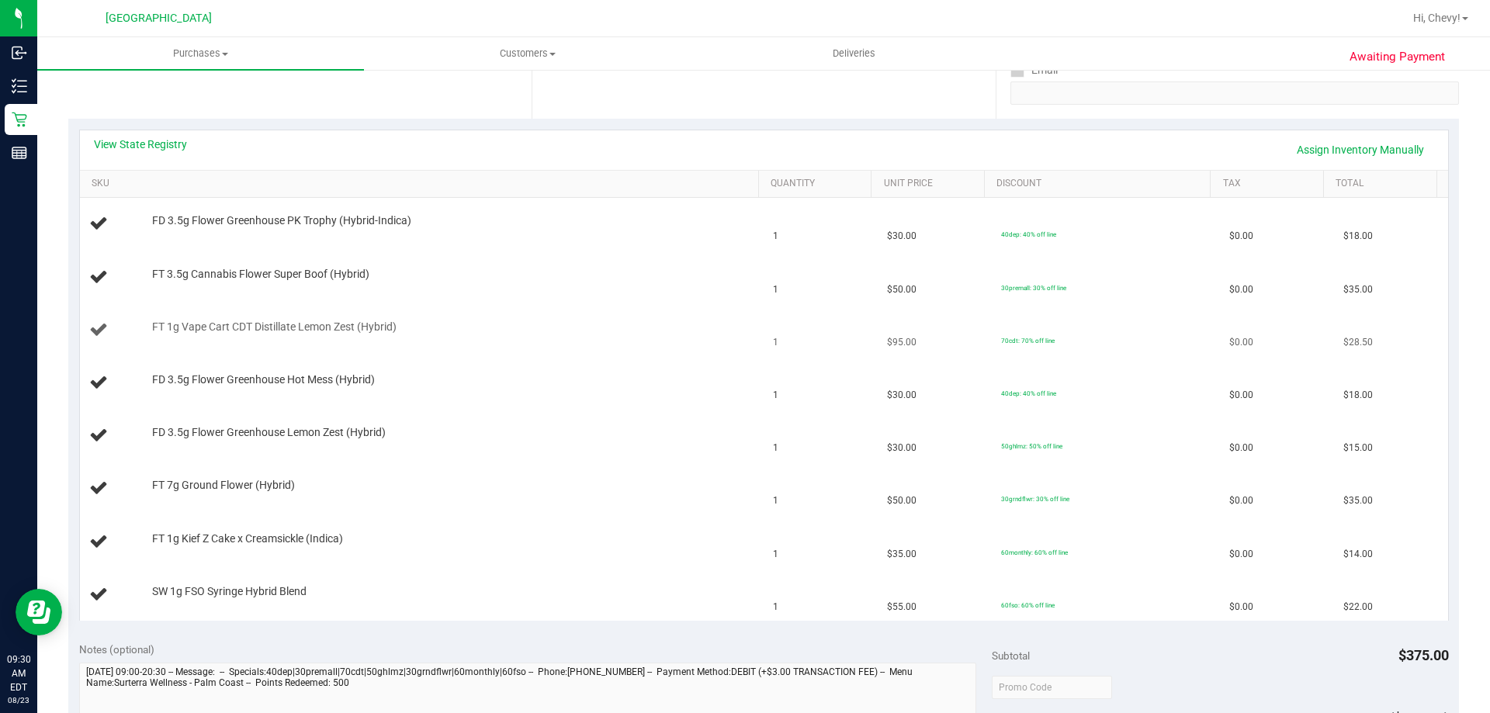
scroll to position [310, 0]
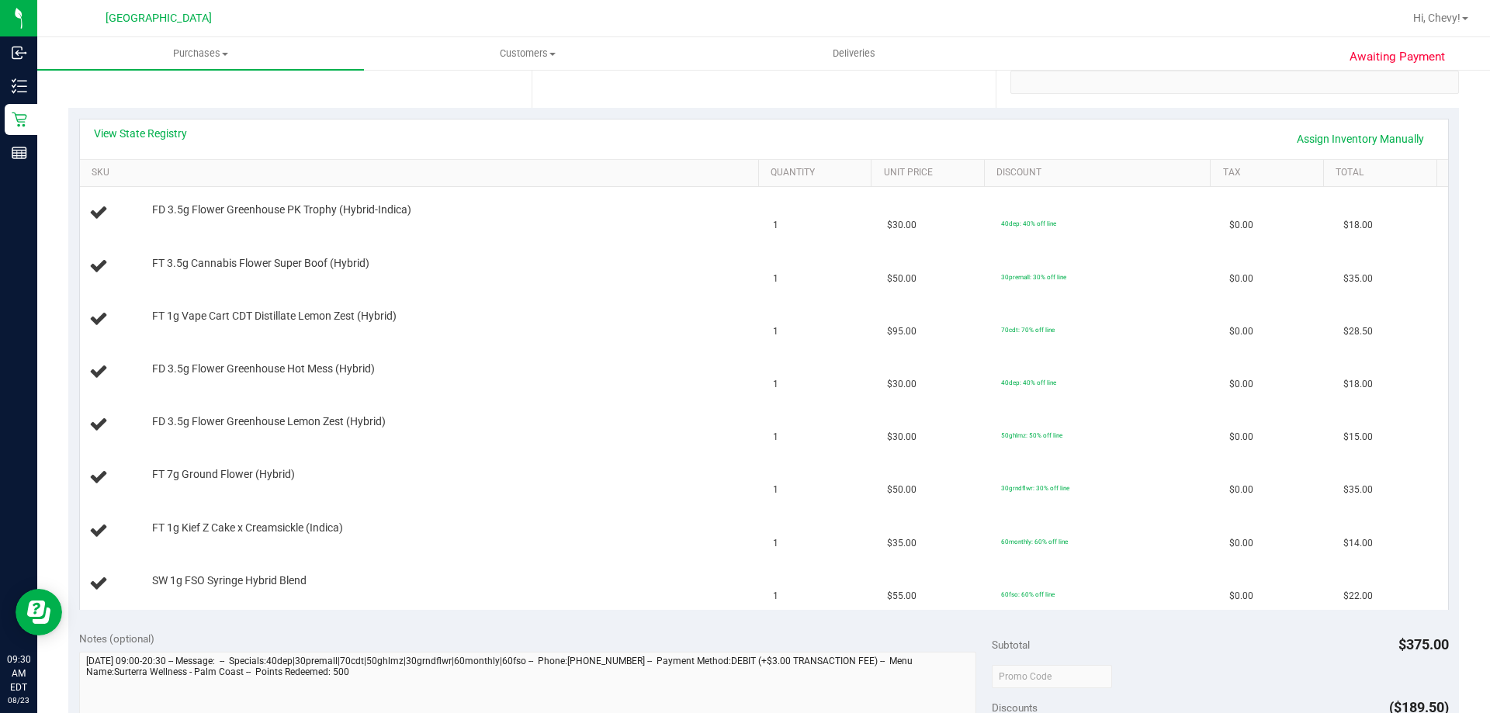
click at [178, 144] on div "View State Registry Assign Inventory Manually" at bounding box center [764, 139] width 1340 height 26
click at [173, 138] on link "View State Registry" at bounding box center [140, 134] width 93 height 16
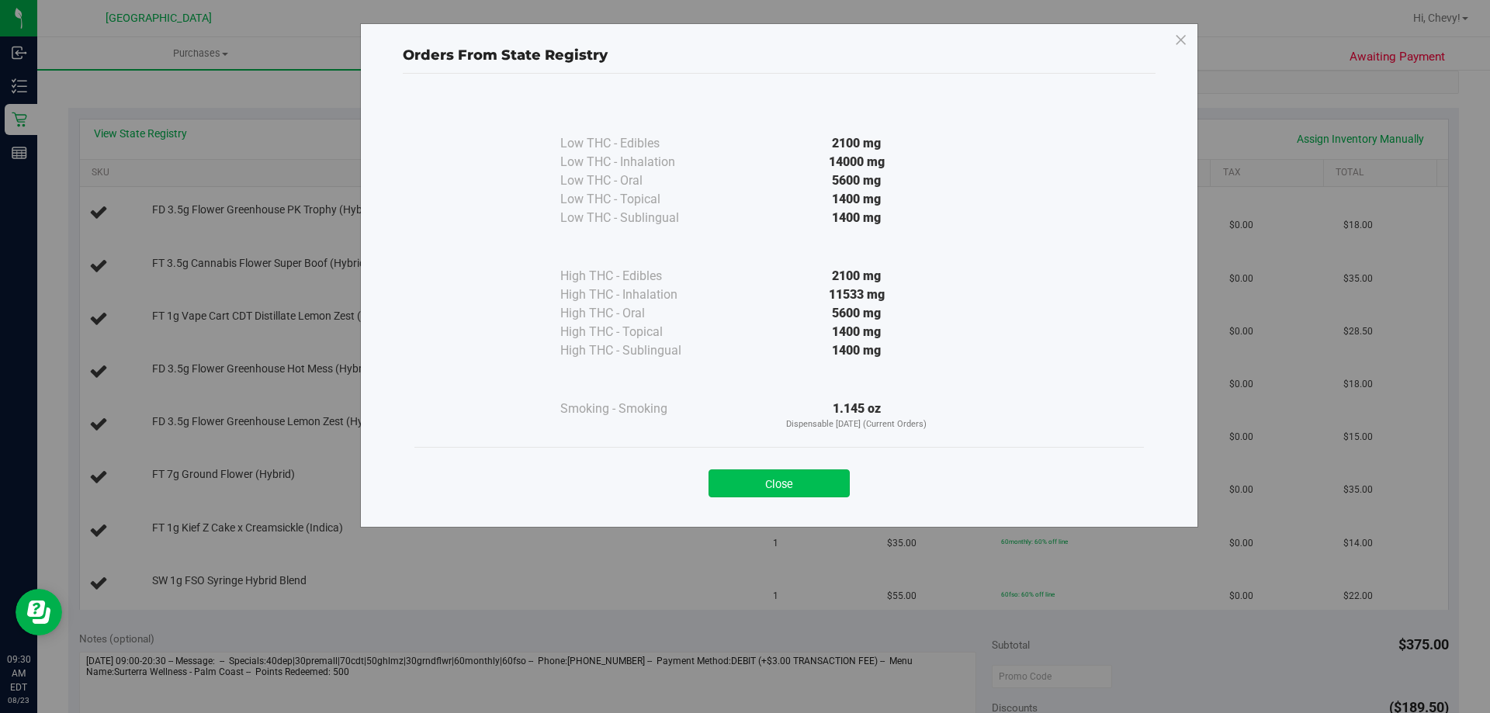
click at [763, 479] on button "Close" at bounding box center [778, 483] width 141 height 28
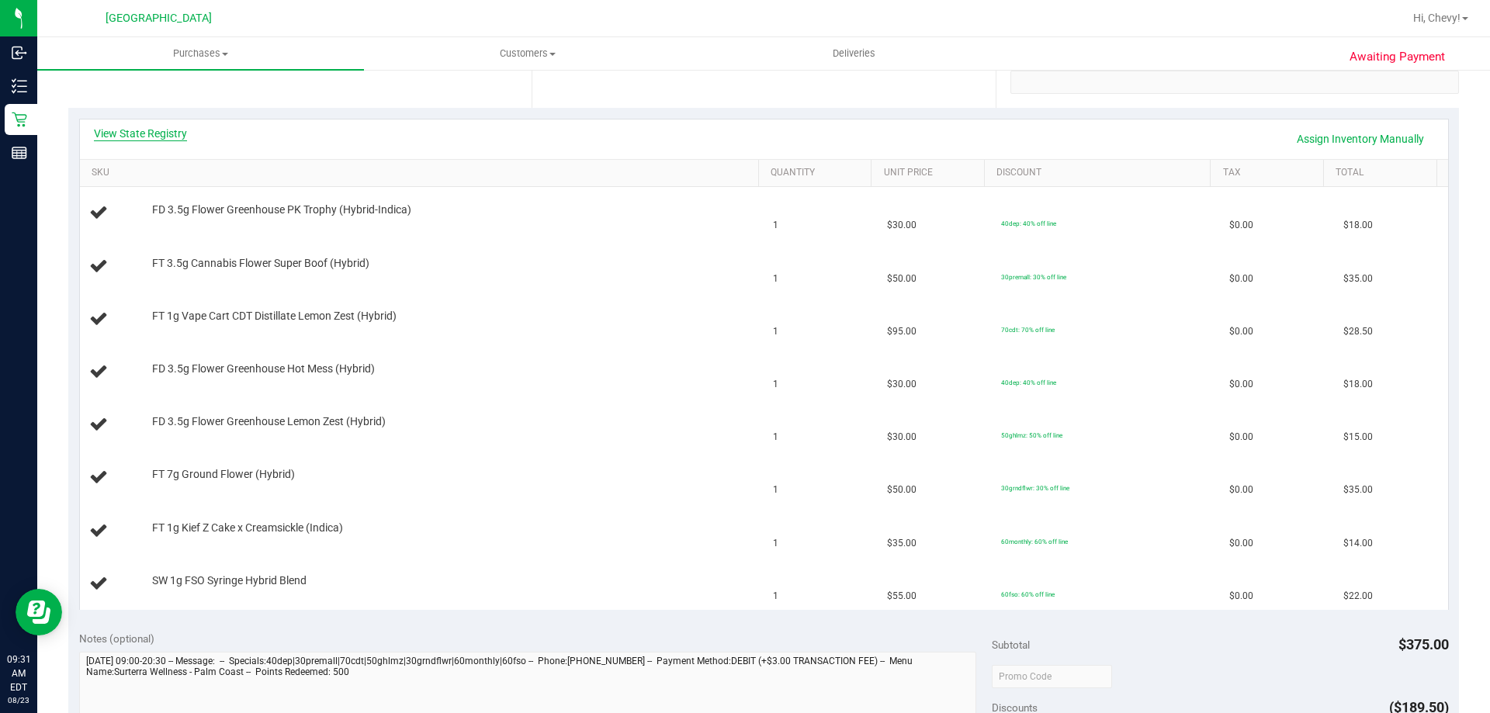
click at [171, 130] on link "View State Registry" at bounding box center [140, 134] width 93 height 16
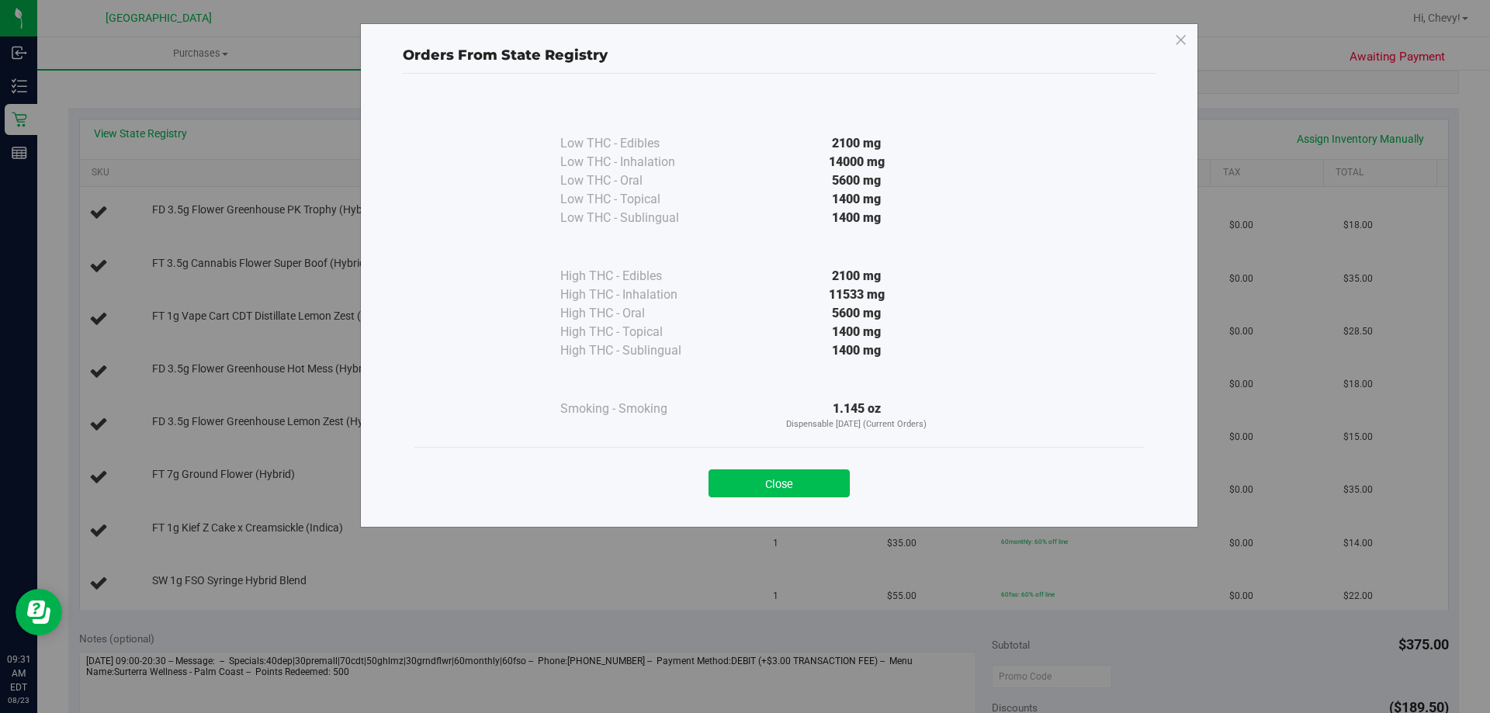
click at [821, 479] on button "Close" at bounding box center [778, 483] width 141 height 28
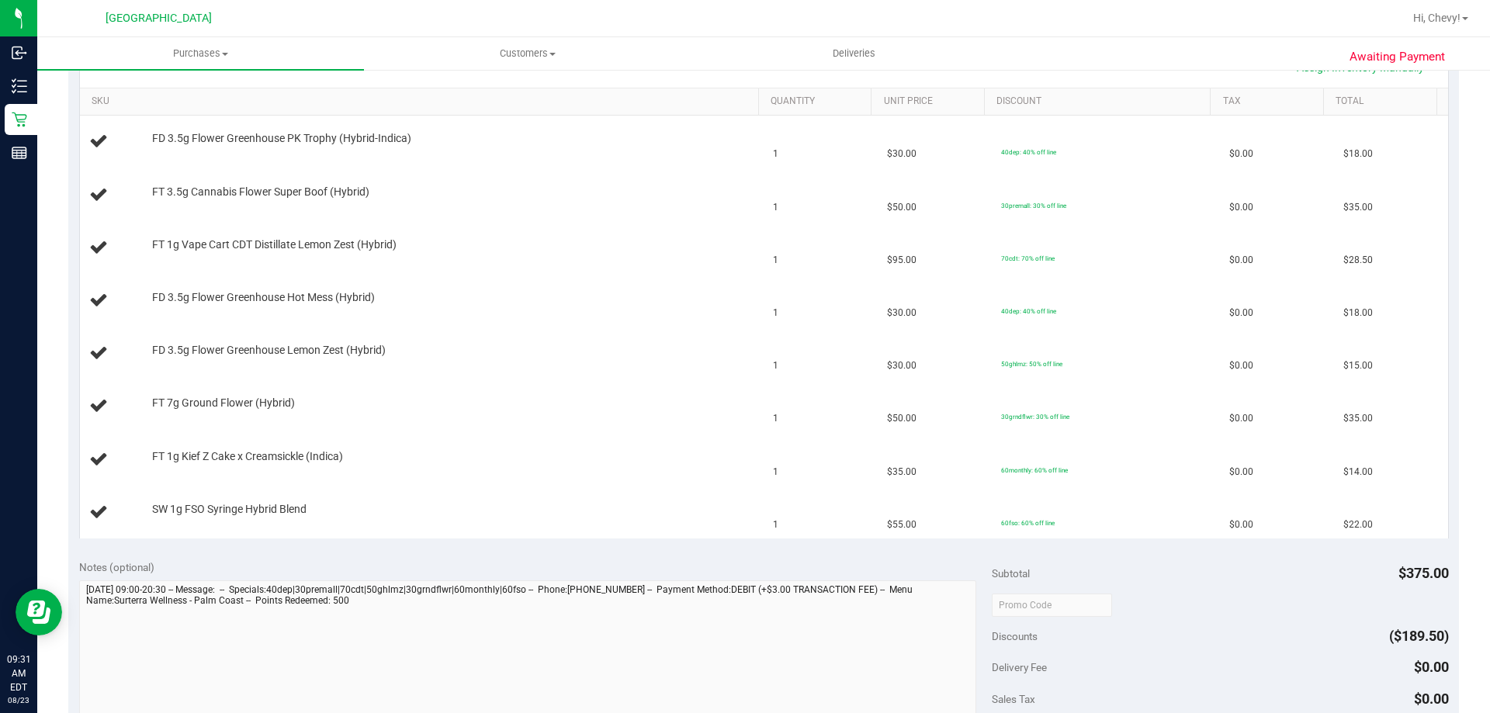
scroll to position [621, 0]
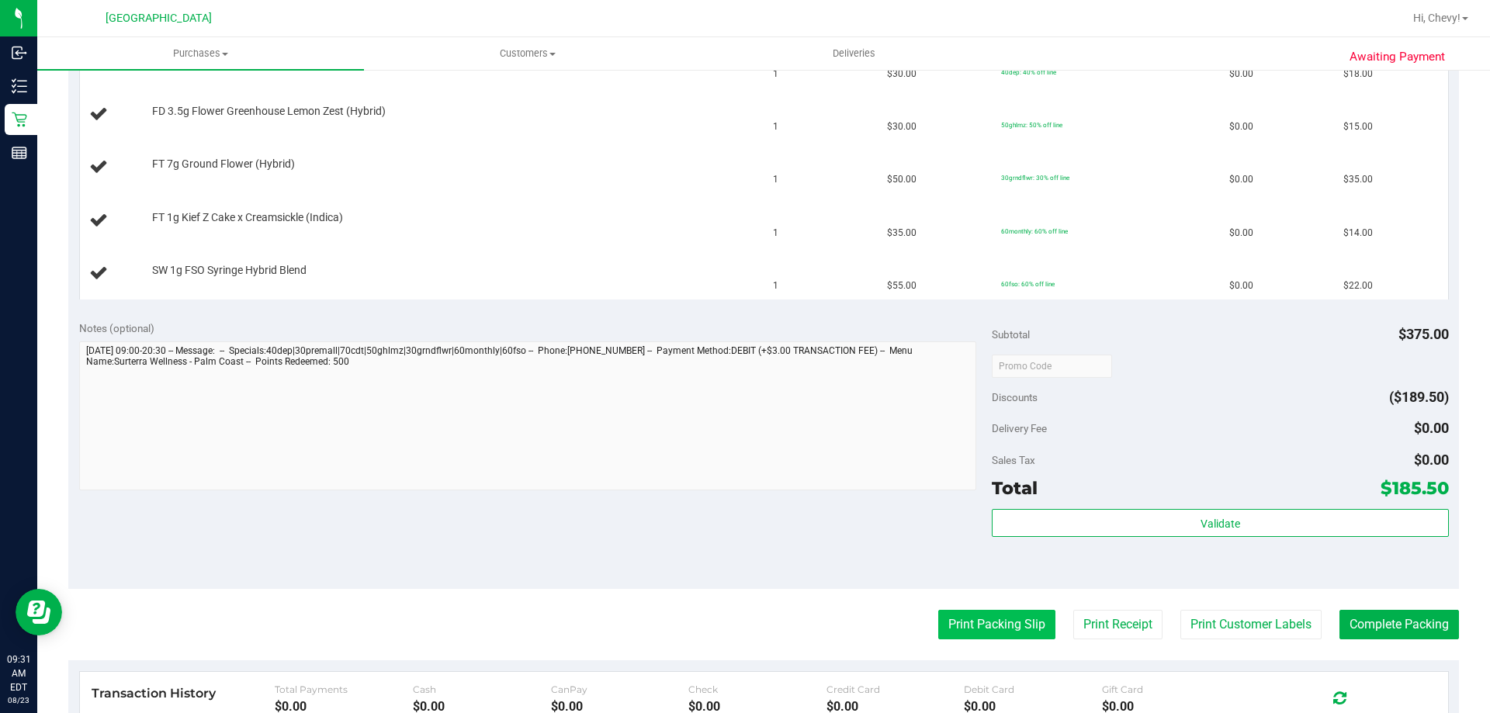
click at [938, 625] on button "Print Packing Slip" at bounding box center [996, 624] width 117 height 29
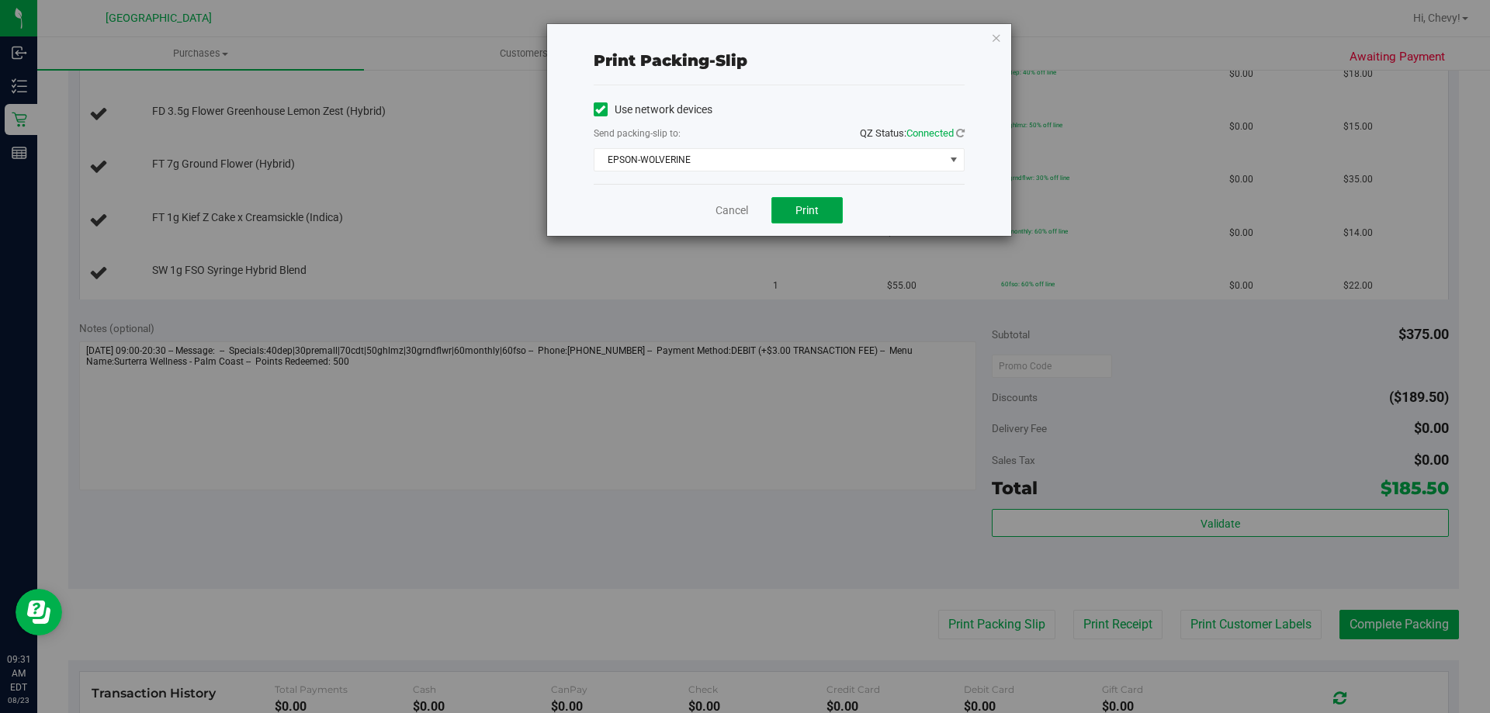
click at [823, 209] on button "Print" at bounding box center [806, 210] width 71 height 26
click at [995, 36] on icon "button" at bounding box center [996, 37] width 11 height 19
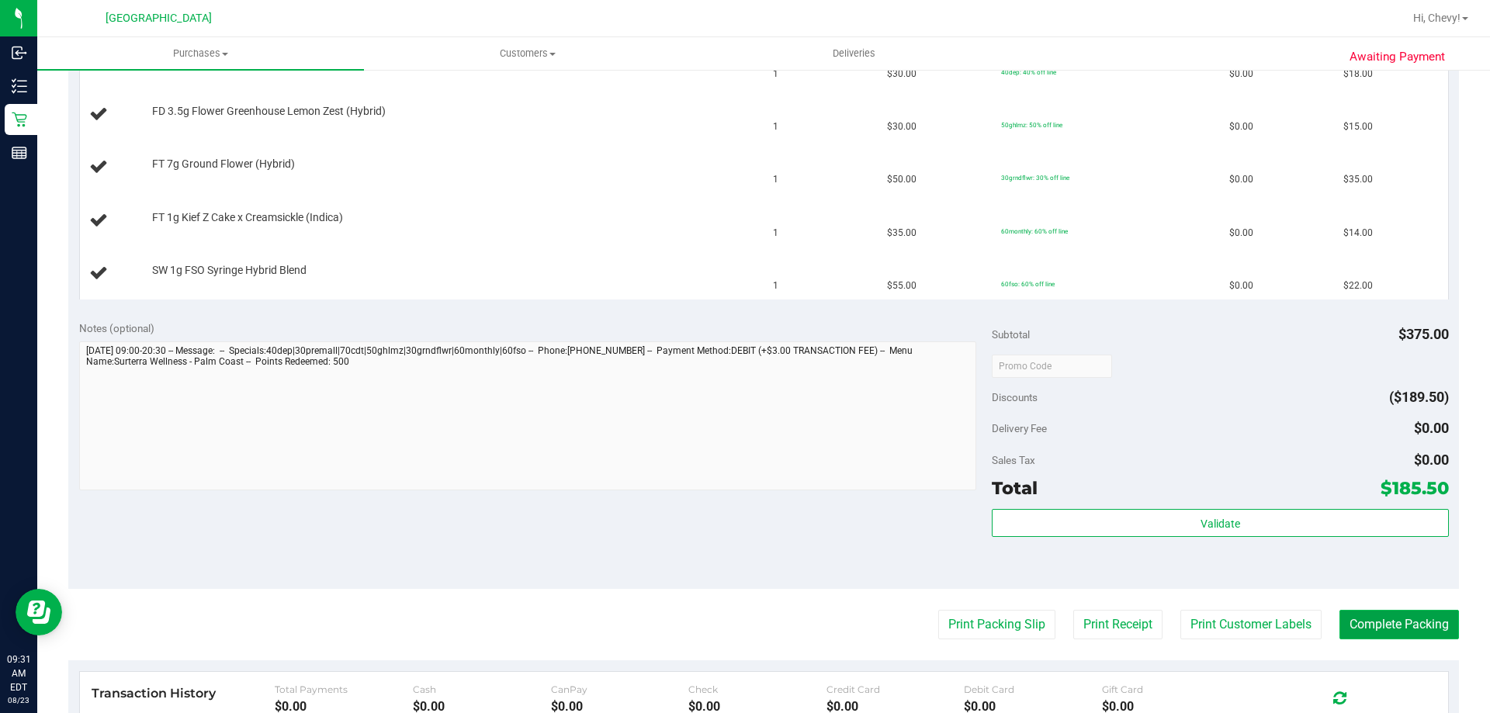
click at [1389, 621] on button "Complete Packing" at bounding box center [1398, 624] width 119 height 29
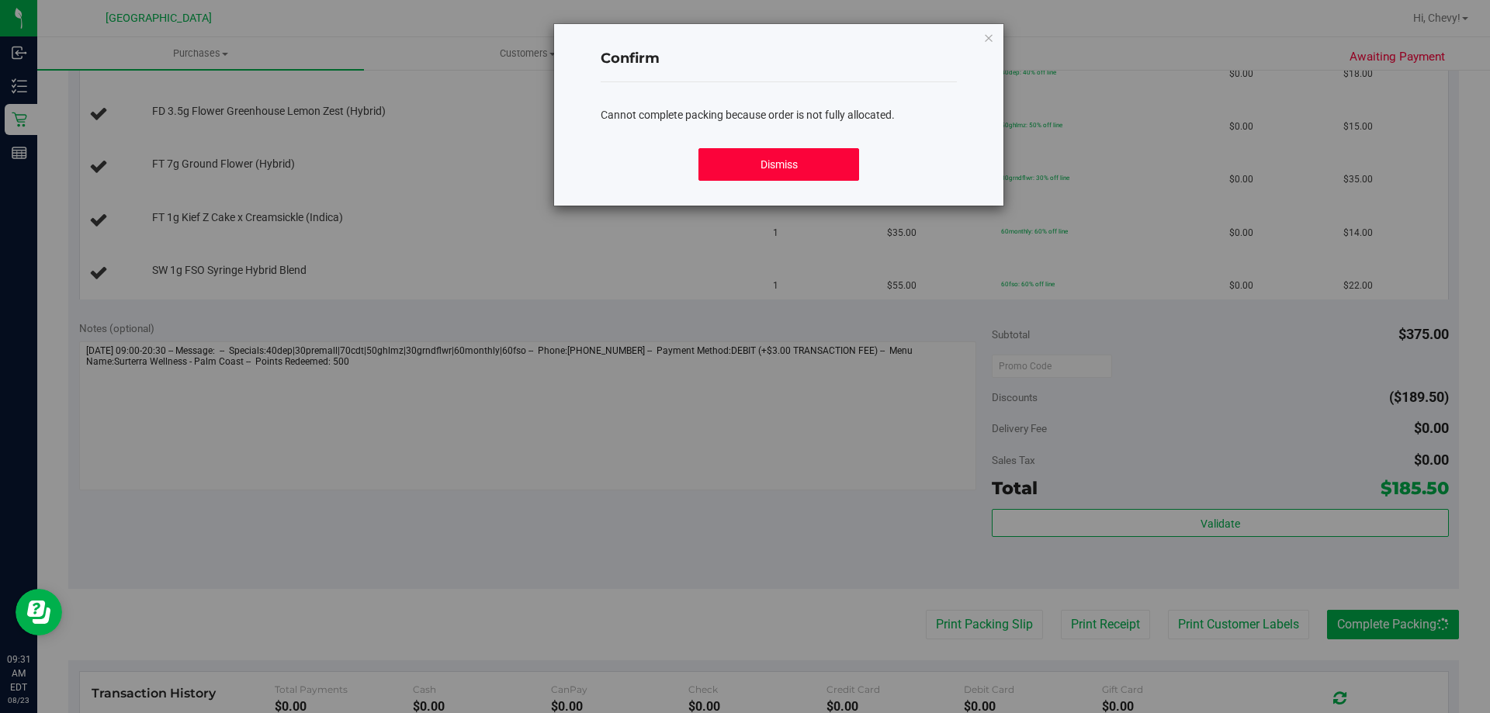
click at [848, 159] on button "Dismiss" at bounding box center [778, 164] width 160 height 33
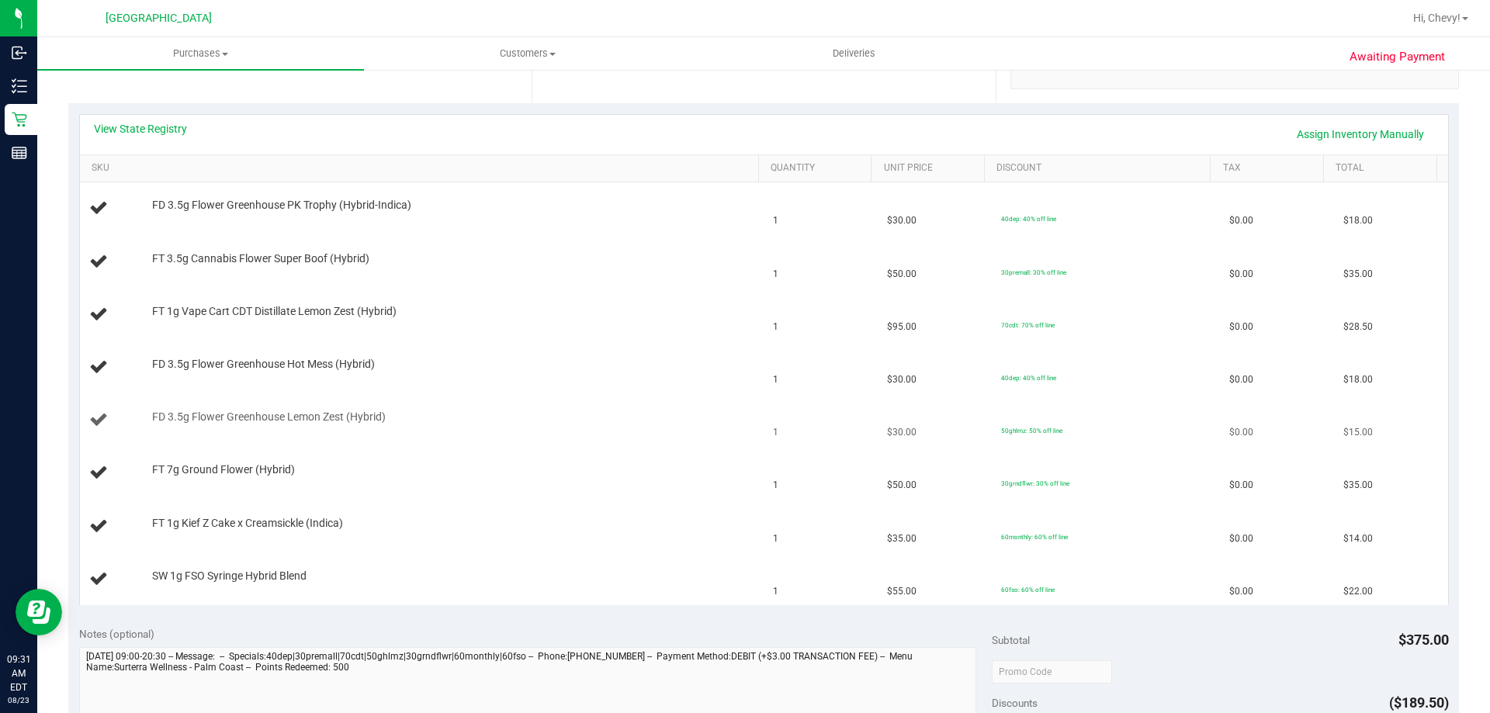
scroll to position [310, 0]
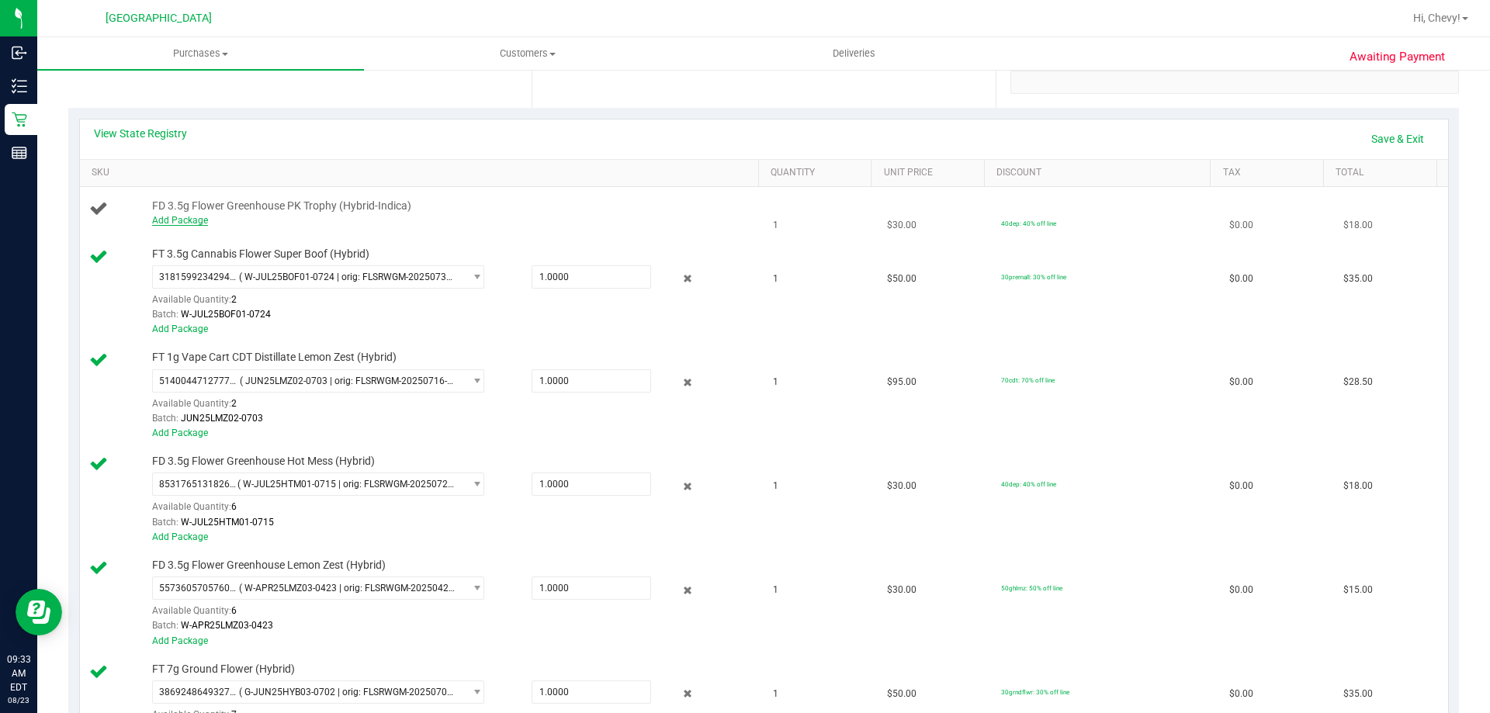
click at [181, 222] on link "Add Package" at bounding box center [180, 220] width 56 height 11
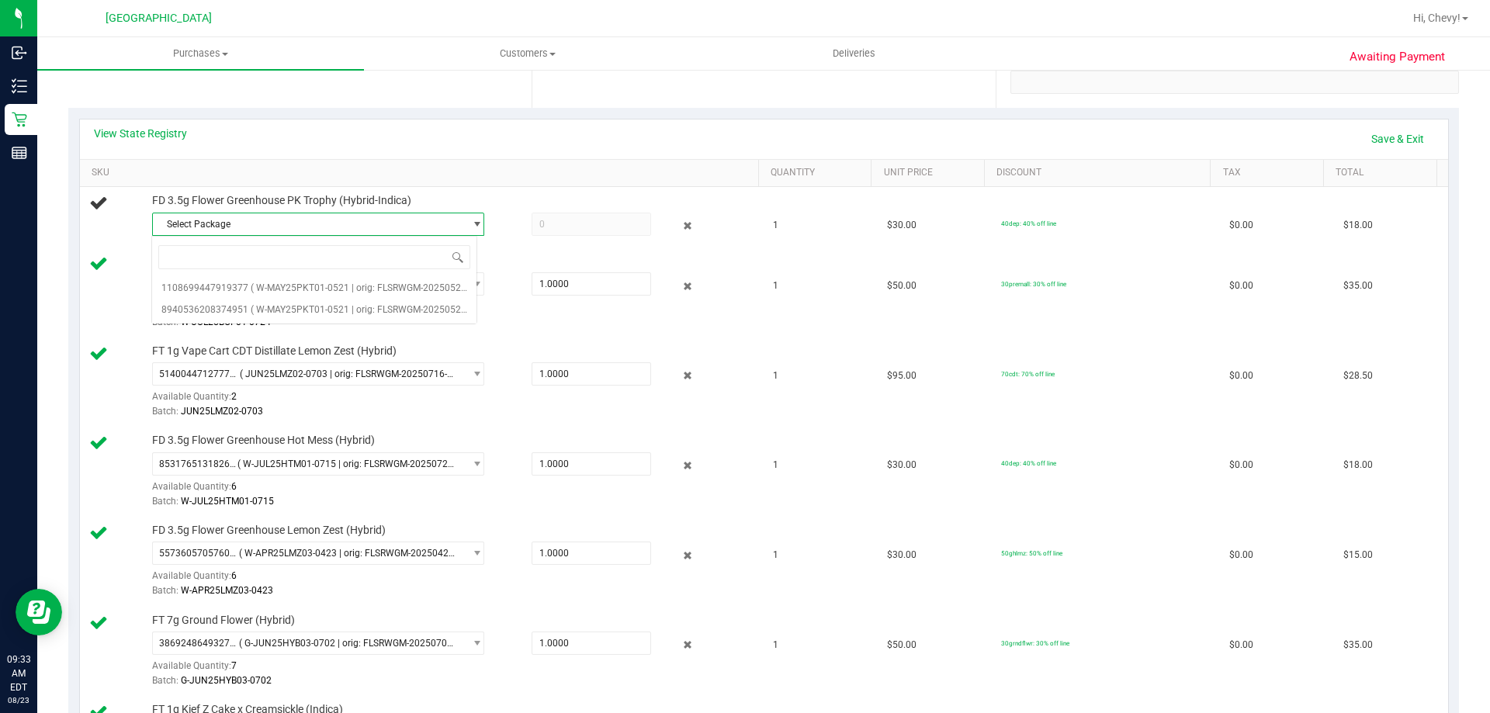
click at [265, 226] on span "Select Package" at bounding box center [308, 224] width 311 height 22
click at [304, 230] on span "Select Package" at bounding box center [308, 224] width 311 height 22
click at [303, 288] on span "( W-MAY25PKT01-0521 | orig: FLSRWGM-20250528-1263 )" at bounding box center [373, 287] width 245 height 11
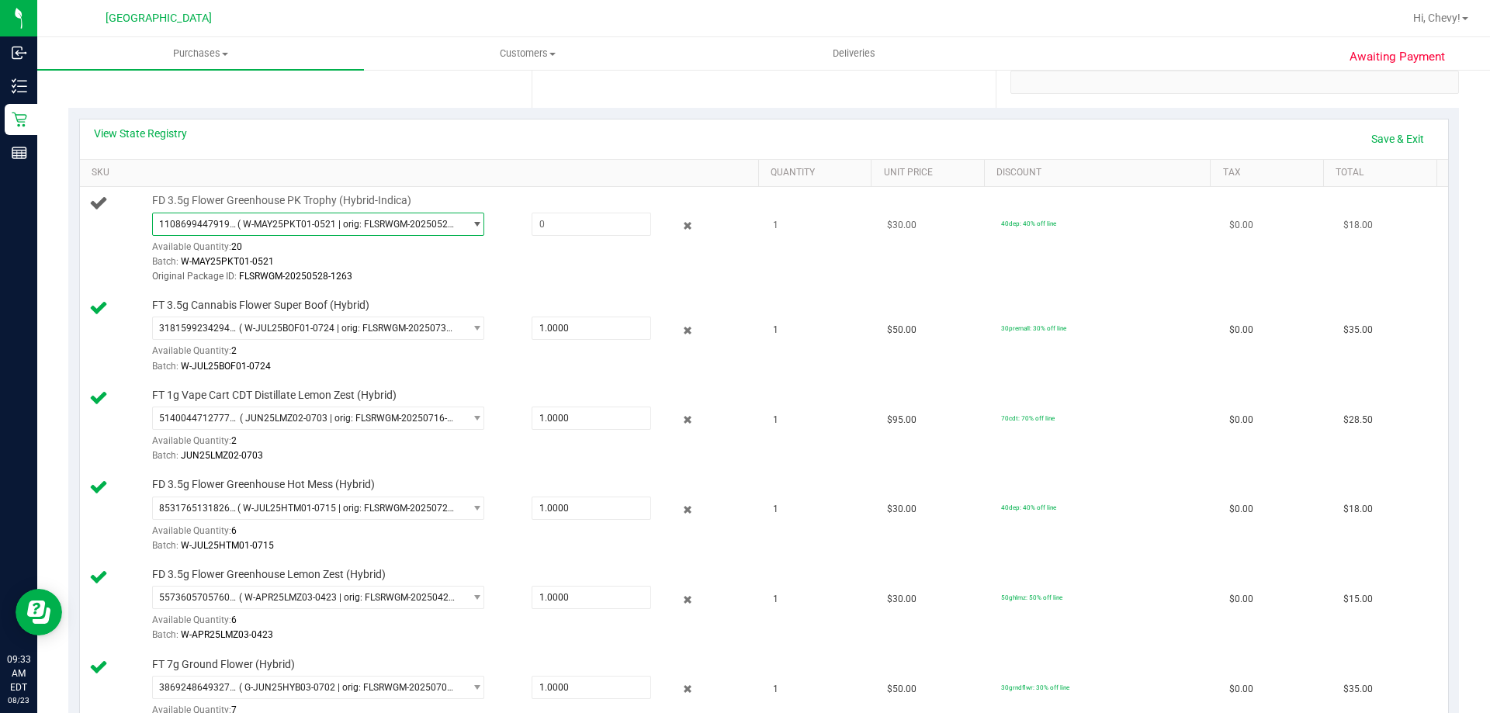
click at [346, 229] on span "( W-MAY25PKT01-0521 | orig: FLSRWGM-20250528-1263 )" at bounding box center [347, 224] width 220 height 11
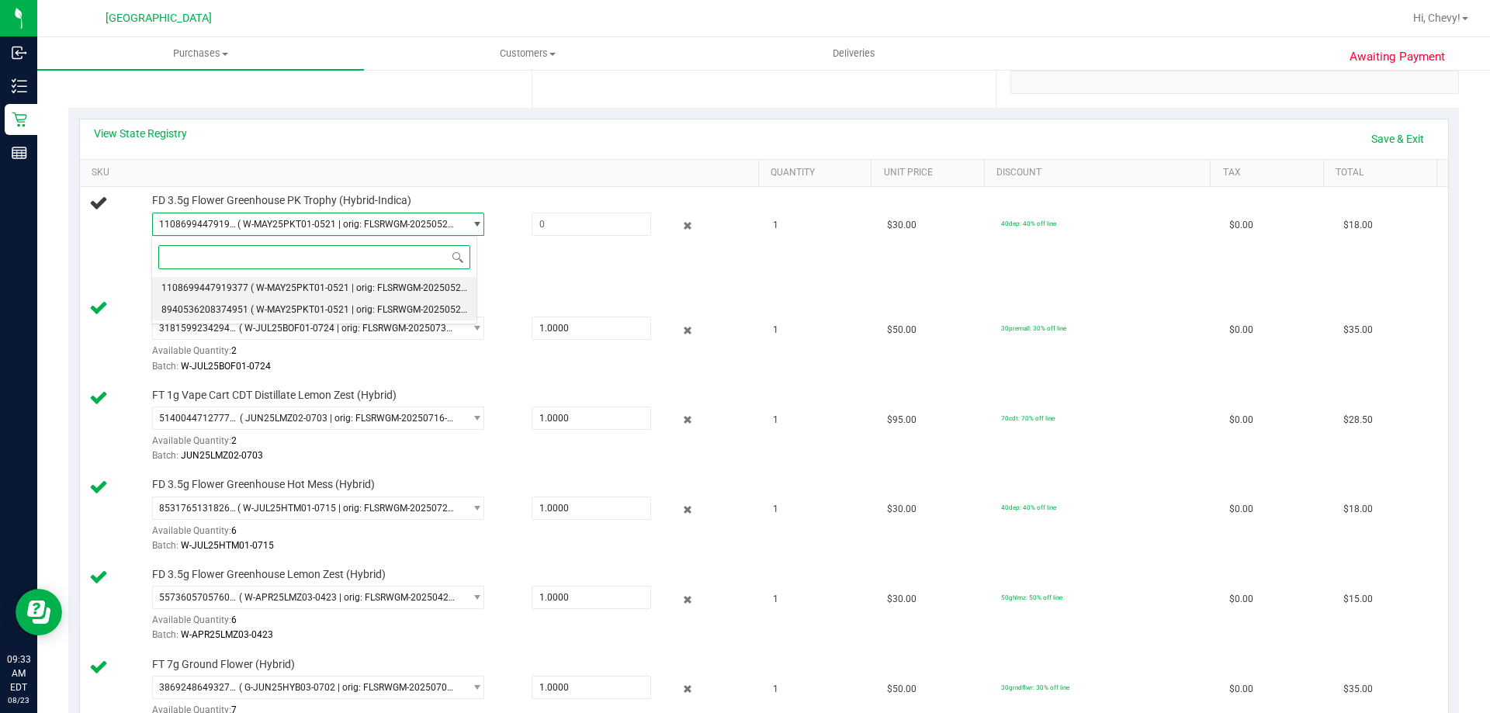
click at [327, 303] on li "8940536208374951 ( W-MAY25PKT01-0521 | orig: FLSRWGM-20250528-1241 )" at bounding box center [314, 310] width 324 height 22
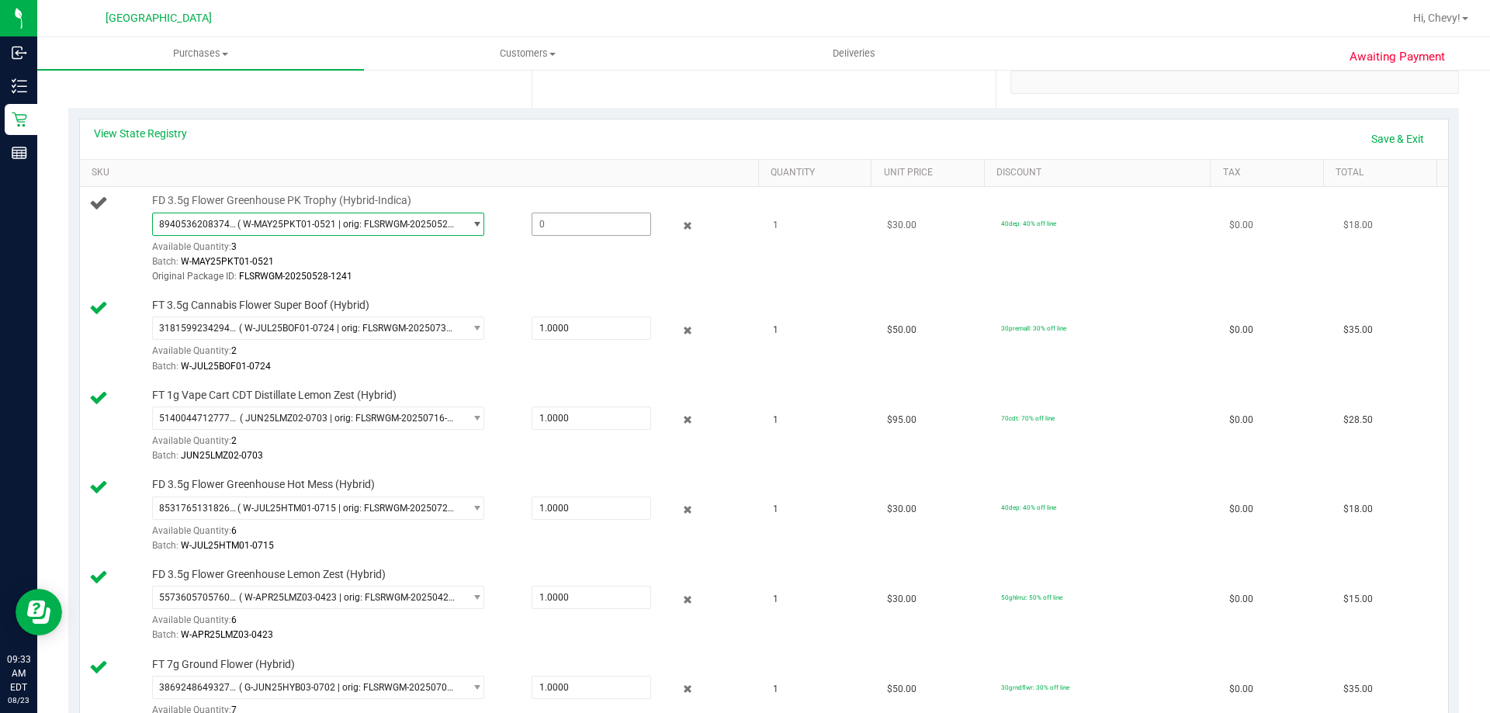
click at [542, 227] on span at bounding box center [590, 224] width 119 height 23
type input "1"
type input "1.0000"
click at [557, 254] on div "Batch: W-MAY25PKT01-0521" at bounding box center [451, 261] width 599 height 15
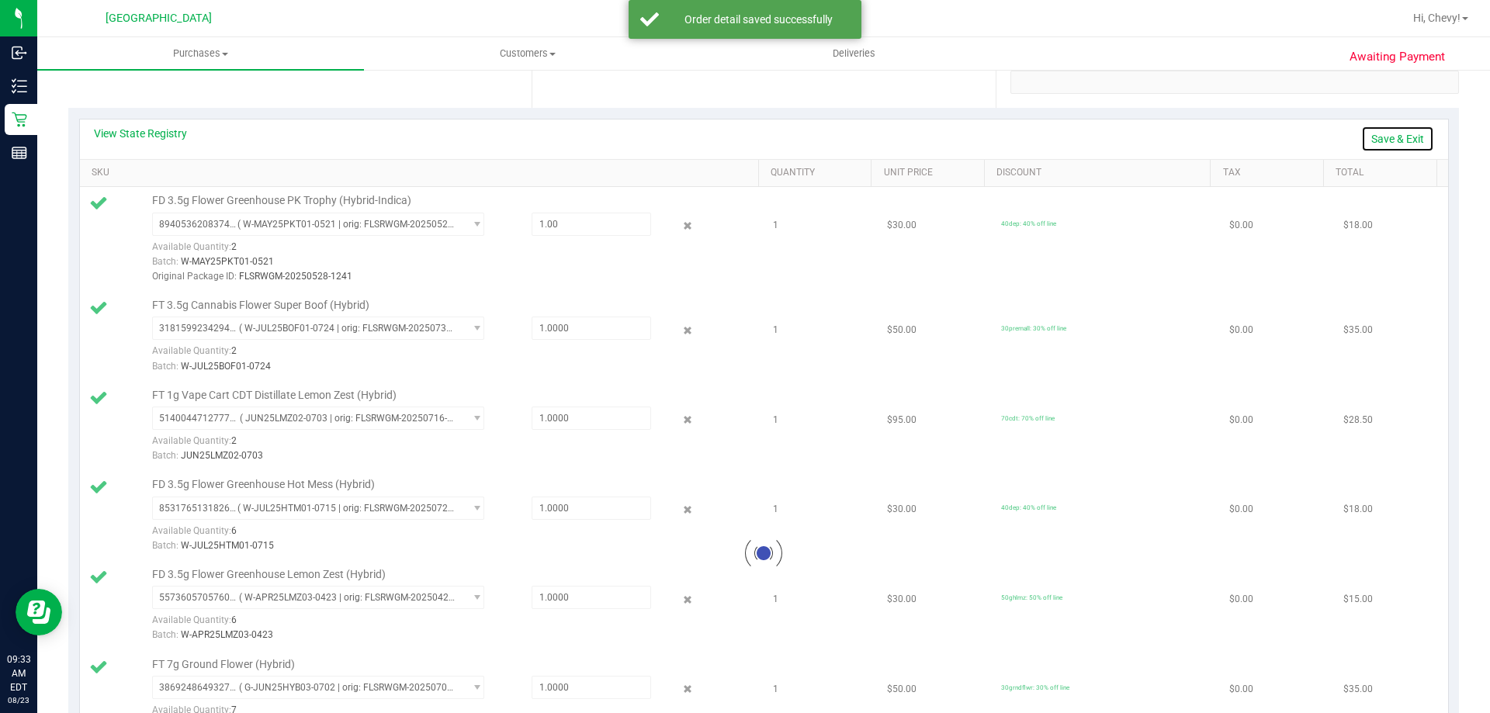
click at [1379, 141] on link "Save & Exit" at bounding box center [1397, 139] width 73 height 26
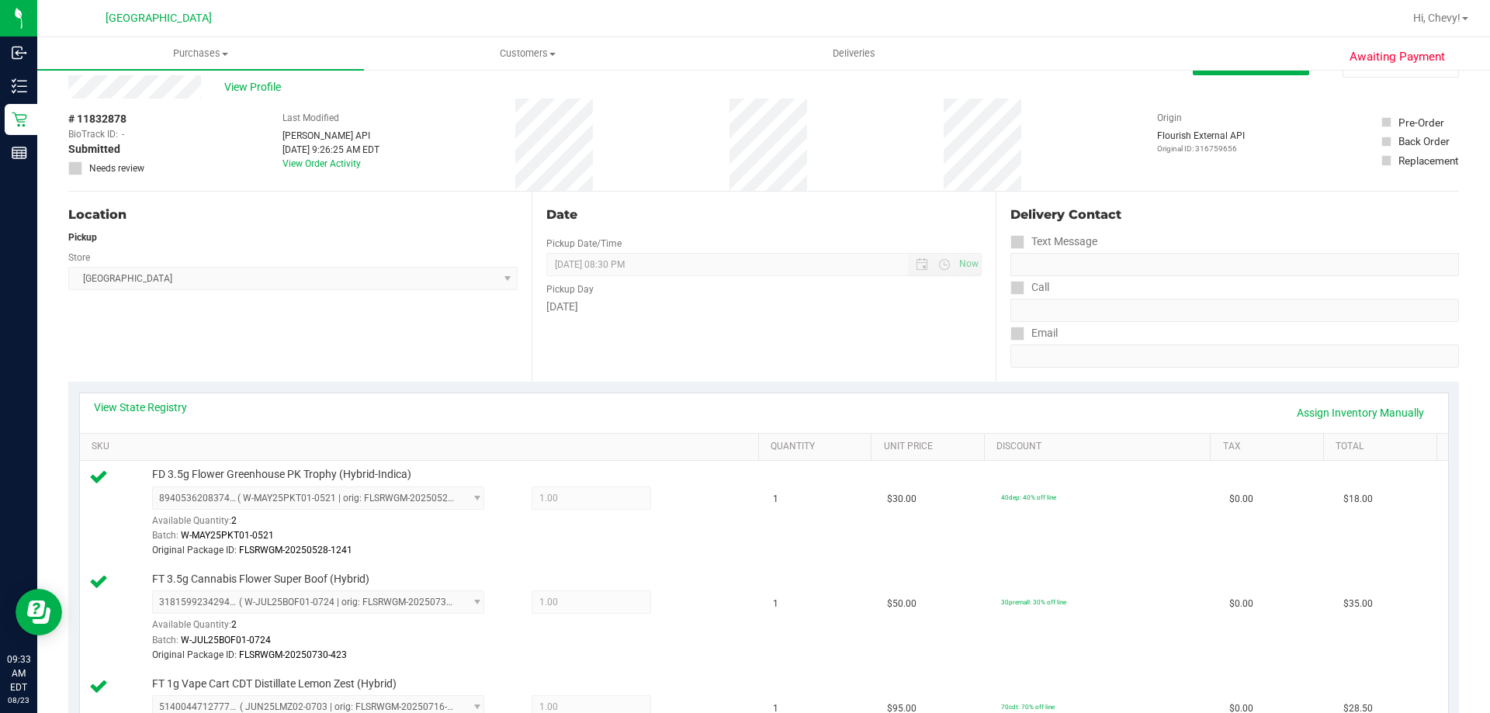
scroll to position [0, 0]
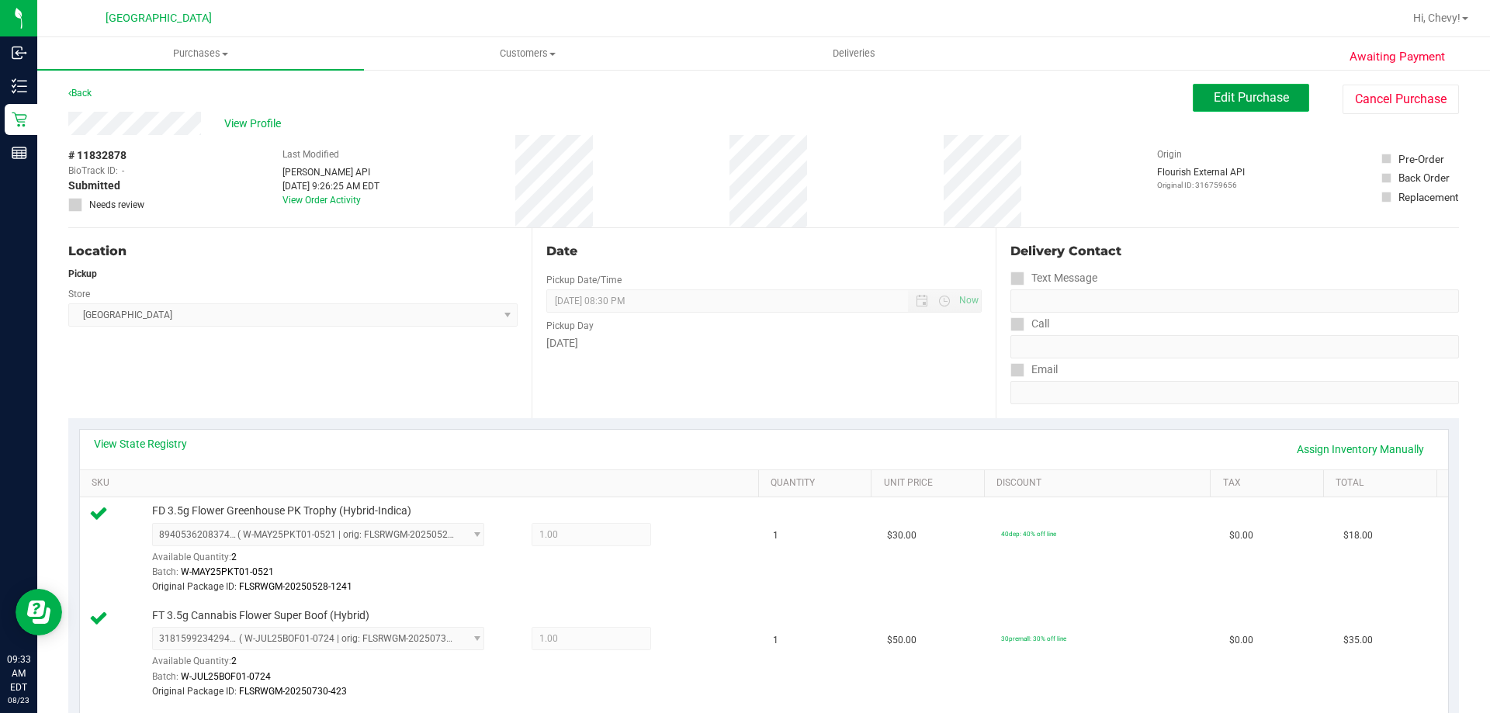
click at [1234, 90] on span "Edit Purchase" at bounding box center [1250, 97] width 75 height 15
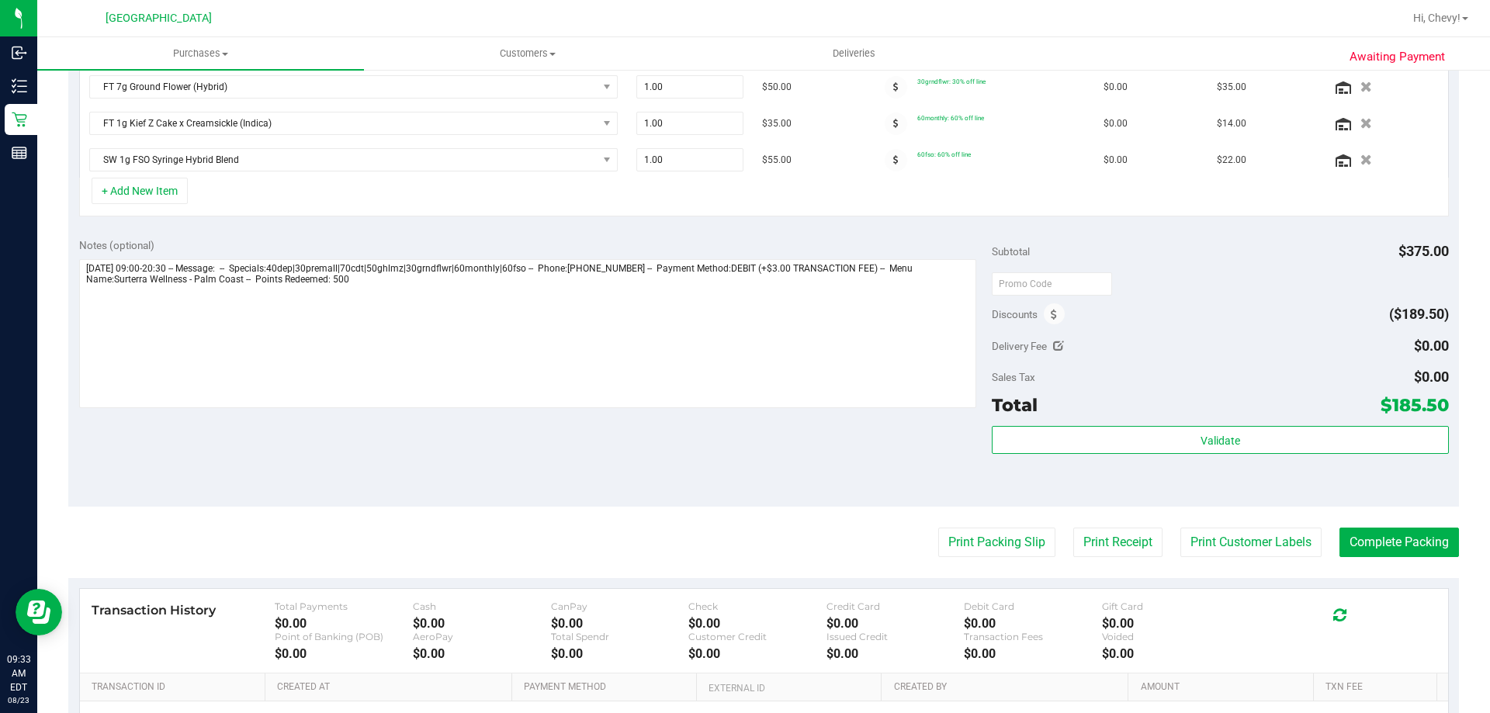
scroll to position [621, 0]
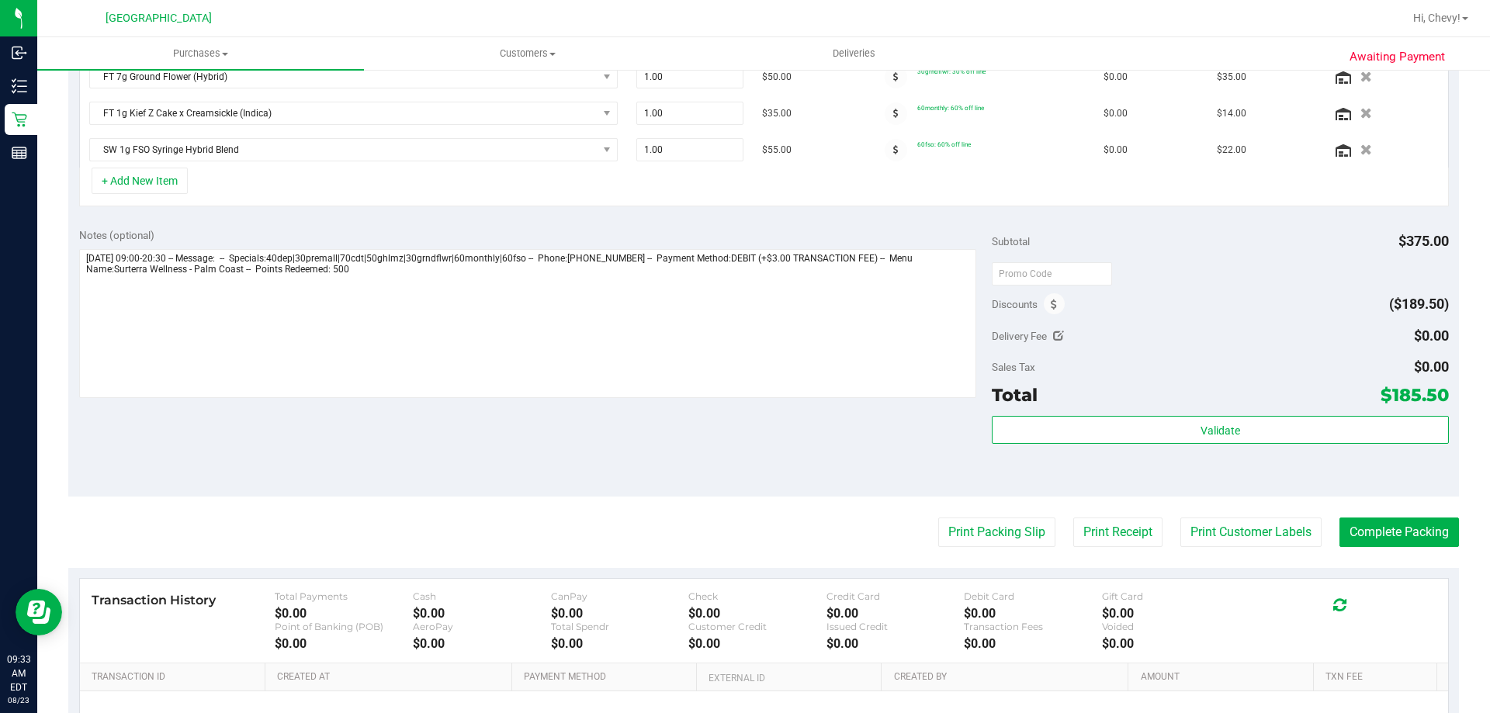
click at [1034, 306] on div "Discounts" at bounding box center [1028, 304] width 73 height 28
click at [1044, 305] on span at bounding box center [1054, 303] width 21 height 21
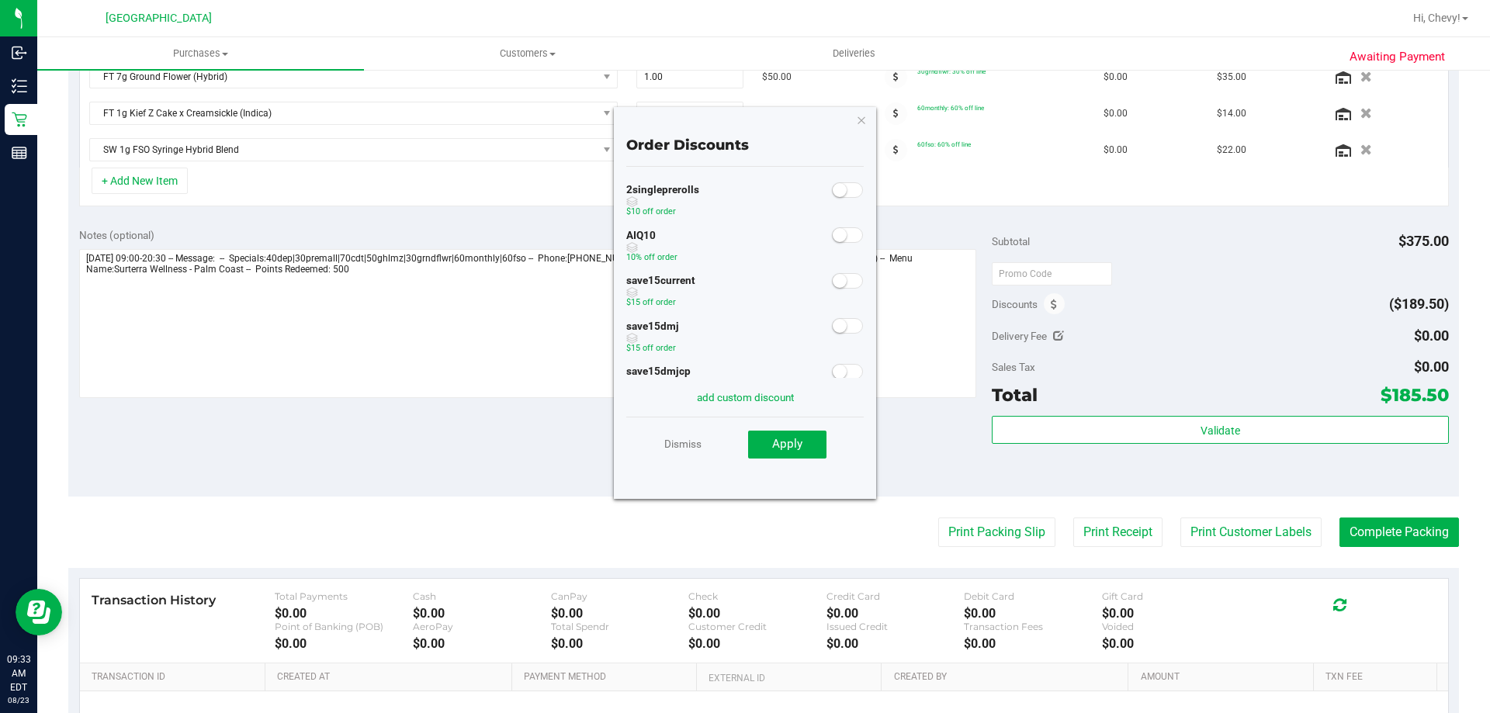
click at [833, 234] on small at bounding box center [840, 235] width 14 height 14
click at [801, 446] on span "Apply" at bounding box center [787, 444] width 30 height 14
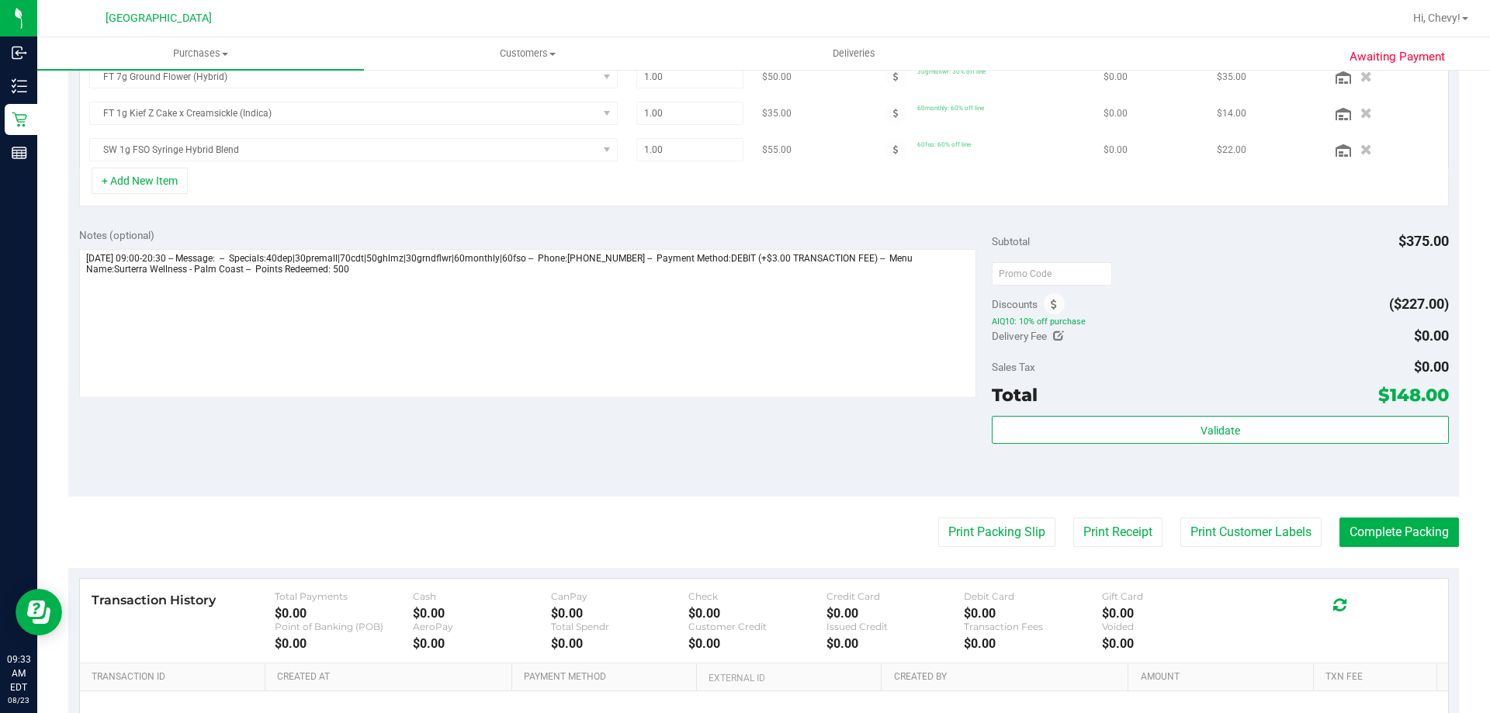
scroll to position [597, 0]
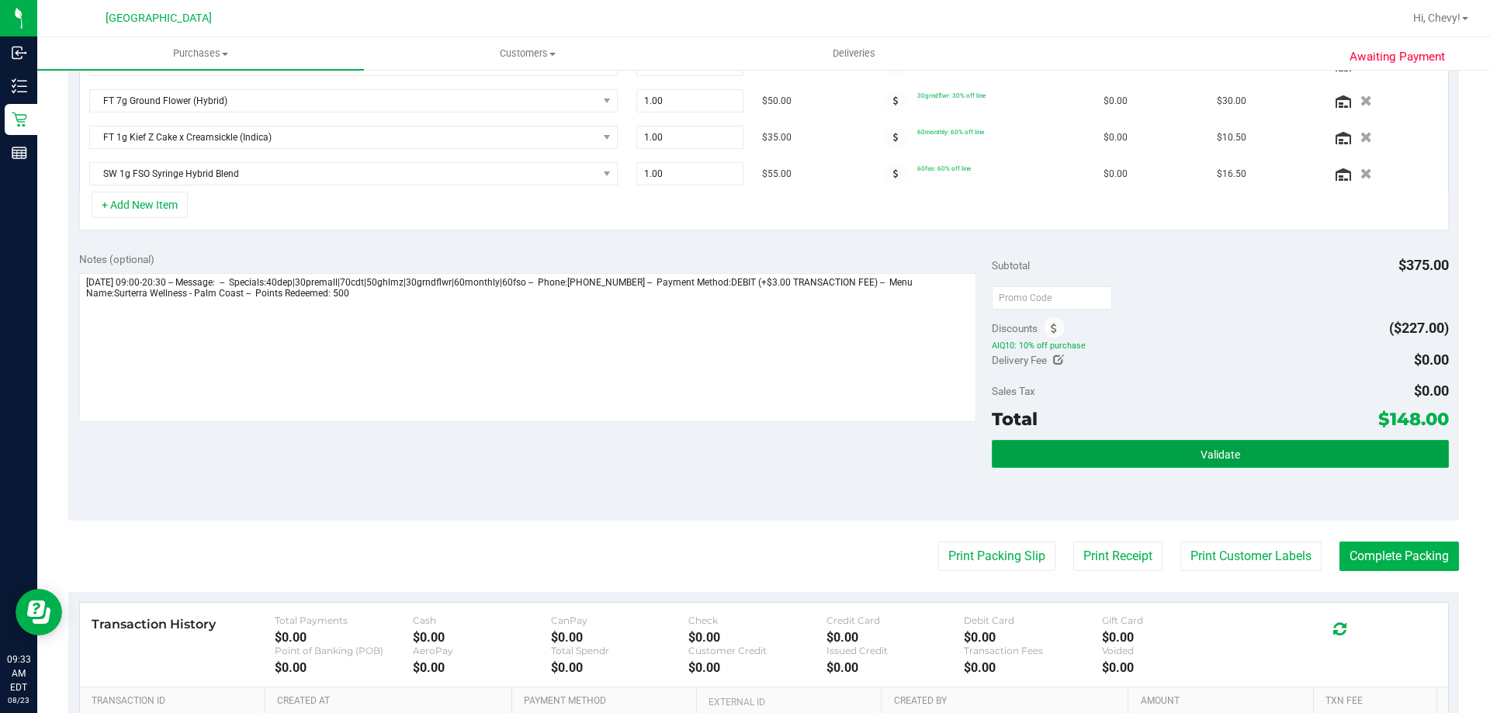
click at [1030, 456] on button "Validate" at bounding box center [1220, 454] width 456 height 28
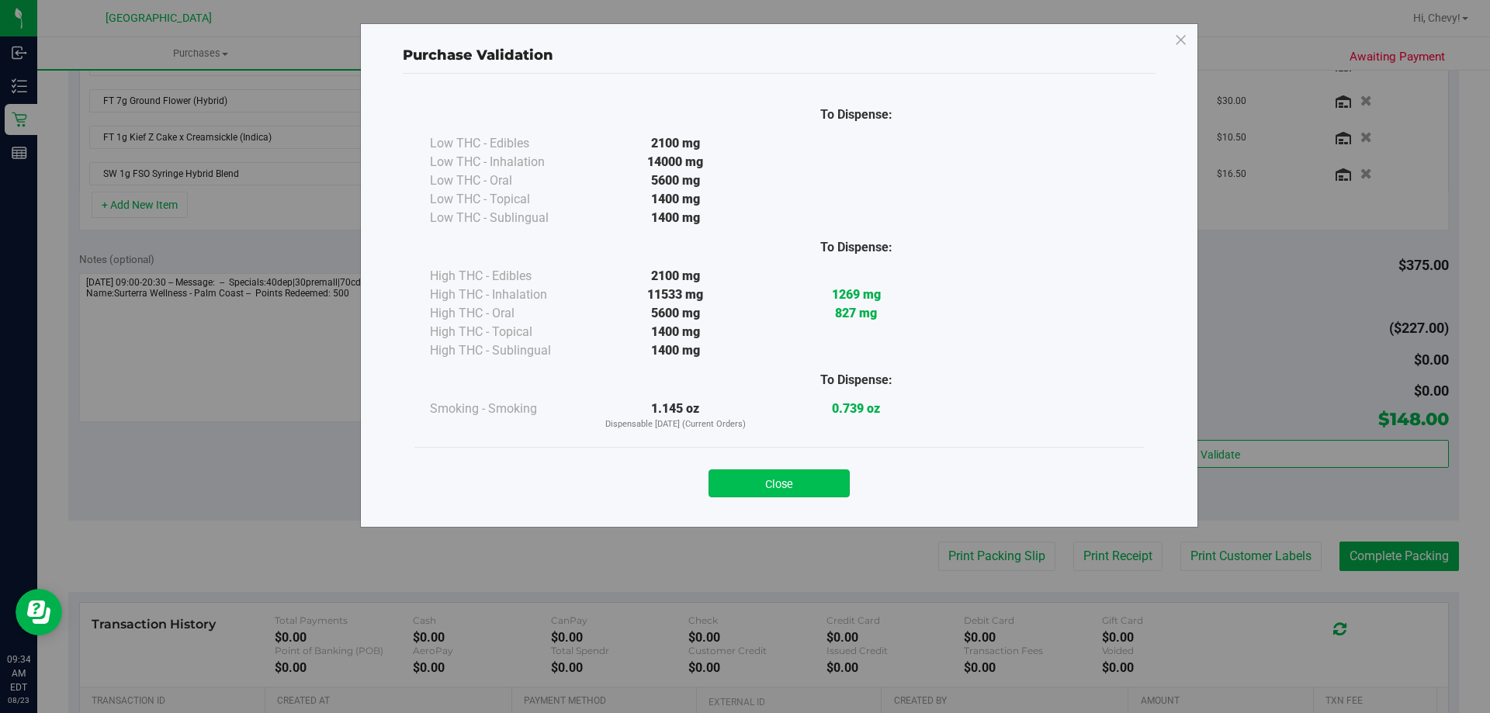
click at [801, 478] on button "Close" at bounding box center [778, 483] width 141 height 28
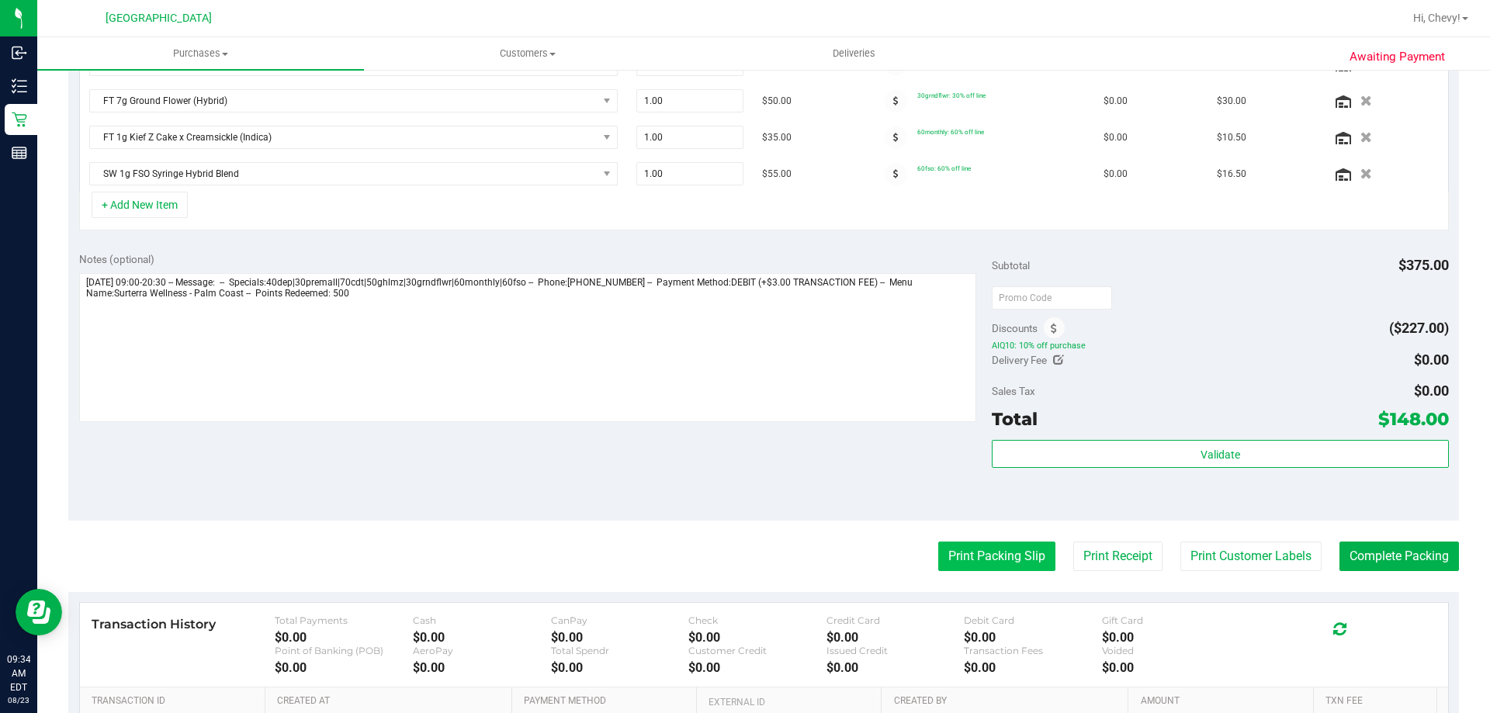
click at [943, 554] on button "Print Packing Slip" at bounding box center [996, 556] width 117 height 29
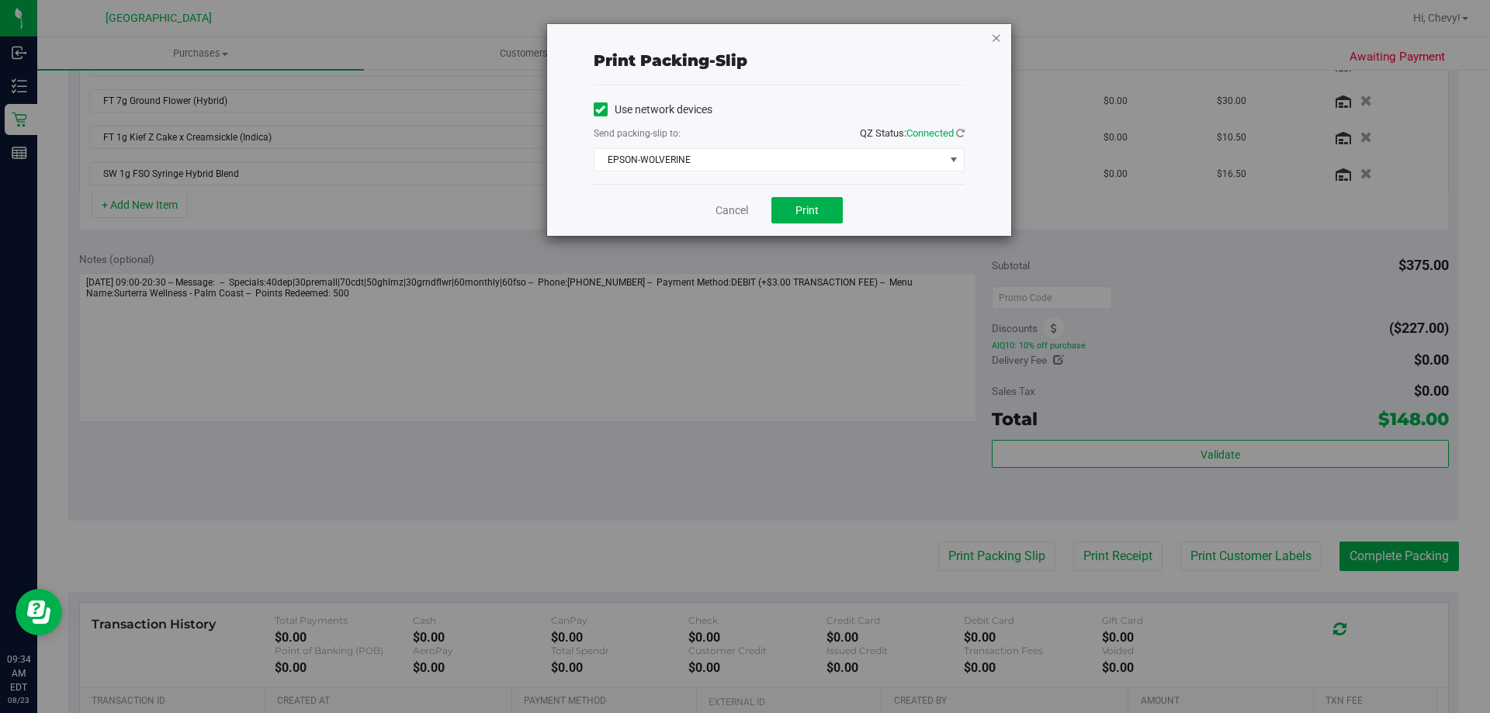
click at [998, 37] on icon "button" at bounding box center [996, 37] width 11 height 19
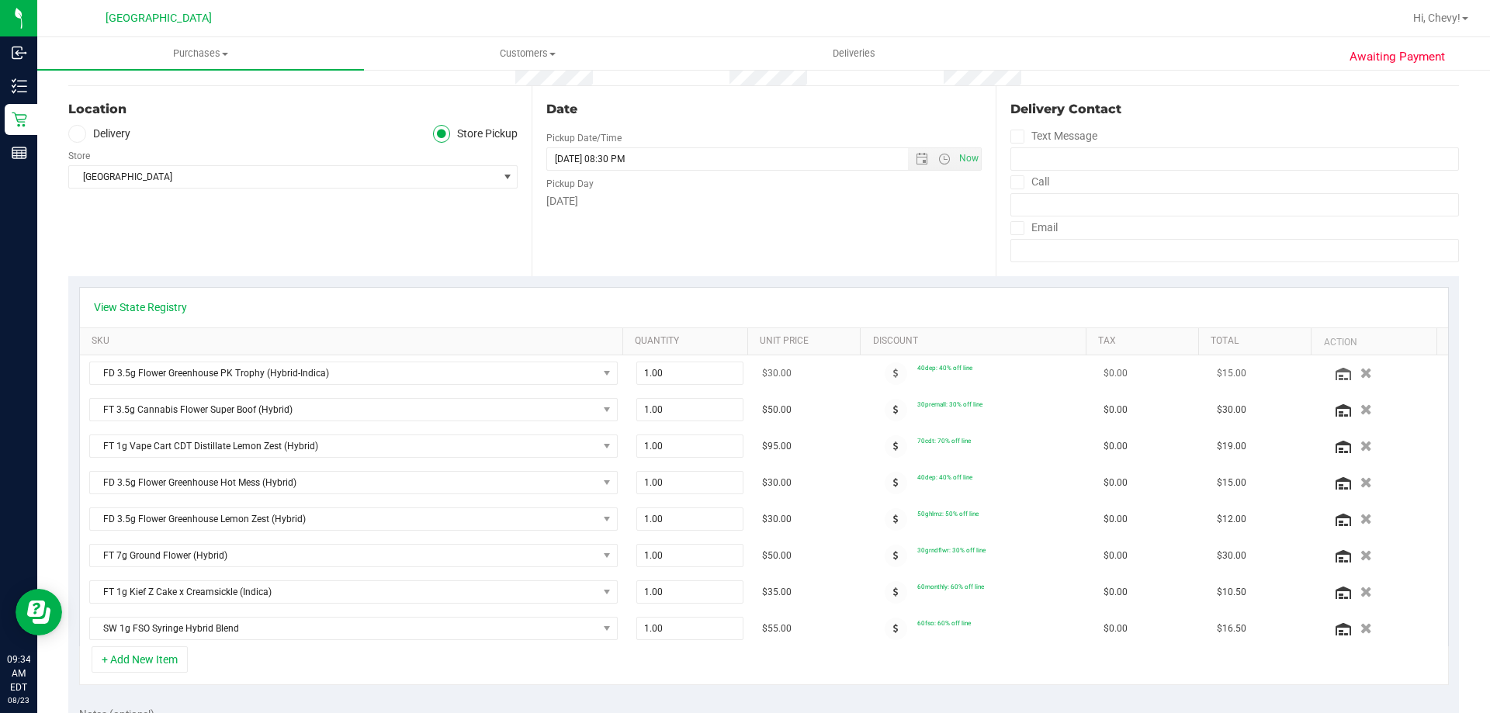
scroll to position [0, 0]
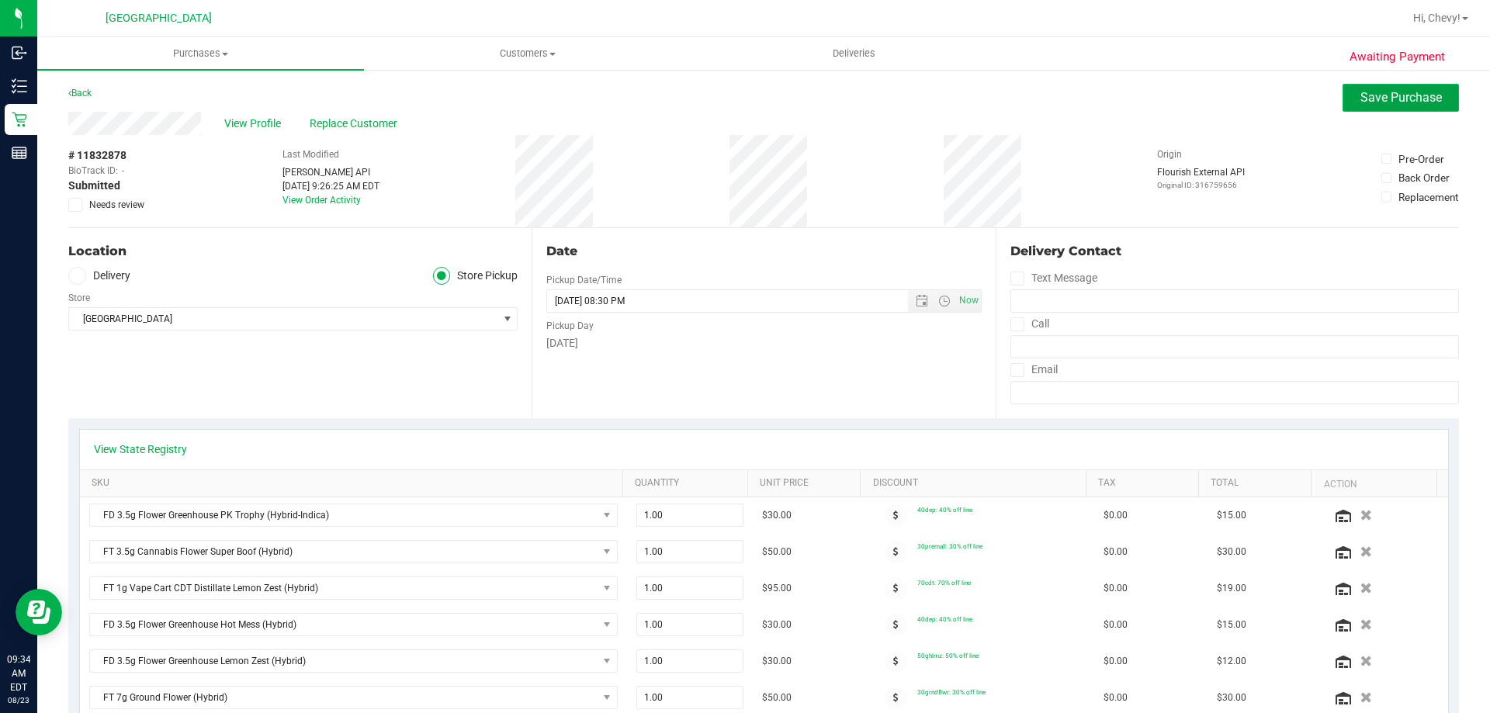
click at [1360, 95] on span "Save Purchase" at bounding box center [1400, 97] width 81 height 15
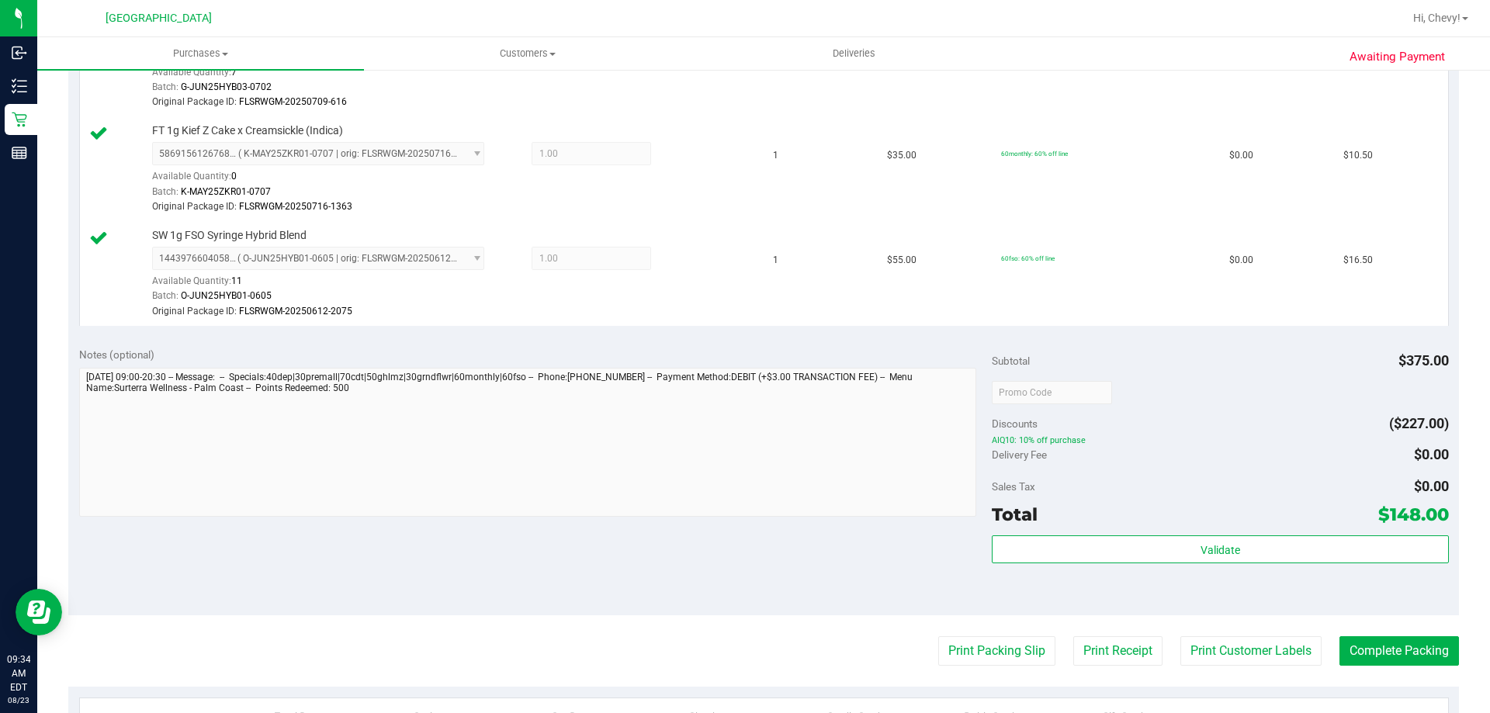
scroll to position [1009, 0]
click at [999, 650] on button "Print Packing Slip" at bounding box center [996, 649] width 117 height 29
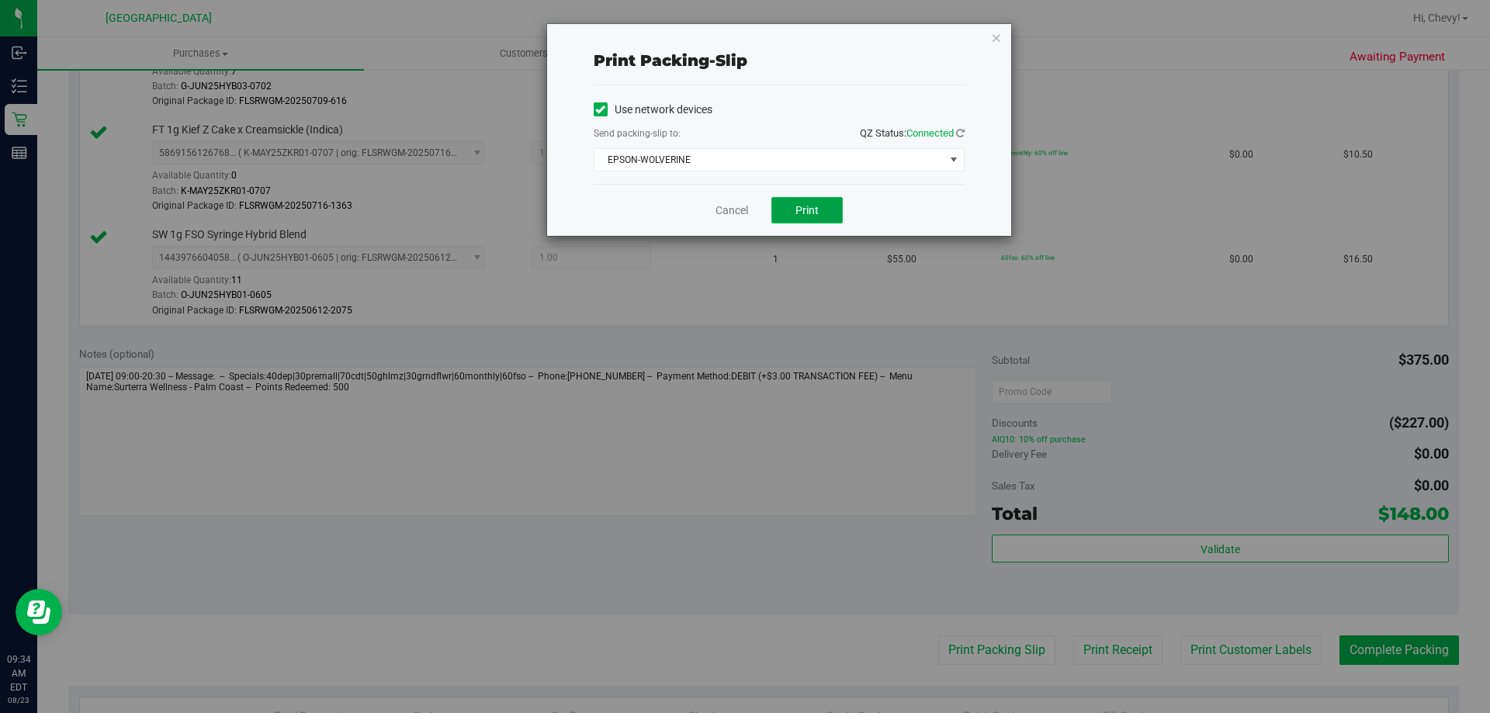
click at [806, 213] on span "Print" at bounding box center [806, 210] width 23 height 12
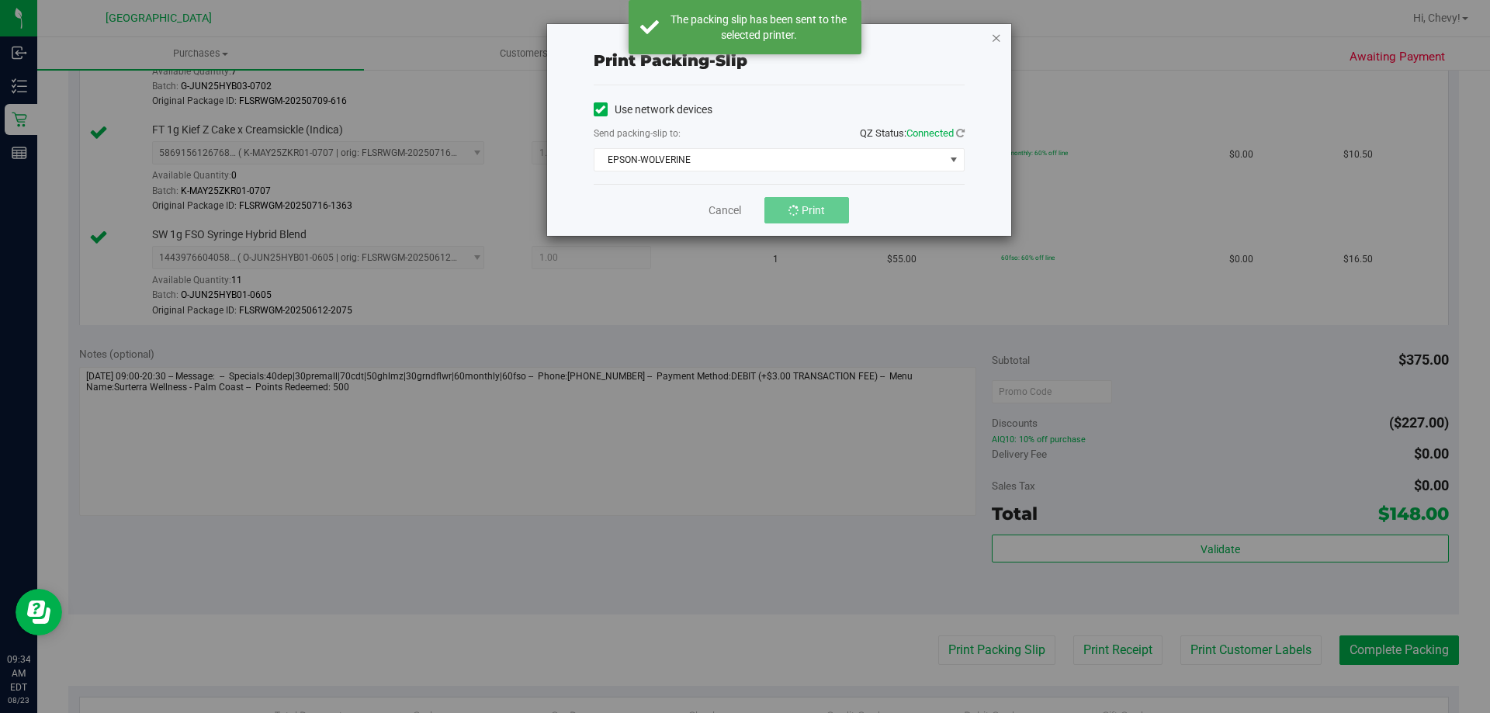
click at [997, 39] on icon "button" at bounding box center [996, 37] width 11 height 19
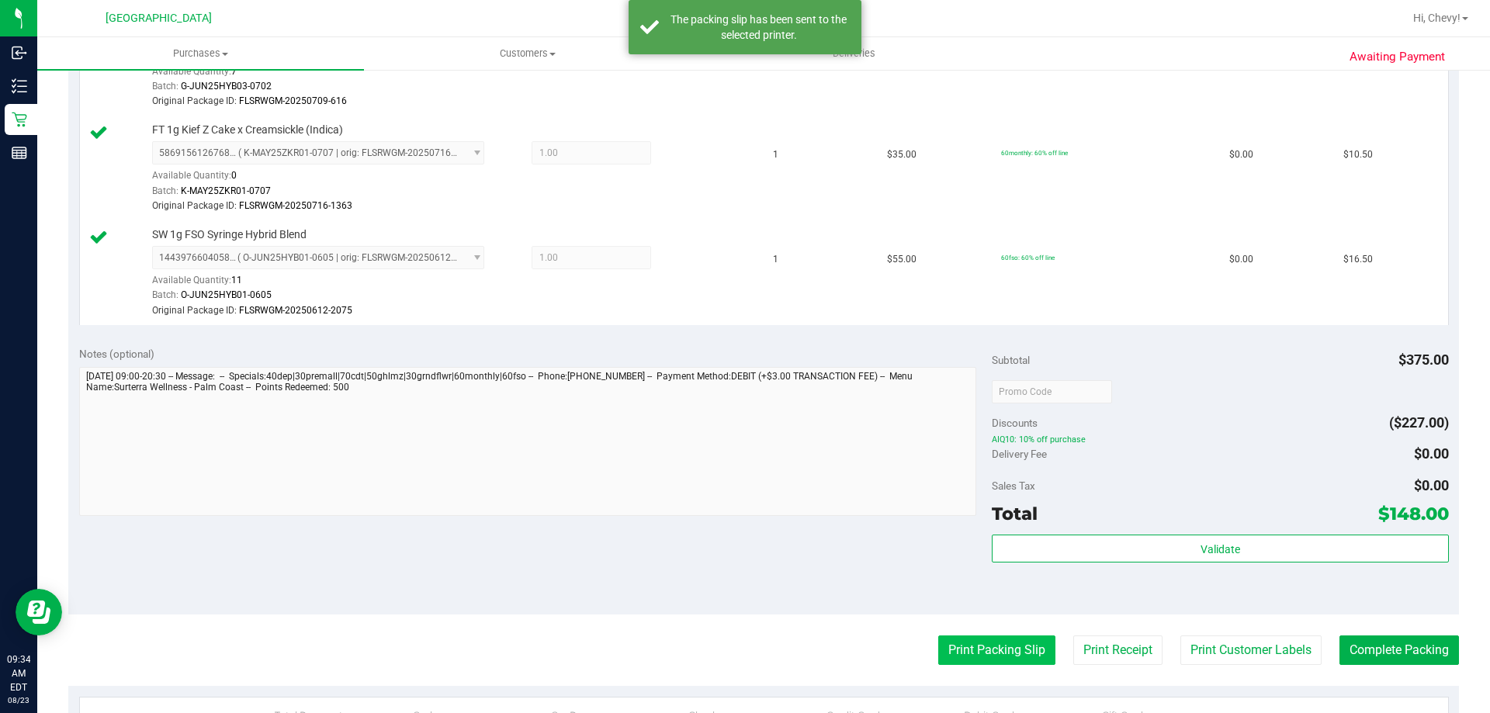
click at [985, 653] on button "Print Packing Slip" at bounding box center [996, 649] width 117 height 29
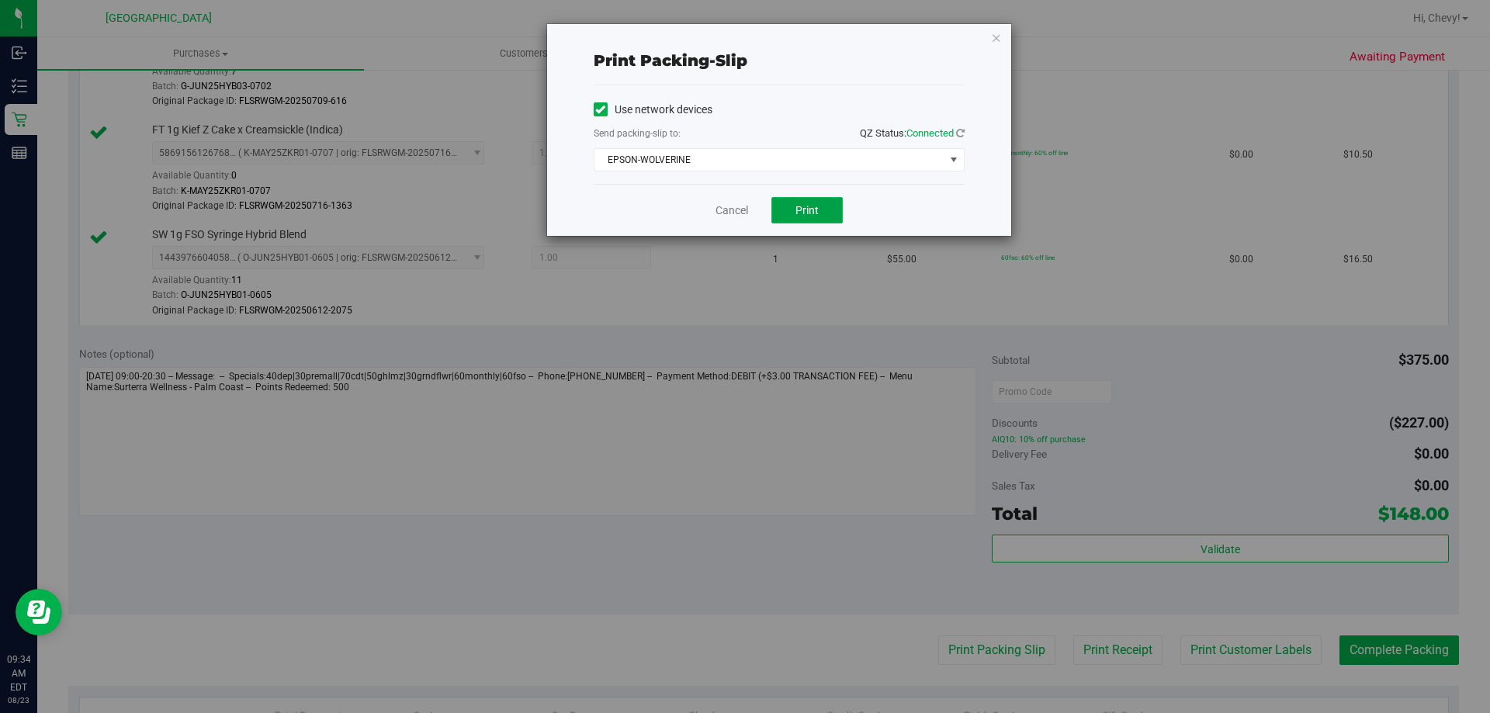
click at [814, 216] on button "Print" at bounding box center [806, 210] width 71 height 26
click at [994, 44] on icon "button" at bounding box center [996, 37] width 11 height 19
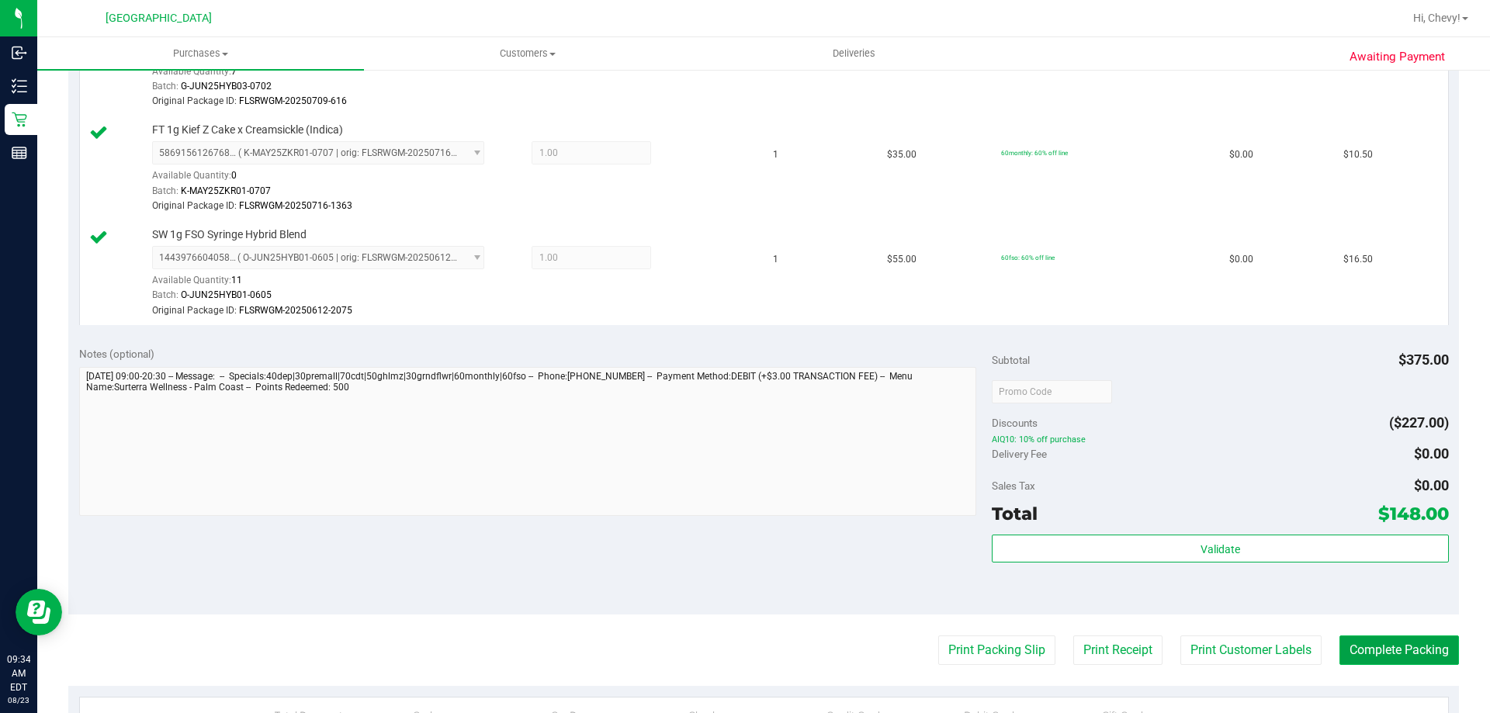
click at [1437, 642] on button "Complete Packing" at bounding box center [1398, 649] width 119 height 29
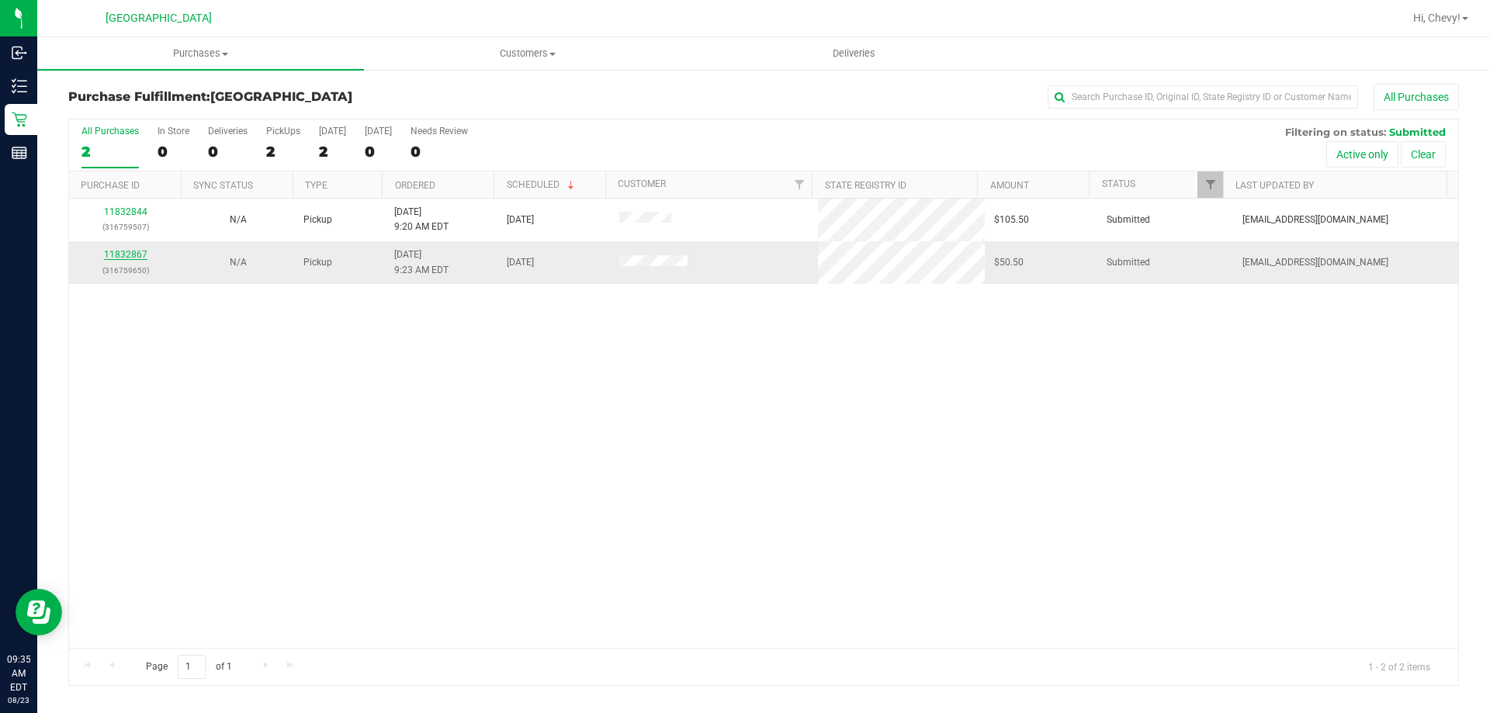
click at [120, 256] on link "11832867" at bounding box center [125, 254] width 43 height 11
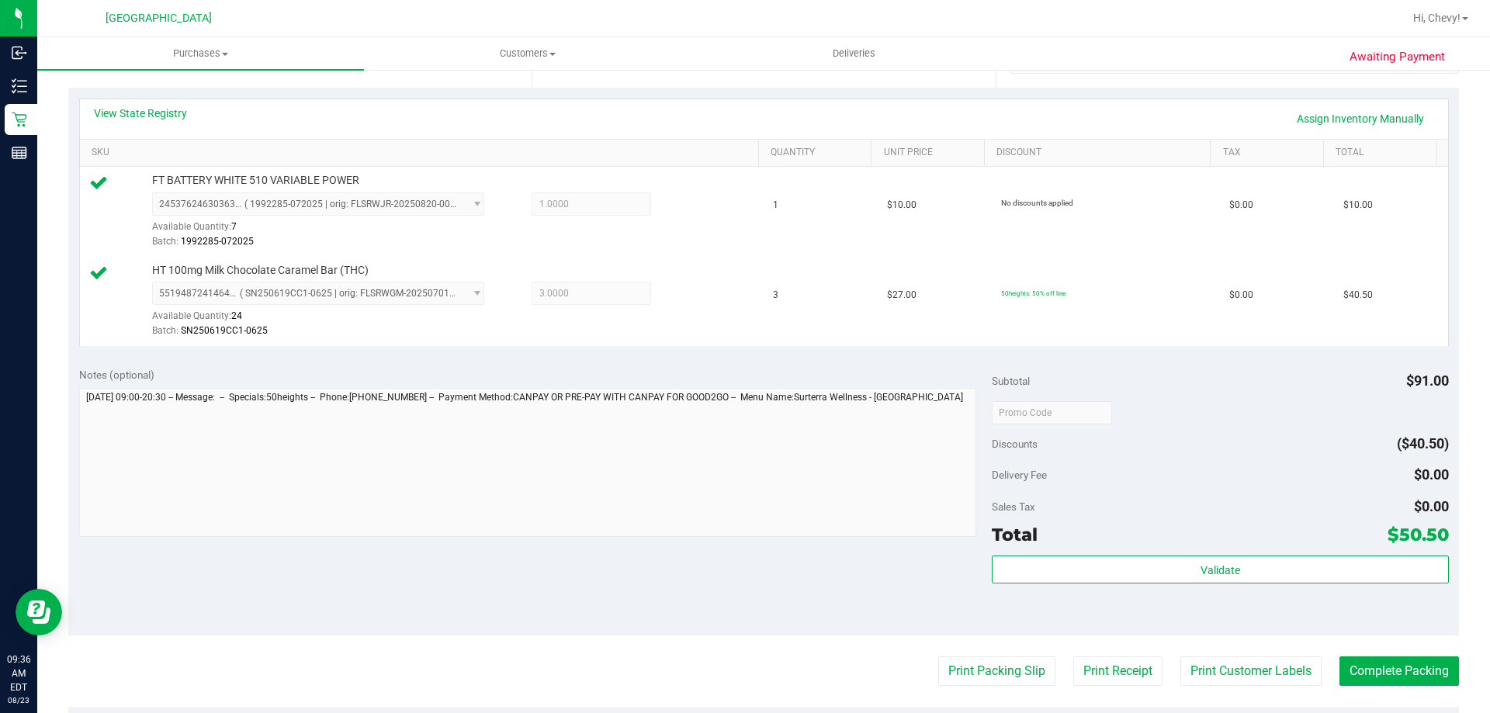
scroll to position [388, 0]
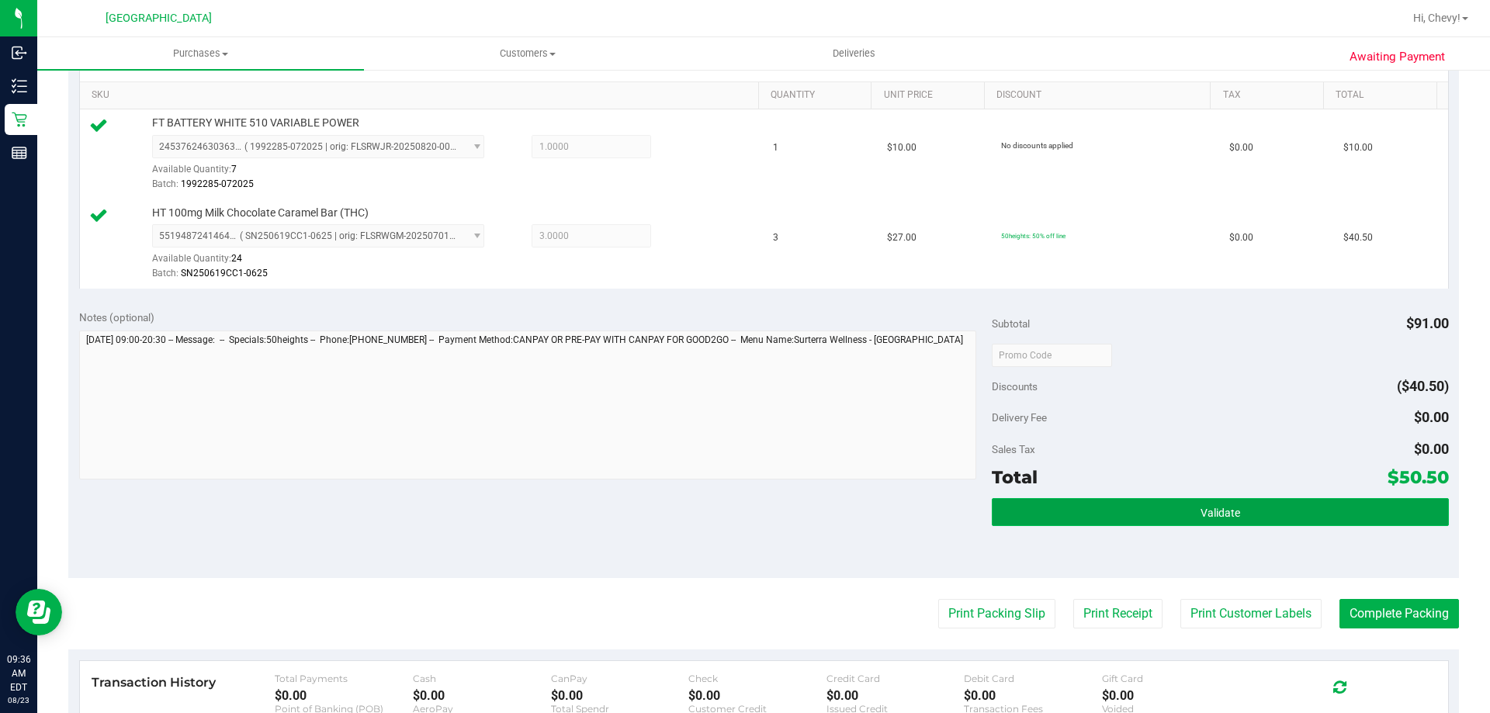
click at [1161, 515] on button "Validate" at bounding box center [1220, 512] width 456 height 28
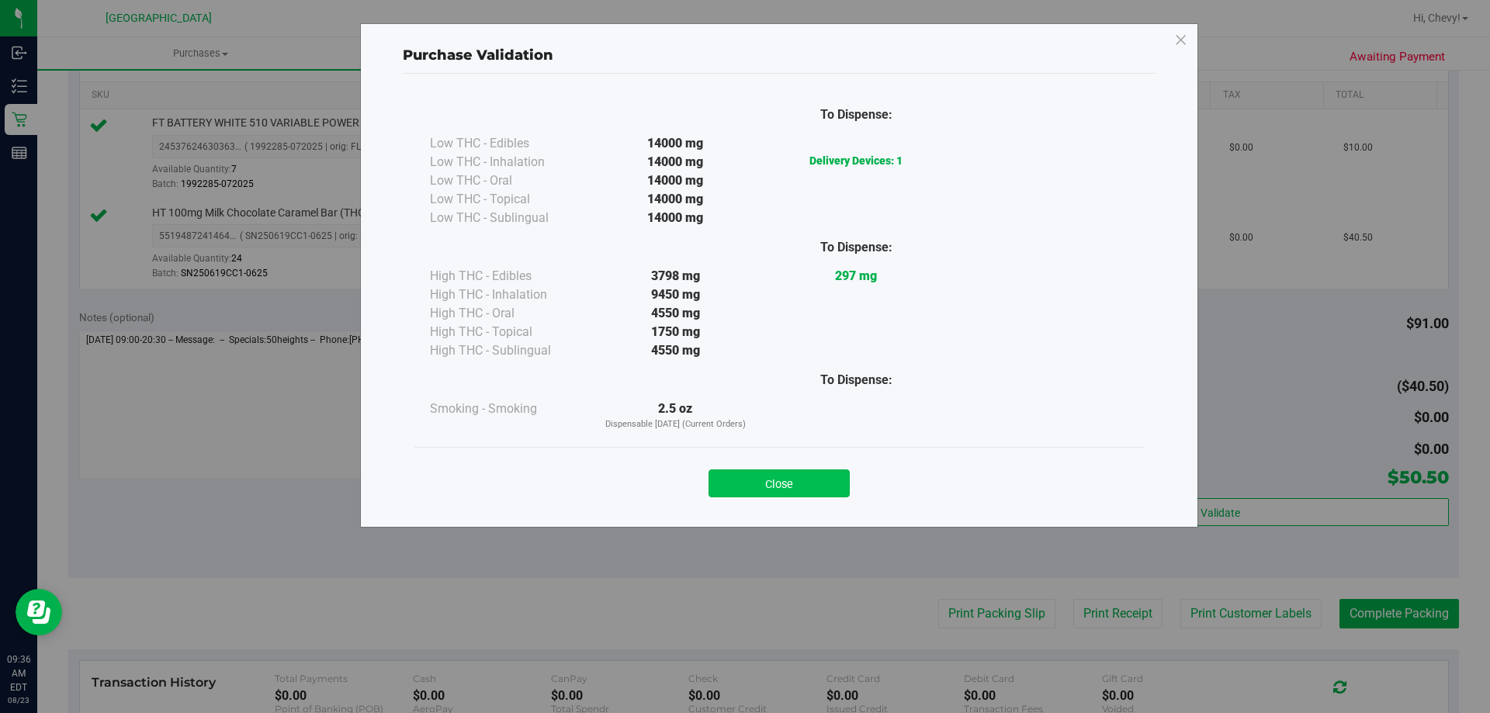
click at [764, 473] on button "Close" at bounding box center [778, 483] width 141 height 28
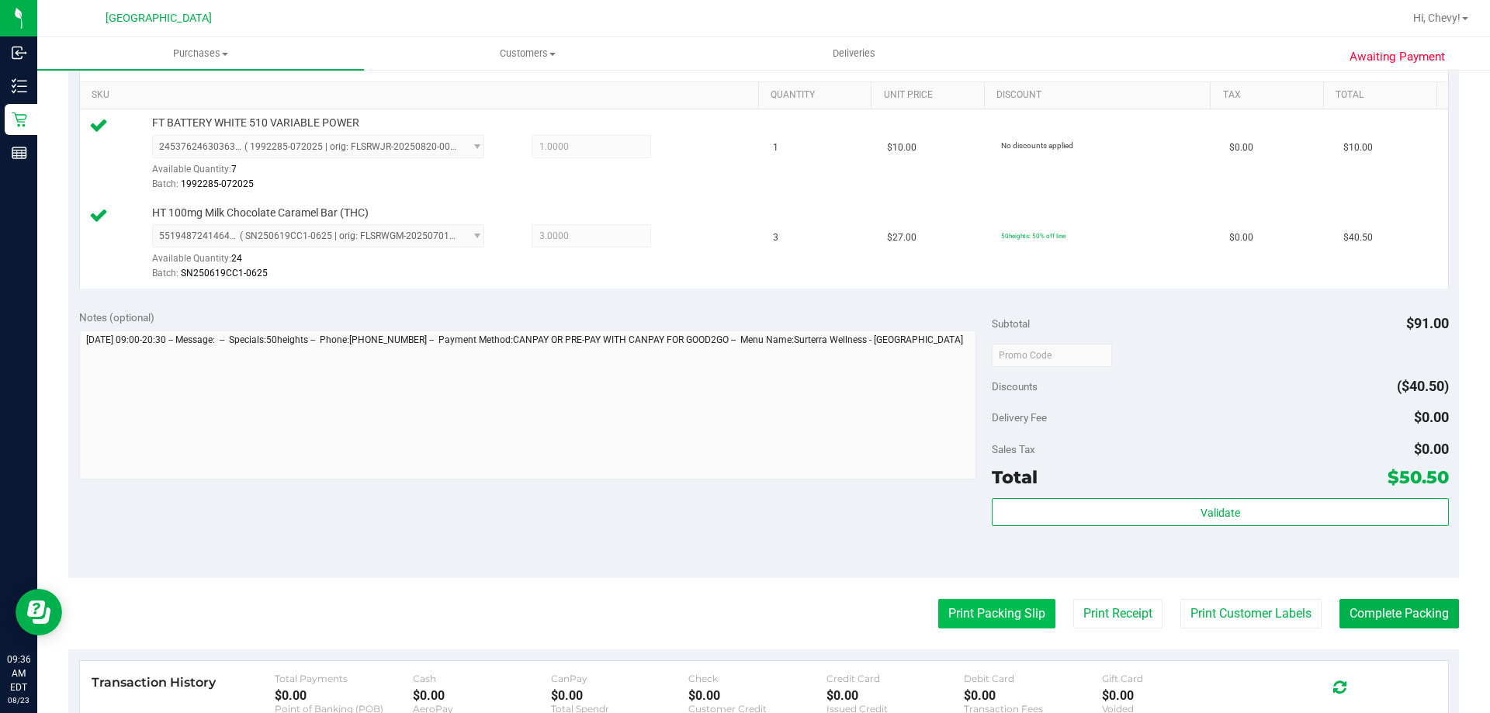
click at [992, 621] on button "Print Packing Slip" at bounding box center [996, 613] width 117 height 29
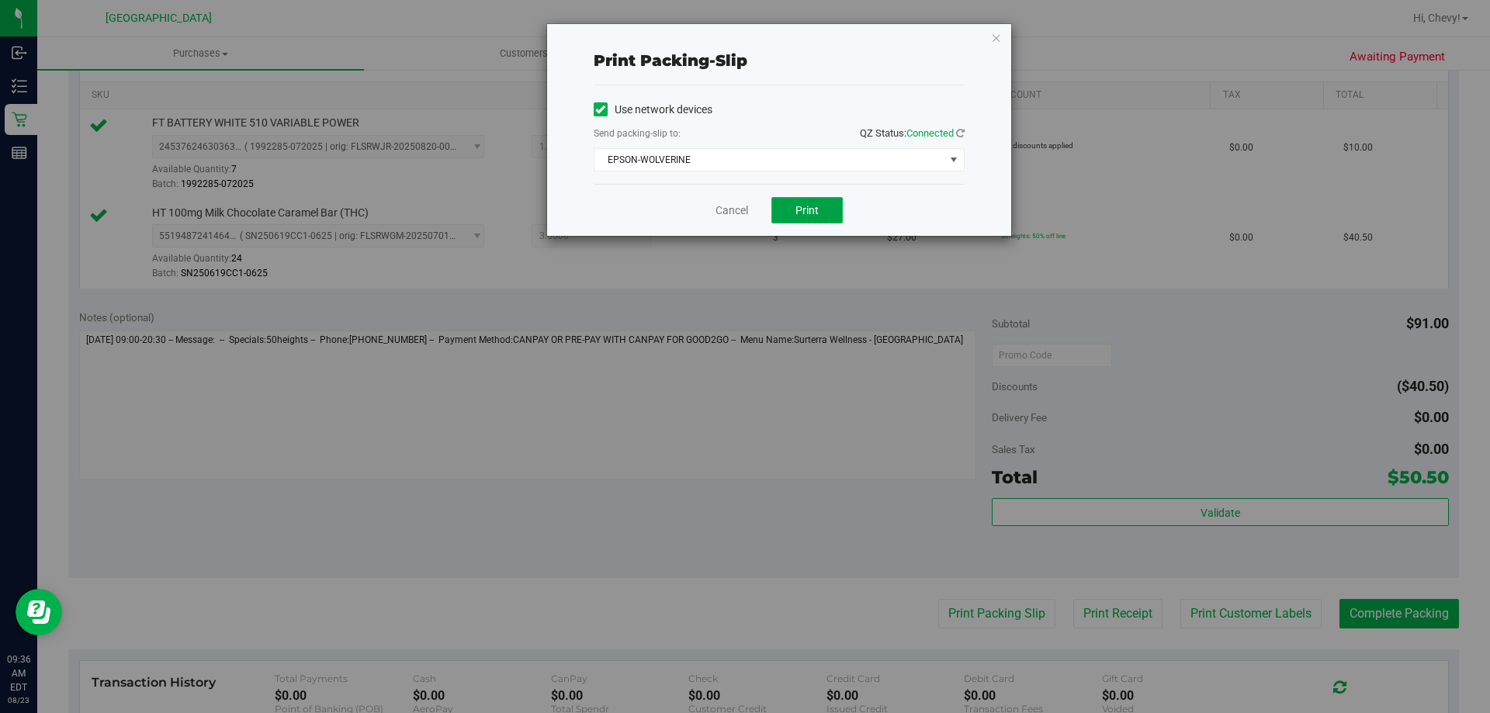
click at [798, 205] on span "Print" at bounding box center [806, 210] width 23 height 12
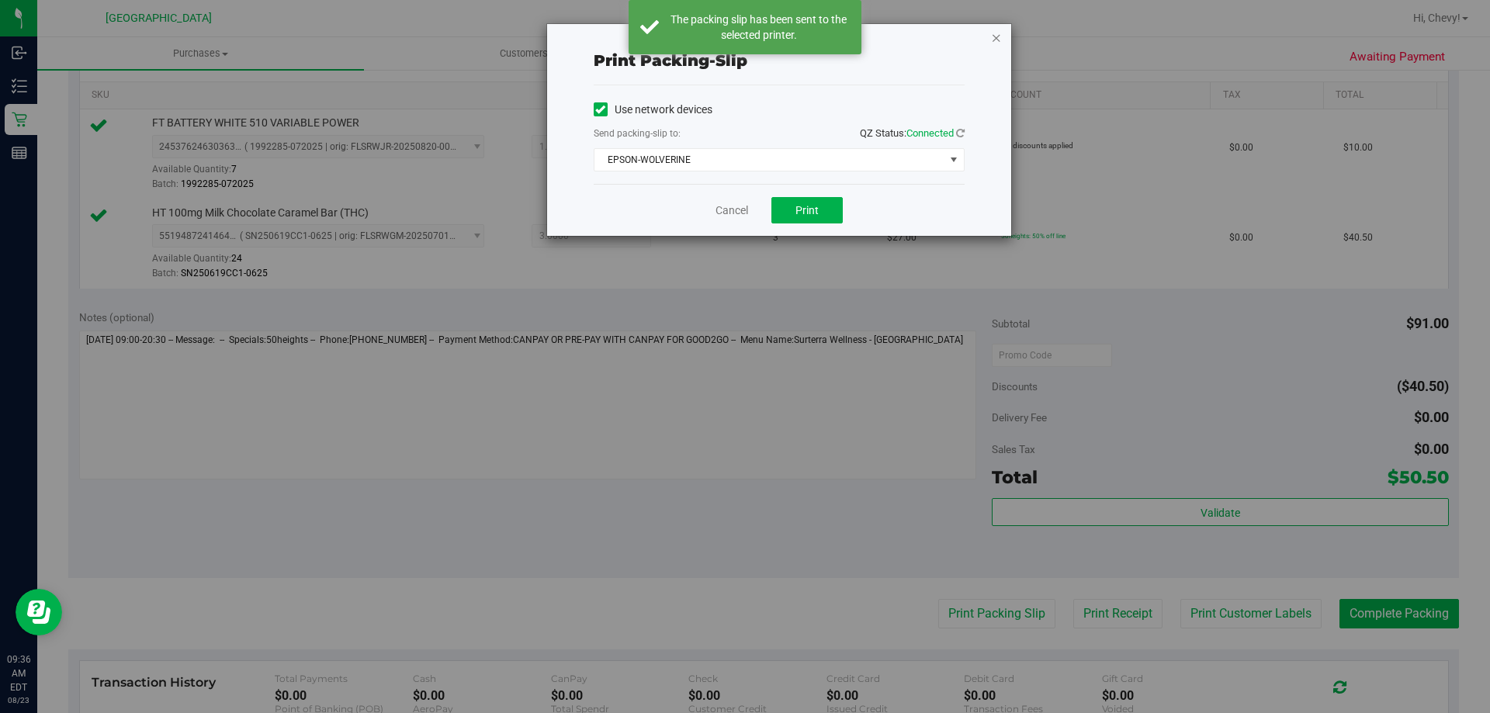
click at [995, 37] on icon "button" at bounding box center [996, 37] width 11 height 19
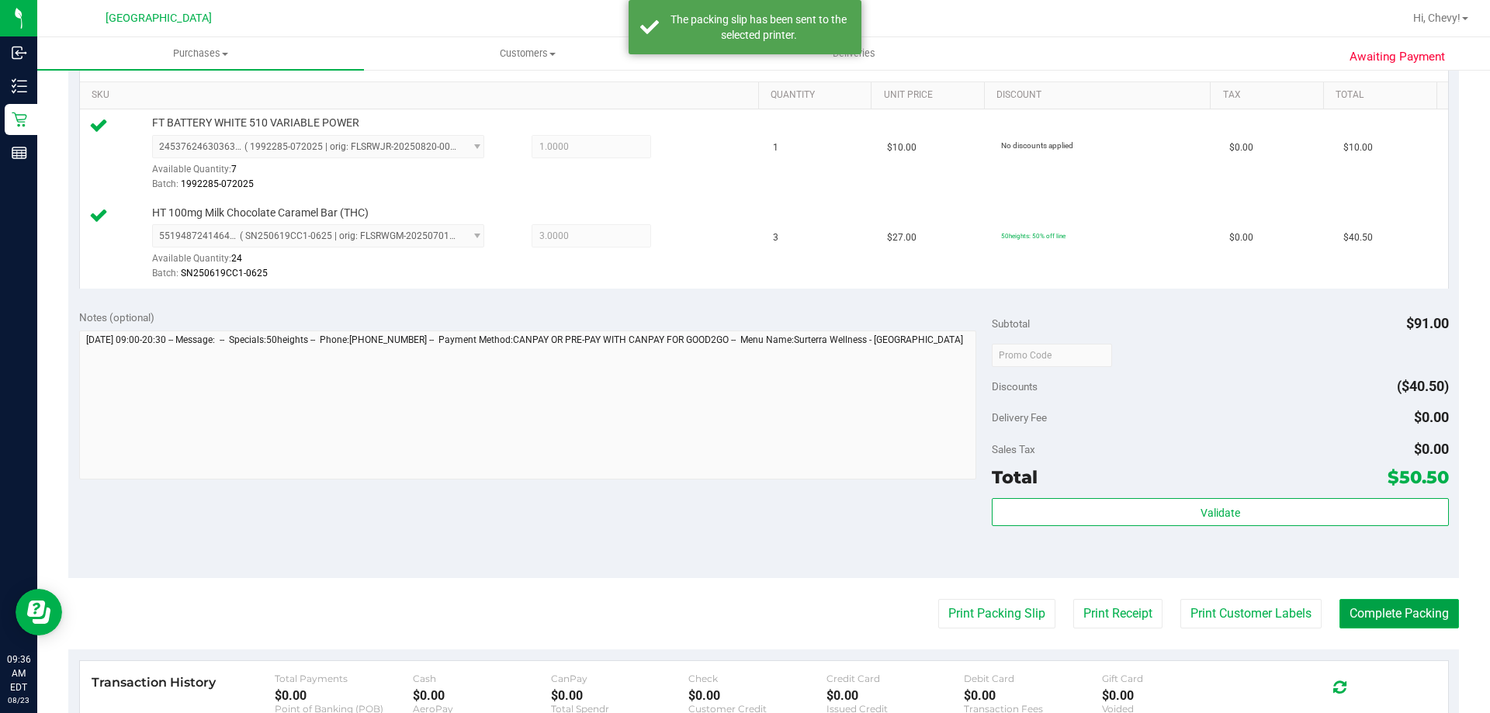
click at [1339, 612] on button "Complete Packing" at bounding box center [1398, 613] width 119 height 29
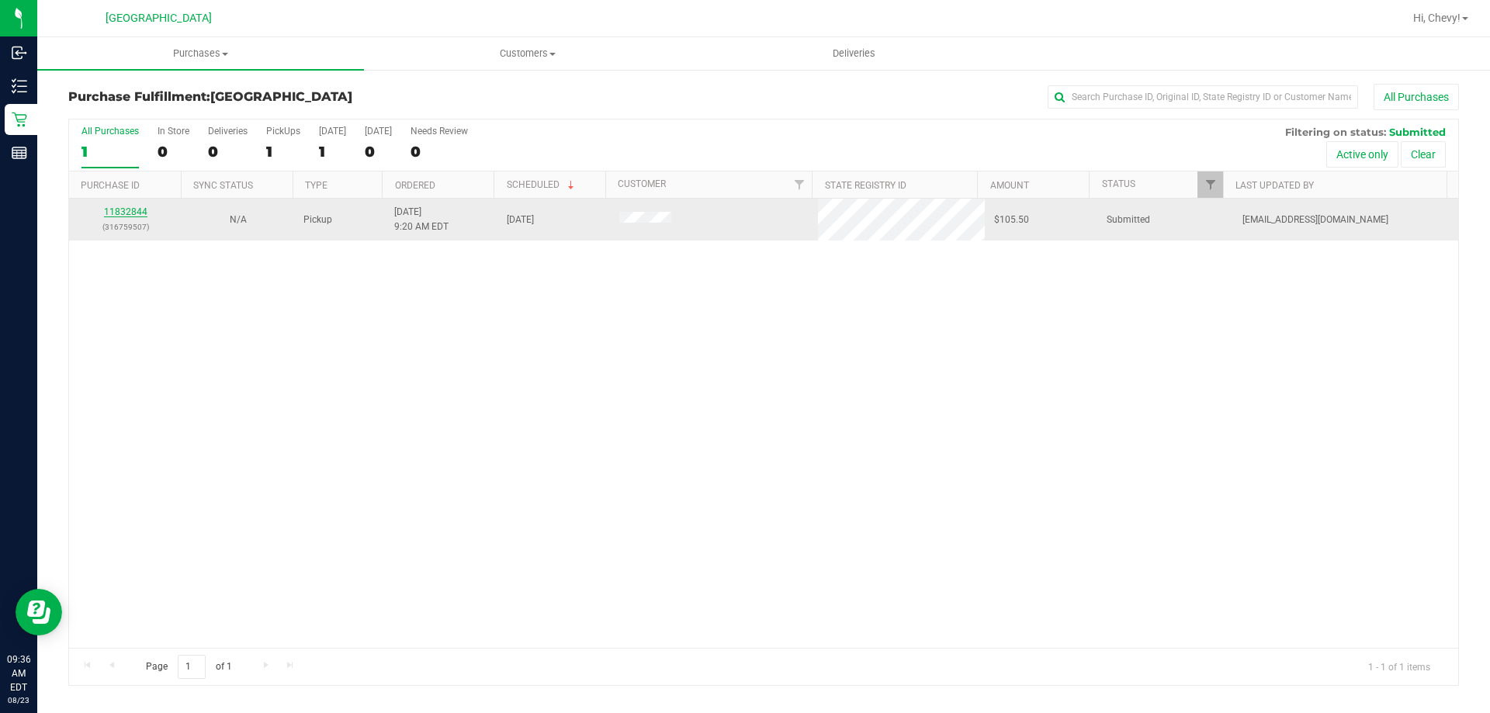
click at [134, 216] on link "11832844" at bounding box center [125, 211] width 43 height 11
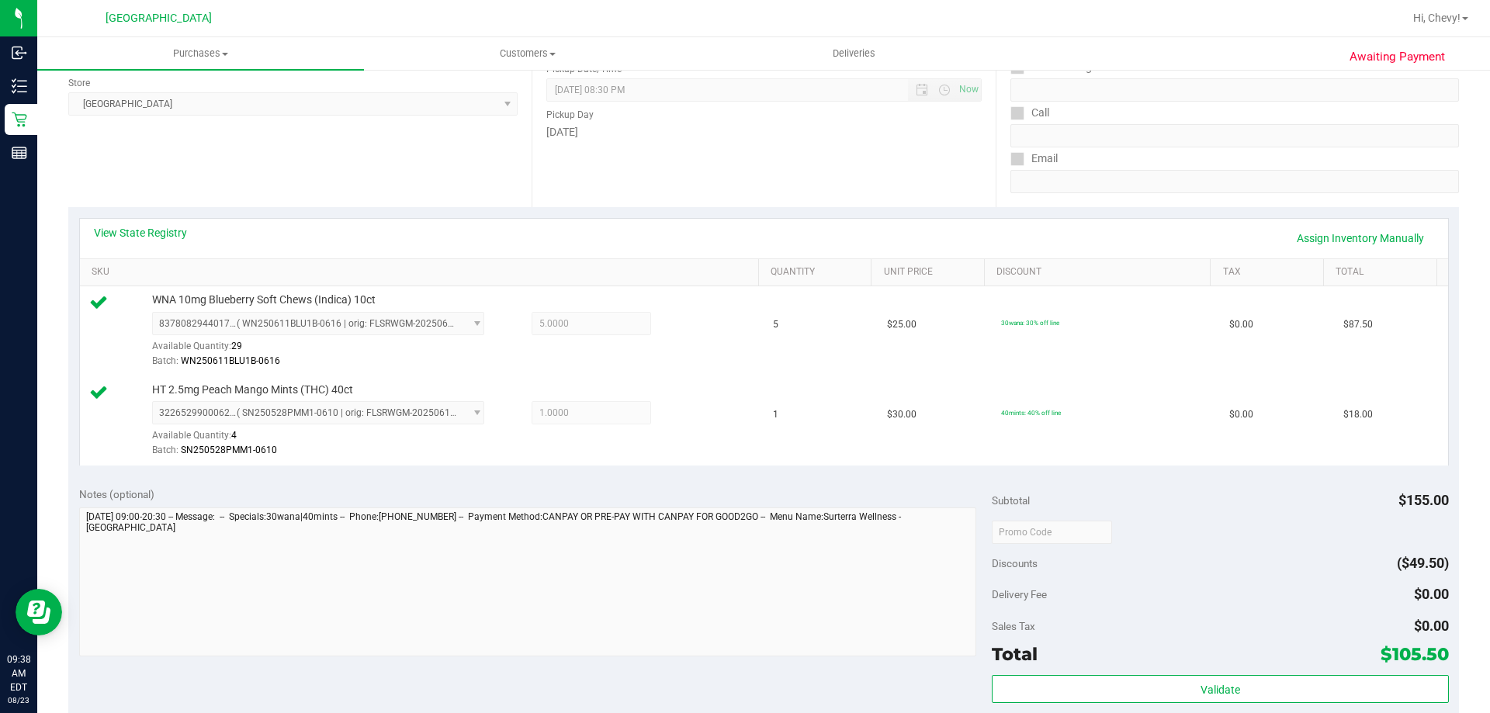
scroll to position [233, 0]
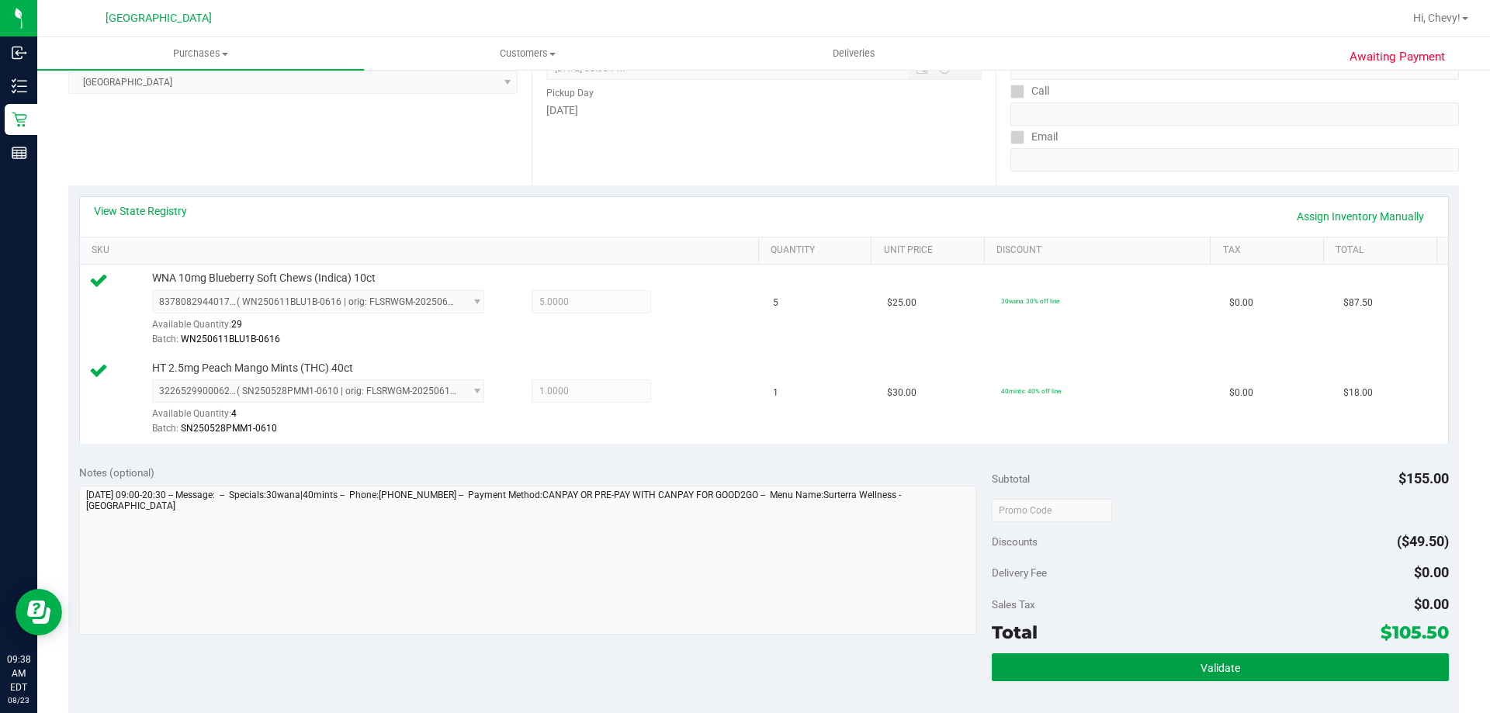
drag, startPoint x: 1116, startPoint y: 659, endPoint x: 1109, endPoint y: 641, distance: 19.5
click at [1117, 657] on button "Validate" at bounding box center [1220, 667] width 456 height 28
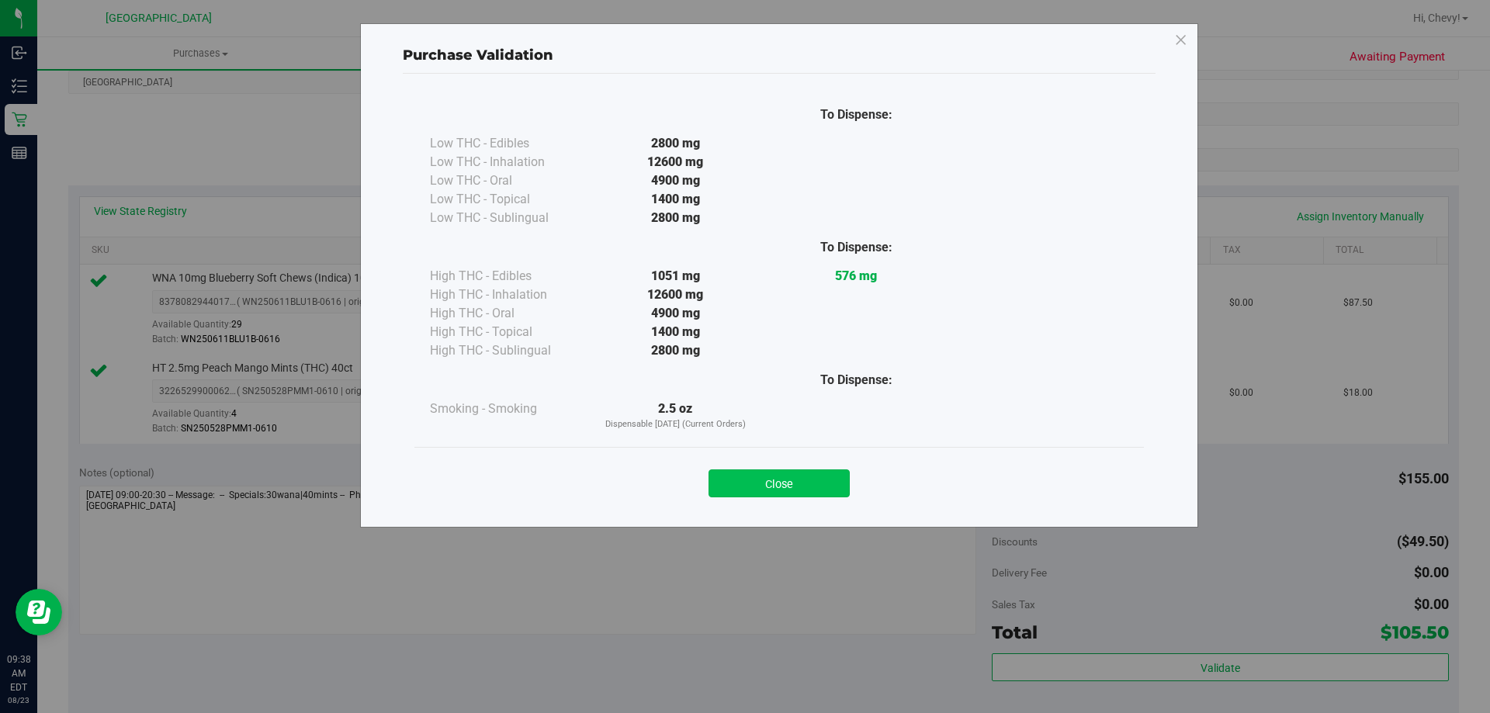
click at [815, 486] on button "Close" at bounding box center [778, 483] width 141 height 28
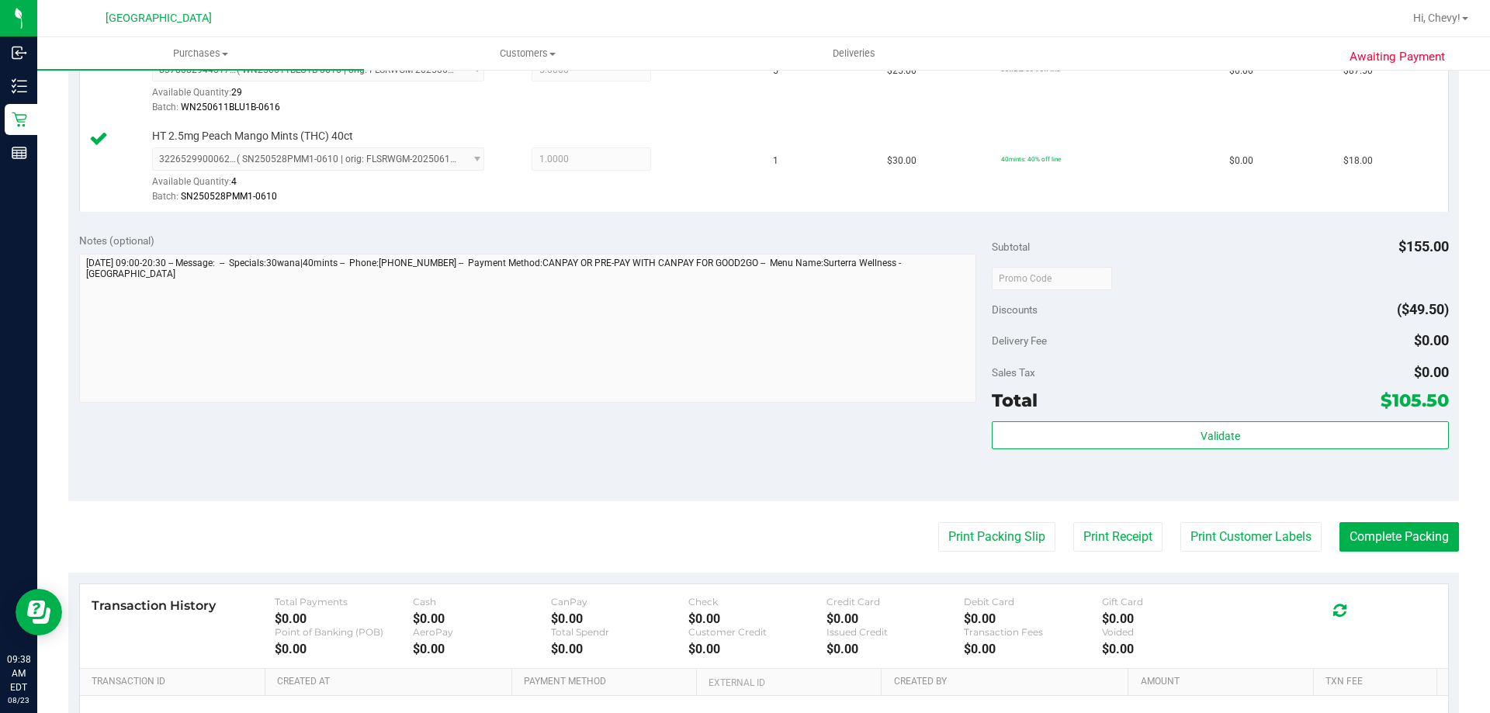
scroll to position [466, 0]
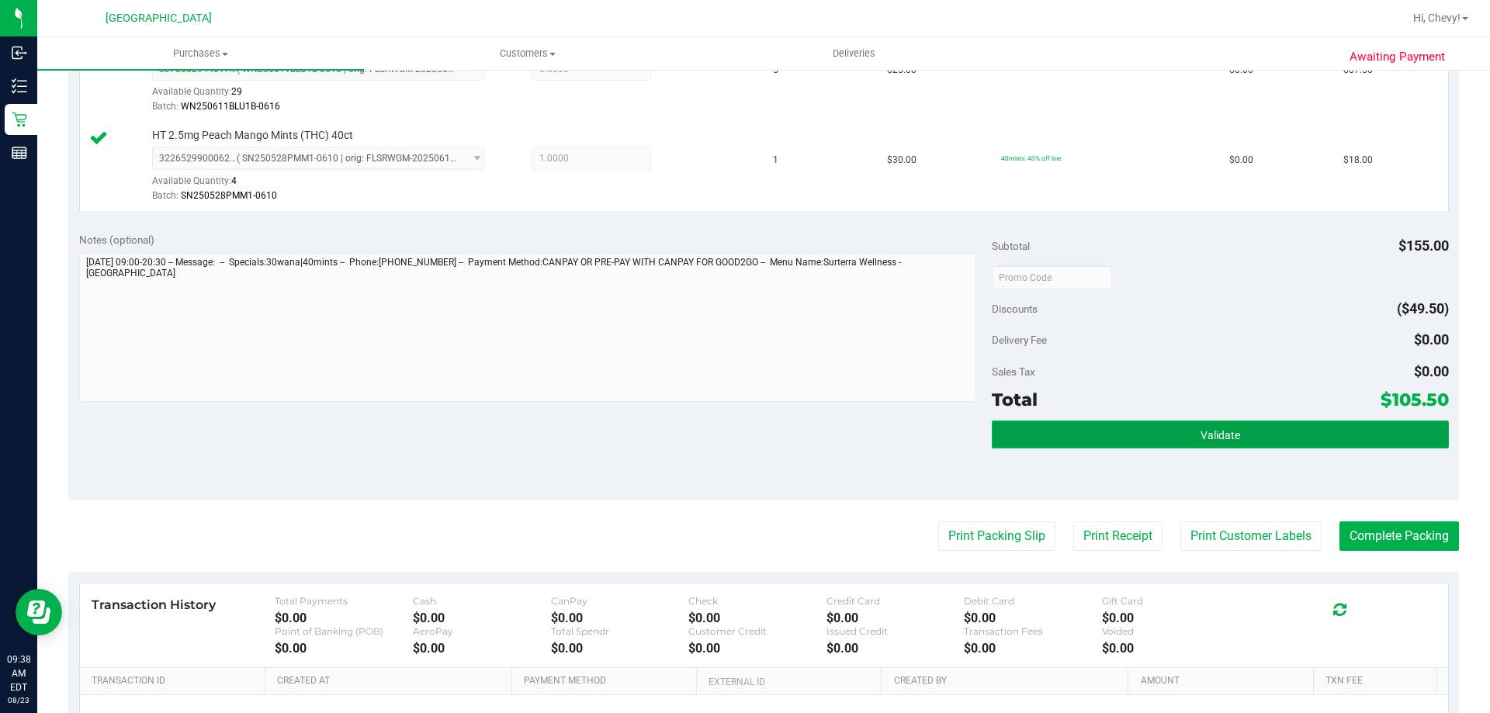
click at [1076, 428] on button "Validate" at bounding box center [1220, 435] width 456 height 28
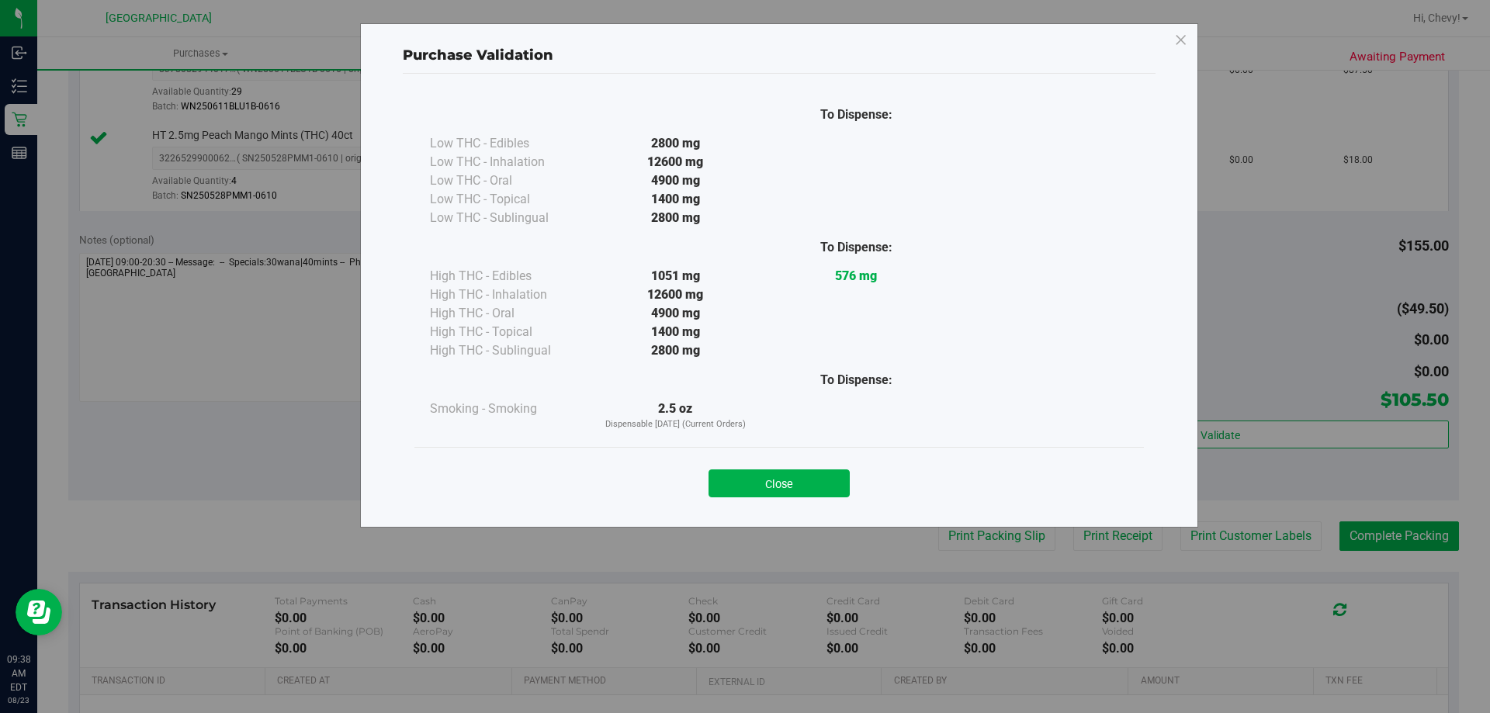
click at [793, 499] on div "Close" at bounding box center [778, 478] width 729 height 63
click at [801, 490] on button "Close" at bounding box center [778, 483] width 141 height 28
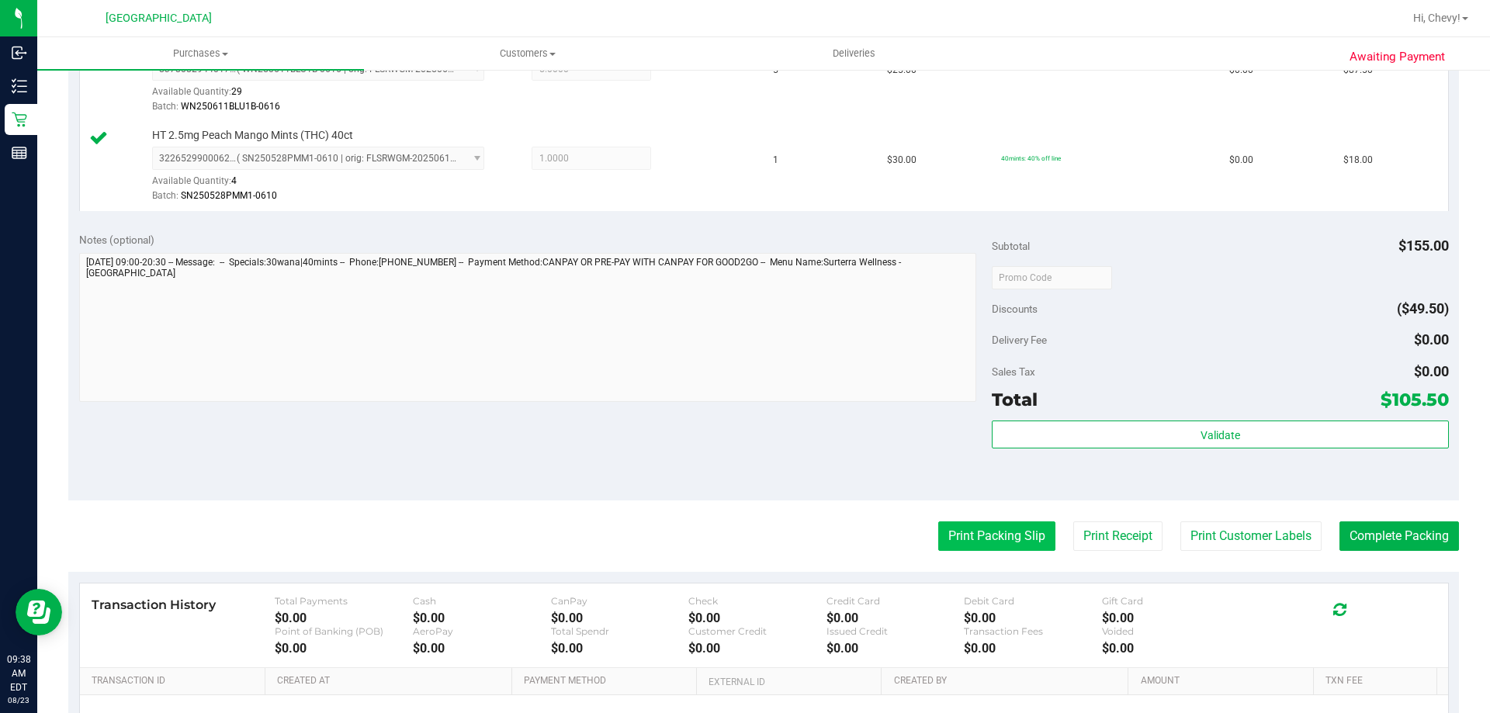
click at [938, 531] on button "Print Packing Slip" at bounding box center [996, 535] width 117 height 29
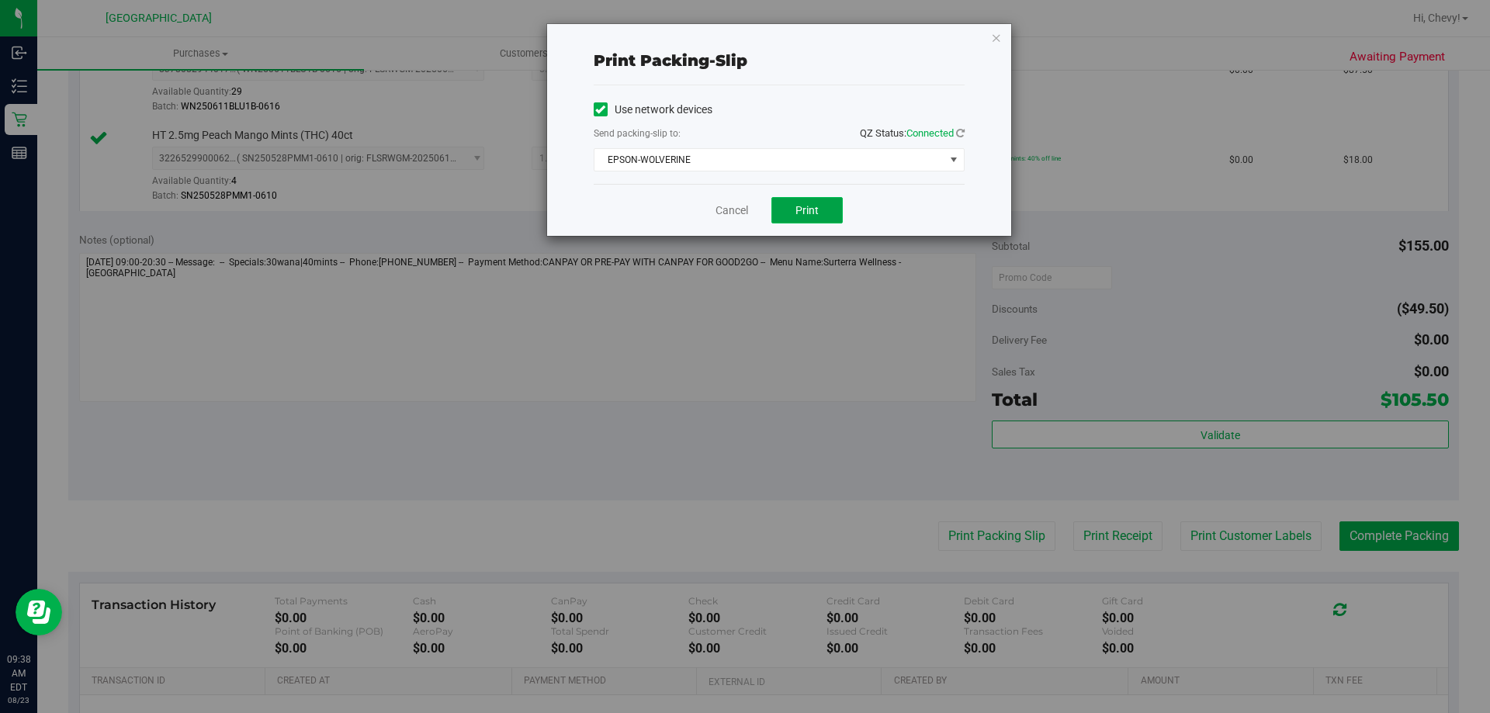
click at [822, 216] on button "Print" at bounding box center [806, 210] width 71 height 26
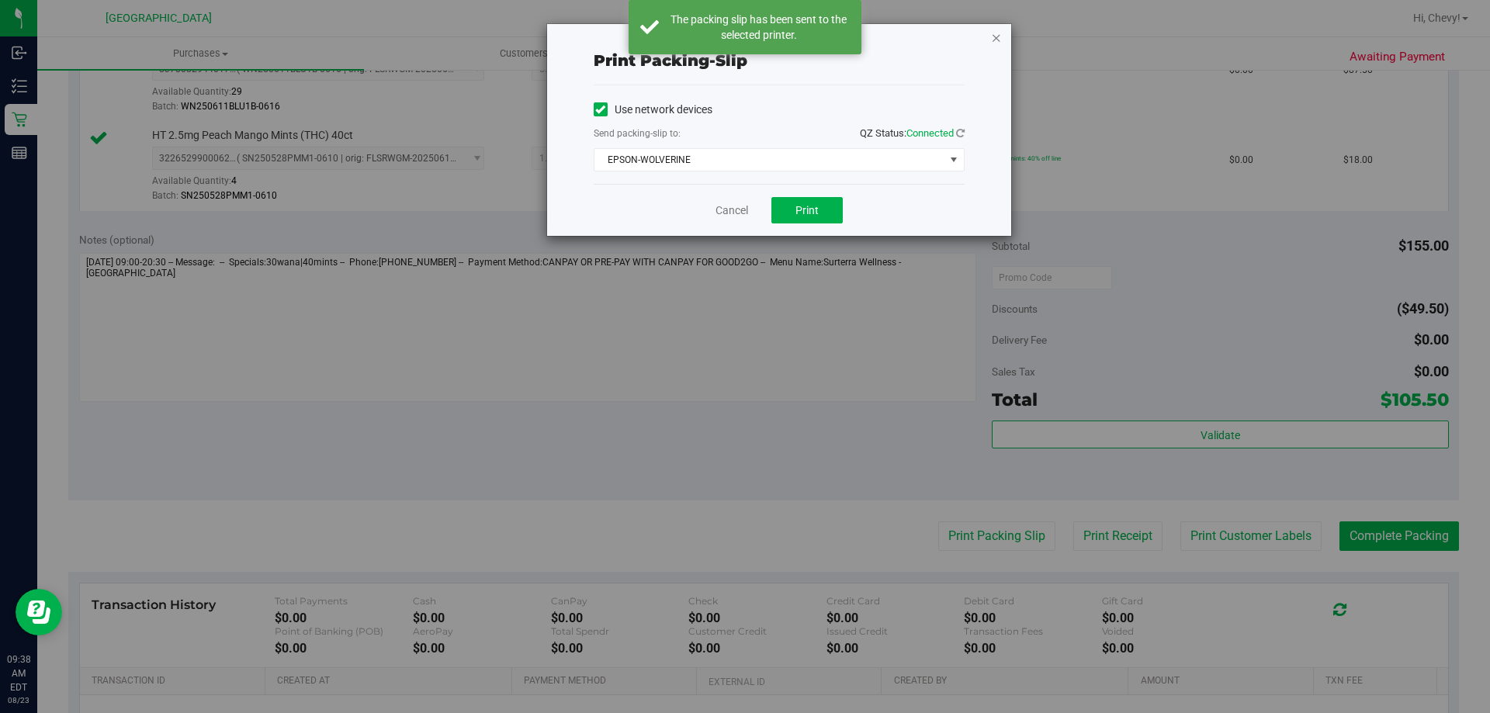
click at [996, 36] on icon "button" at bounding box center [996, 37] width 11 height 19
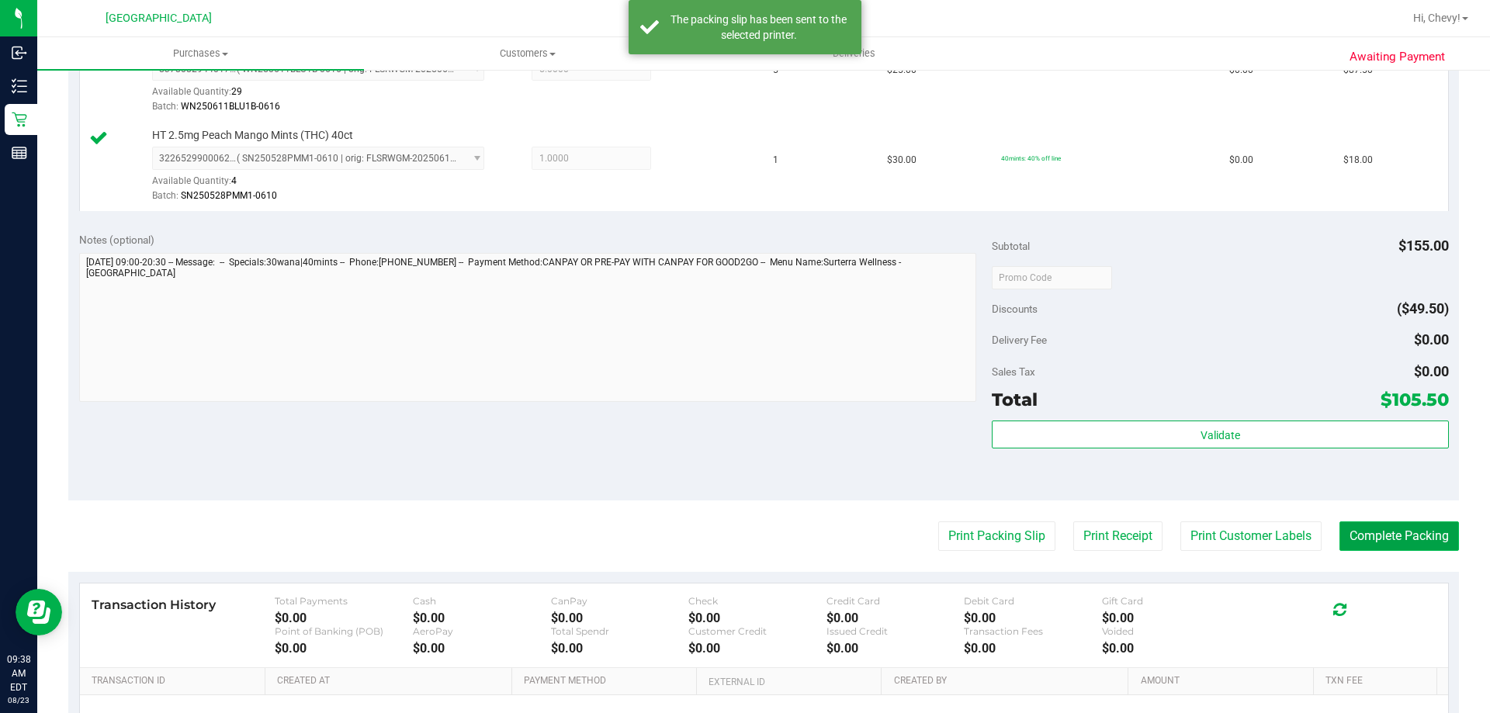
click at [1401, 551] on button "Complete Packing" at bounding box center [1398, 535] width 119 height 29
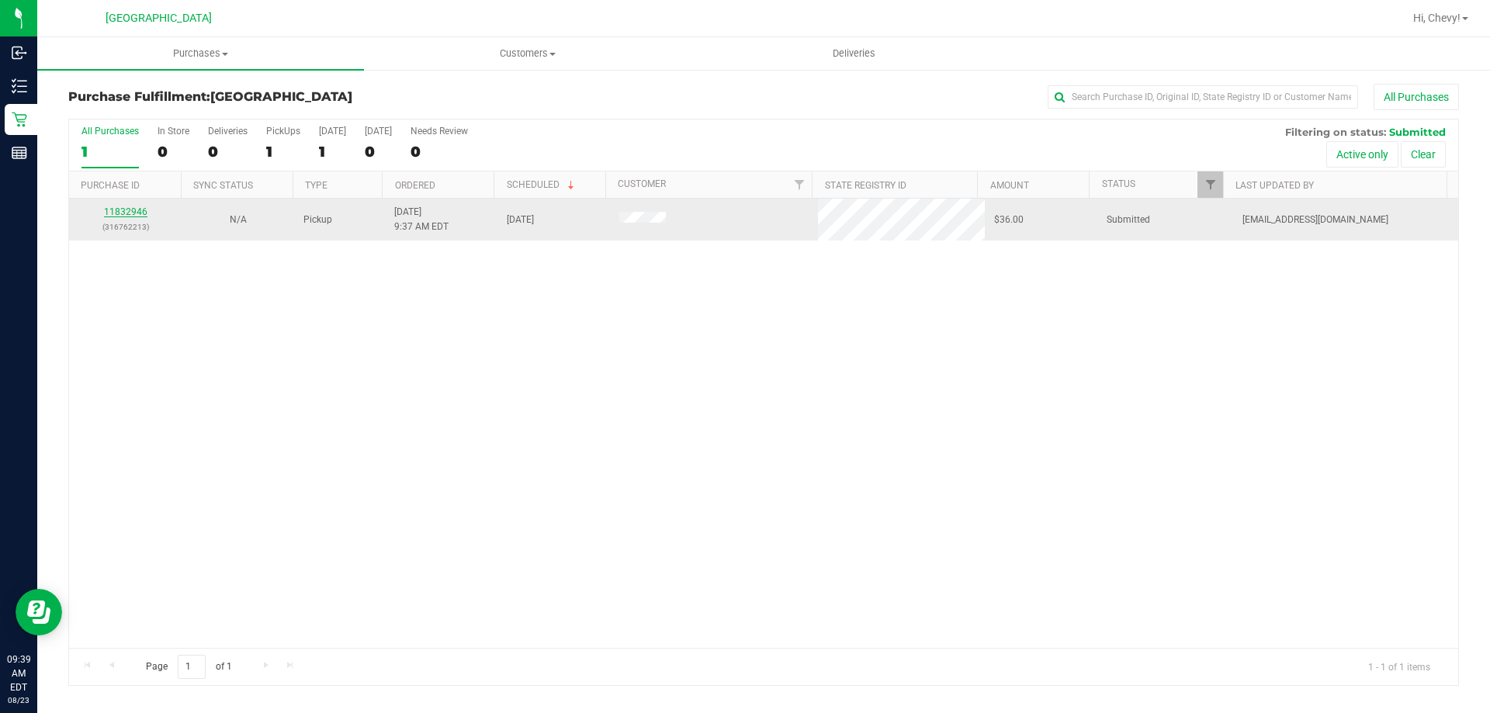
click at [119, 211] on link "11832946" at bounding box center [125, 211] width 43 height 11
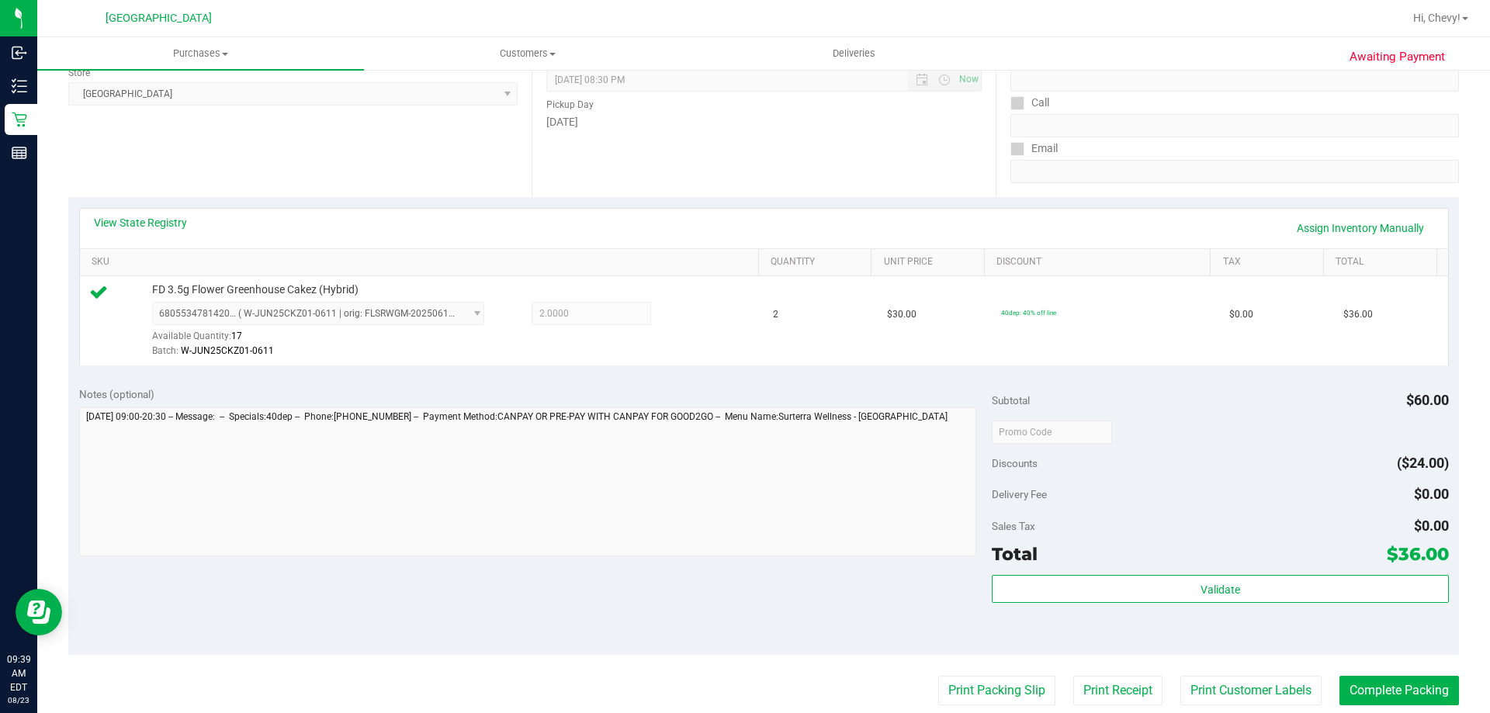
scroll to position [310, 0]
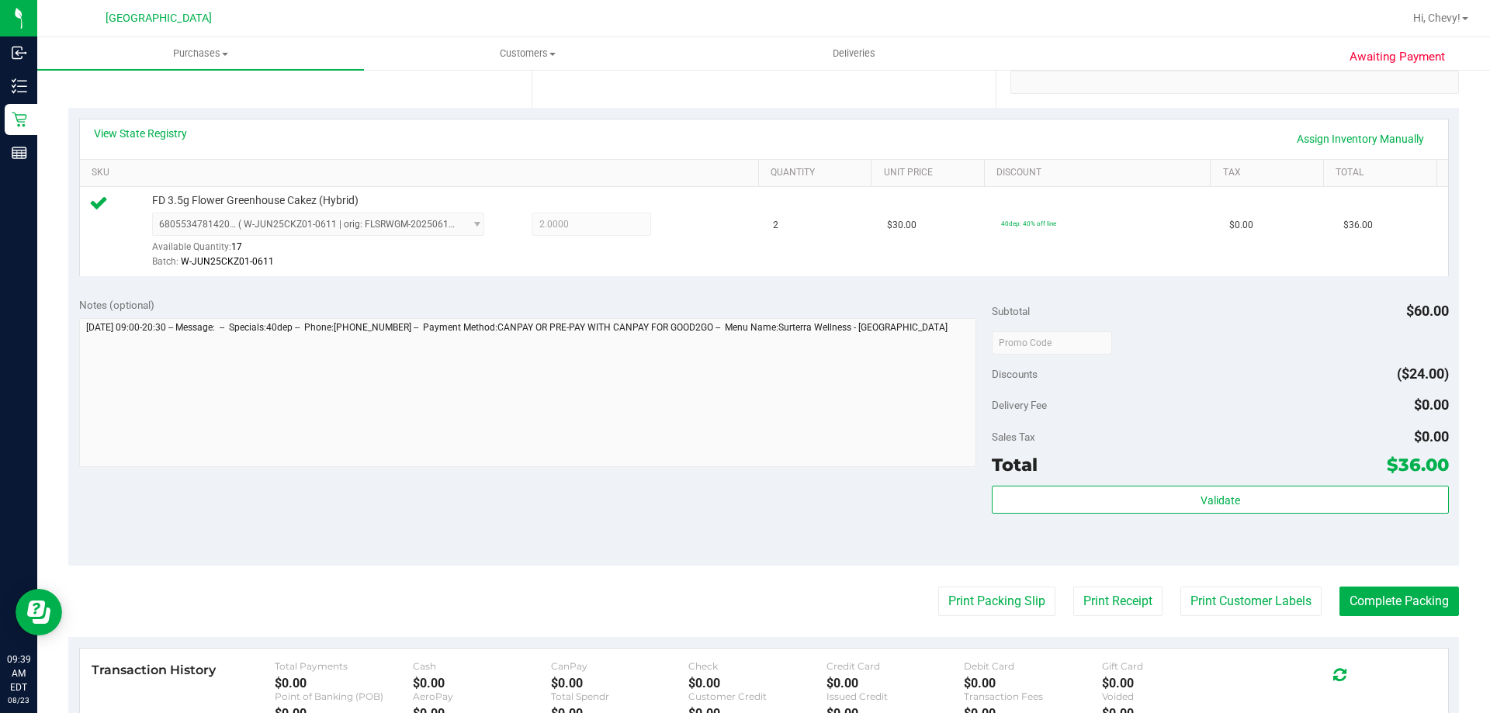
click at [1226, 519] on div "Validate" at bounding box center [1220, 521] width 456 height 70
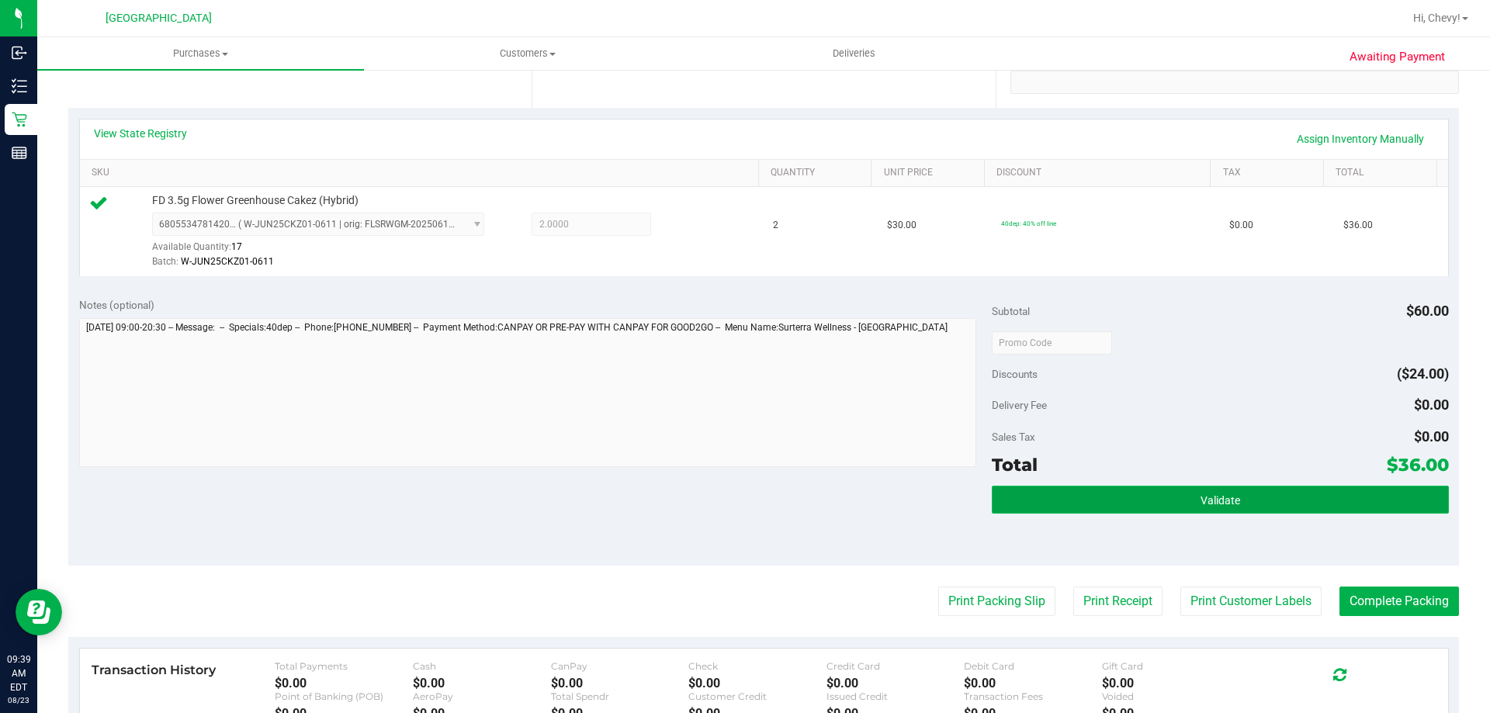
click at [1218, 508] on button "Validate" at bounding box center [1220, 500] width 456 height 28
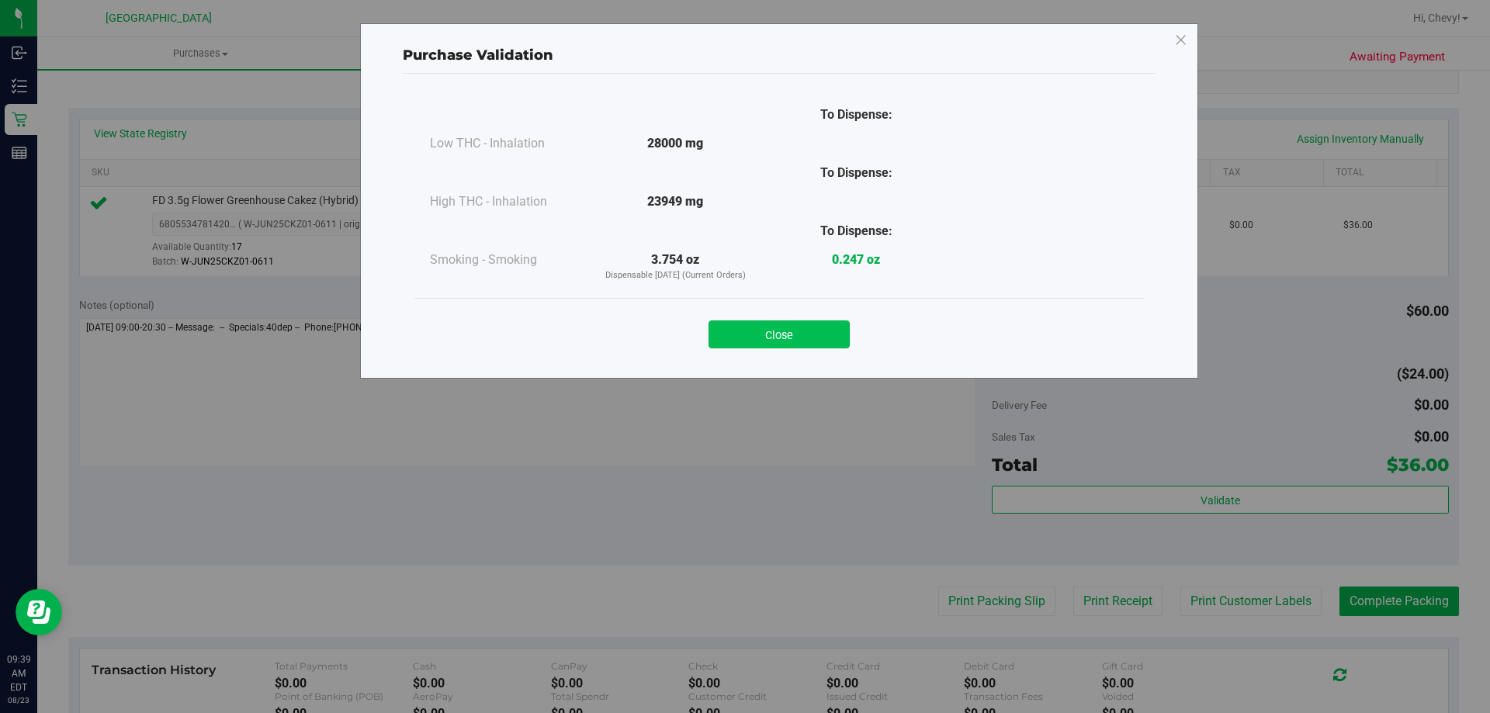
click at [750, 334] on button "Close" at bounding box center [778, 334] width 141 height 28
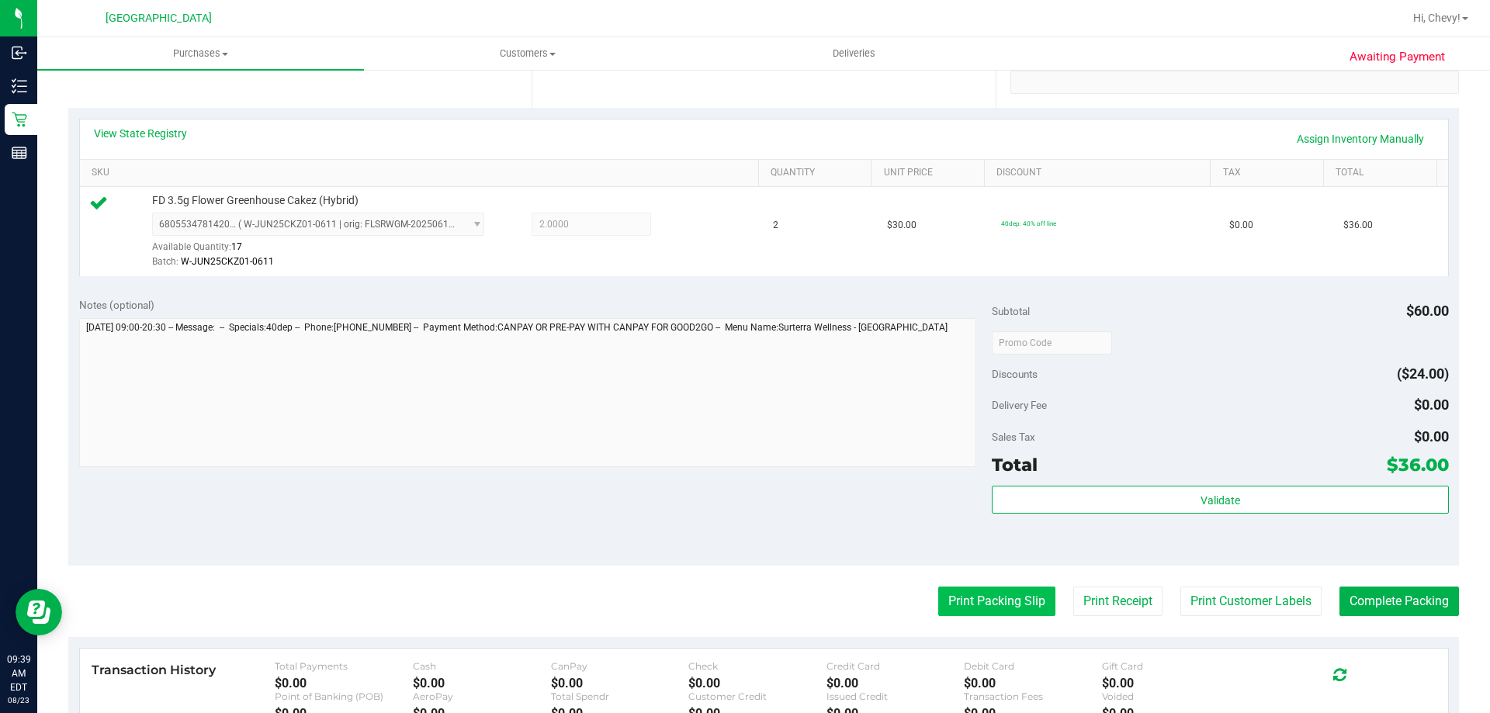
click at [985, 606] on button "Print Packing Slip" at bounding box center [996, 601] width 117 height 29
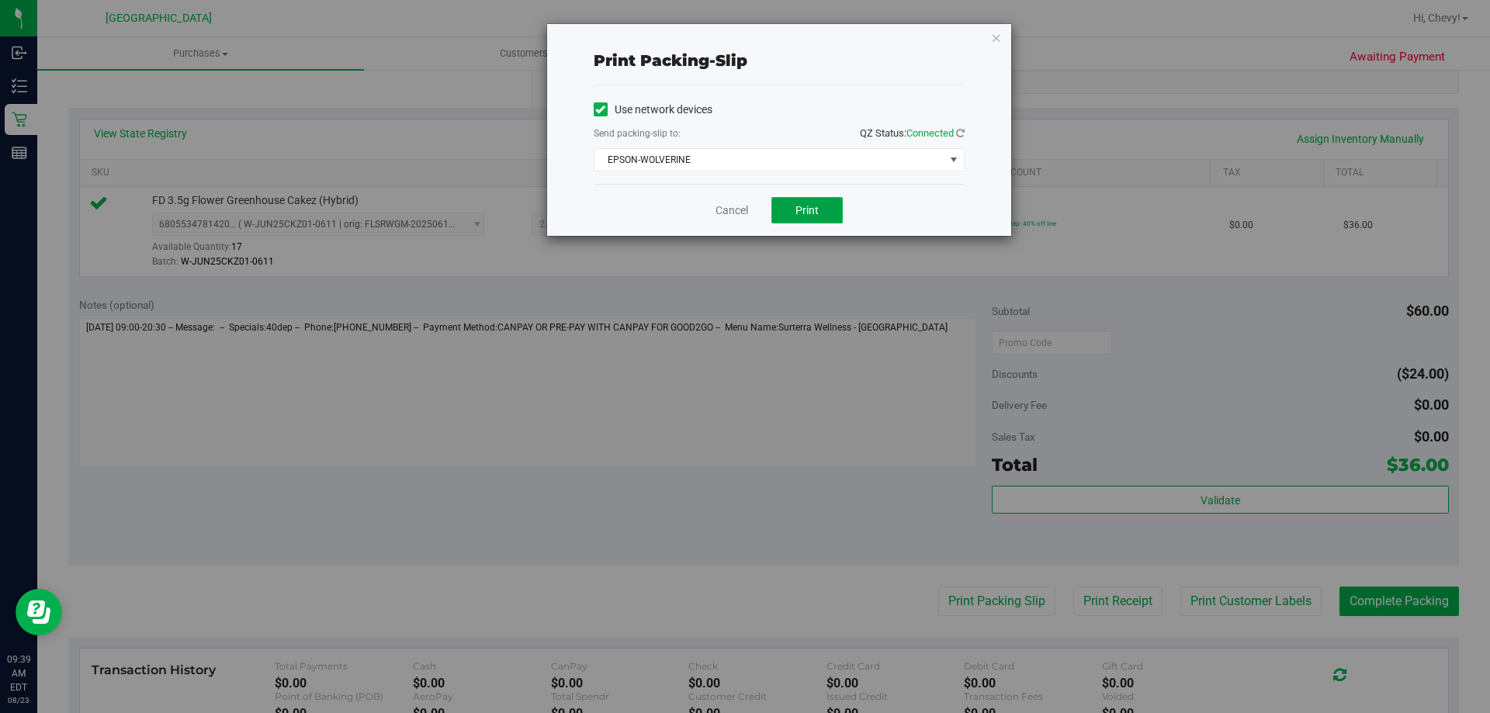
click at [803, 210] on span "Print" at bounding box center [806, 210] width 23 height 12
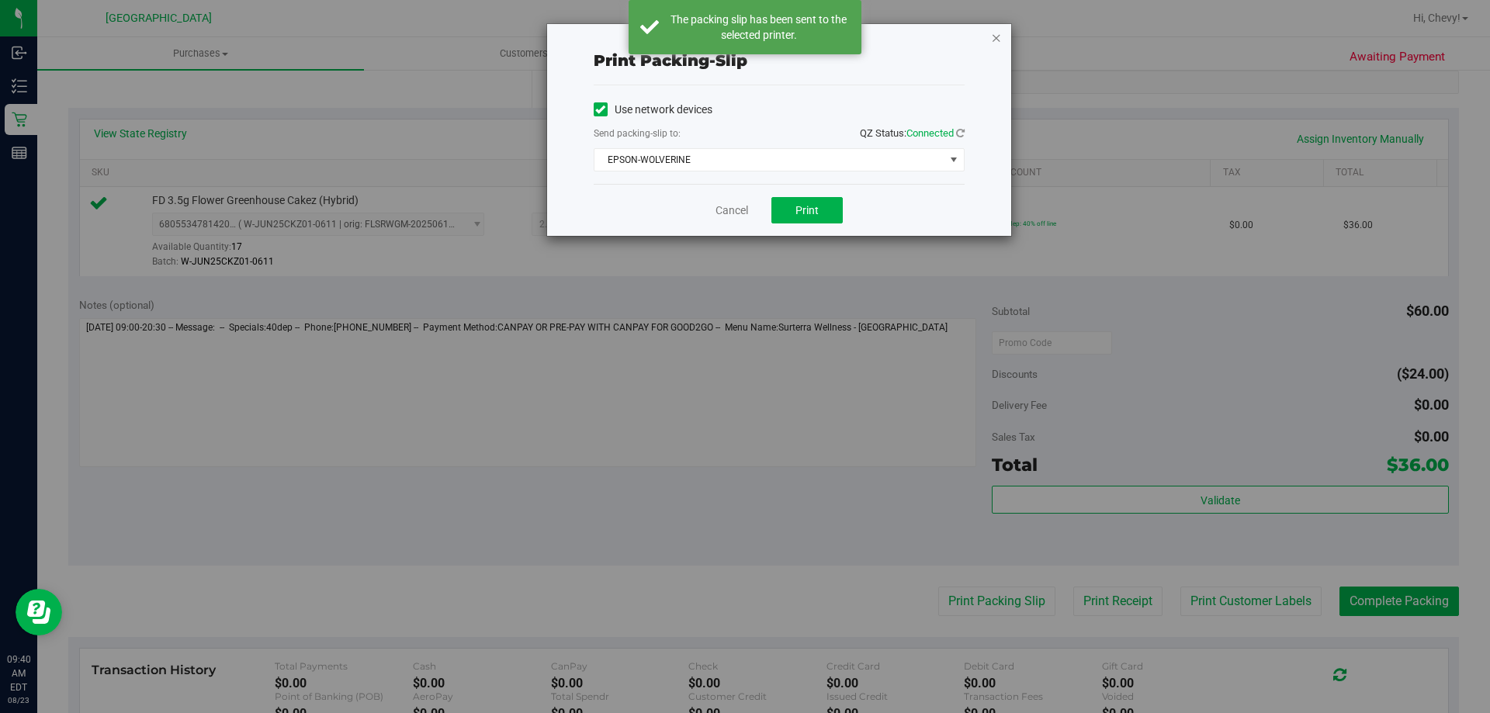
click at [999, 38] on icon "button" at bounding box center [996, 37] width 11 height 19
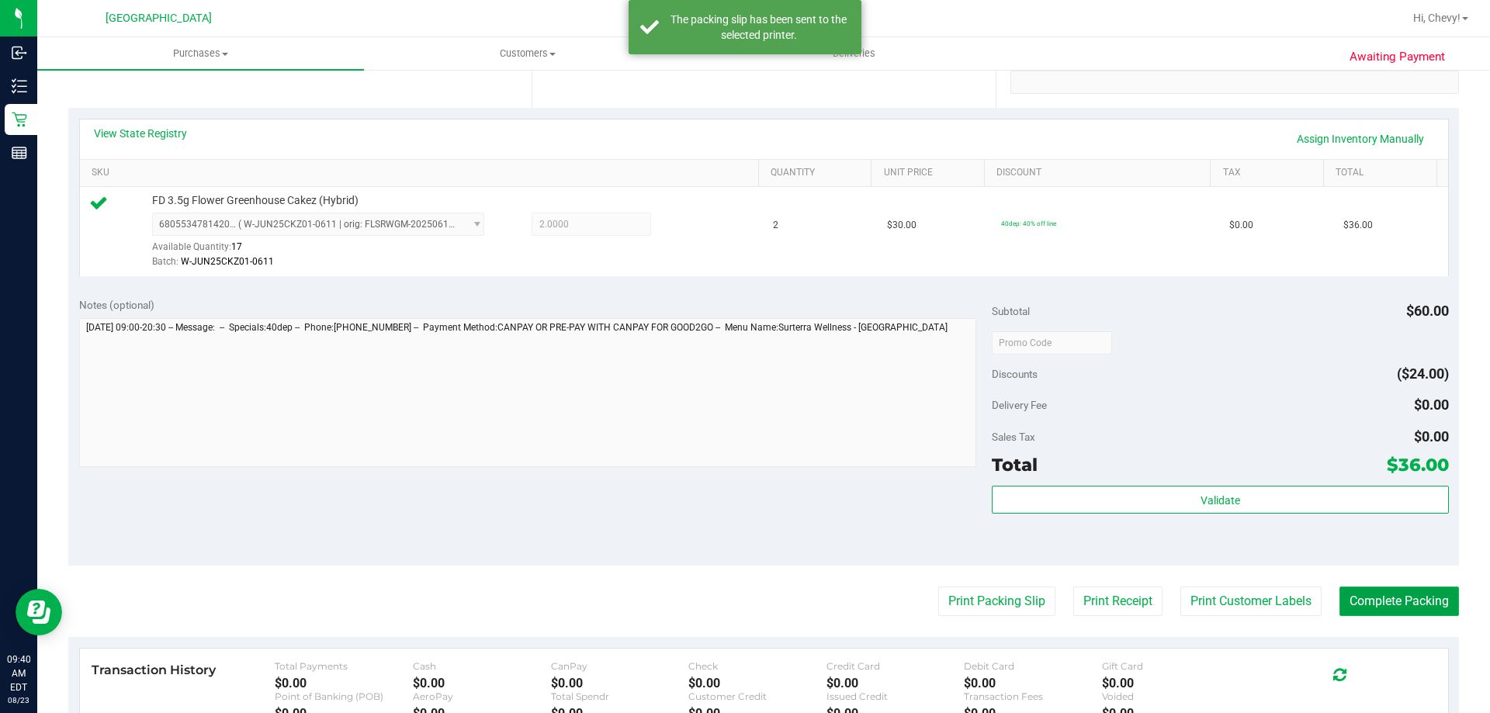
click at [1395, 611] on button "Complete Packing" at bounding box center [1398, 601] width 119 height 29
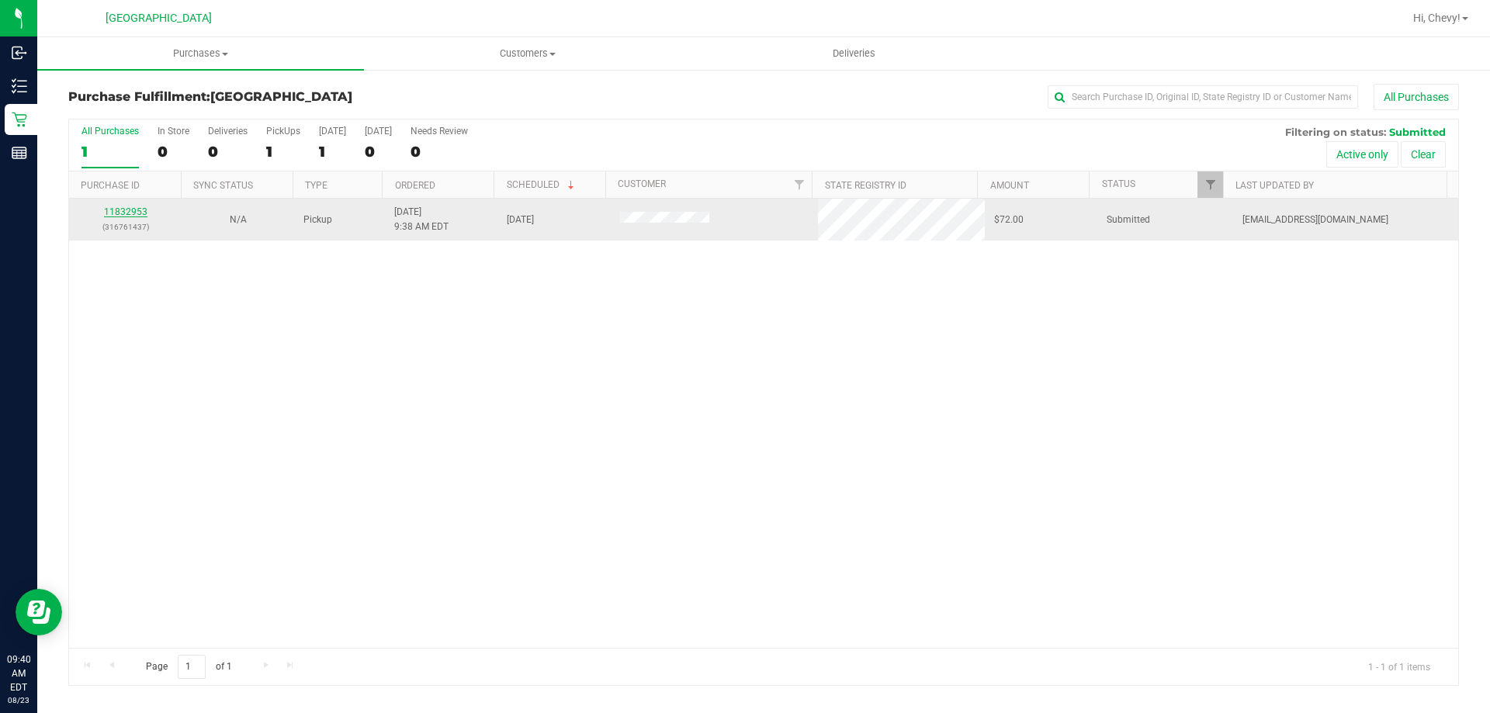
click at [119, 208] on link "11832953" at bounding box center [125, 211] width 43 height 11
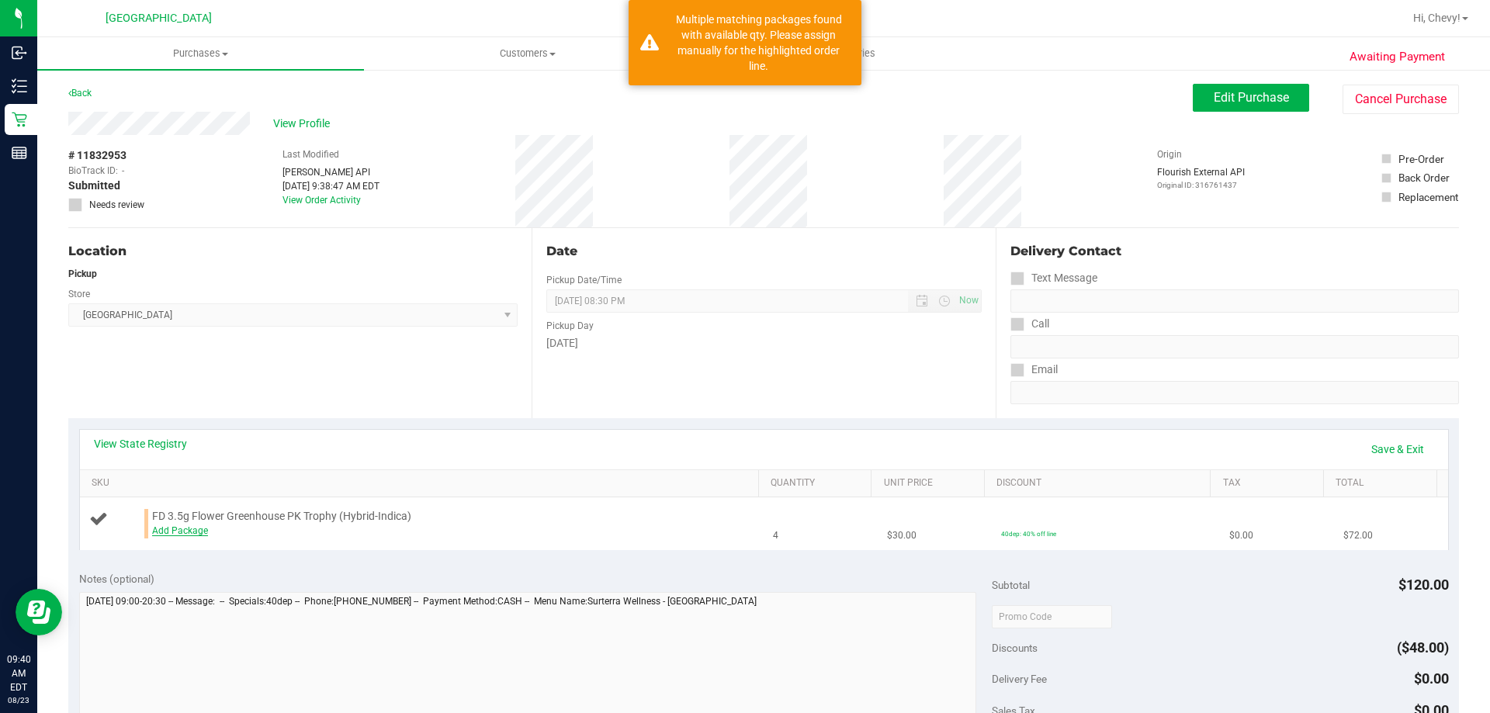
click at [179, 535] on link "Add Package" at bounding box center [180, 530] width 56 height 11
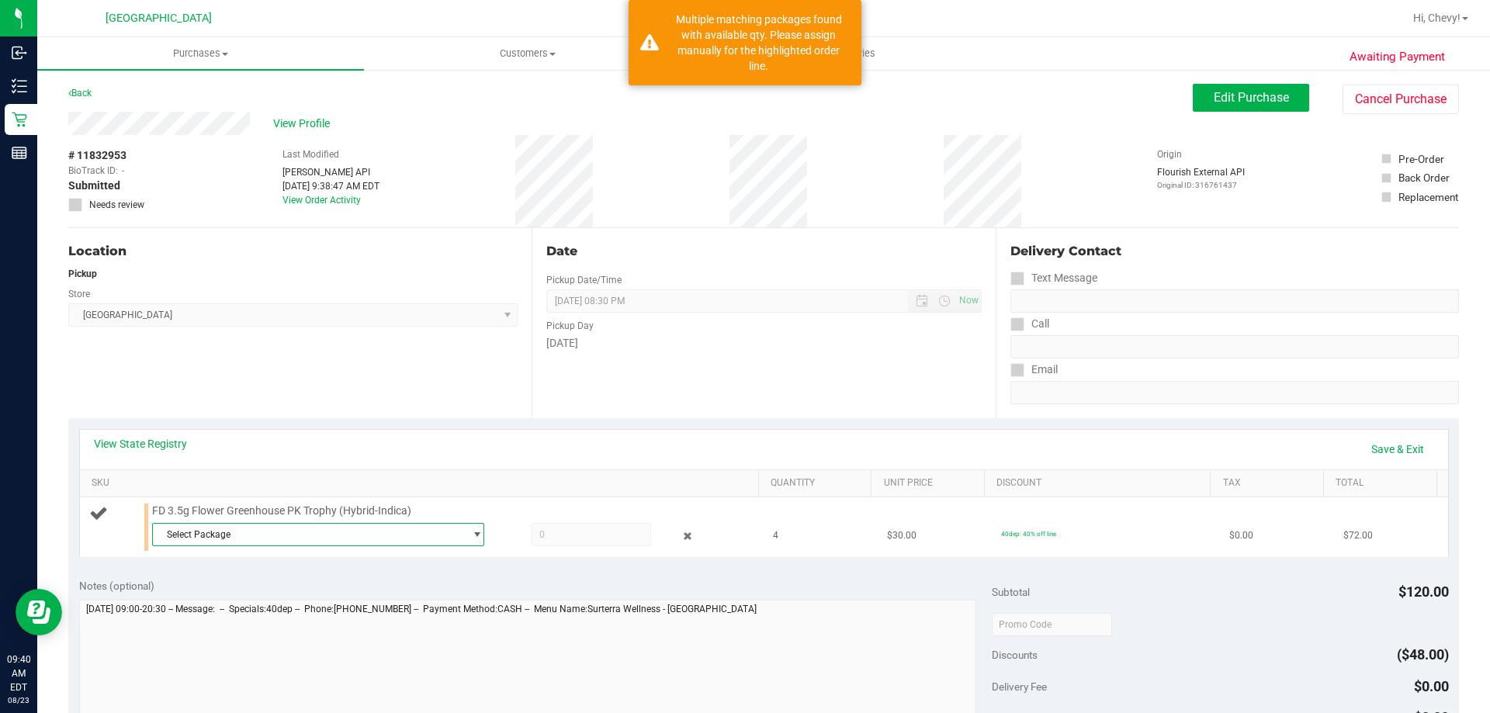
click at [190, 532] on span "Select Package" at bounding box center [308, 535] width 311 height 22
click at [192, 618] on span "8940536208374951" at bounding box center [204, 619] width 87 height 11
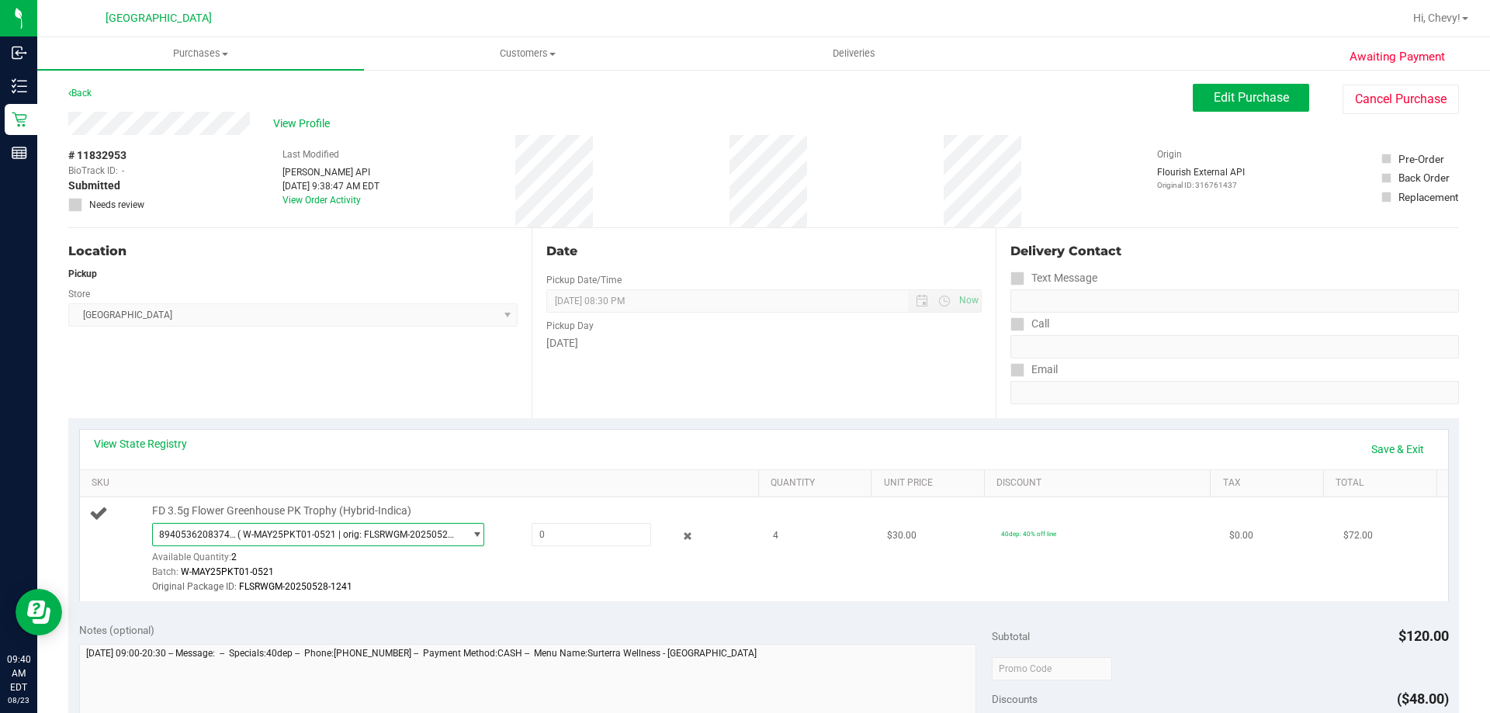
click at [204, 527] on span "8940536208374951 ( W-MAY25PKT01-0521 | orig: FLSRWGM-20250528-1241 )" at bounding box center [308, 535] width 311 height 22
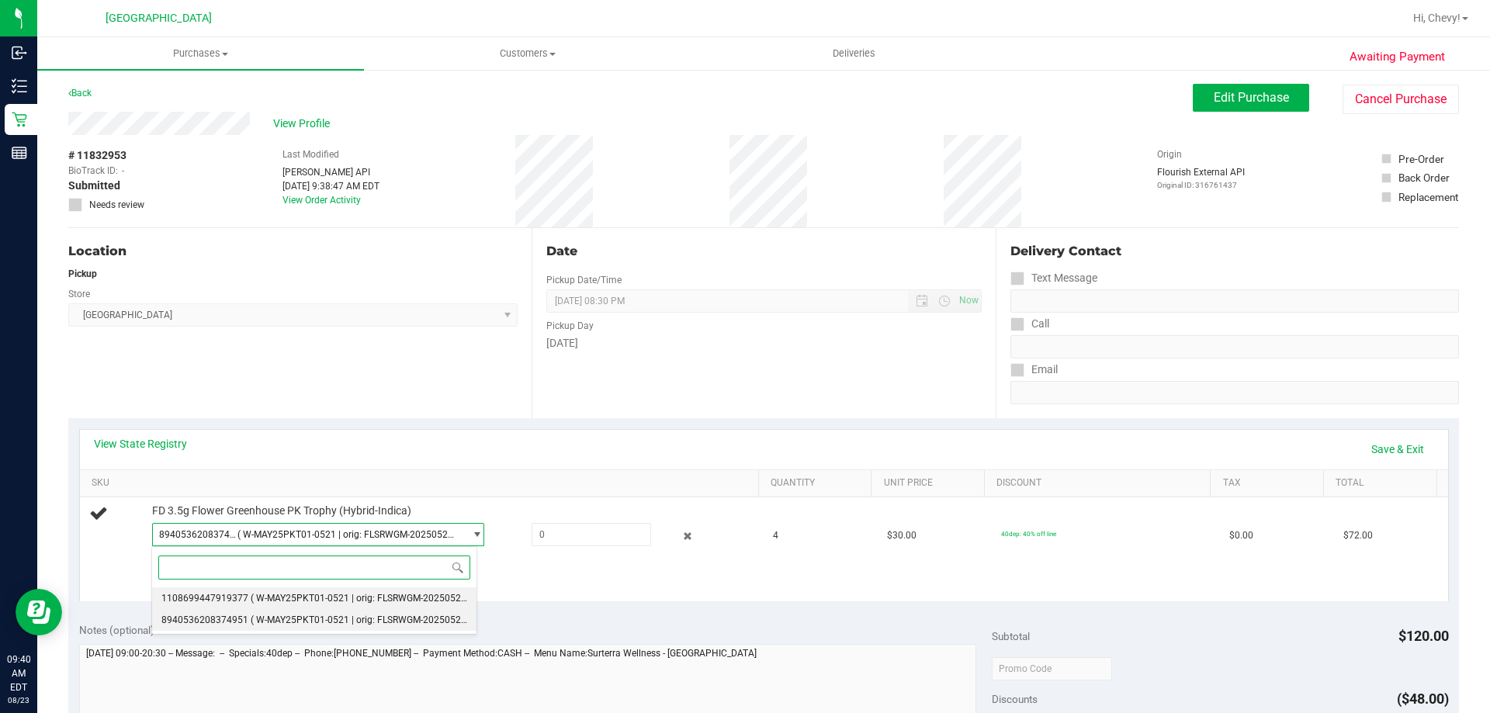
click at [206, 594] on span "1108699447919377" at bounding box center [204, 598] width 87 height 11
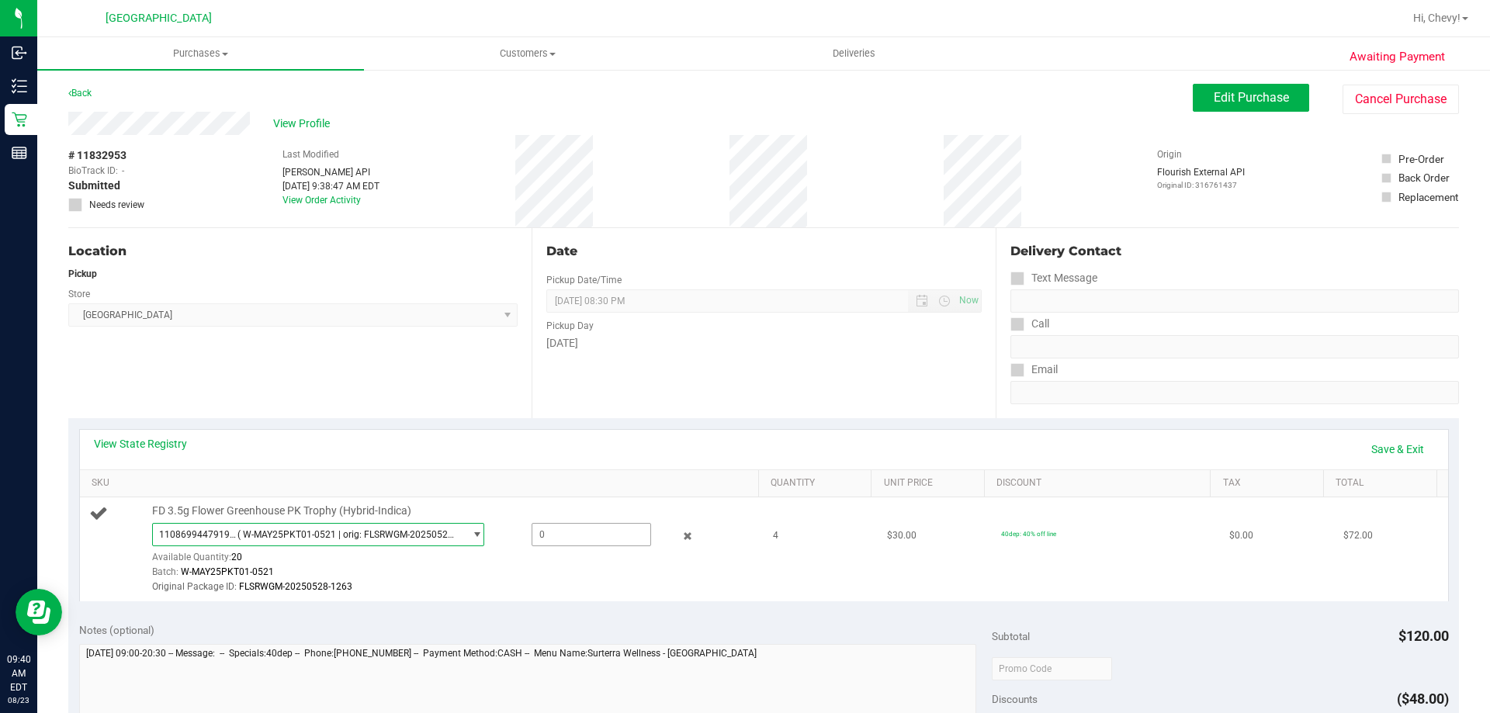
click at [555, 528] on span at bounding box center [590, 534] width 119 height 23
type input "2"
type input "2.0000"
click at [520, 584] on div "Original Package ID: FLSRWGM-20250528-1263" at bounding box center [451, 587] width 599 height 15
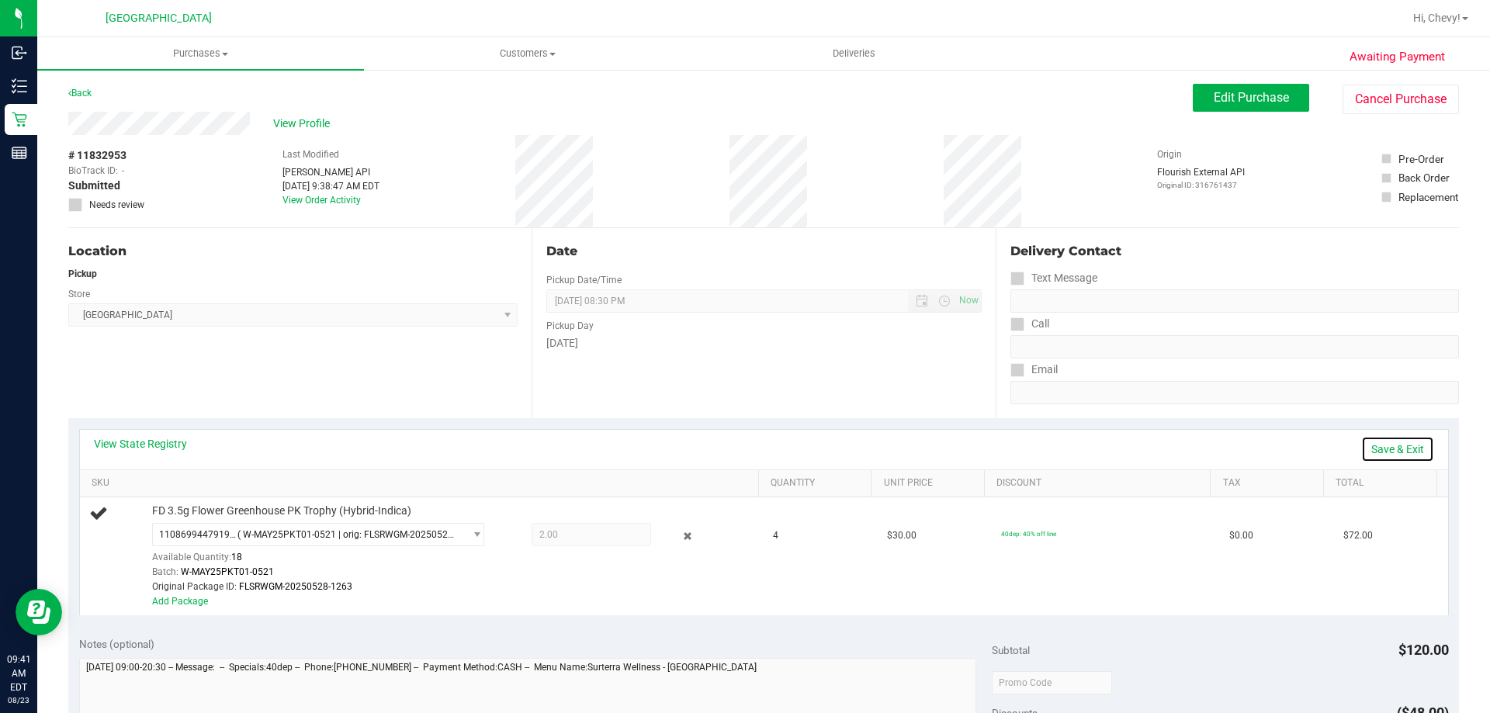
click at [1361, 448] on link "Save & Exit" at bounding box center [1397, 449] width 73 height 26
click at [189, 604] on link "Add Package" at bounding box center [180, 601] width 56 height 11
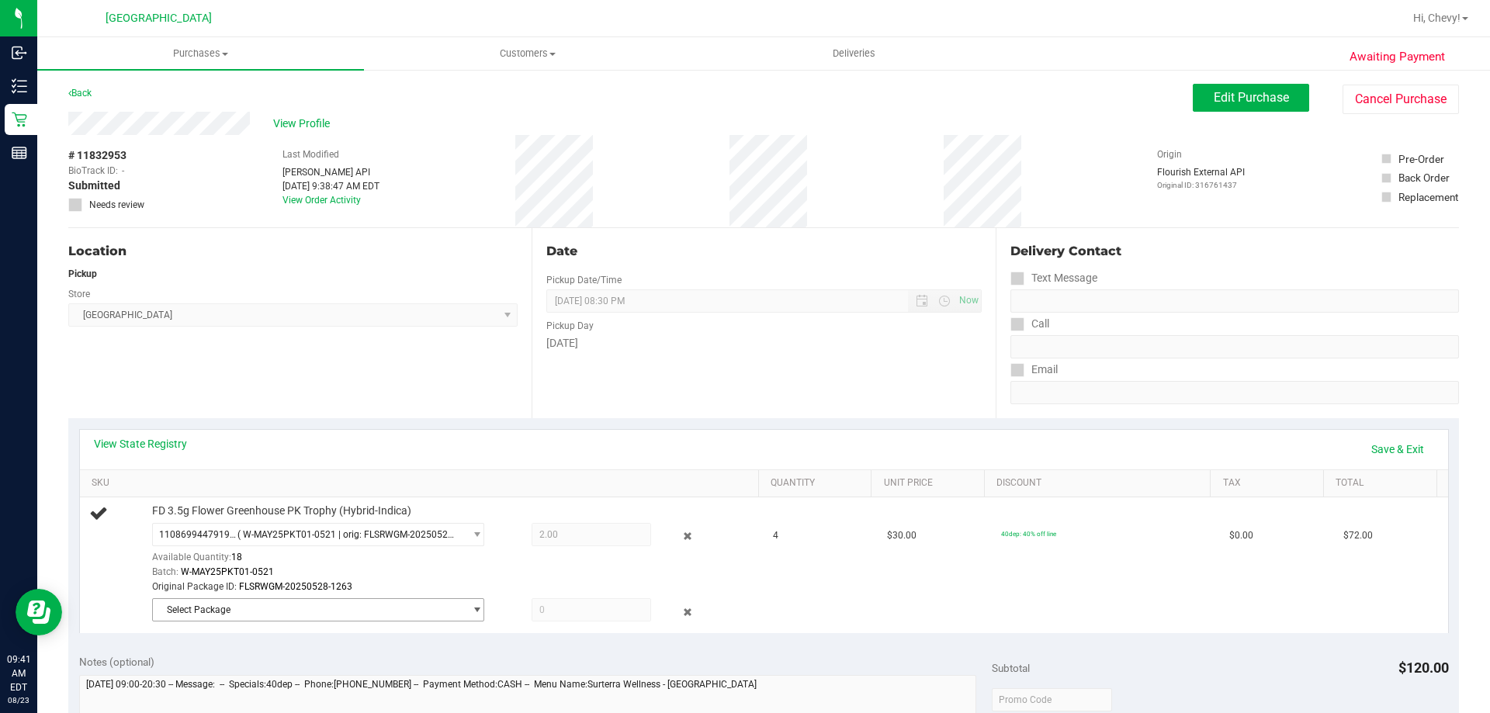
click at [189, 604] on span "Select Package" at bounding box center [308, 610] width 311 height 22
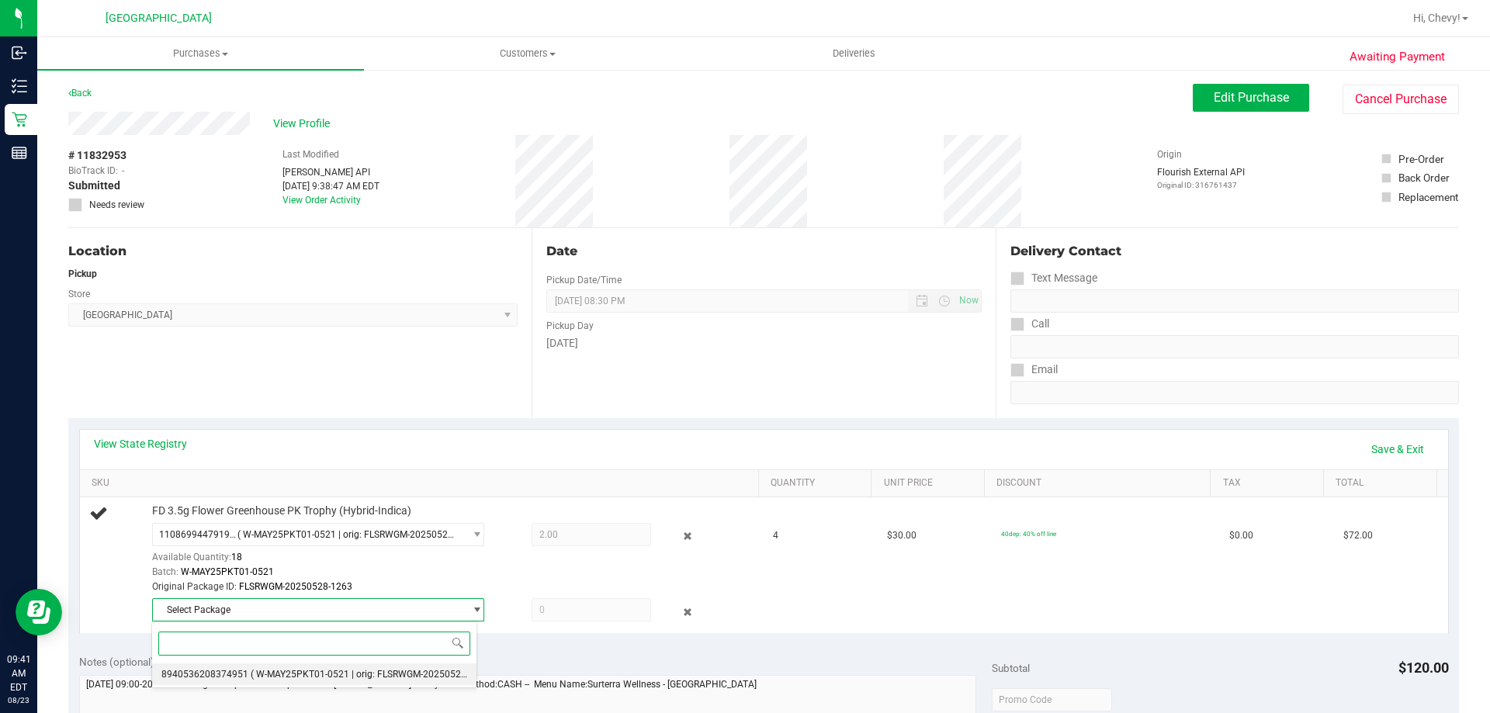
click at [218, 676] on span "8940536208374951" at bounding box center [204, 674] width 87 height 11
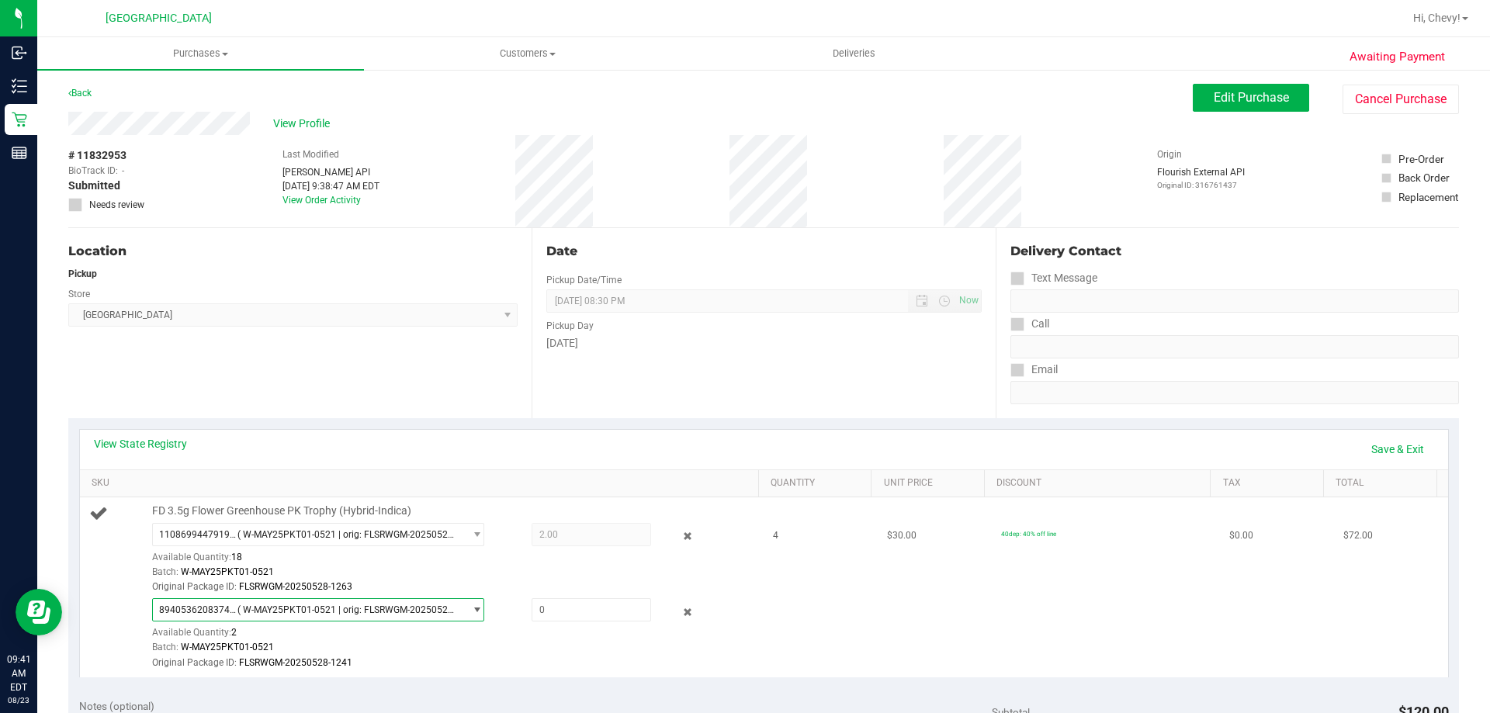
click at [220, 617] on span "8940536208374951 ( W-MAY25PKT01-0521 | orig: FLSRWGM-20250528-1241 )" at bounding box center [308, 610] width 311 height 22
click at [616, 664] on div "Original Package ID: FLSRWGM-20250528-1241" at bounding box center [451, 663] width 599 height 15
click at [587, 604] on span at bounding box center [590, 609] width 119 height 23
type input "2"
type input "2.0000"
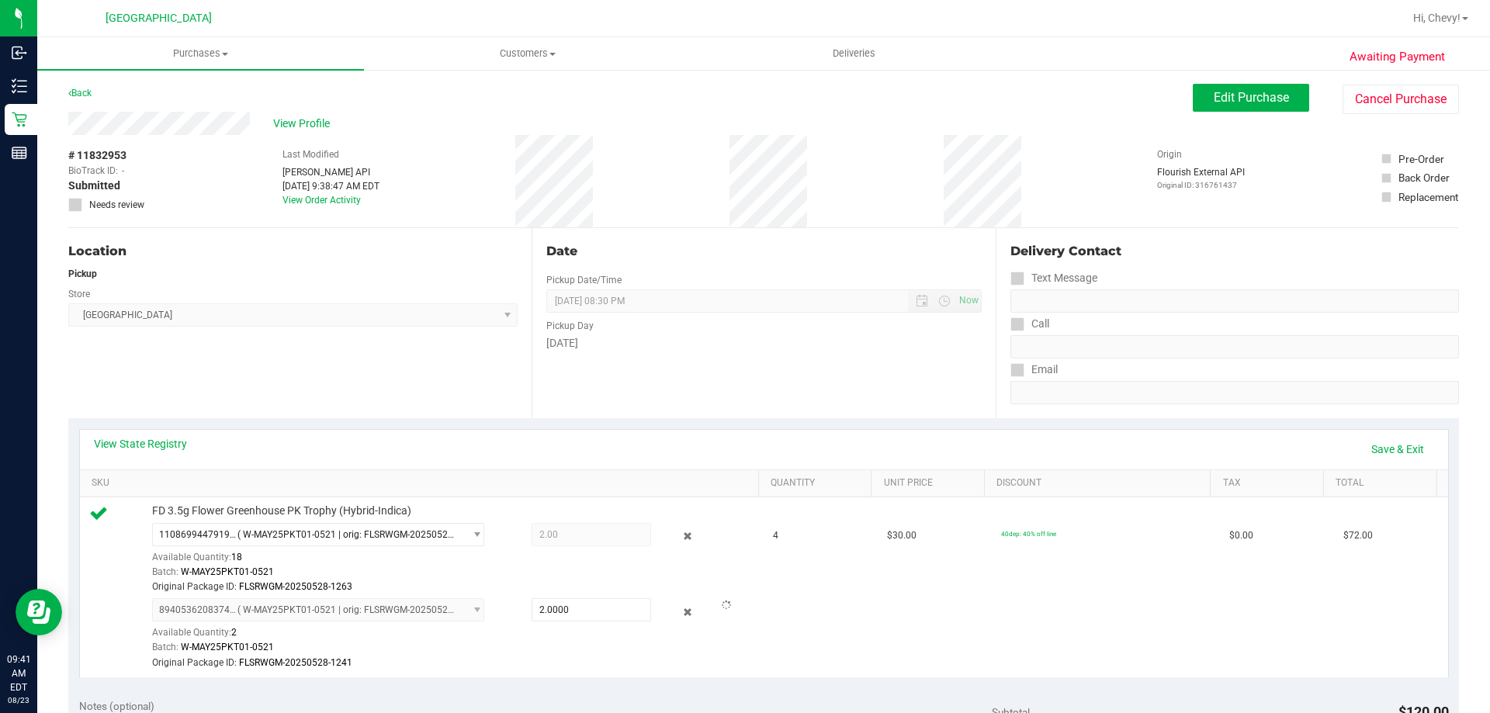
click at [568, 679] on div "View State Registry Save & Exit SKU Quantity Unit Price Discount Tax Total FD 3…" at bounding box center [763, 552] width 1390 height 269
click at [1390, 448] on link "Save & Exit" at bounding box center [1397, 449] width 73 height 26
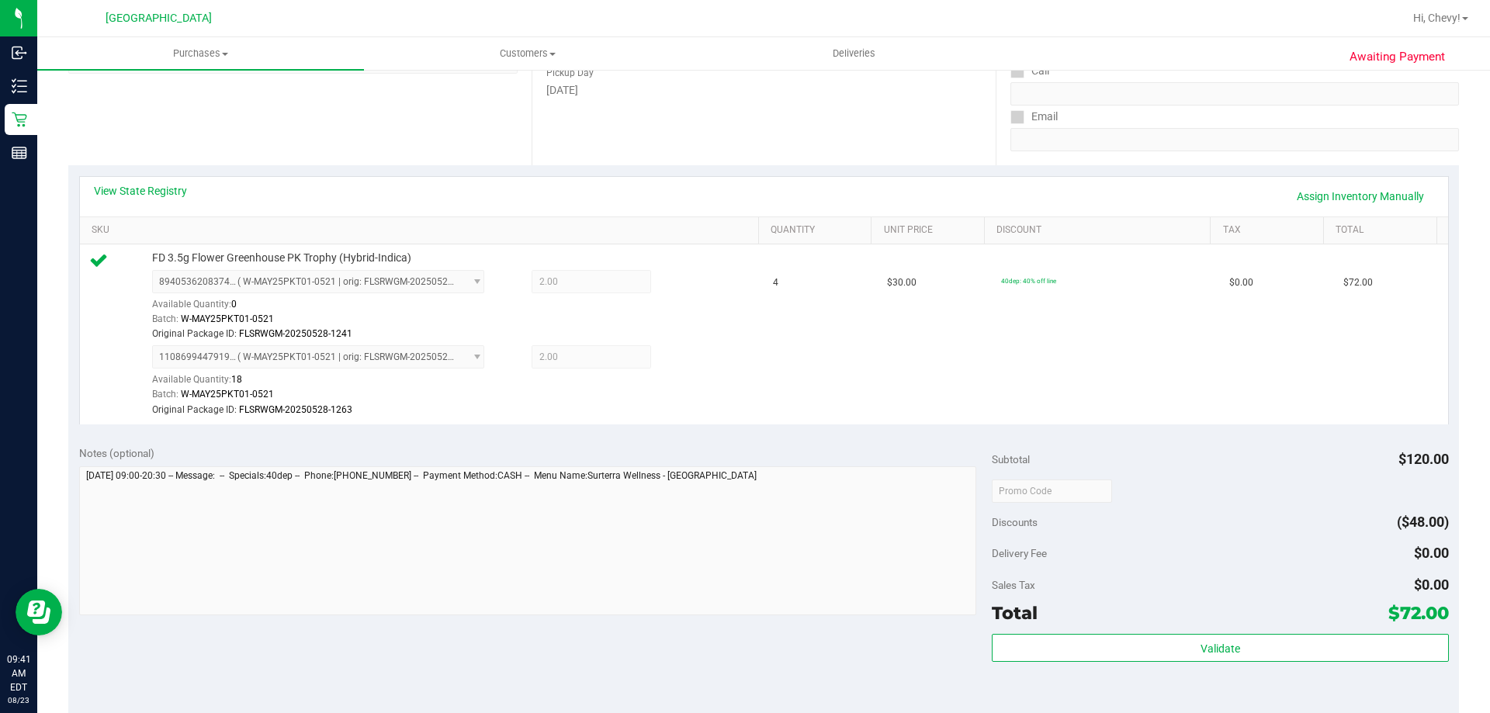
scroll to position [310, 0]
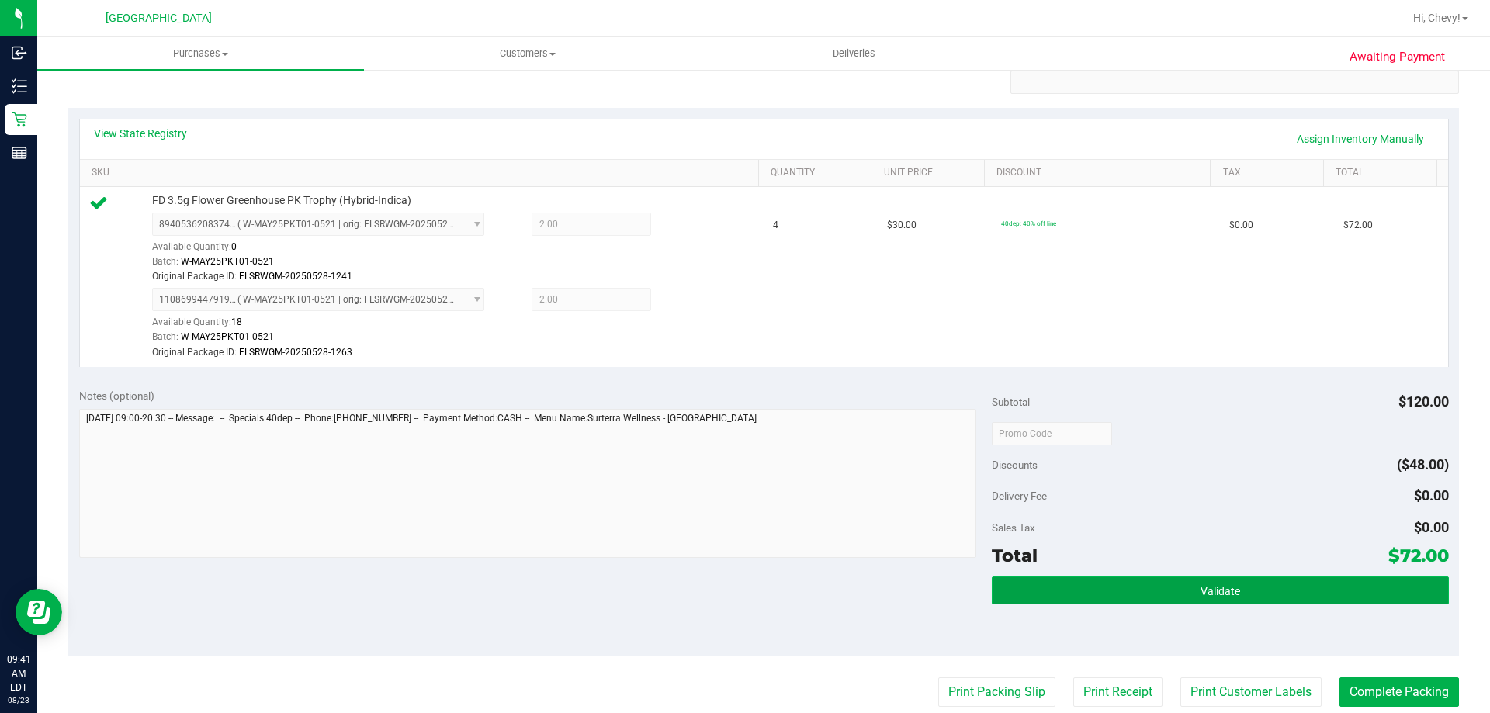
click at [1223, 585] on span "Validate" at bounding box center [1220, 591] width 40 height 12
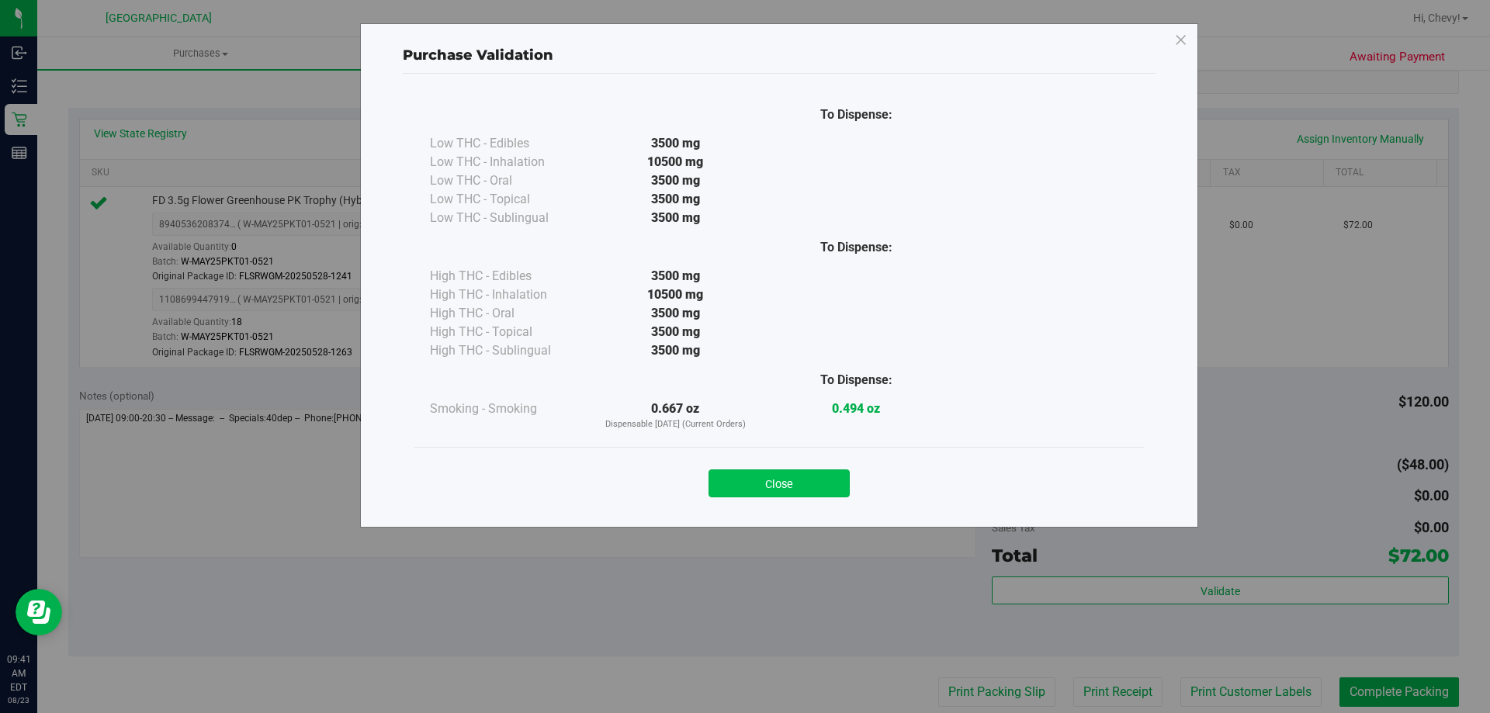
click at [801, 476] on button "Close" at bounding box center [778, 483] width 141 height 28
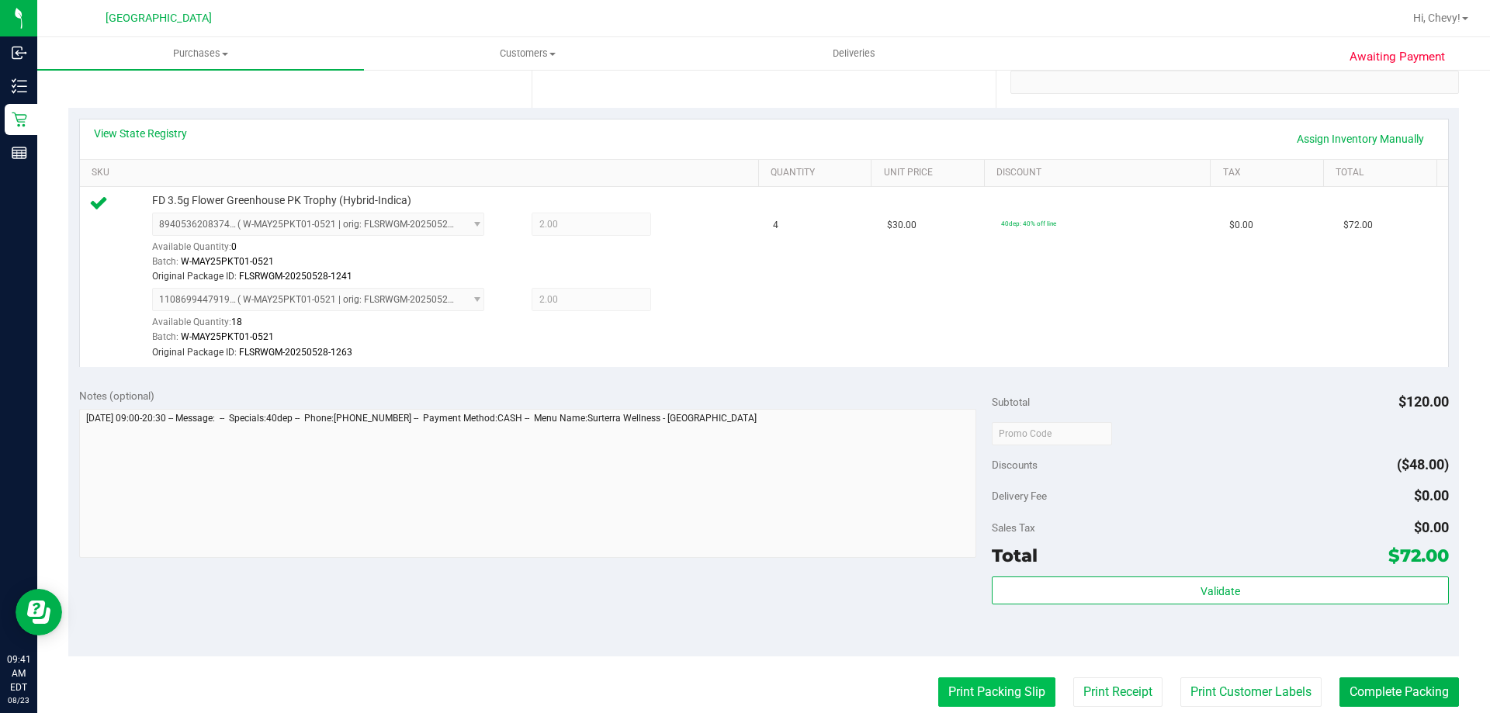
click at [985, 684] on button "Print Packing Slip" at bounding box center [996, 691] width 117 height 29
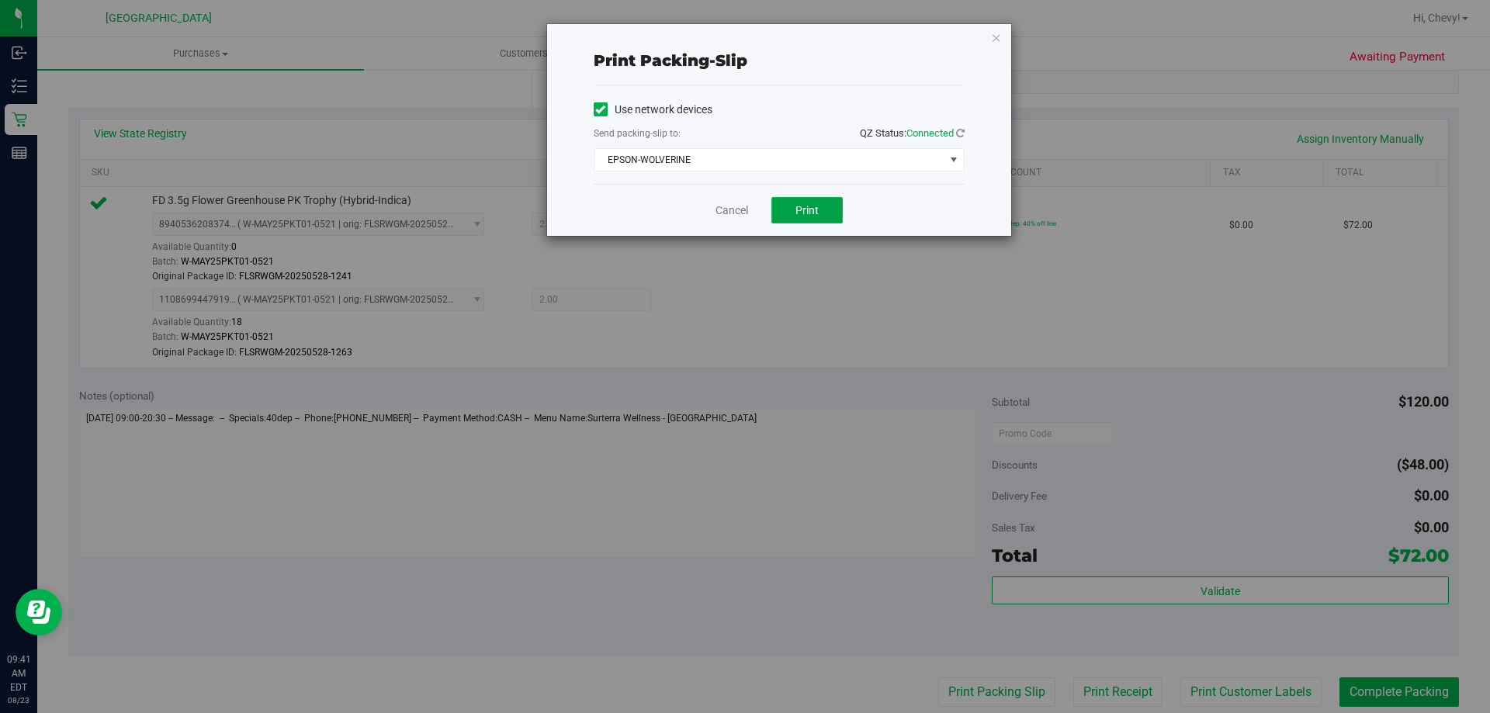
click at [820, 208] on button "Print" at bounding box center [806, 210] width 71 height 26
click at [995, 36] on icon "button" at bounding box center [996, 37] width 11 height 19
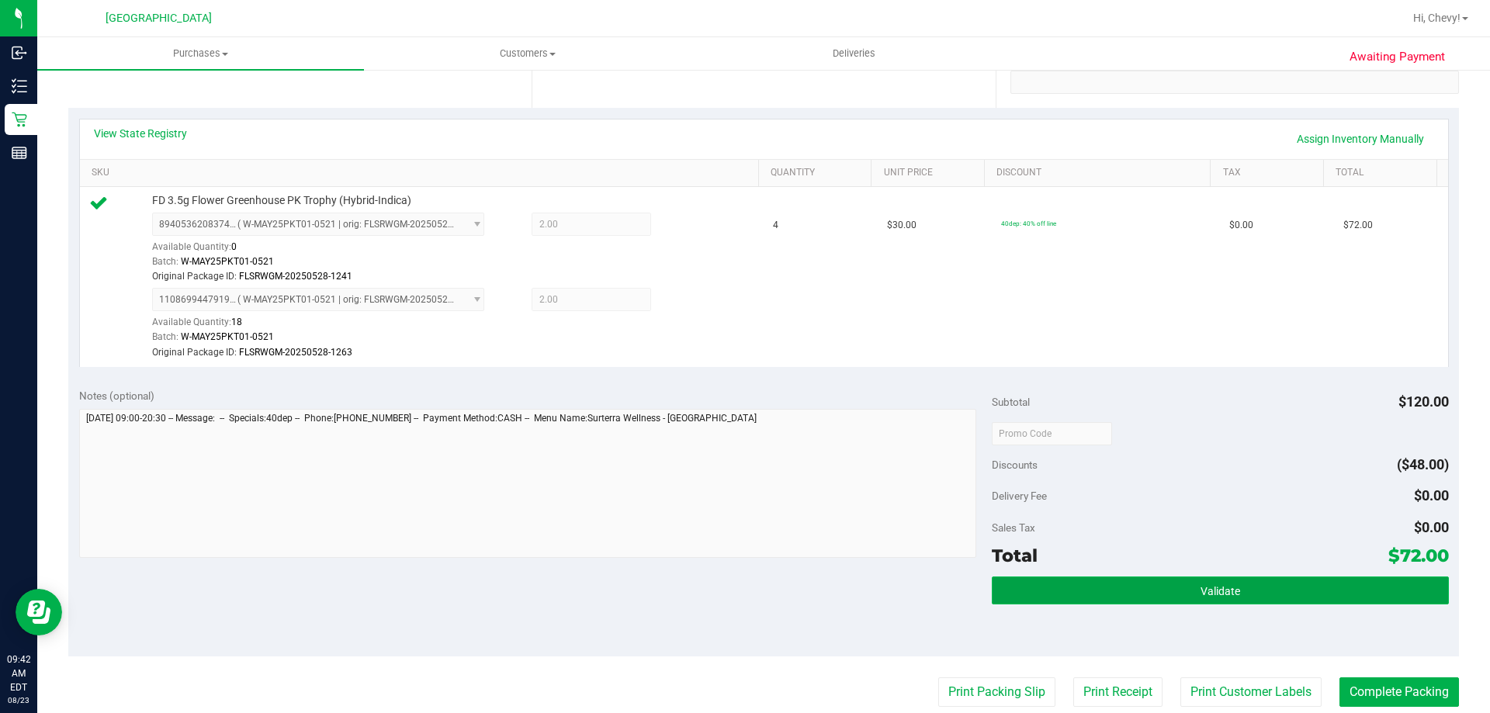
click at [1265, 587] on button "Validate" at bounding box center [1220, 590] width 456 height 28
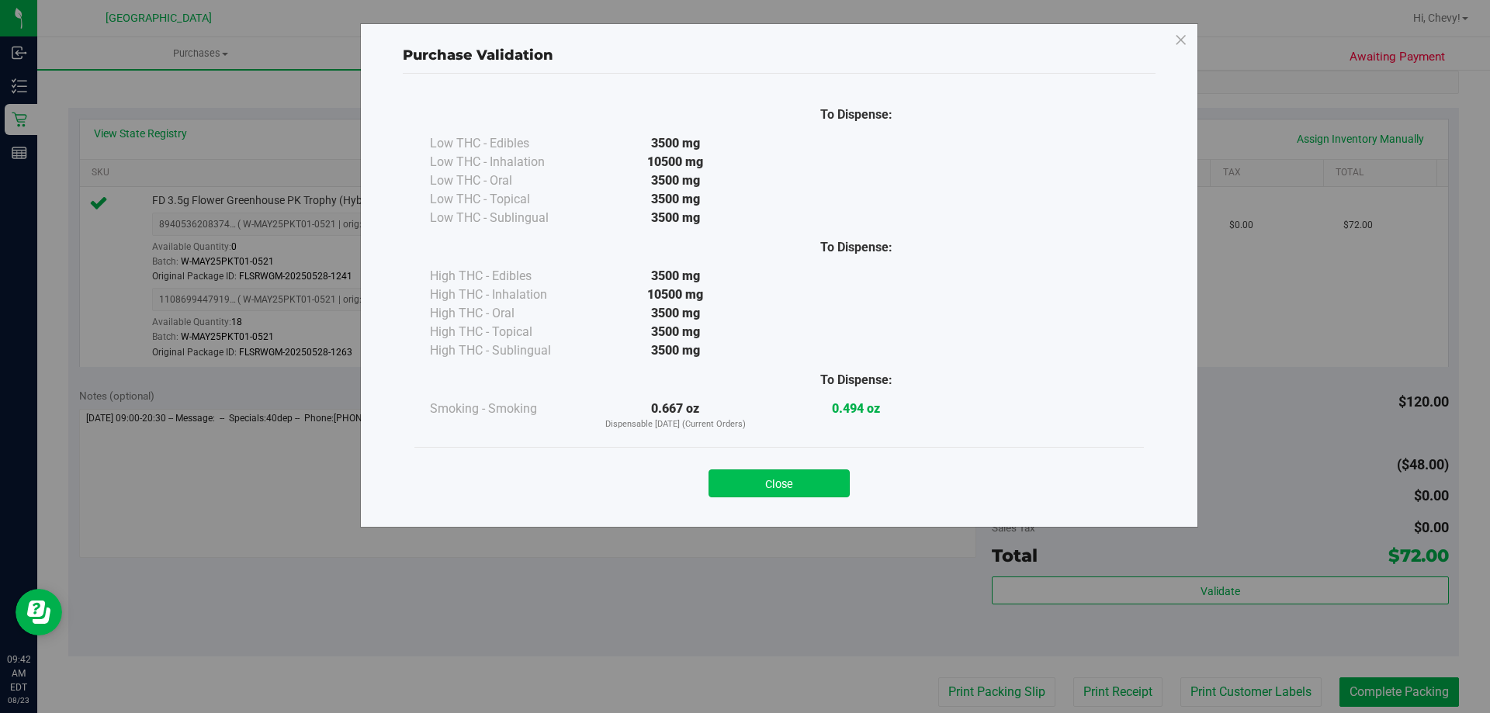
click at [805, 485] on button "Close" at bounding box center [778, 483] width 141 height 28
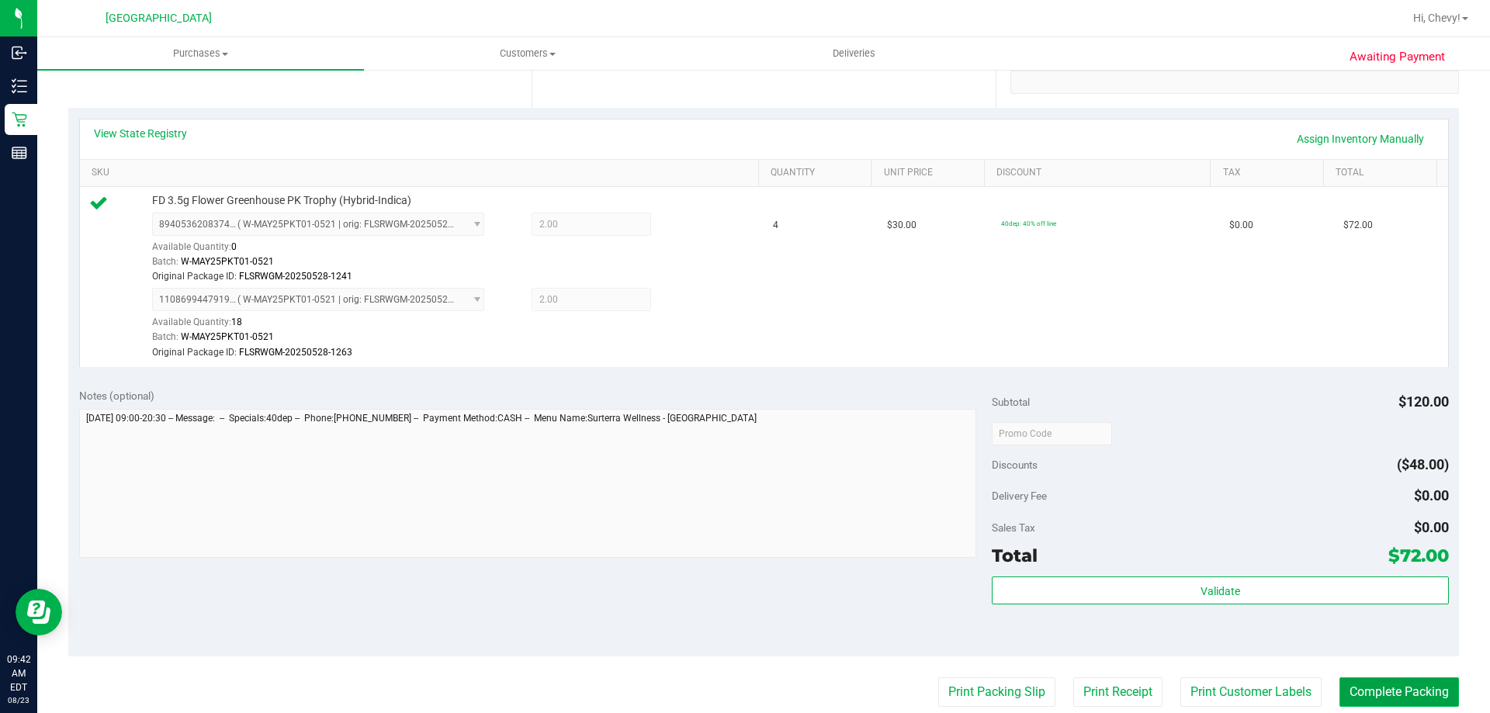
click at [1389, 695] on button "Complete Packing" at bounding box center [1398, 691] width 119 height 29
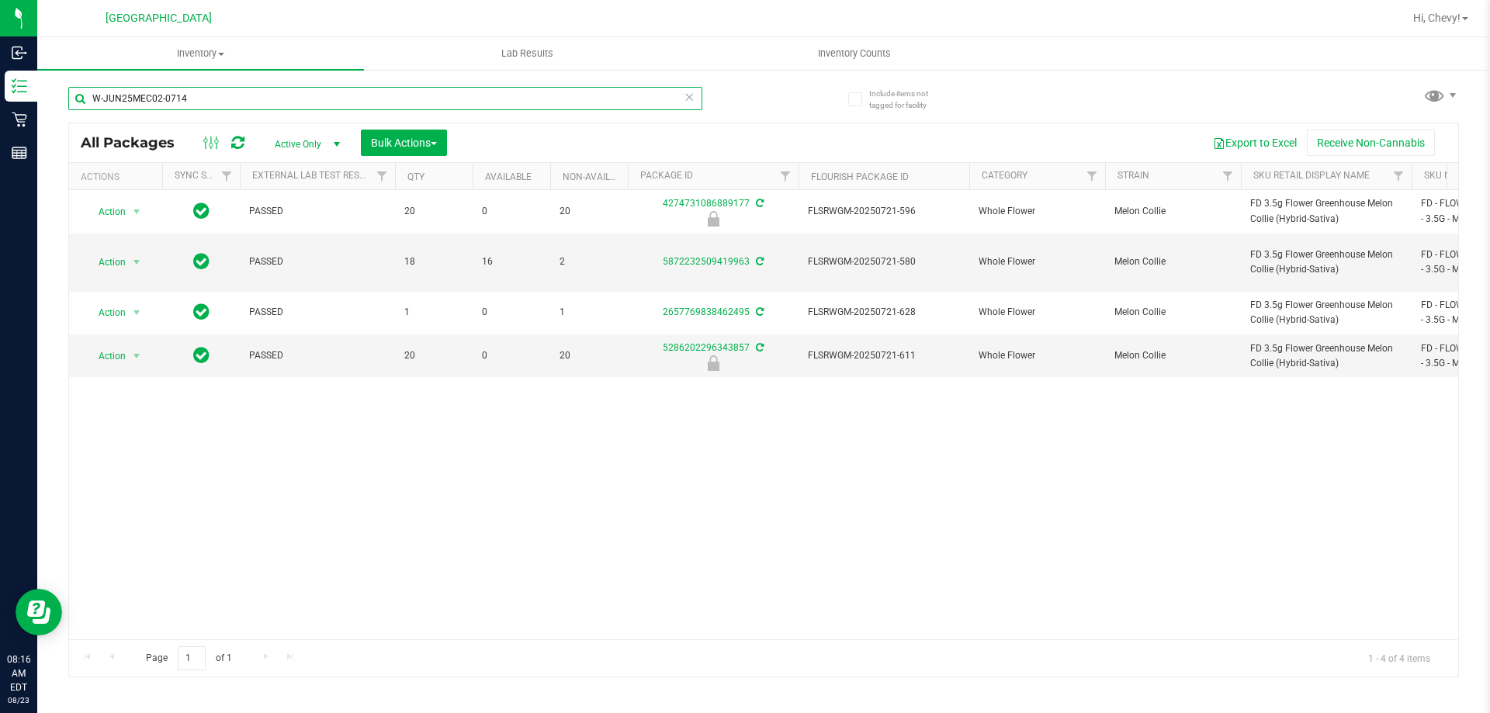
drag, startPoint x: 209, startPoint y: 105, endPoint x: 71, endPoint y: 365, distance: 295.0
click at [64, 393] on div "Include items not tagged for facility W-JUN25MEC02-0714 All Packages Active Onl…" at bounding box center [763, 304] width 1452 height 473
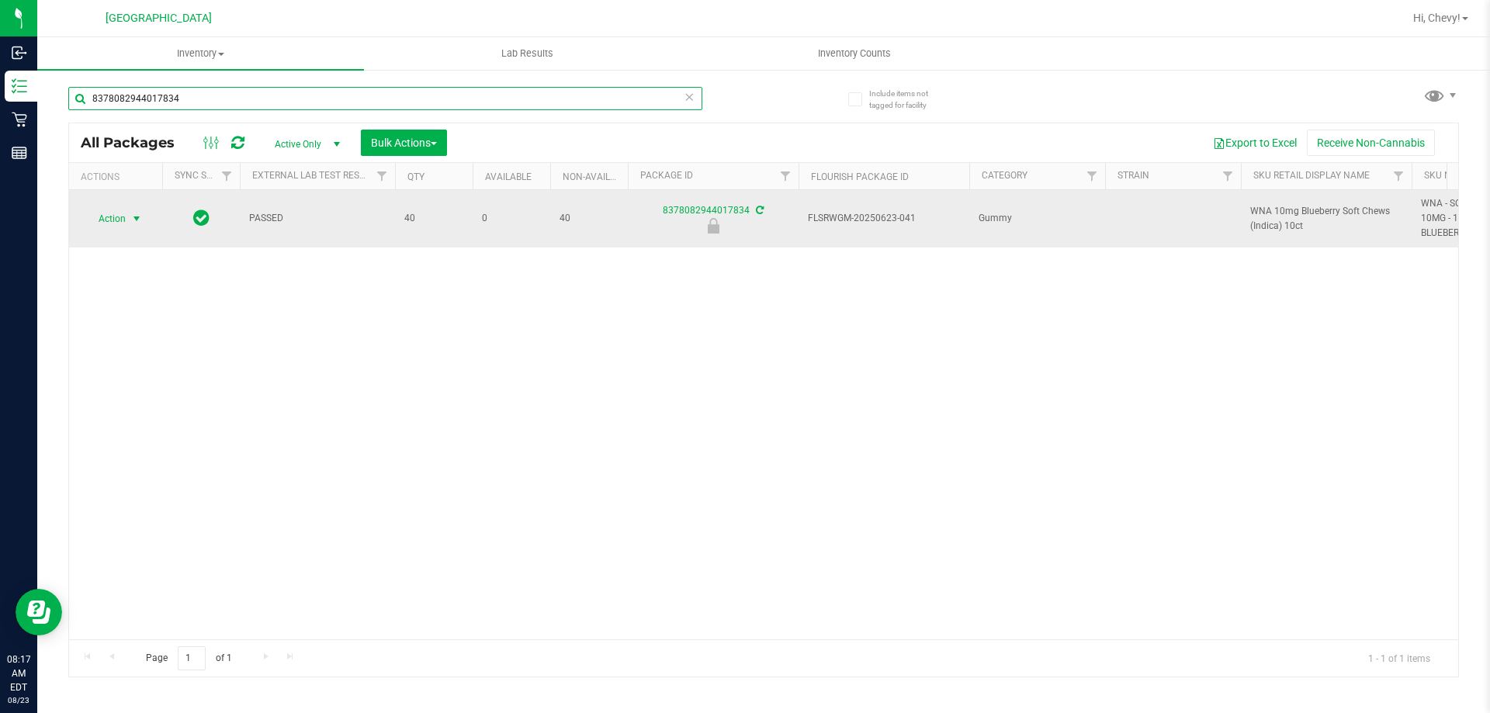
type input "8378082944017834"
click at [119, 214] on span "Action" at bounding box center [106, 219] width 42 height 22
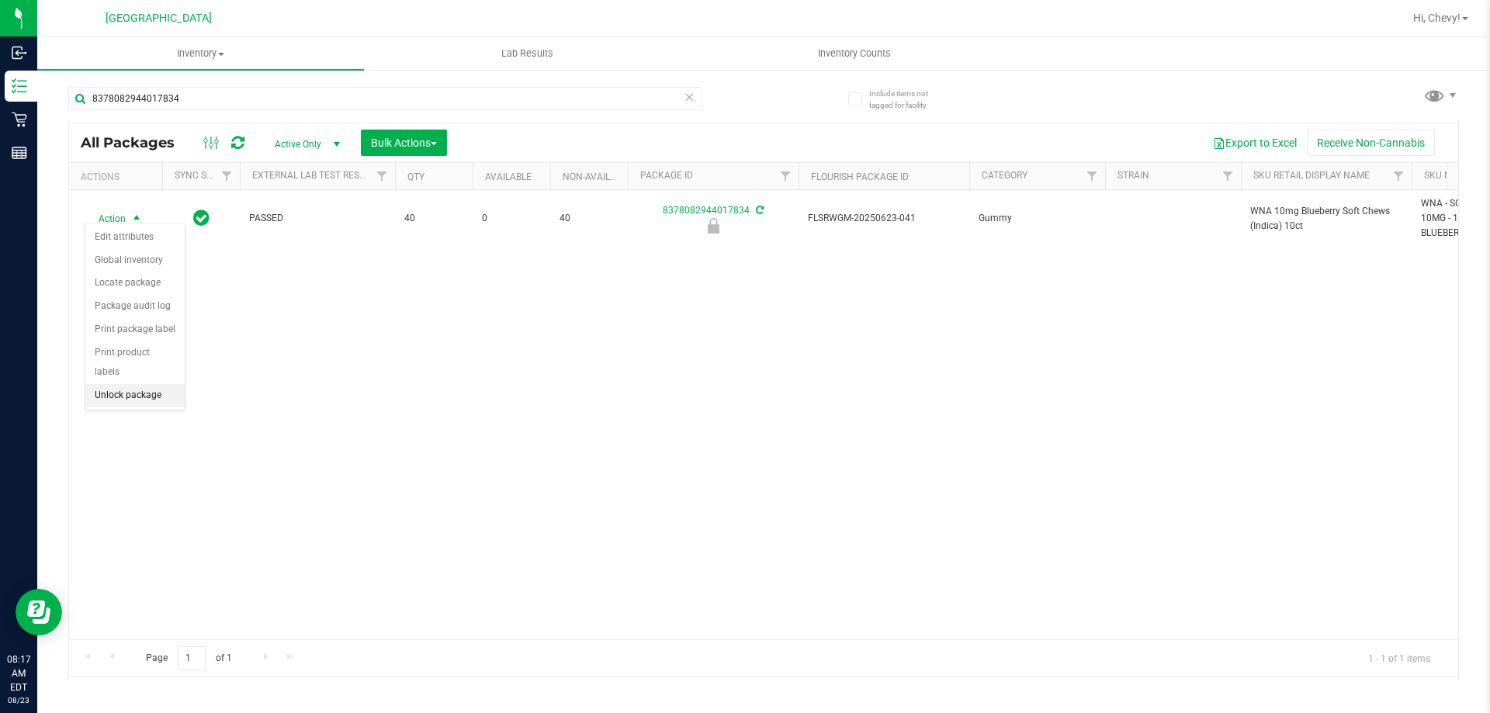
click at [160, 384] on li "Unlock package" at bounding box center [134, 395] width 99 height 23
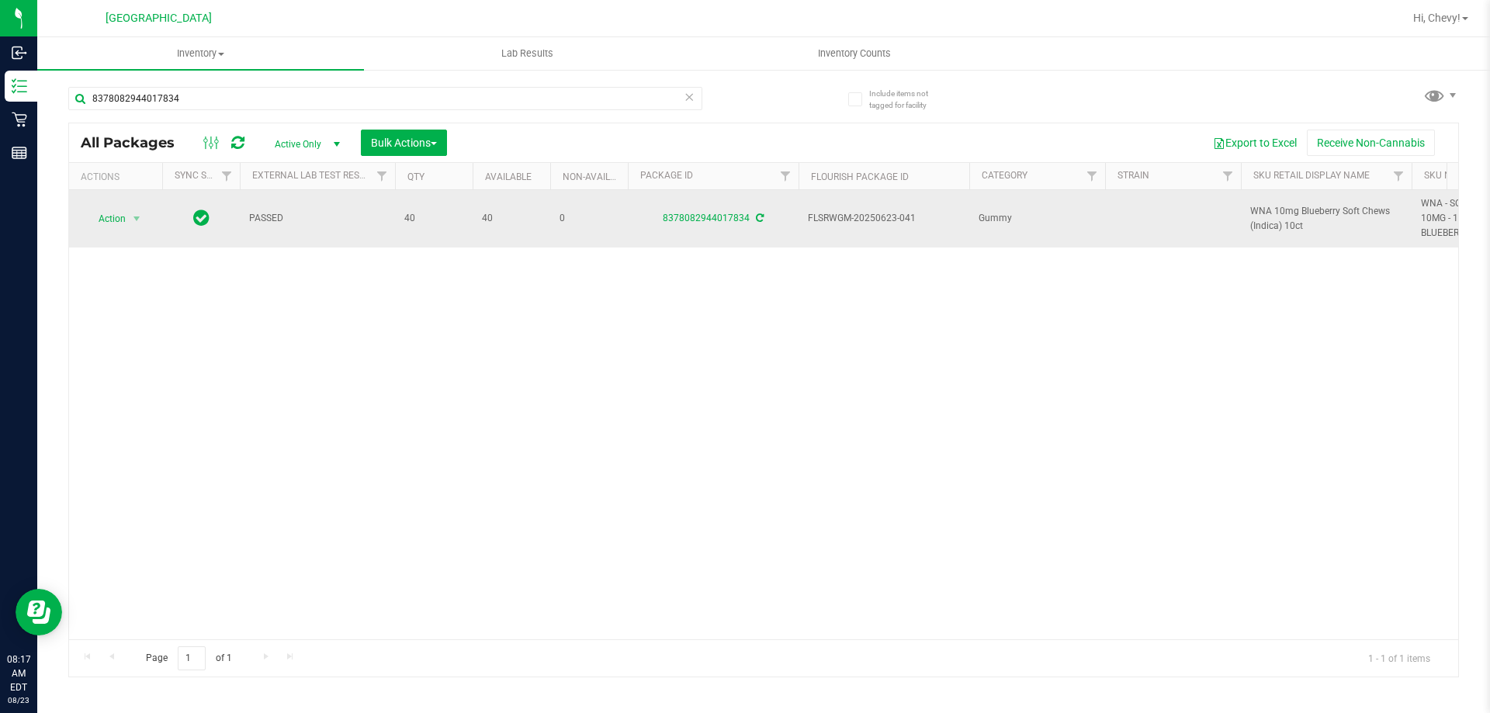
click at [1272, 222] on span "WNA 10mg Blueberry Soft Chews (Indica) 10ct" at bounding box center [1326, 218] width 152 height 29
copy tr "WNA 10mg Blueberry Soft Chews (Indica) 10ct"
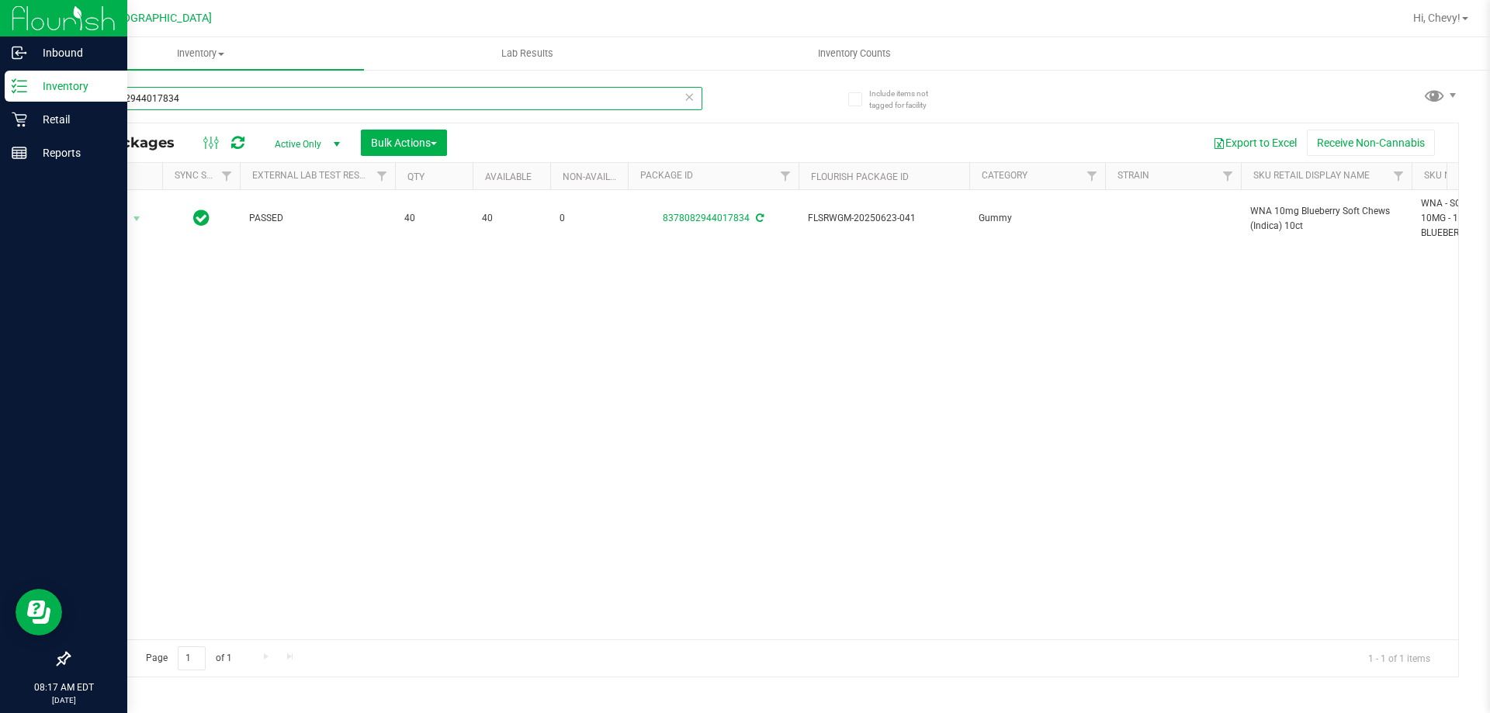
drag, startPoint x: 188, startPoint y: 92, endPoint x: 28, endPoint y: 95, distance: 159.9
click at [29, 95] on div "Inbound Inventory Retail Reports 08:17 AM EDT [DATE] 08/23 Palm Coast WC Hi, Ch…" at bounding box center [745, 356] width 1490 height 713
paste input "WNA 10mg Blueberry Soft Chews (Indica) 10ct"
type input "WNA 10mg Blueberry Soft Chews (Indica) 10ct"
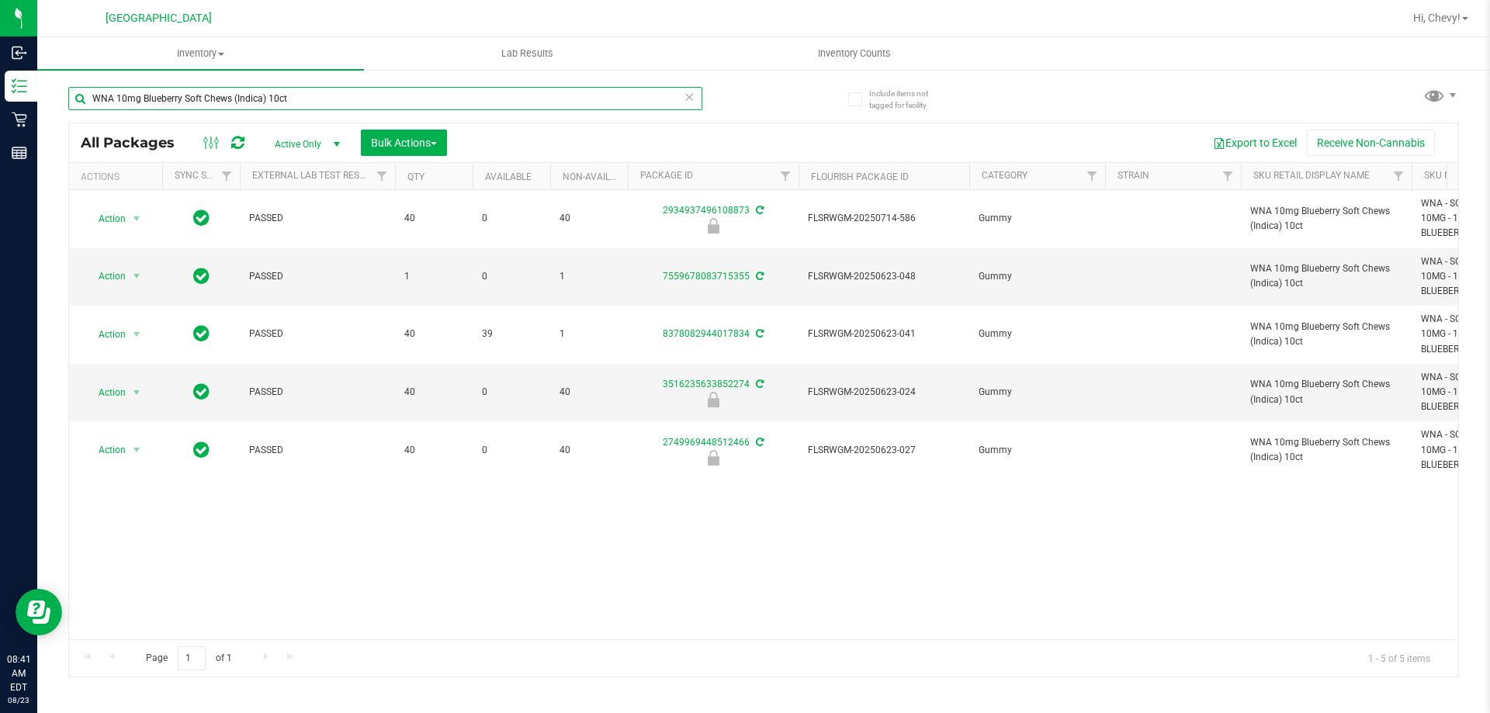
drag, startPoint x: 283, startPoint y: 98, endPoint x: 211, endPoint y: 104, distance: 72.4
drag, startPoint x: 211, startPoint y: 104, endPoint x: 528, endPoint y: 94, distance: 317.5
click at [526, 94] on input "WNA 10mg Blueberry Soft Chews (Indica) 10ct" at bounding box center [385, 98] width 634 height 23
drag, startPoint x: 528, startPoint y: 94, endPoint x: 92, endPoint y: 97, distance: 436.1
click at [92, 97] on input "WNA 10mg Blueberry Soft Chews (Indica) 10ct" at bounding box center [385, 98] width 634 height 23
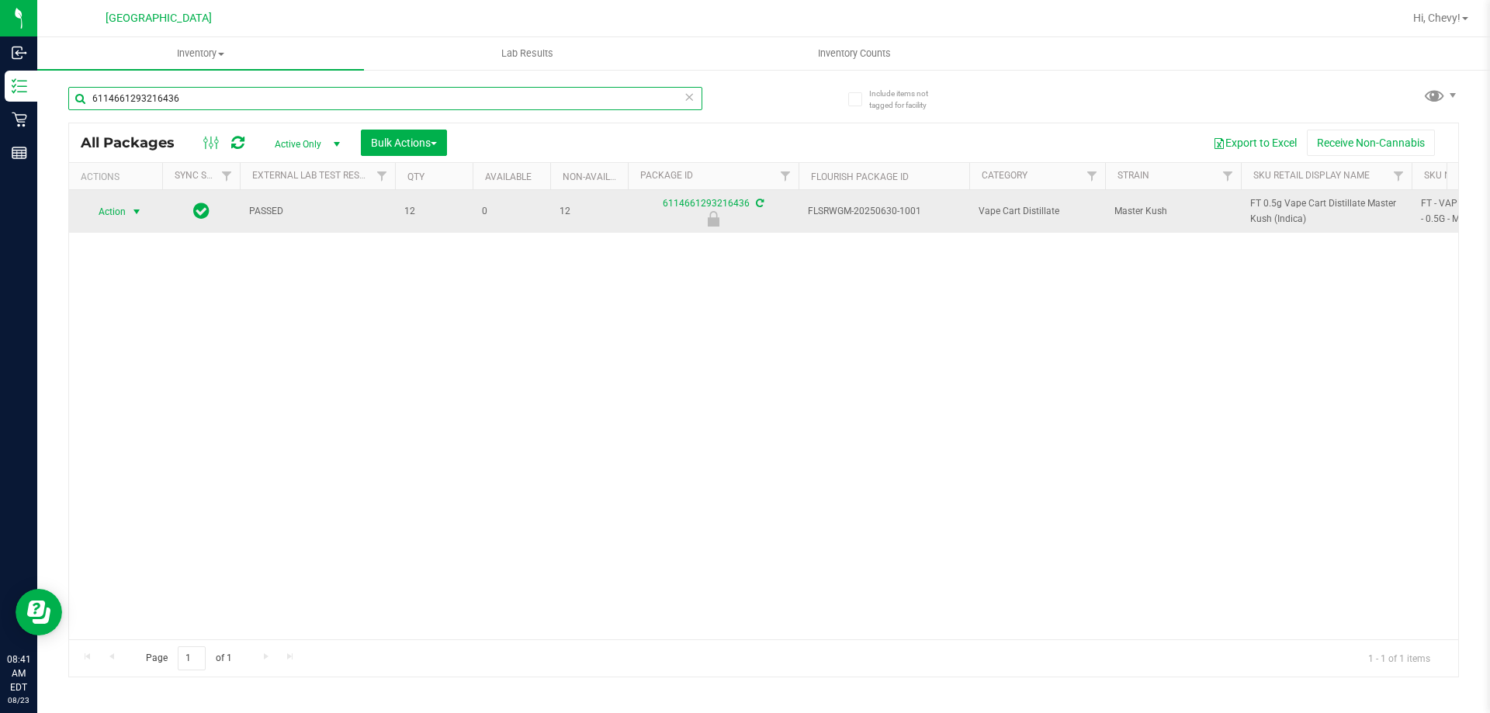
type input "6114661293216436"
click at [127, 211] on span "select" at bounding box center [136, 212] width 19 height 22
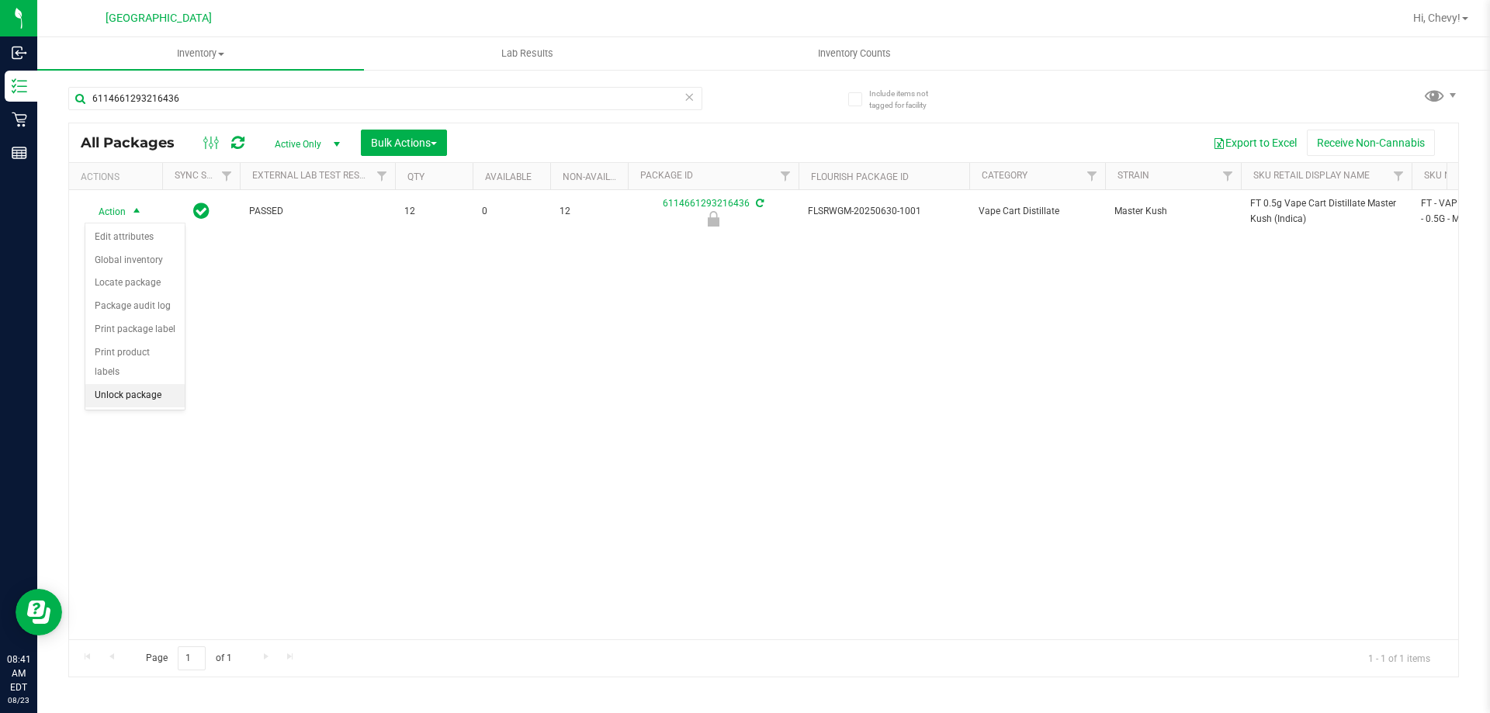
click at [130, 384] on li "Unlock package" at bounding box center [134, 395] width 99 height 23
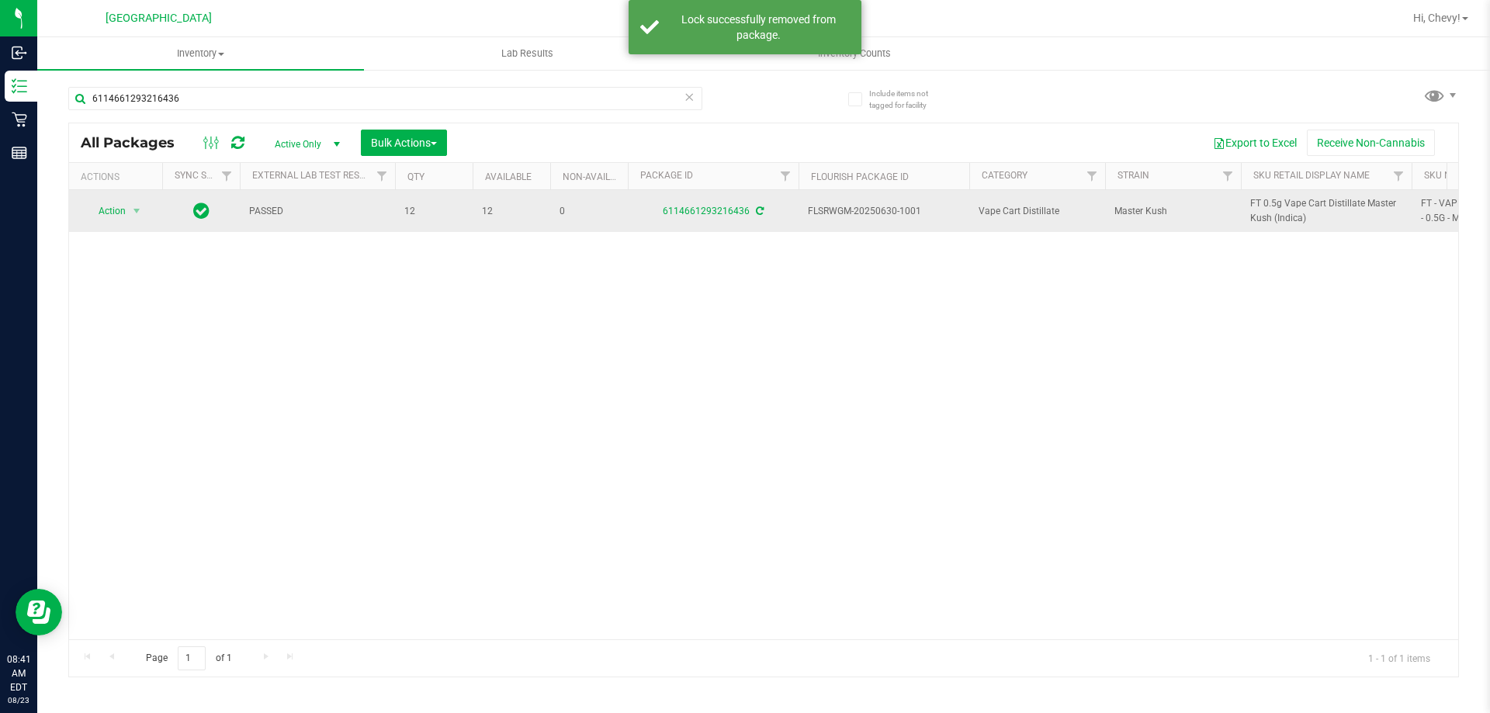
click at [1257, 213] on span "FT 0.5g Vape Cart Distillate Master Kush (Indica)" at bounding box center [1326, 210] width 152 height 29
copy tr "FT 0.5g Vape Cart Distillate Master Kush (Indica)"
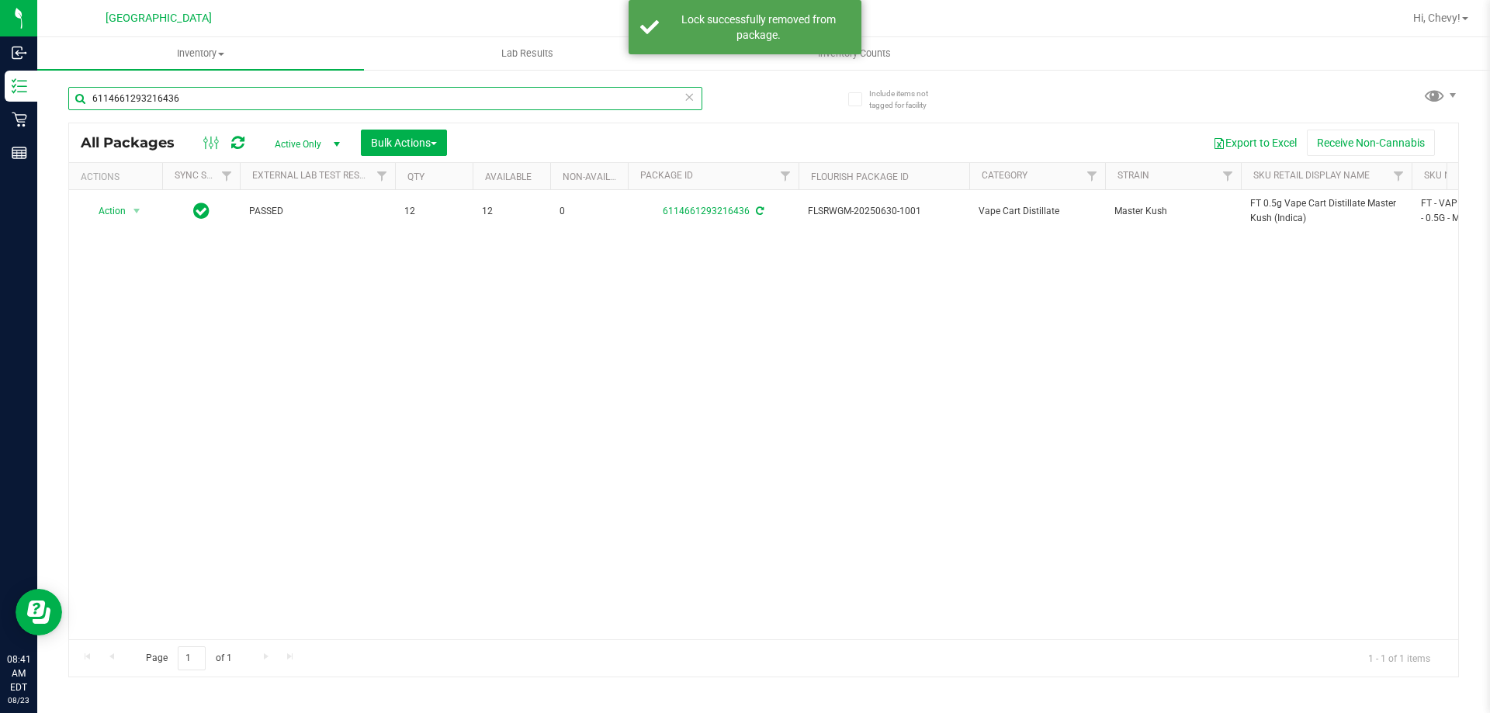
click at [218, 104] on input "6114661293216436" at bounding box center [385, 98] width 634 height 23
click at [217, 104] on input "6114661293216436" at bounding box center [385, 98] width 634 height 23
paste input "FT 0.5g Vape Cart Distillate Master Kush (Indica)"
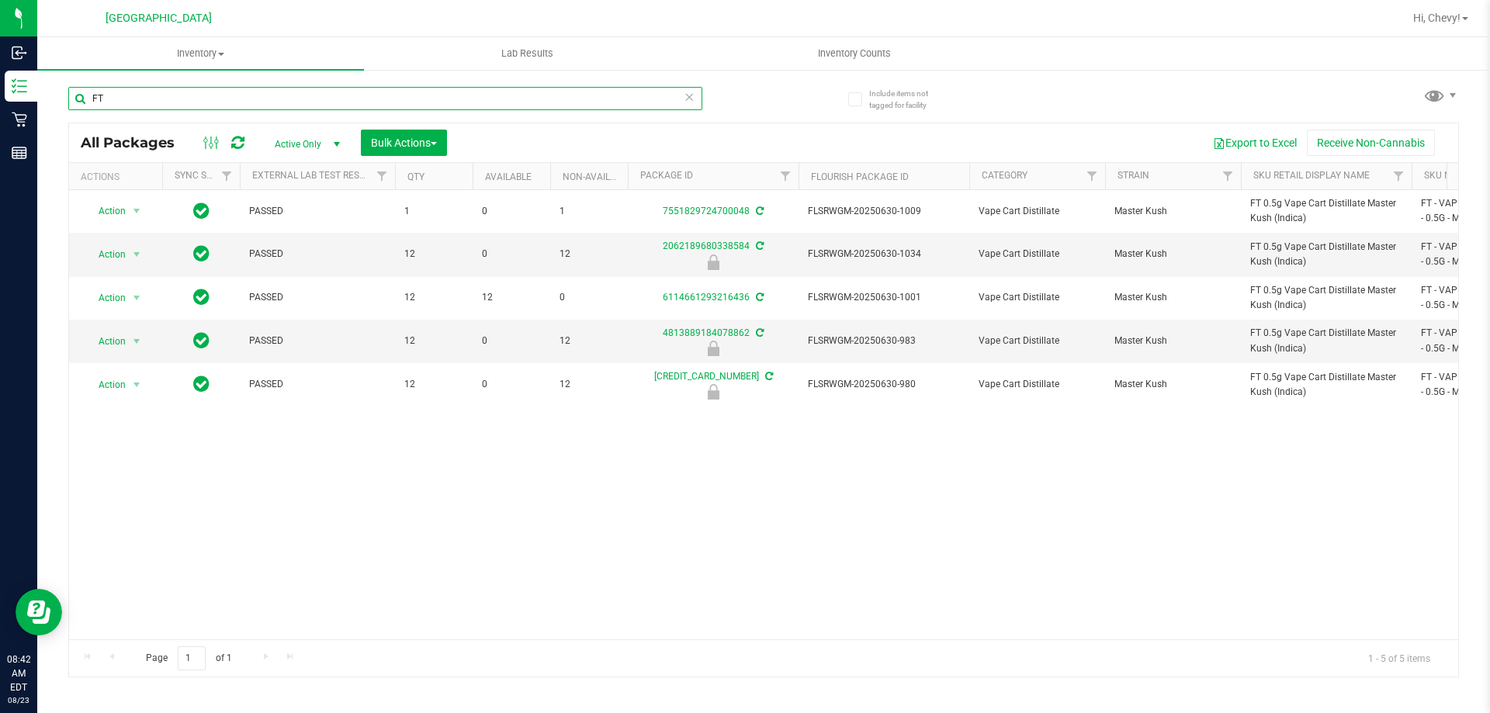
type input "F"
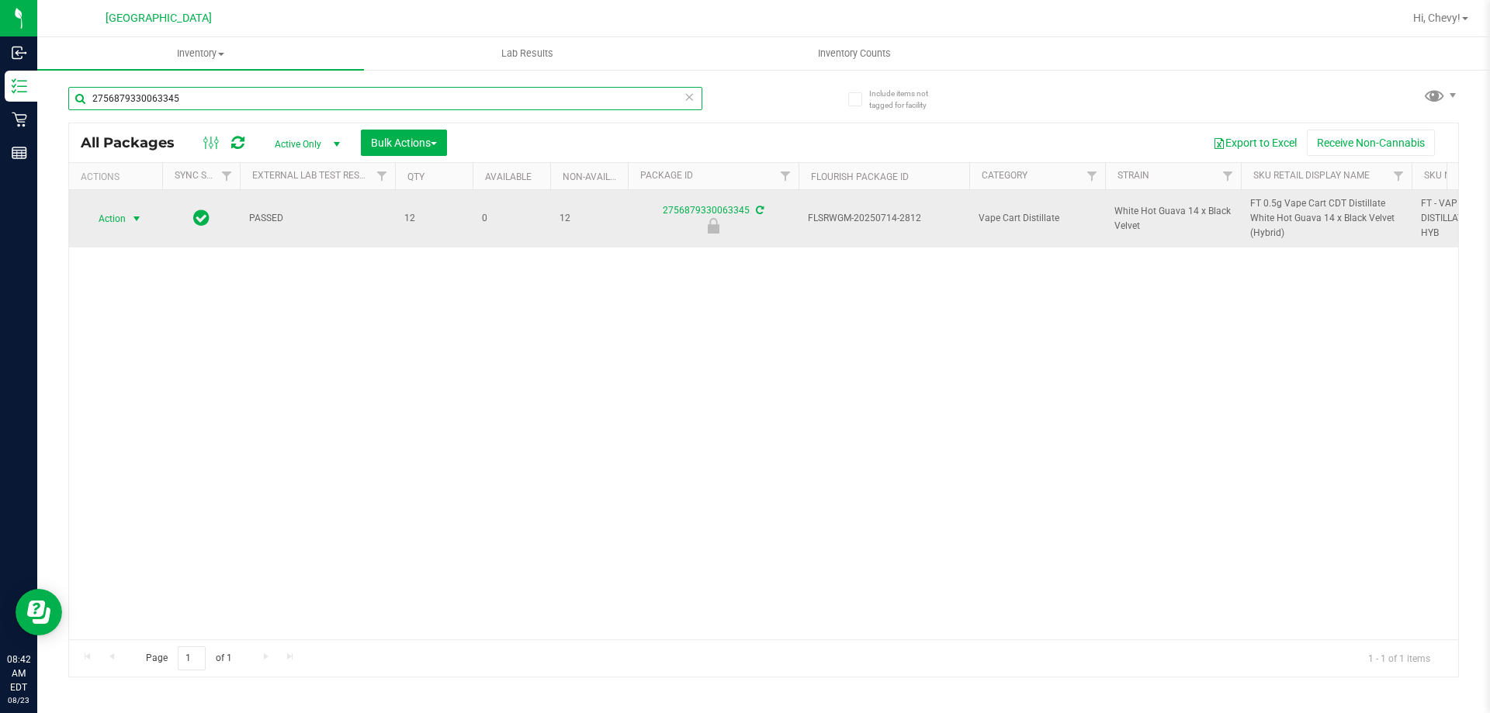
type input "2756879330063345"
click at [123, 213] on span "Action" at bounding box center [106, 219] width 42 height 22
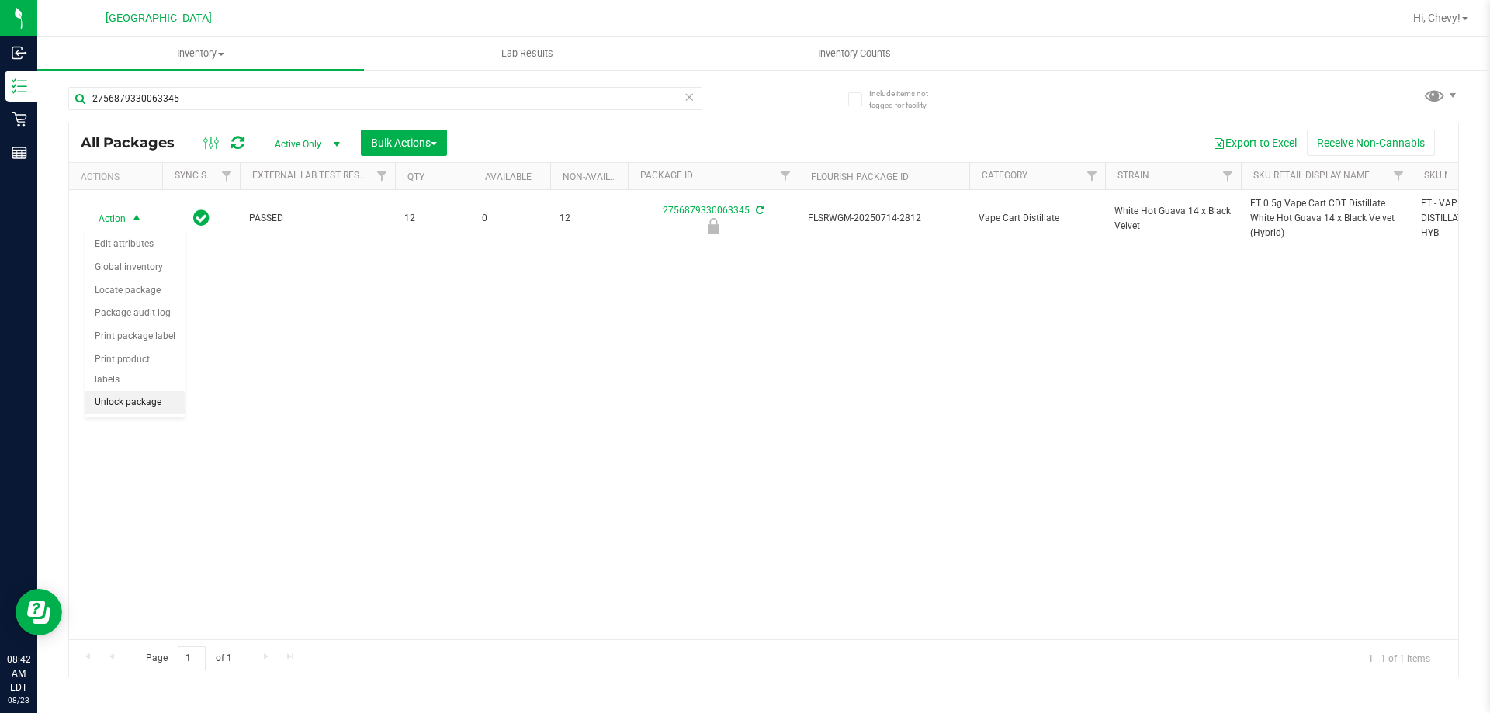
click at [122, 391] on li "Unlock package" at bounding box center [134, 402] width 99 height 23
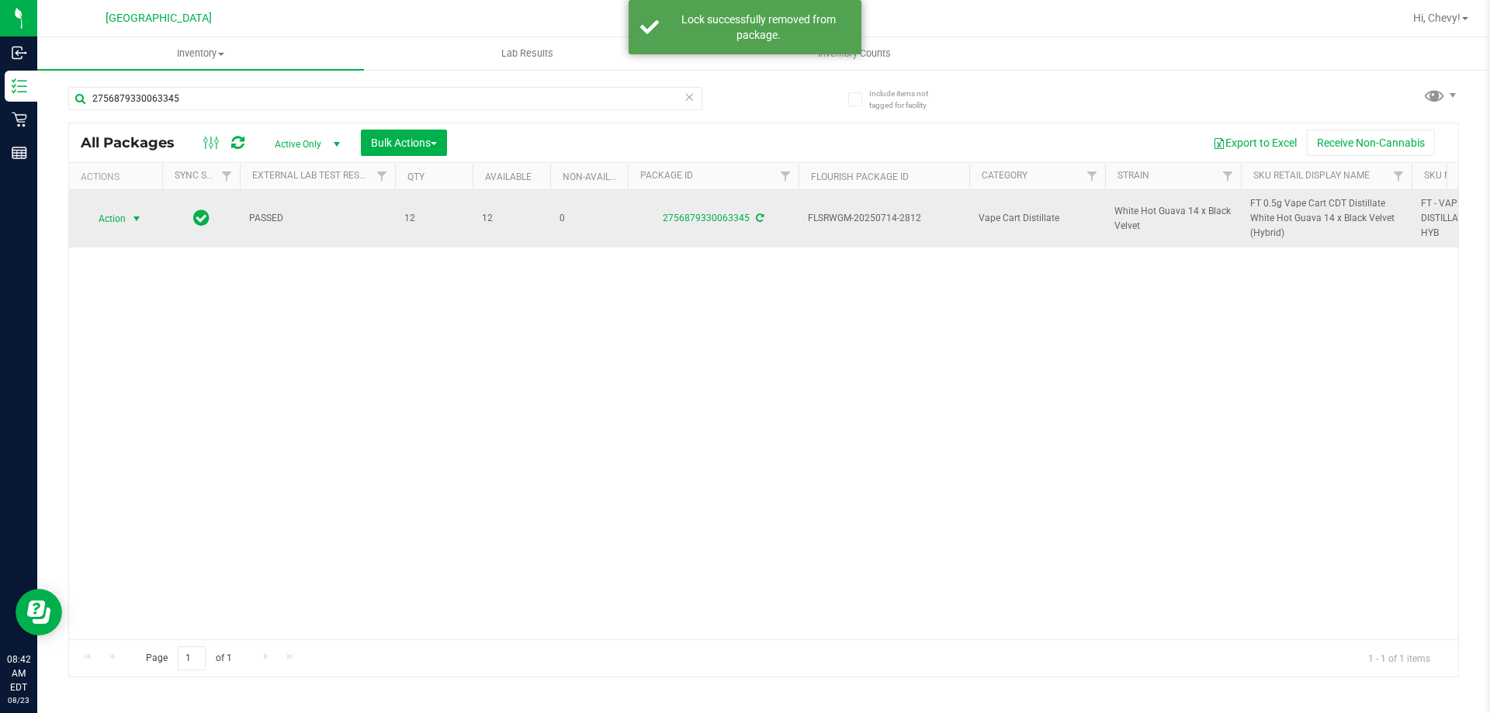
click at [97, 212] on span "Action" at bounding box center [106, 219] width 42 height 22
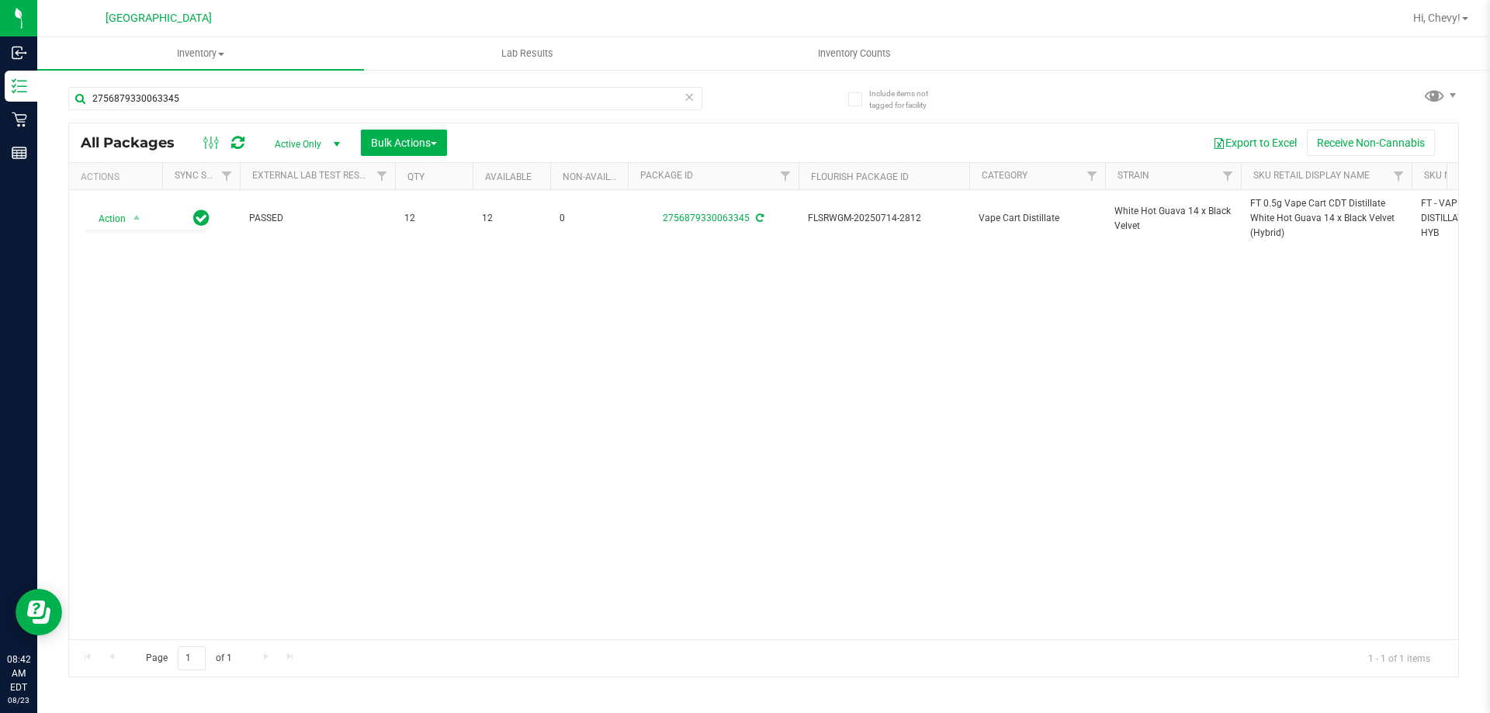
click at [175, 573] on div "Action Action Create package Edit attributes Global inventory Locate package Lo…" at bounding box center [763, 414] width 1389 height 449
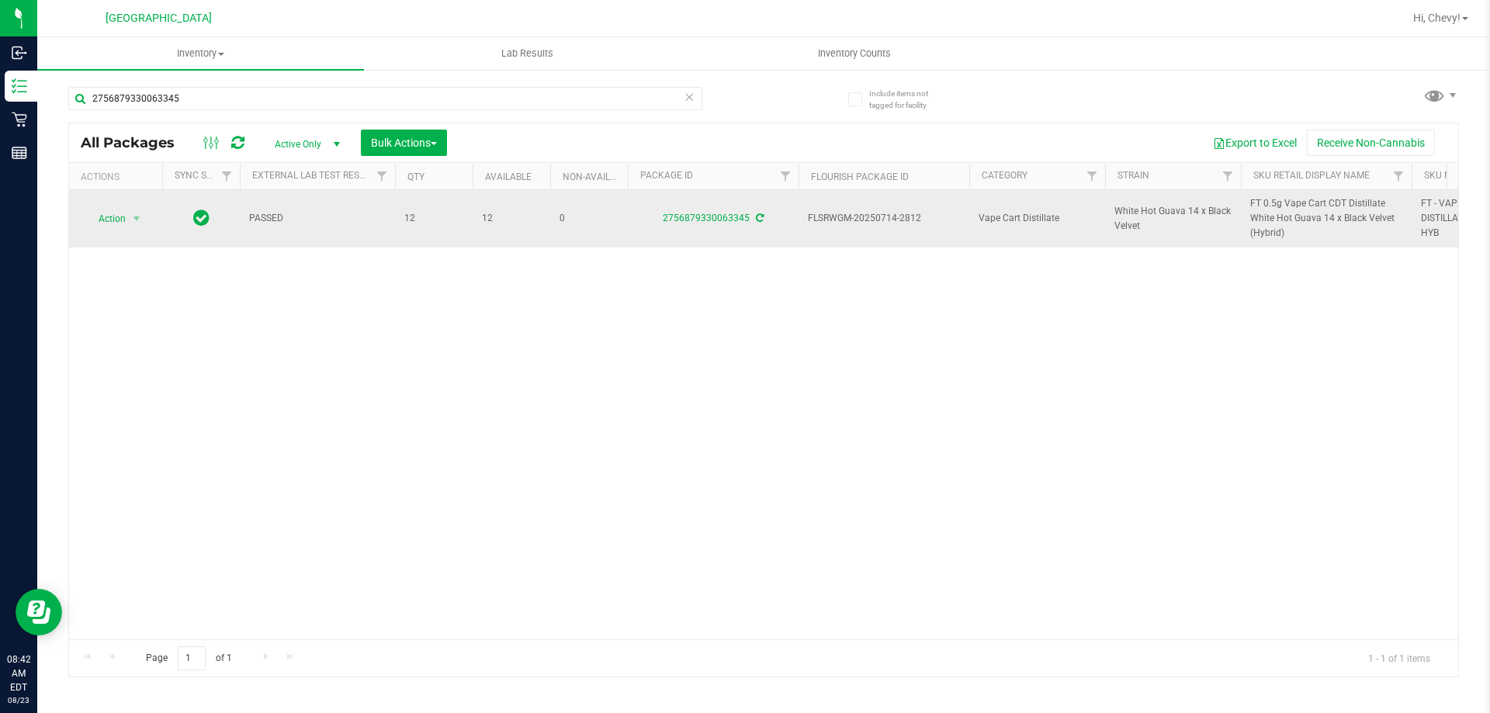
click at [1283, 219] on span "FT 0.5g Vape Cart CDT Distillate White Hot Guava 14 x Black Velvet (Hybrid)" at bounding box center [1326, 218] width 152 height 45
copy tr "FT 0.5g Vape Cart CDT Distillate White Hot Guava 14 x Black Velvet (Hybrid)"
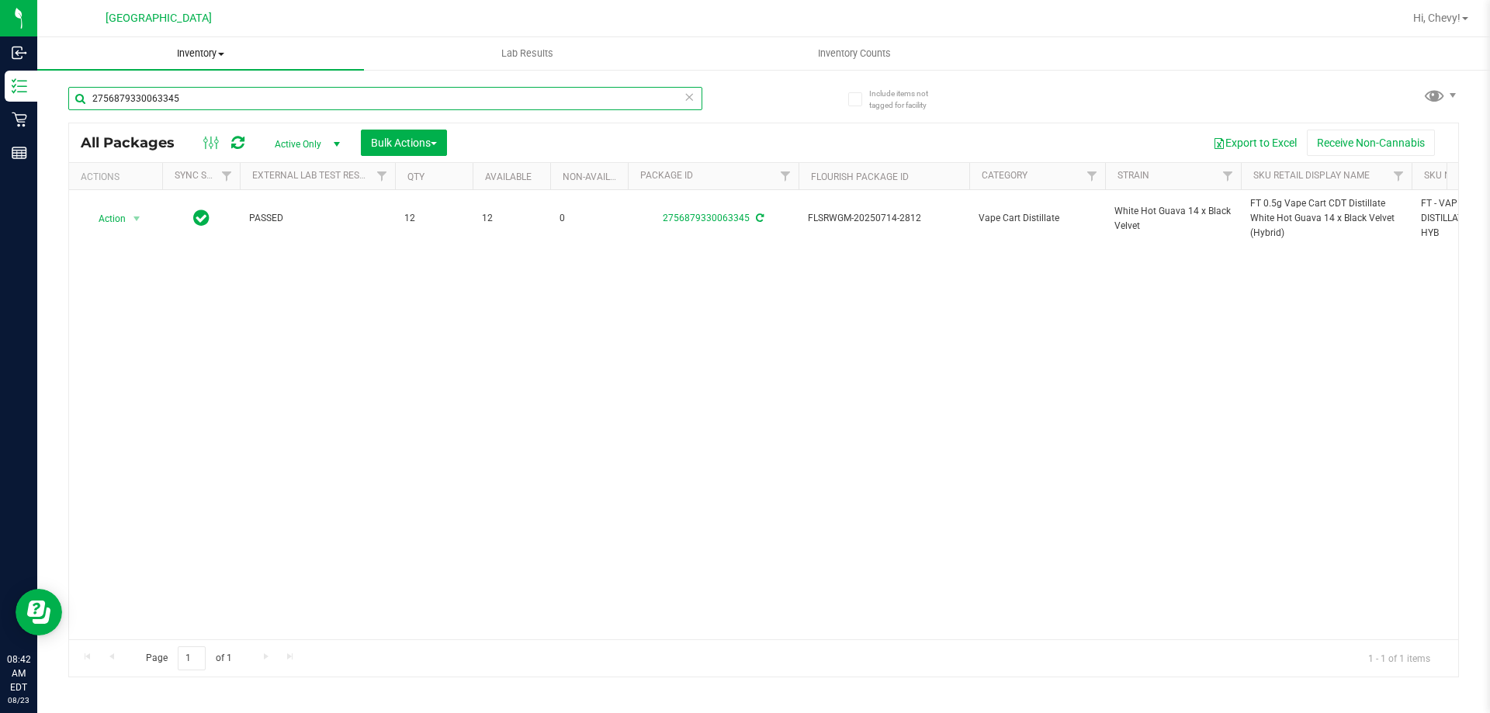
drag, startPoint x: 263, startPoint y: 101, endPoint x: 54, endPoint y: 47, distance: 215.7
click at [54, 47] on inventory "Inventory All packages All inventory Waste log Create inventory Lab Results Inv…" at bounding box center [763, 289] width 1452 height 504
paste input "FT 0.5g Vape Cart CDT Distillate White Hot Guava 14 x Black Velvet (Hybrid)"
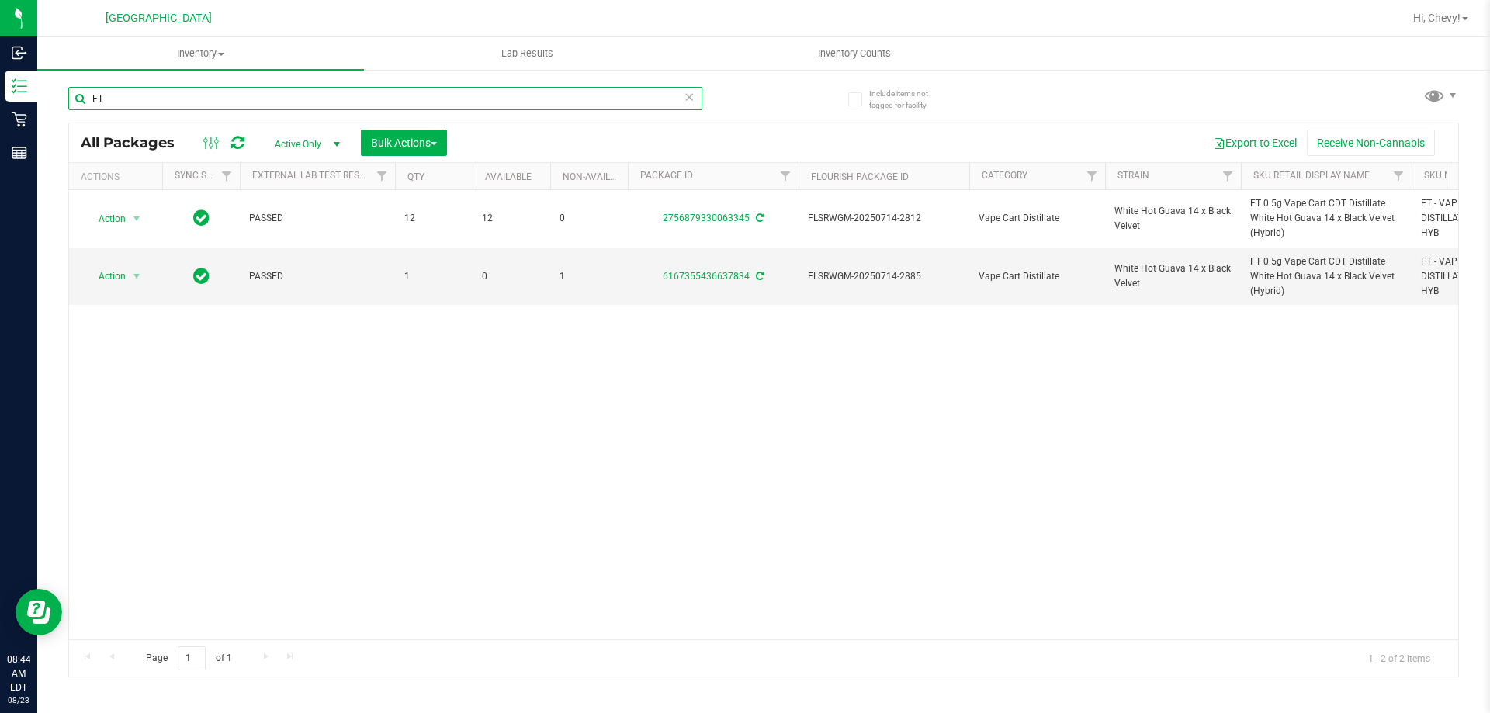
type input "F"
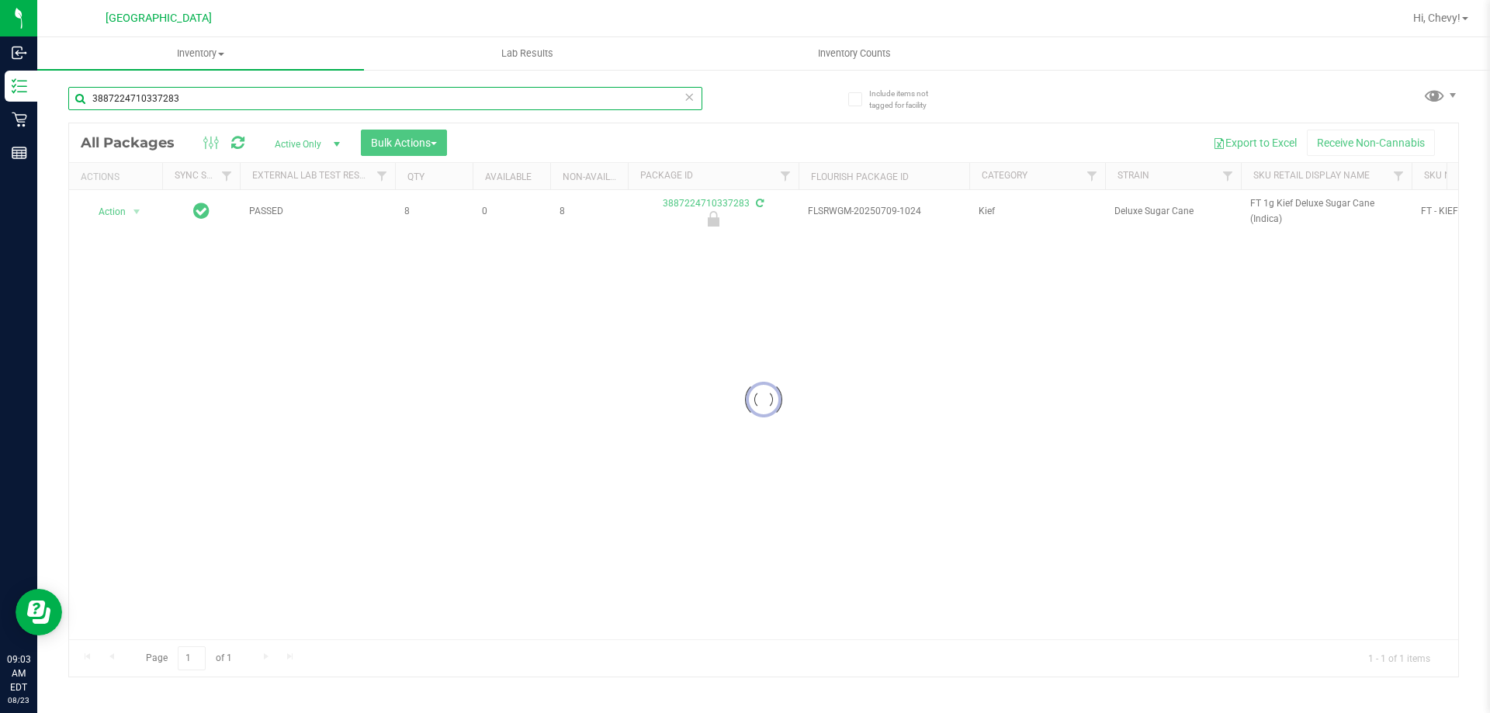
type input "3887224710337283"
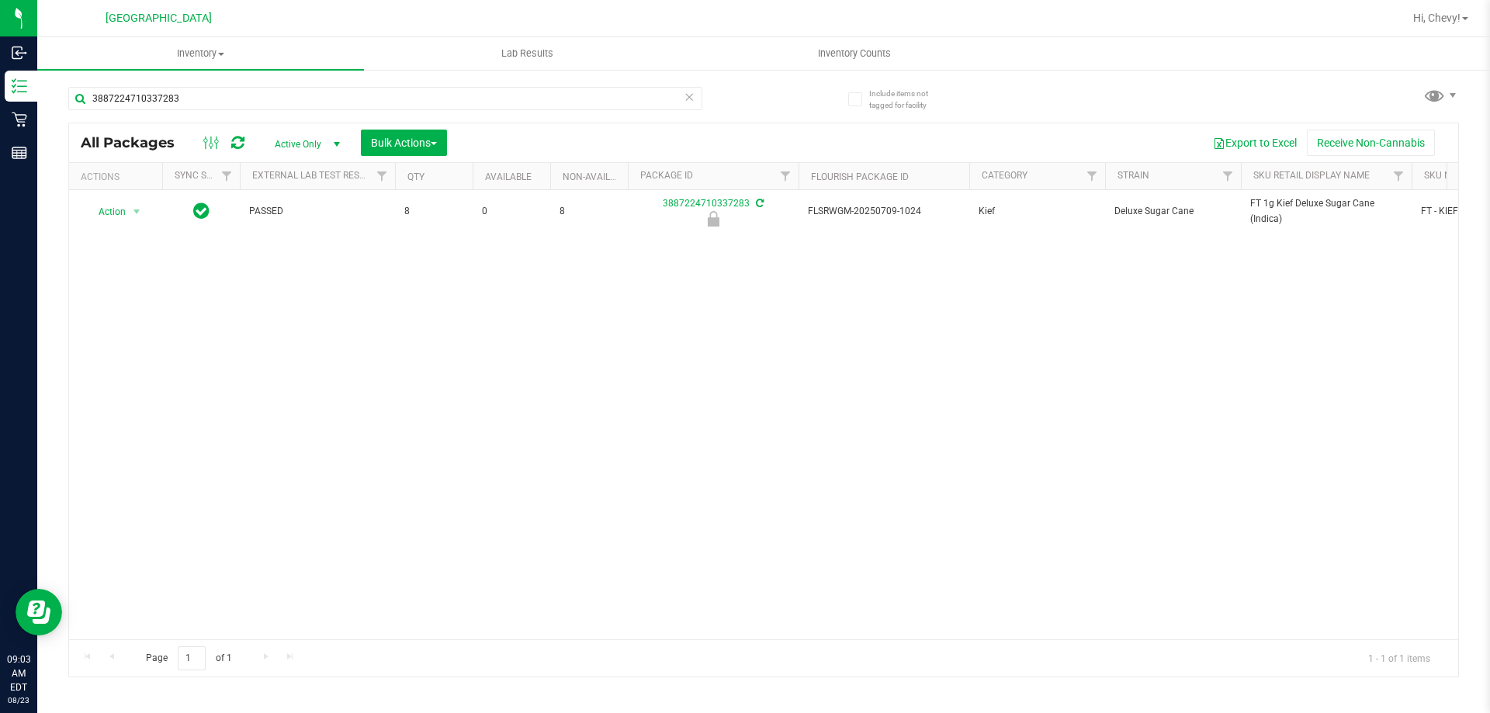
click at [102, 223] on td "Action Action Edit attributes Global inventory Locate package Package audit log…" at bounding box center [115, 211] width 93 height 43
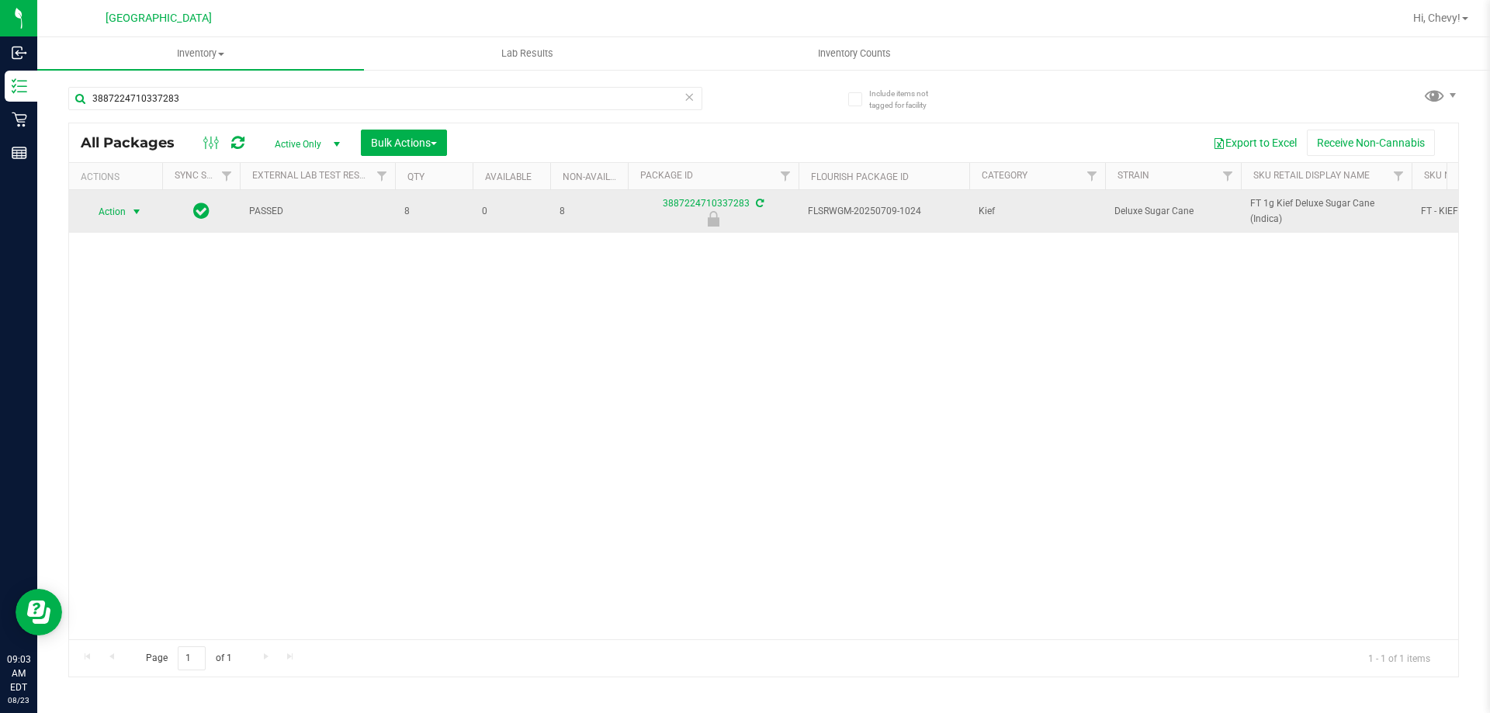
click at [102, 216] on span "Action" at bounding box center [106, 212] width 42 height 22
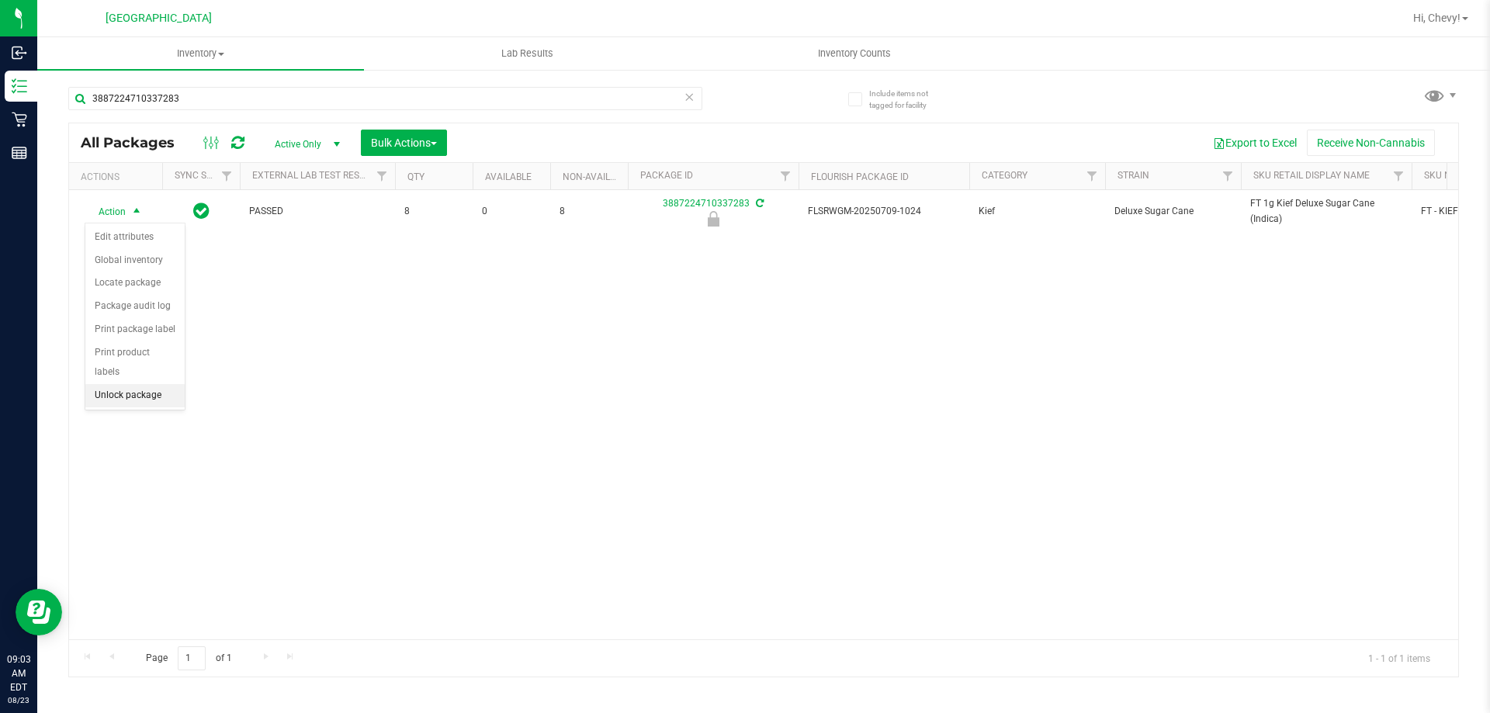
click at [103, 384] on li "Unlock package" at bounding box center [134, 395] width 99 height 23
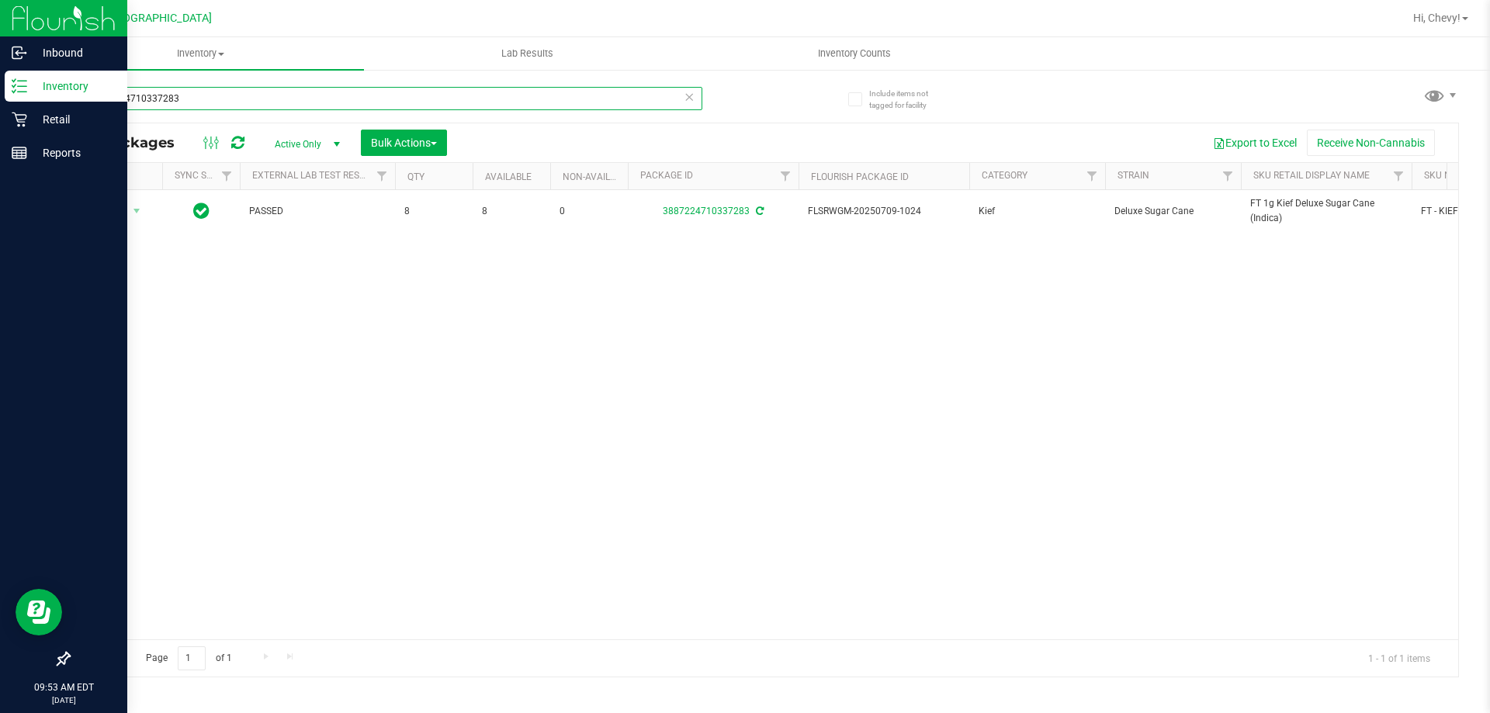
drag, startPoint x: 282, startPoint y: 98, endPoint x: 0, endPoint y: 81, distance: 282.1
click at [0, 81] on div "Inbound Inventory Retail Reports 09:53 AM EDT 08/23/2025 08/23 Palm Coast WC Hi…" at bounding box center [745, 356] width 1490 height 713
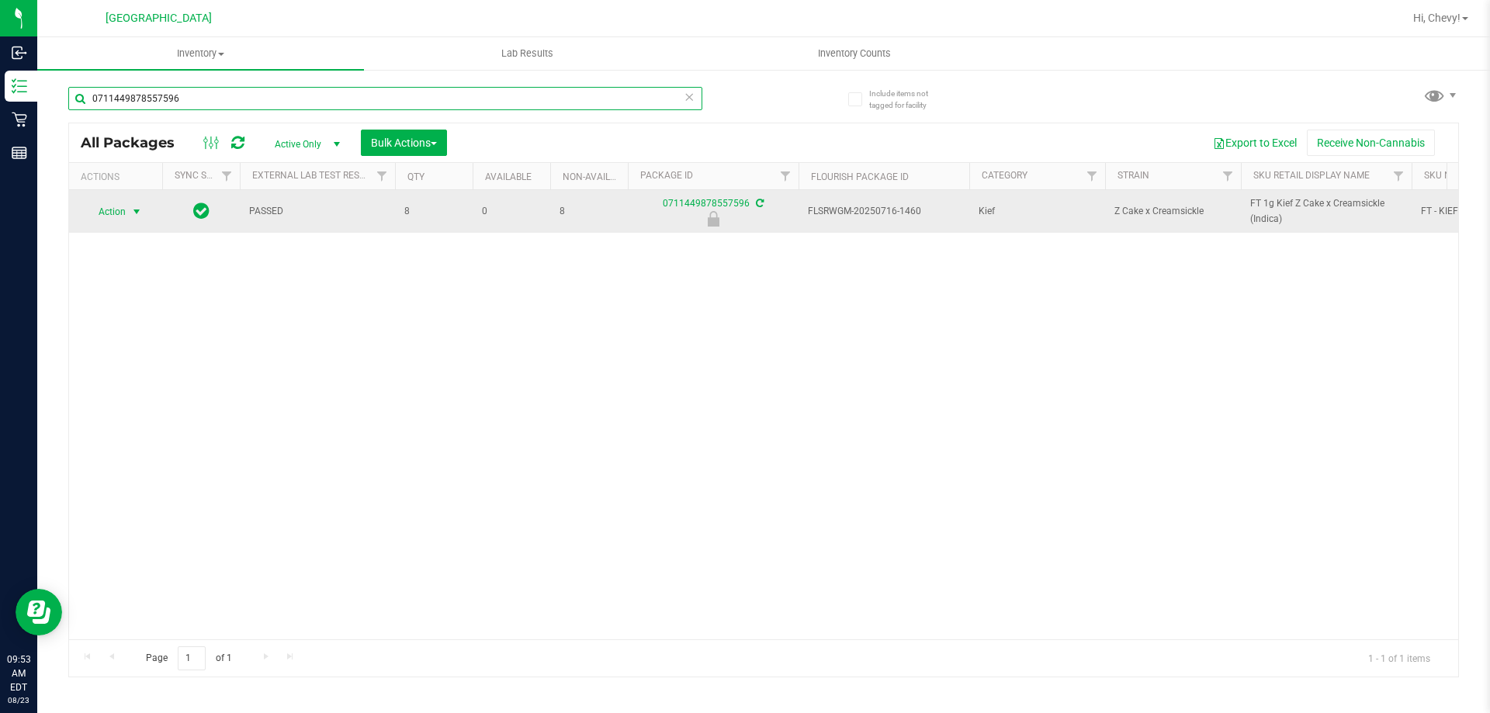
type input "0711449878557596"
click at [122, 216] on span "Action" at bounding box center [106, 212] width 42 height 22
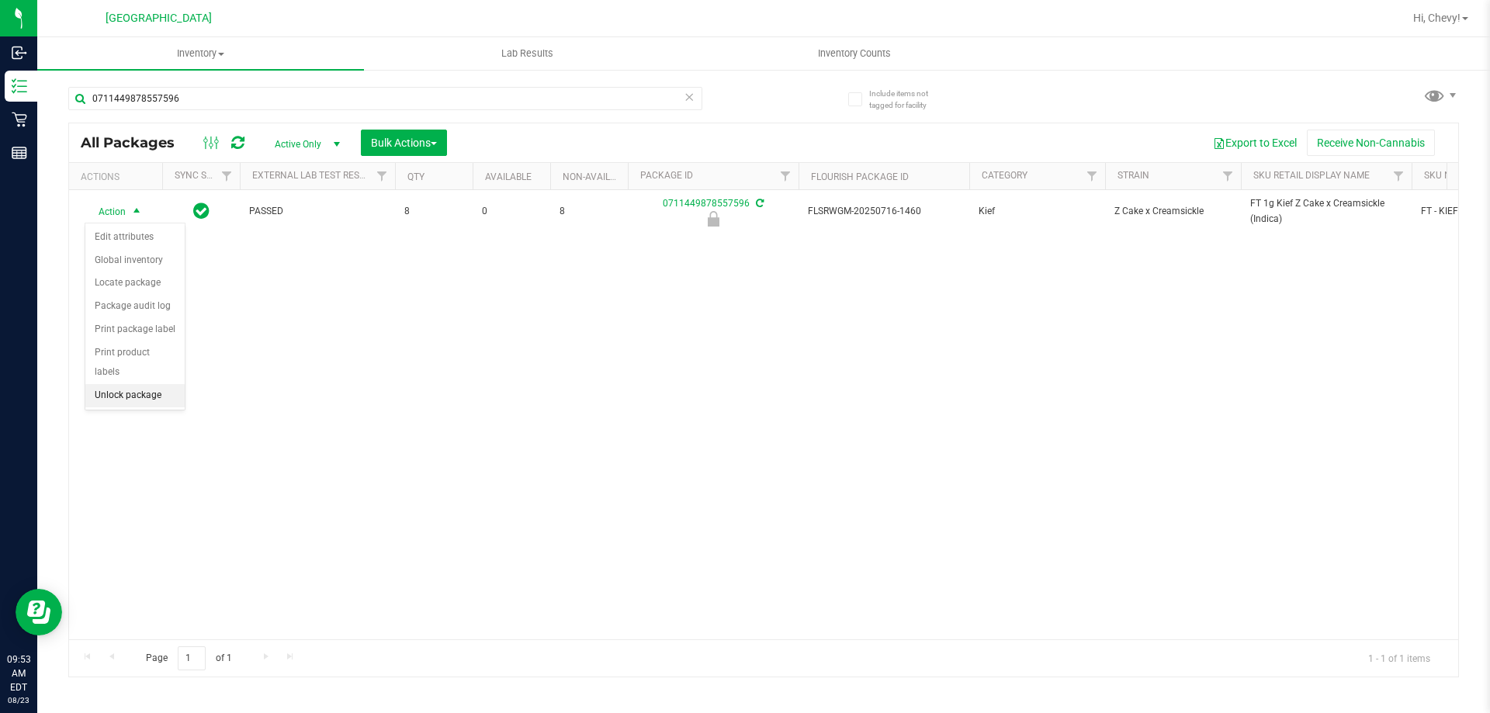
click at [125, 384] on li "Unlock package" at bounding box center [134, 395] width 99 height 23
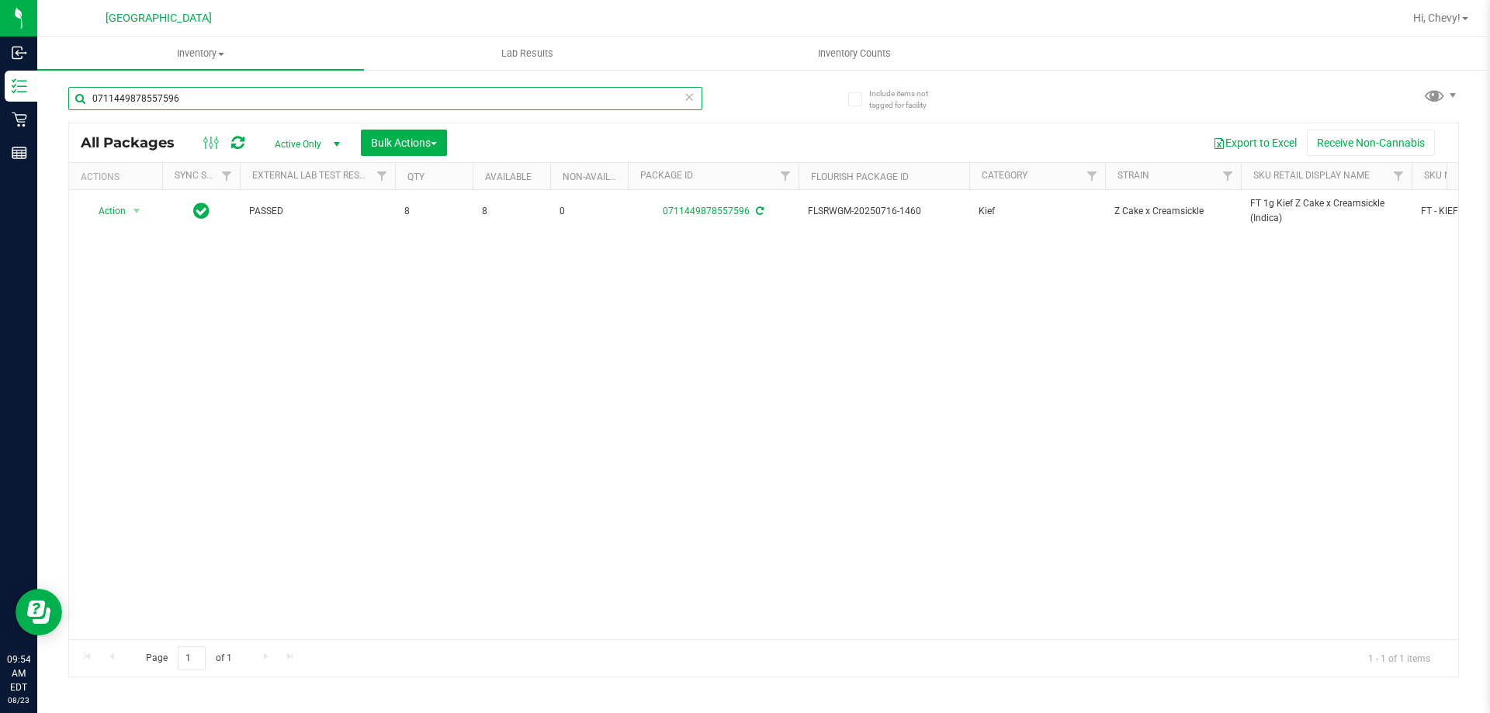
drag, startPoint x: 181, startPoint y: 95, endPoint x: 83, endPoint y: 101, distance: 97.9
click at [83, 101] on input "0711449878557596" at bounding box center [385, 98] width 634 height 23
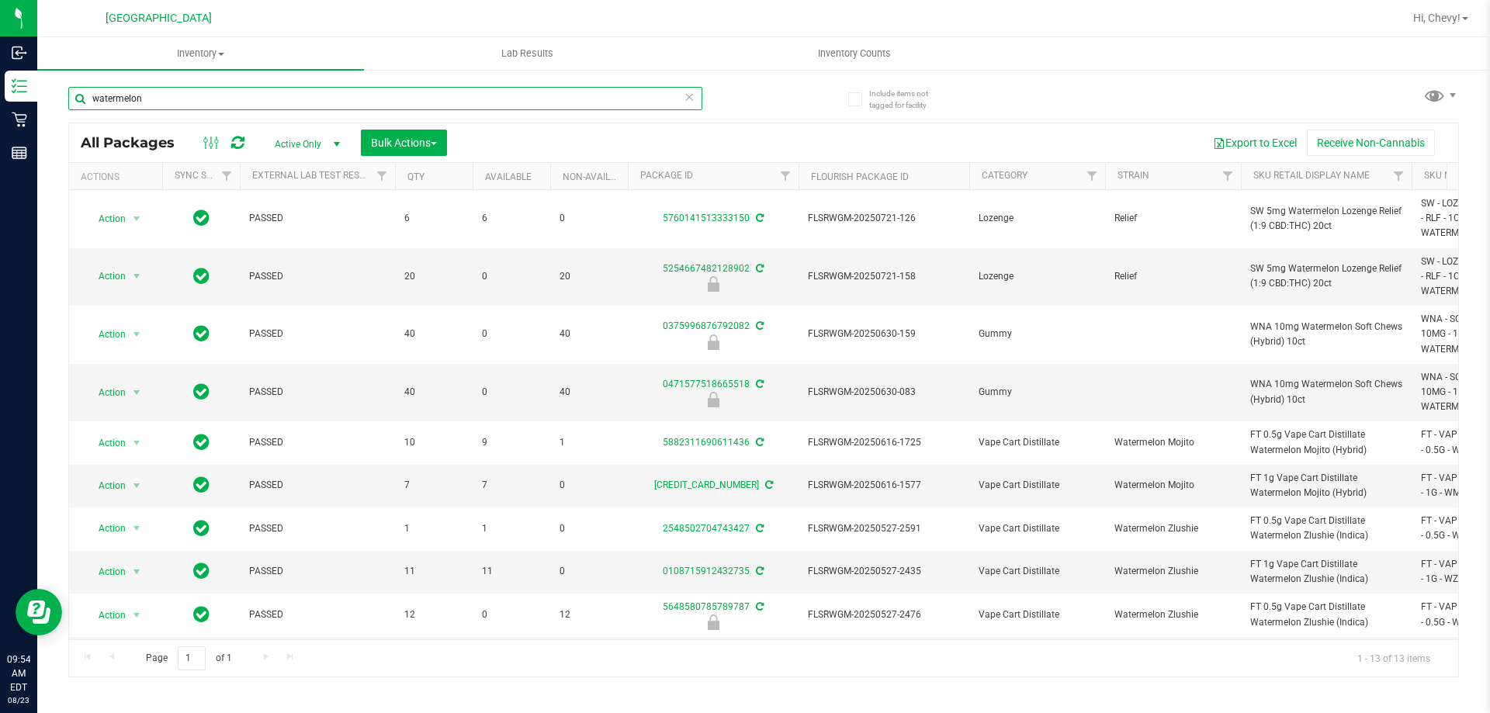
click at [398, 91] on input "watermelon" at bounding box center [385, 98] width 634 height 23
type input "w"
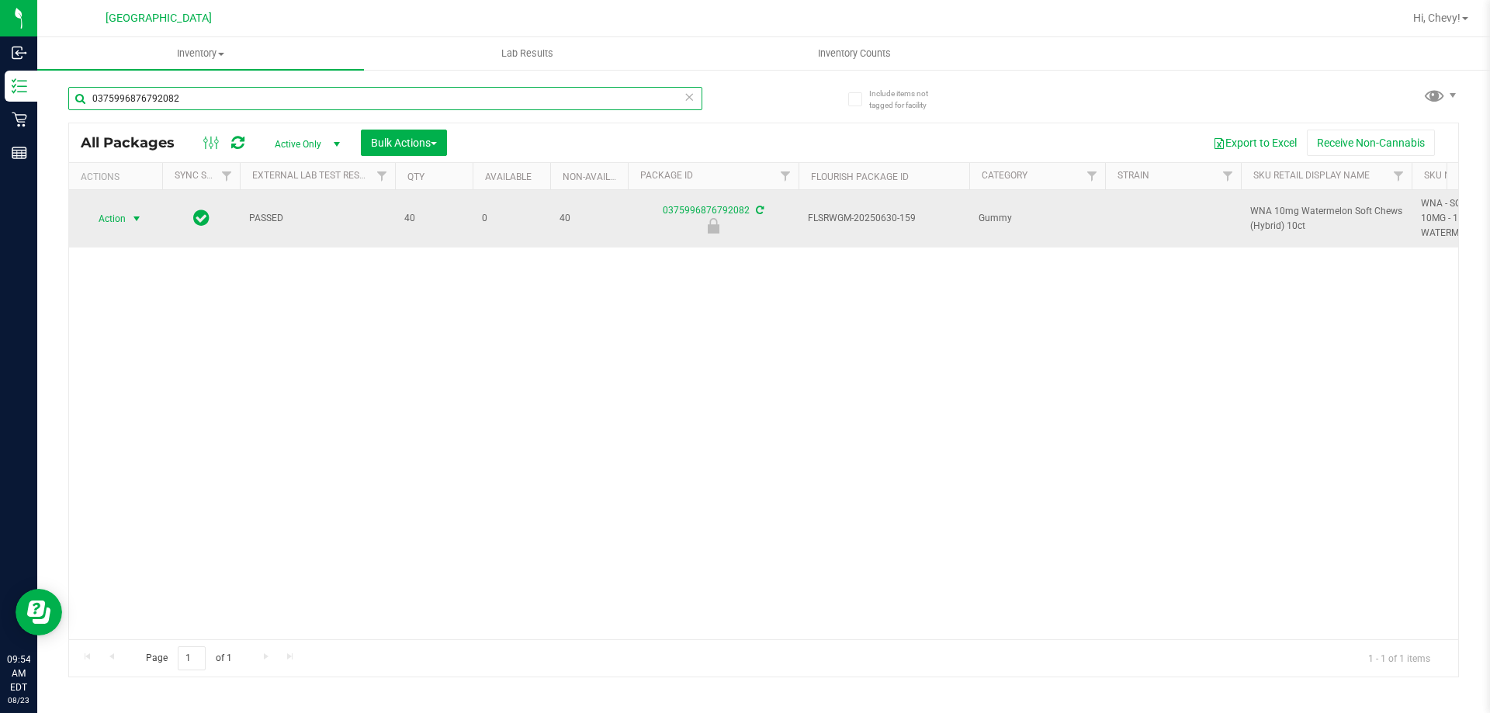
type input "0375996876792082"
click at [100, 213] on span "Action" at bounding box center [106, 219] width 42 height 22
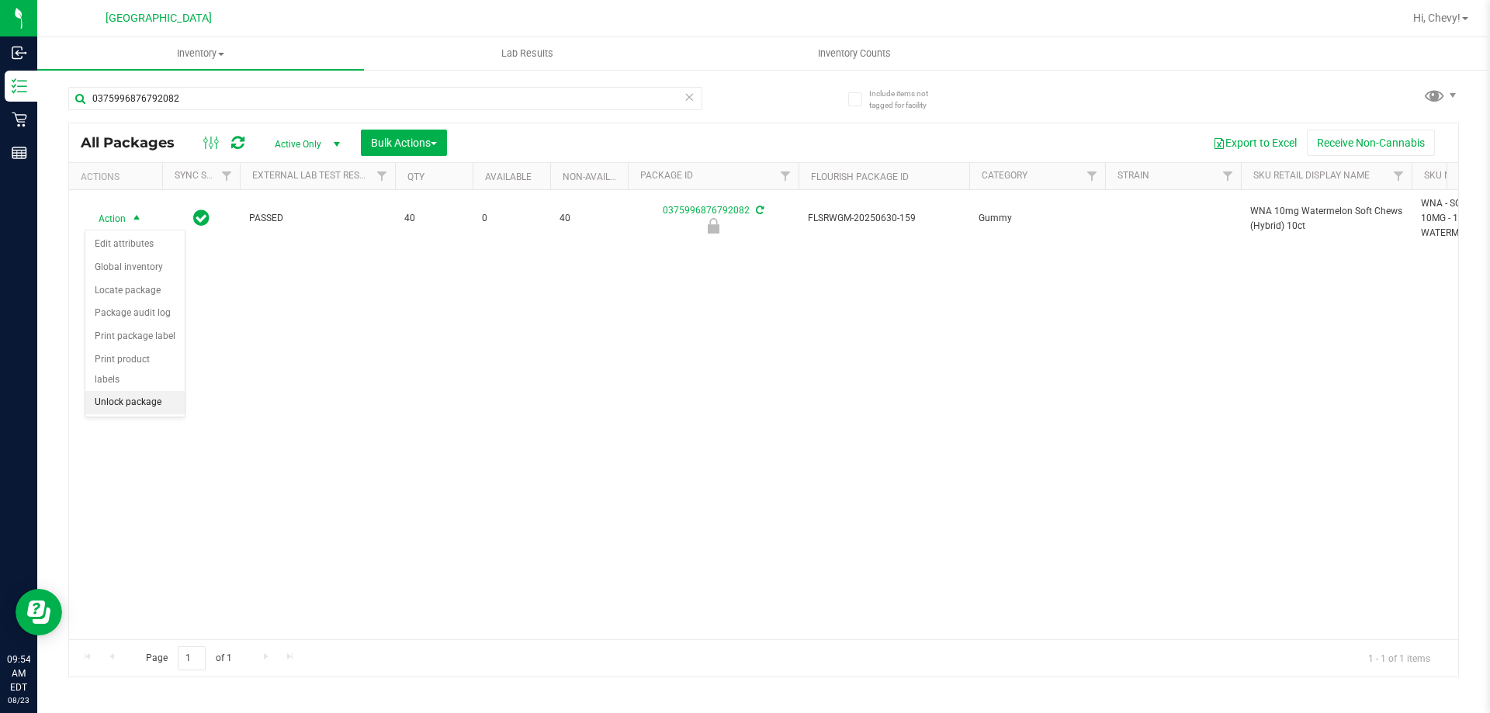
click at [119, 391] on li "Unlock package" at bounding box center [134, 402] width 99 height 23
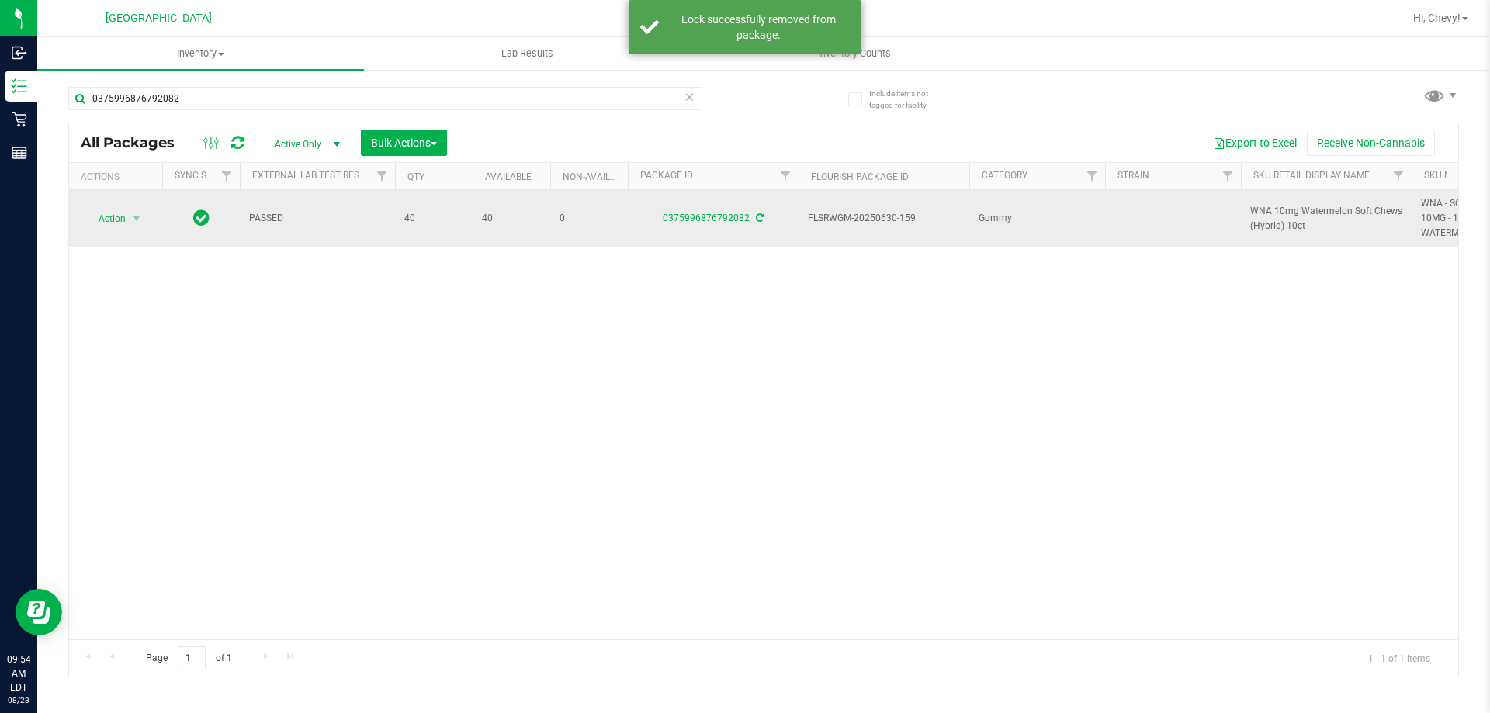
click at [1268, 210] on span "WNA 10mg Watermelon Soft Chews (Hybrid) 10ct" at bounding box center [1326, 218] width 152 height 29
click at [1267, 210] on span "WNA 10mg Watermelon Soft Chews (Hybrid) 10ct" at bounding box center [1326, 218] width 152 height 29
copy tr "WNA 10mg Watermelon Soft Chews (Hybrid) 10ct"
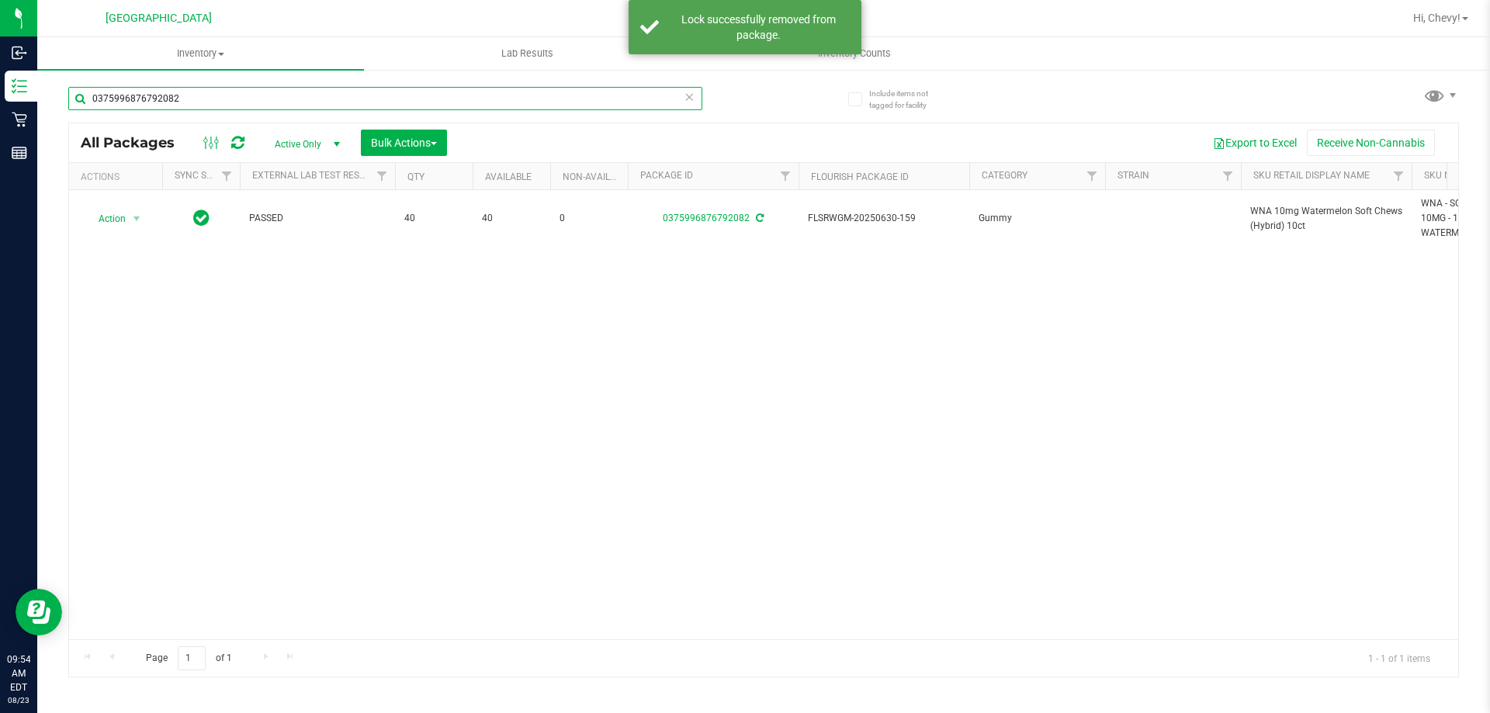
click at [201, 100] on input "0375996876792082" at bounding box center [385, 98] width 634 height 23
paste input "WNA 10mg Watermelon Soft Chews (Hybrid) 10ct"
type input "WNA 10mg Watermelon Soft Chews (Hybrid) 10ct"
